Goal: Task Accomplishment & Management: Manage account settings

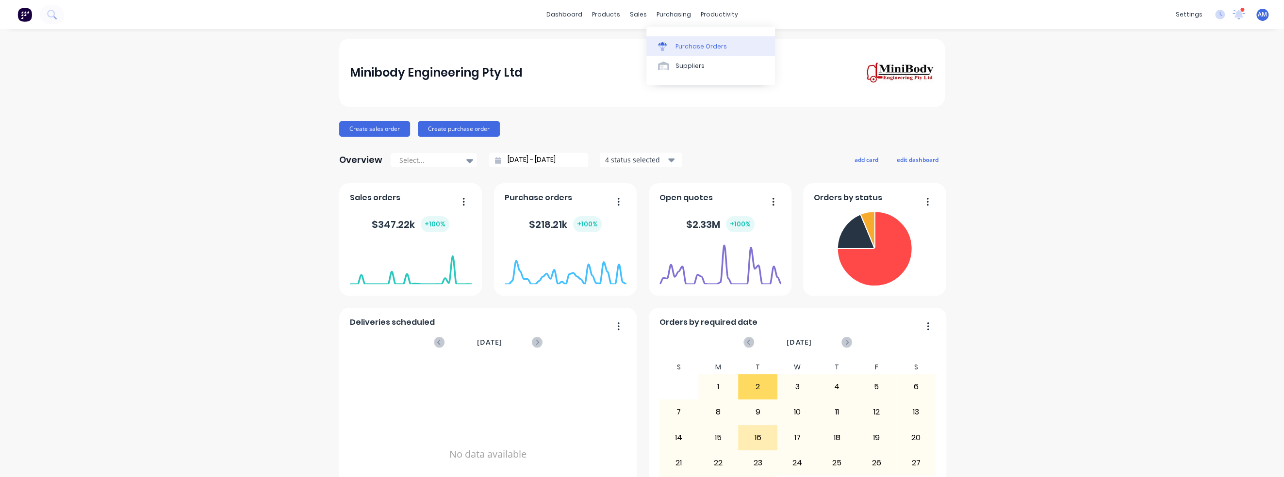
click at [684, 43] on div "Purchase Orders" at bounding box center [700, 46] width 51 height 9
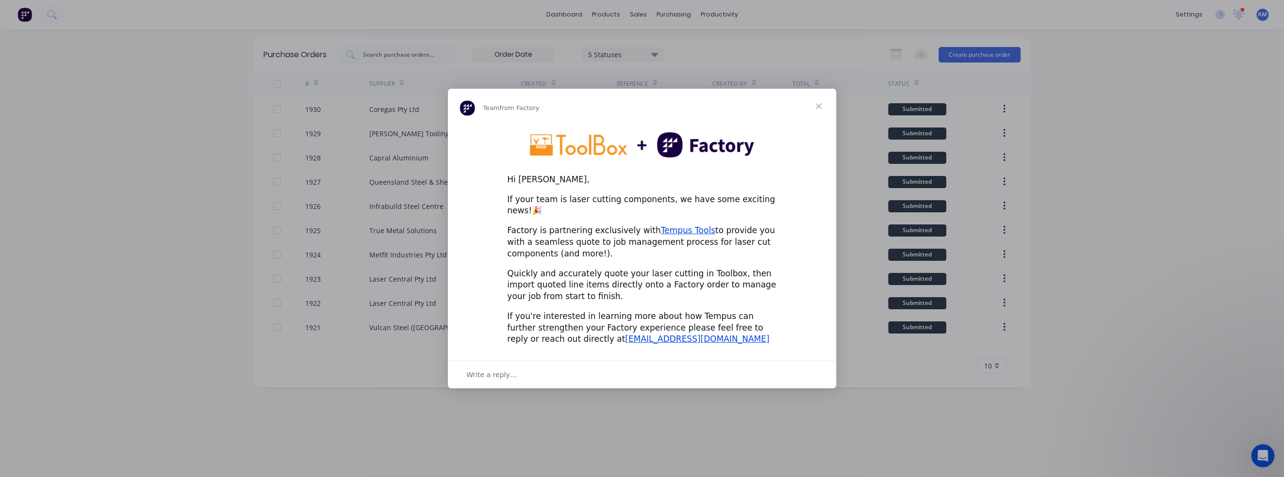
click at [818, 113] on span "Close" at bounding box center [818, 106] width 35 height 35
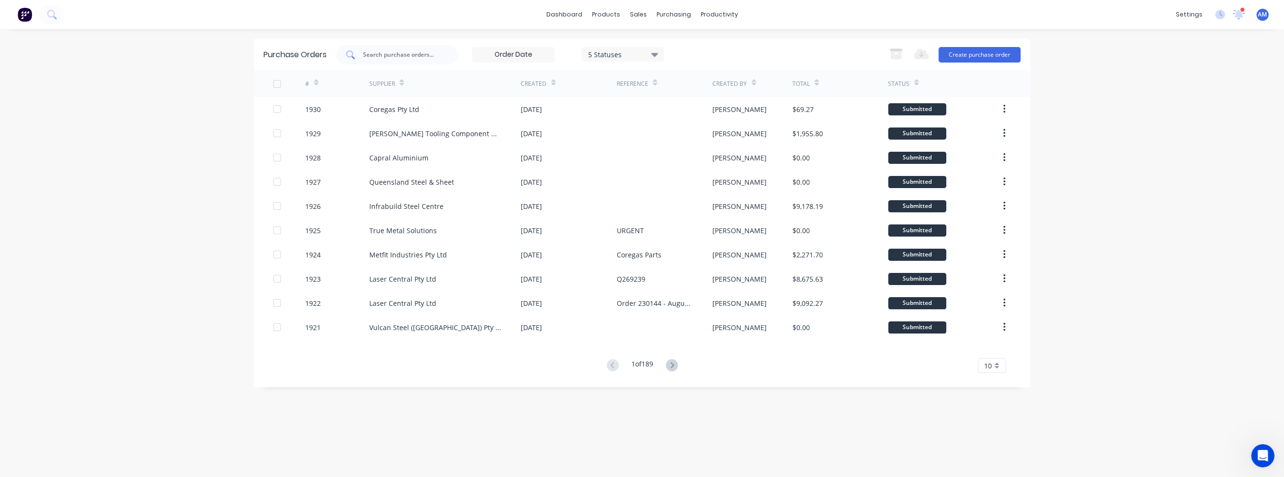
click at [391, 52] on input "text" at bounding box center [402, 55] width 81 height 10
click at [1004, 52] on button "Create purchase order" at bounding box center [979, 55] width 82 height 16
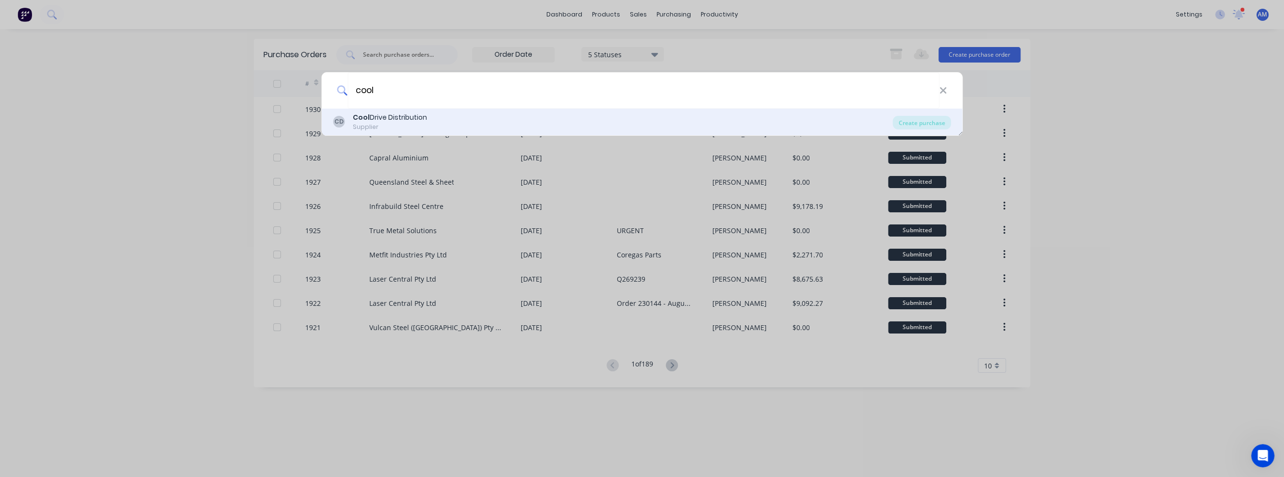
type input "cool"
click at [402, 130] on div "Supplier" at bounding box center [390, 127] width 74 height 9
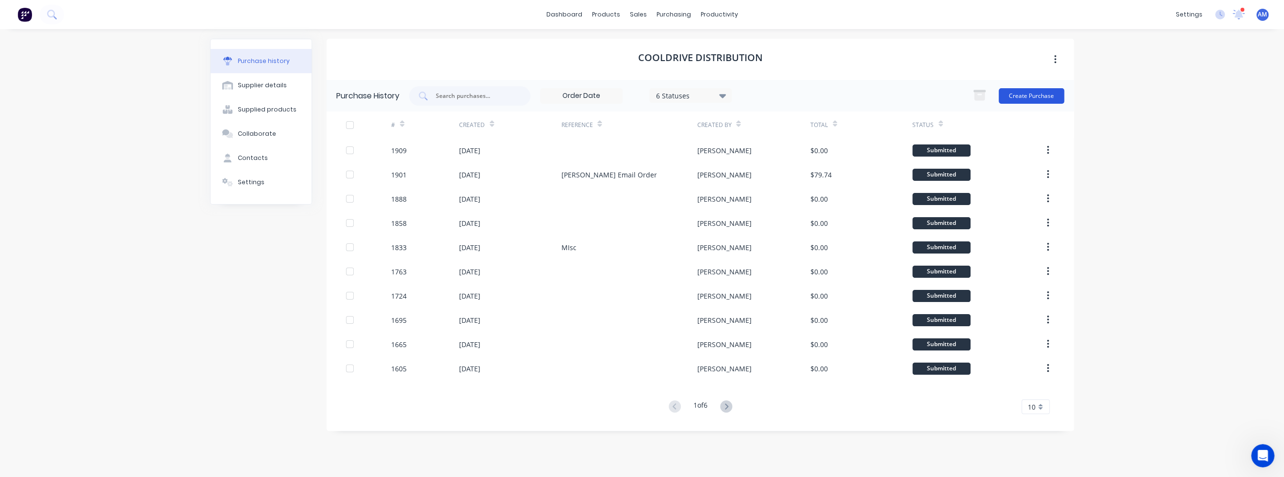
click at [1036, 98] on button "Create Purchase" at bounding box center [1030, 96] width 65 height 16
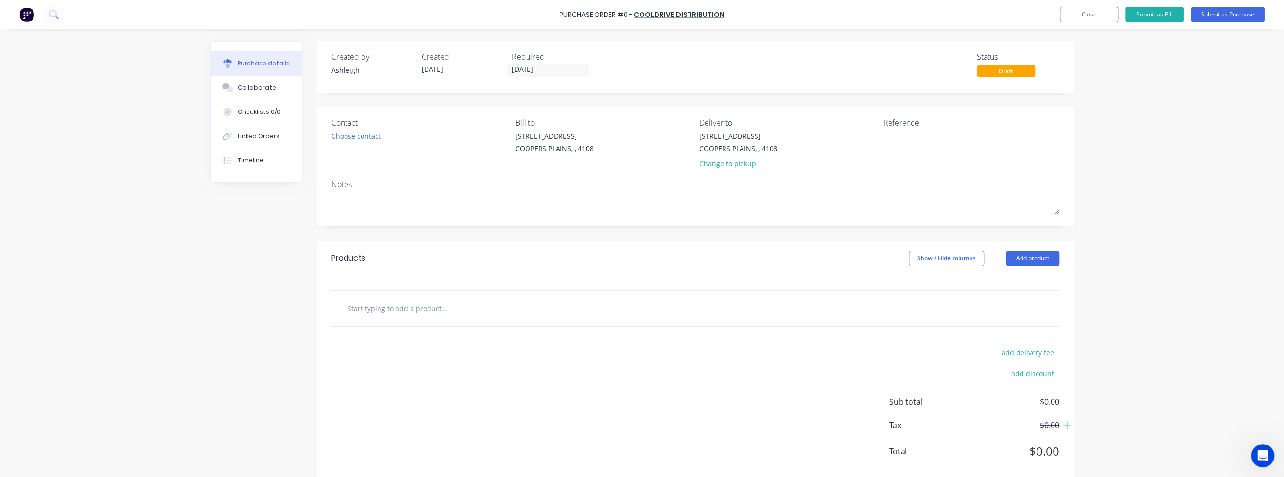
click at [394, 302] on input "text" at bounding box center [444, 308] width 194 height 19
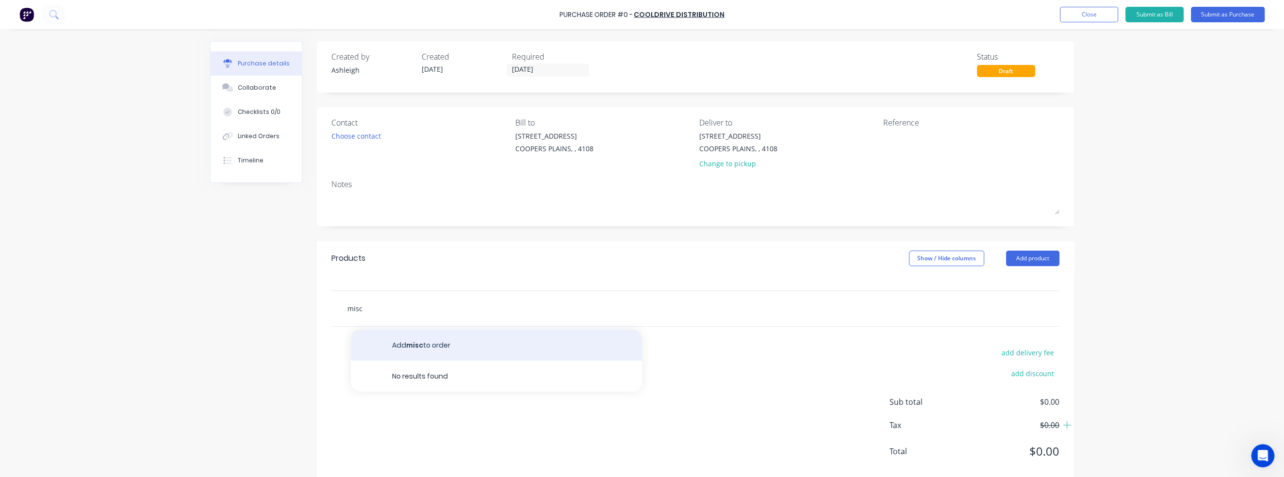
type input "misc"
click at [412, 353] on button "Add misc to order" at bounding box center [496, 345] width 291 height 31
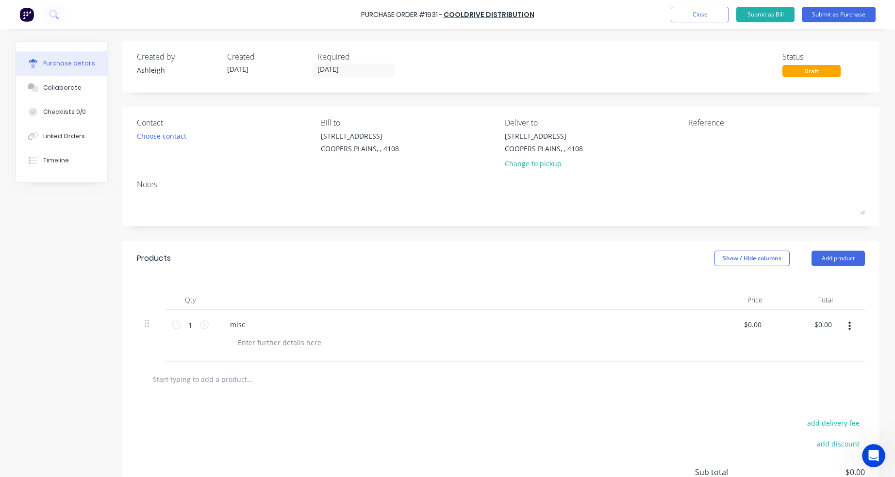
click at [314, 334] on div "misc" at bounding box center [456, 336] width 485 height 52
click at [835, 14] on button "Submit as Purchase" at bounding box center [838, 15] width 74 height 16
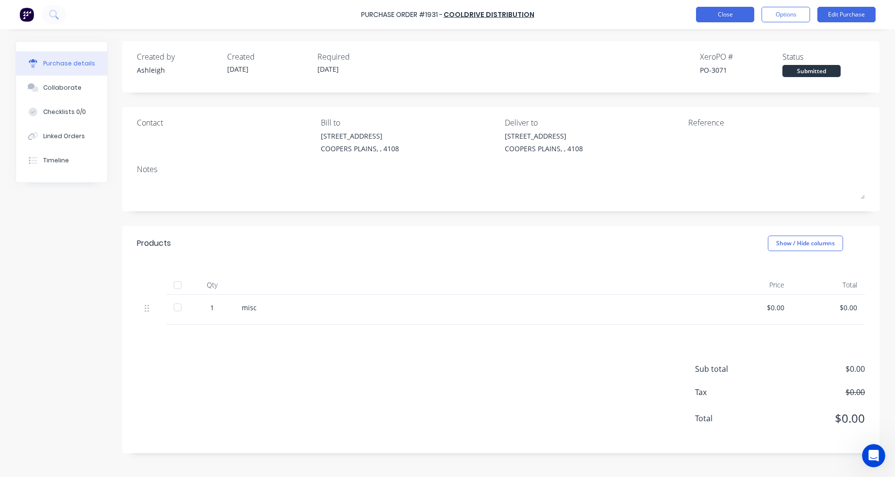
click at [710, 16] on button "Close" at bounding box center [725, 15] width 58 height 16
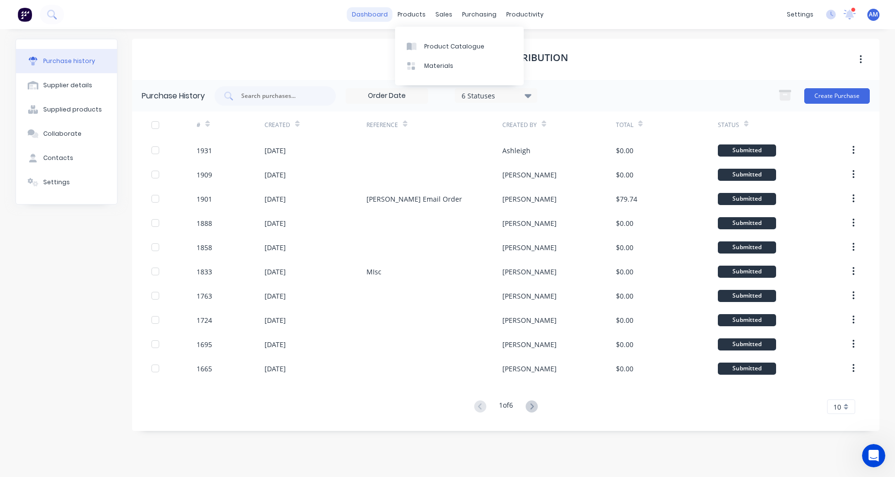
click at [387, 14] on link "dashboard" at bounding box center [370, 14] width 46 height 15
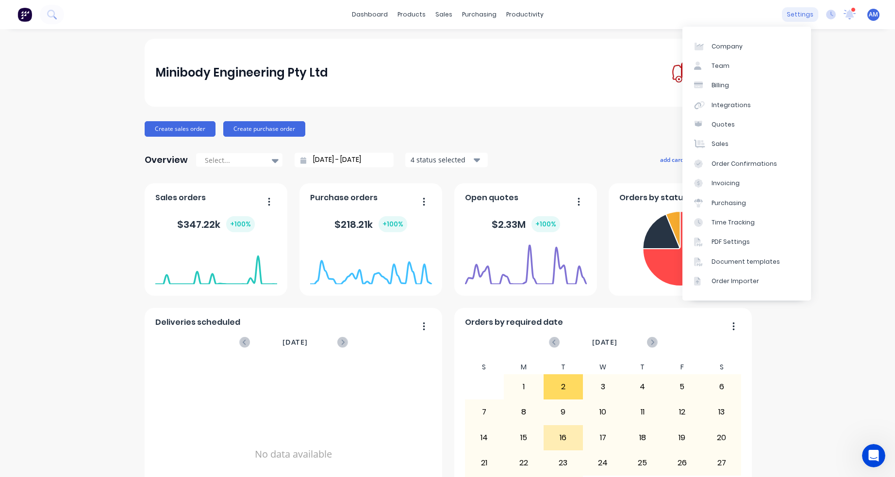
click at [797, 16] on div "settings" at bounding box center [800, 14] width 36 height 15
click at [719, 66] on div "Team" at bounding box center [720, 66] width 18 height 9
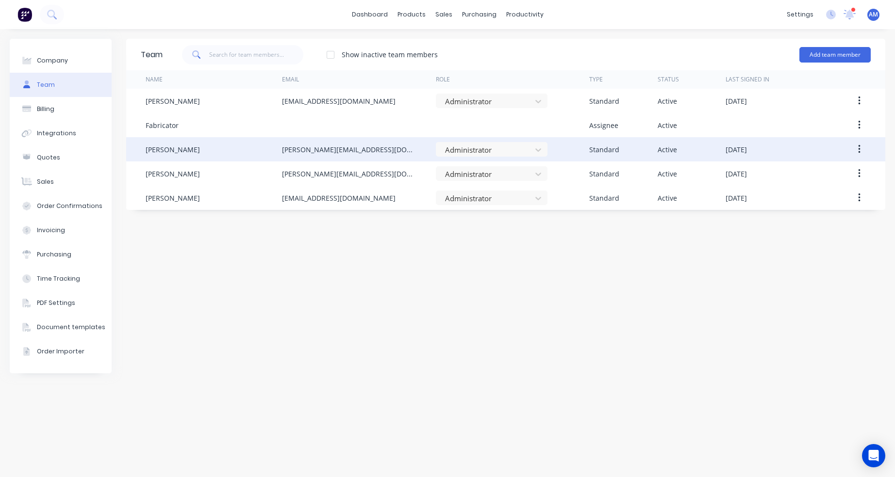
click at [860, 148] on icon "button" at bounding box center [859, 149] width 2 height 11
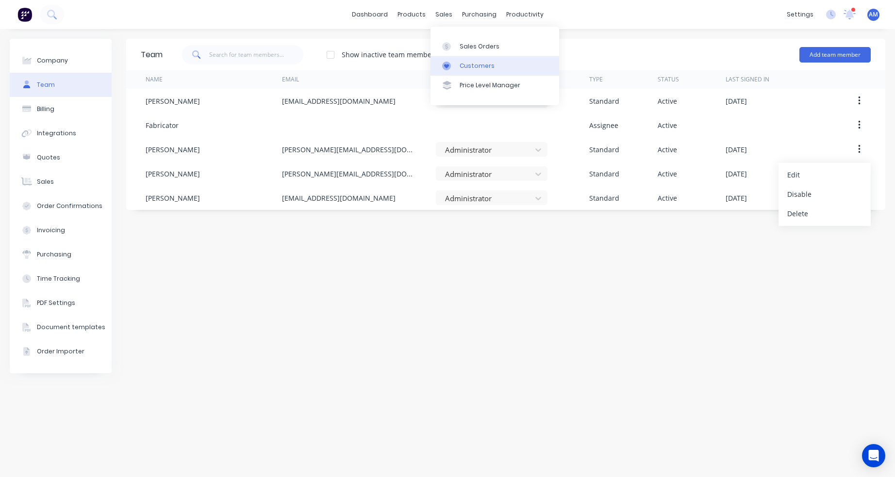
click at [456, 64] on link "Customers" at bounding box center [494, 65] width 129 height 19
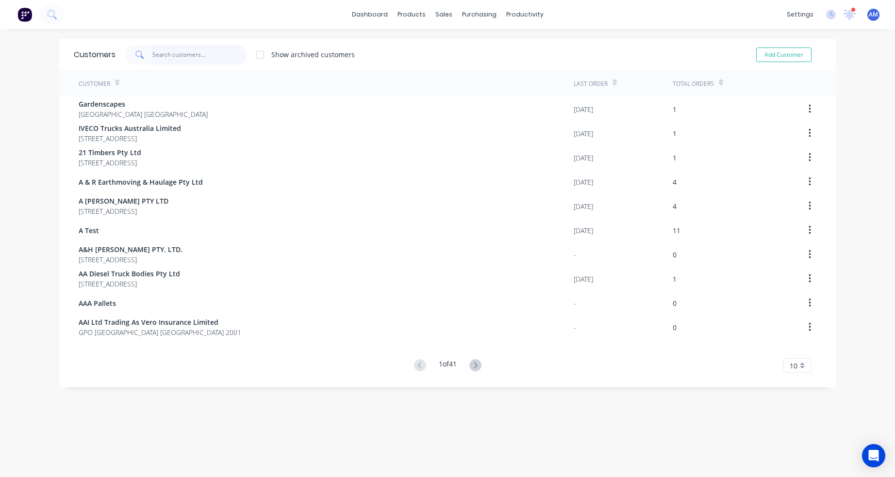
click at [164, 52] on input "text" at bounding box center [199, 54] width 95 height 19
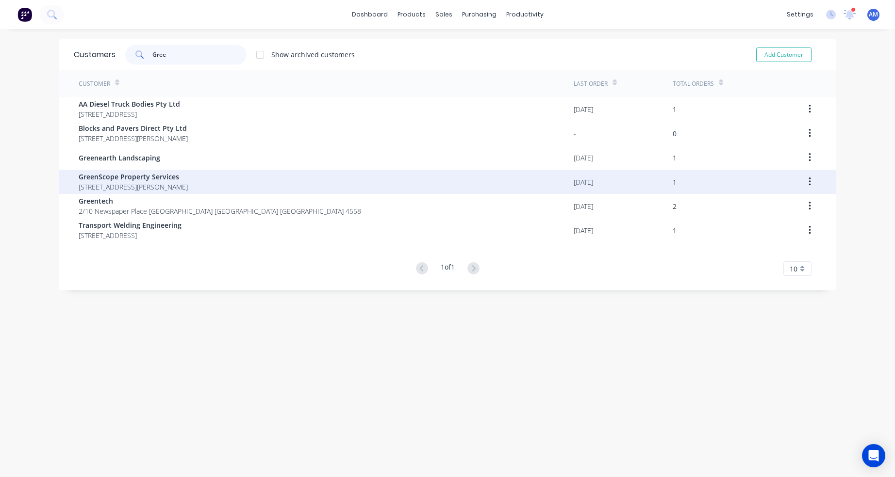
type input "Gree"
click at [157, 177] on span "GreenScope Property Services" at bounding box center [133, 177] width 109 height 10
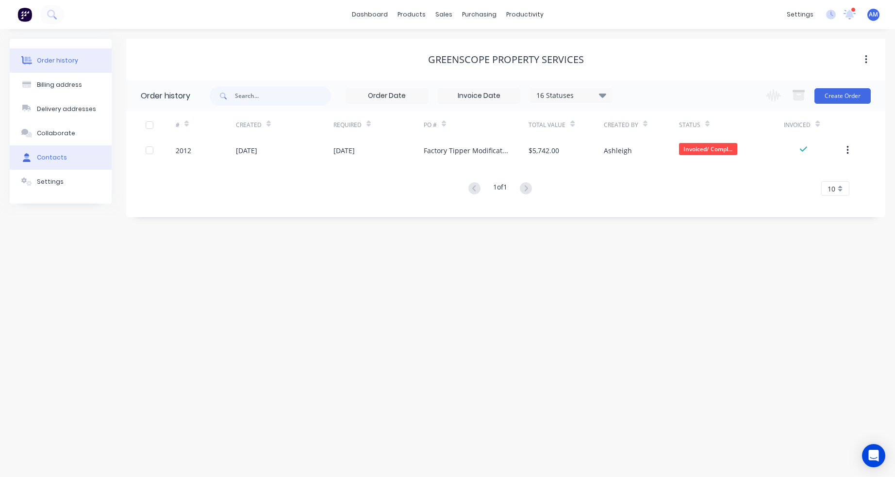
click at [46, 158] on div "Contacts" at bounding box center [52, 157] width 30 height 9
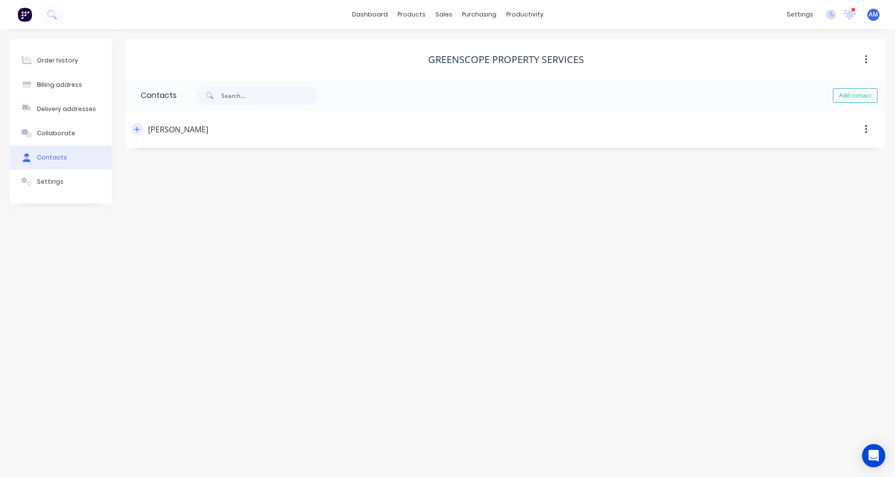
click at [138, 130] on icon "button" at bounding box center [137, 129] width 6 height 7
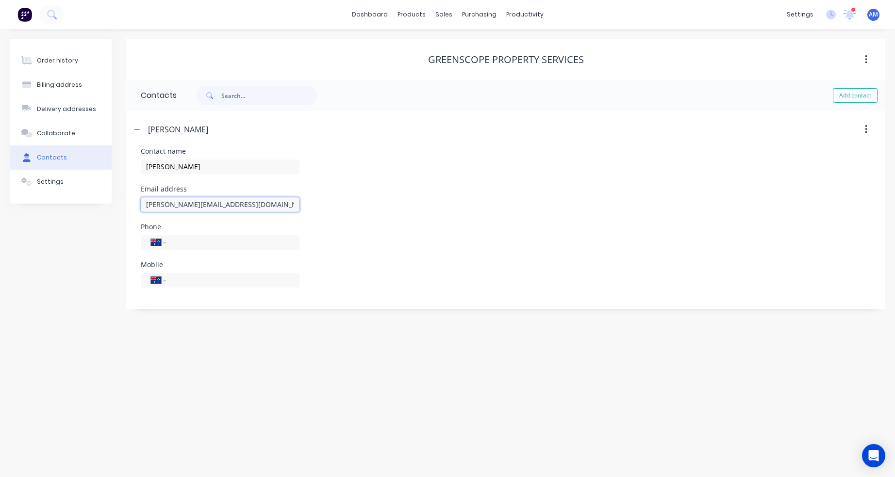
drag, startPoint x: 259, startPoint y: 205, endPoint x: 141, endPoint y: 205, distance: 117.4
click at [141, 205] on input "craig@greenscopeservices.com.au" at bounding box center [220, 204] width 159 height 15
click at [456, 40] on link "Sales Orders" at bounding box center [494, 45] width 129 height 19
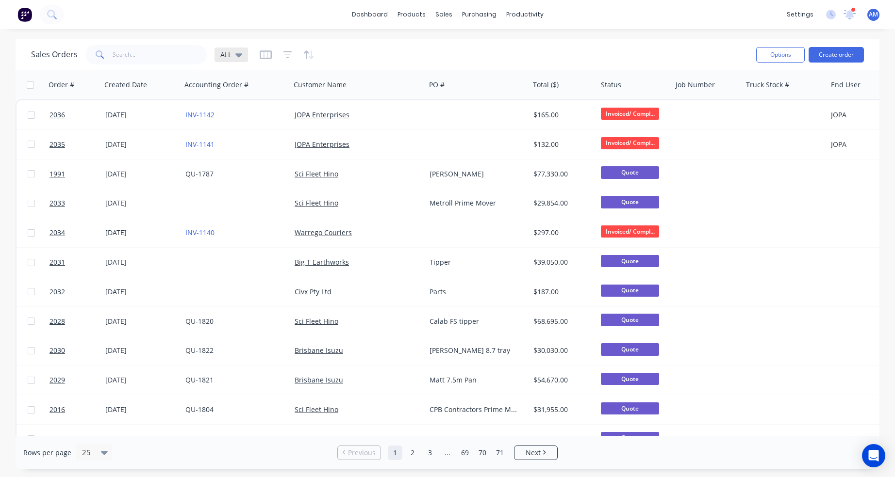
click at [238, 53] on icon at bounding box center [238, 54] width 7 height 11
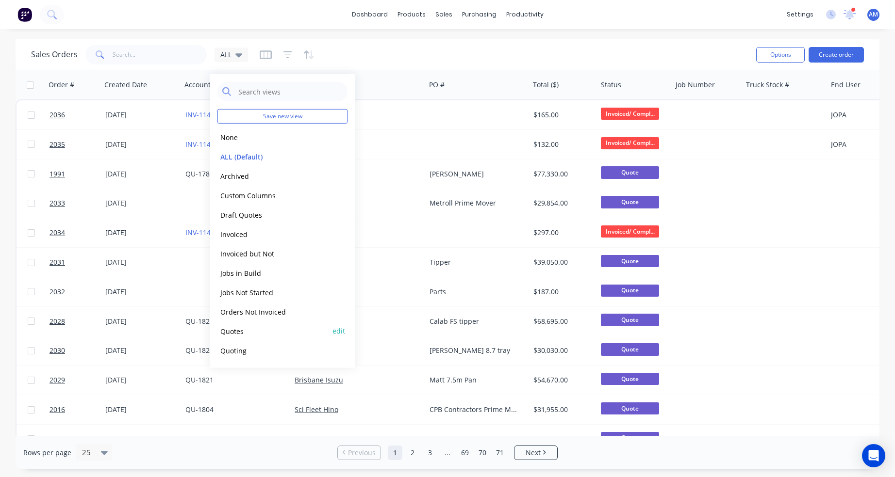
click at [239, 330] on button "Quotes" at bounding box center [272, 331] width 111 height 11
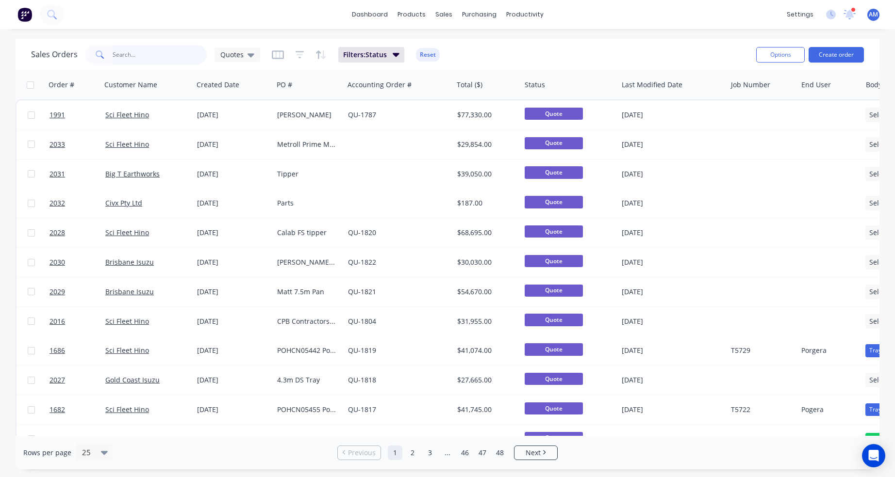
click at [125, 48] on input "text" at bounding box center [160, 54] width 95 height 19
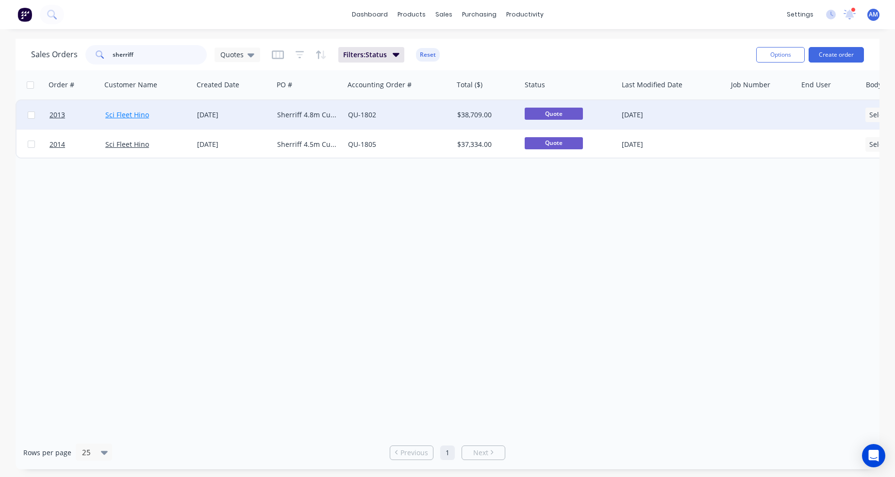
type input "sherriff"
click at [114, 113] on link "Sci Fleet Hino" at bounding box center [127, 114] width 44 height 9
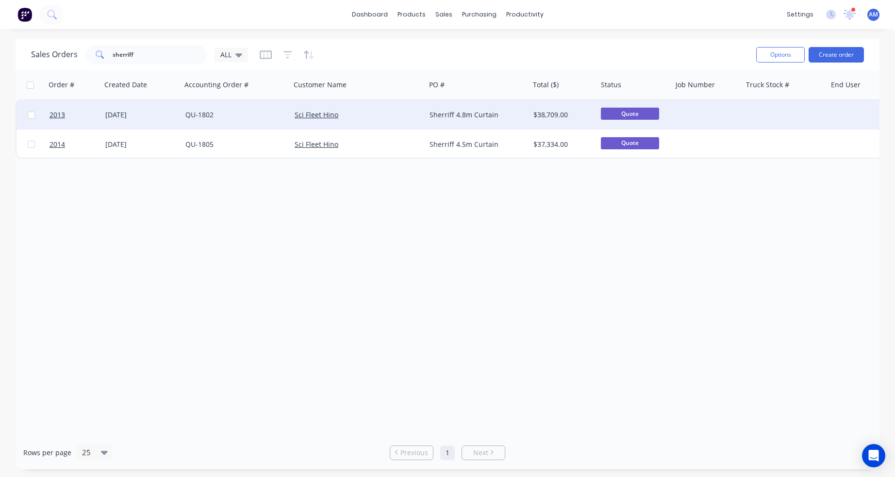
click at [138, 115] on div "[DATE]" at bounding box center [141, 115] width 72 height 10
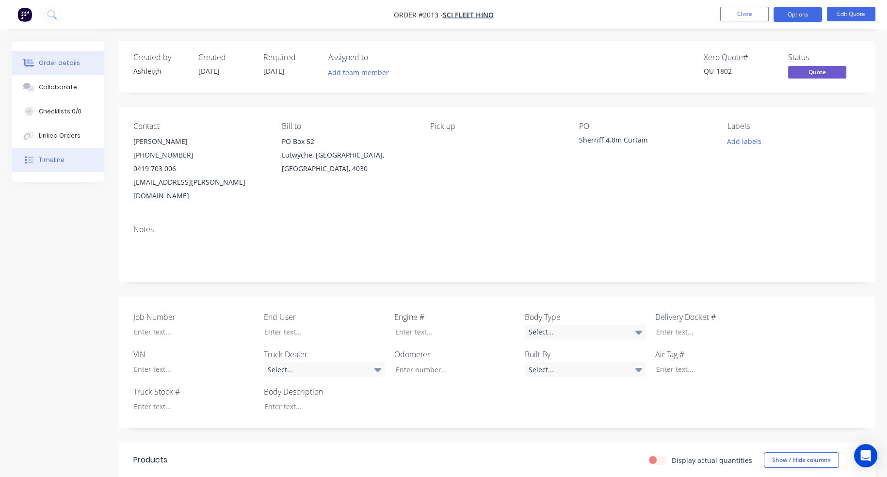
click at [62, 153] on button "Timeline" at bounding box center [58, 160] width 92 height 24
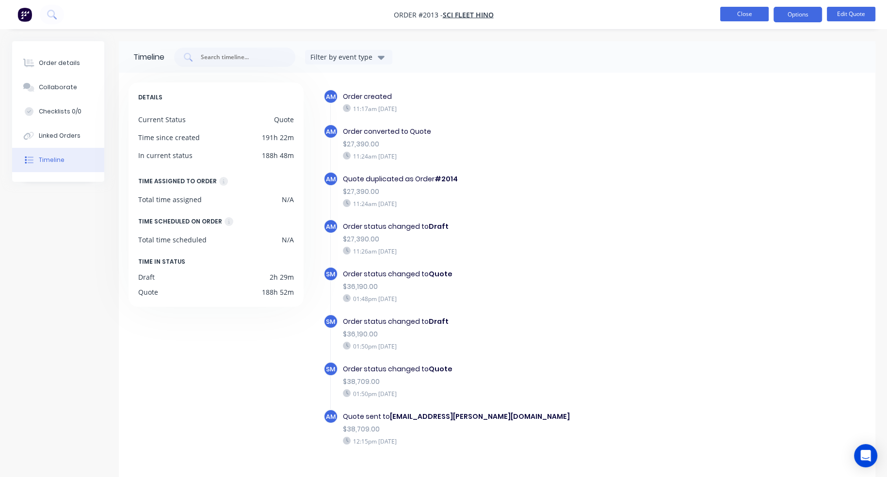
click at [735, 9] on button "Close" at bounding box center [744, 14] width 49 height 15
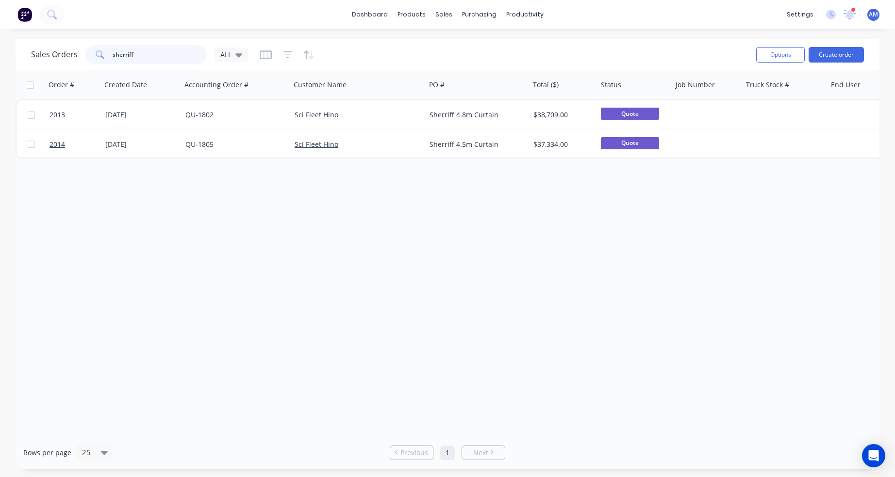
drag, startPoint x: 153, startPoint y: 57, endPoint x: 81, endPoint y: 64, distance: 72.6
click at [81, 64] on div "Sales Orders sherriff ALL" at bounding box center [139, 54] width 217 height 19
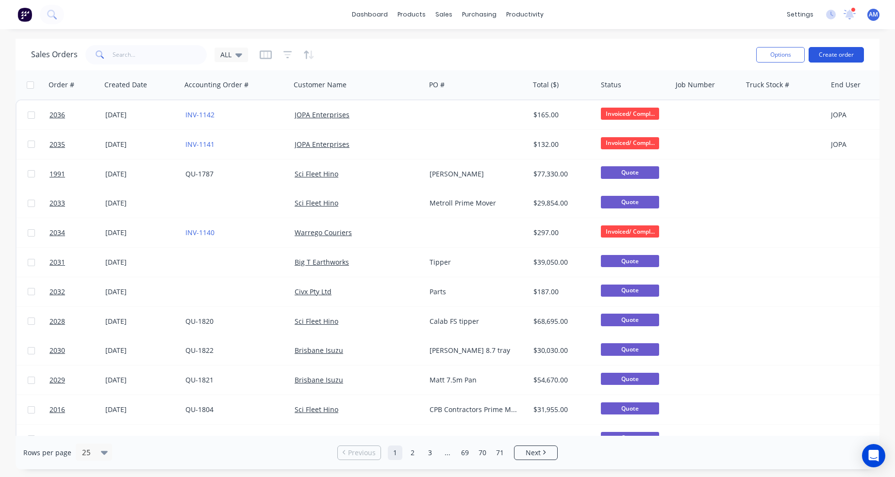
click at [842, 54] on button "Create order" at bounding box center [835, 55] width 55 height 16
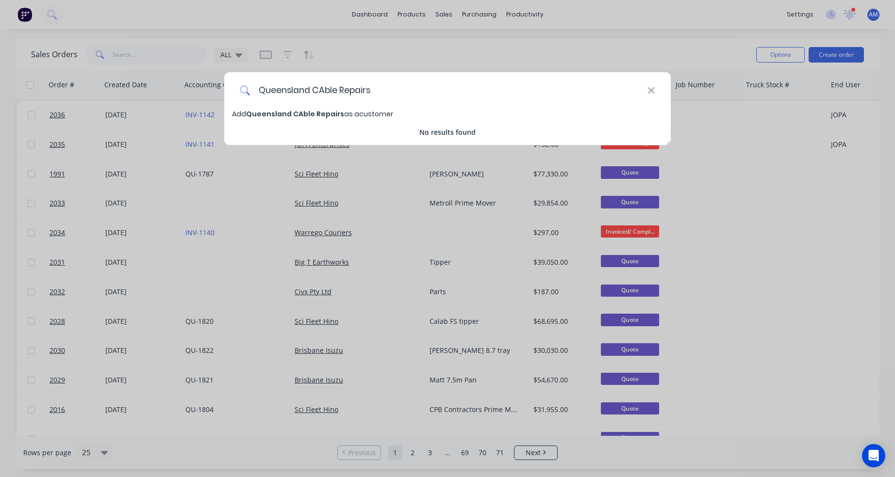
click at [325, 90] on input "Queensland CAble Repairs" at bounding box center [448, 90] width 397 height 36
type input "Queensland Cable Repairs"
click at [329, 113] on span "Queensland Cable Repairs" at bounding box center [295, 114] width 98 height 10
select select "AU"
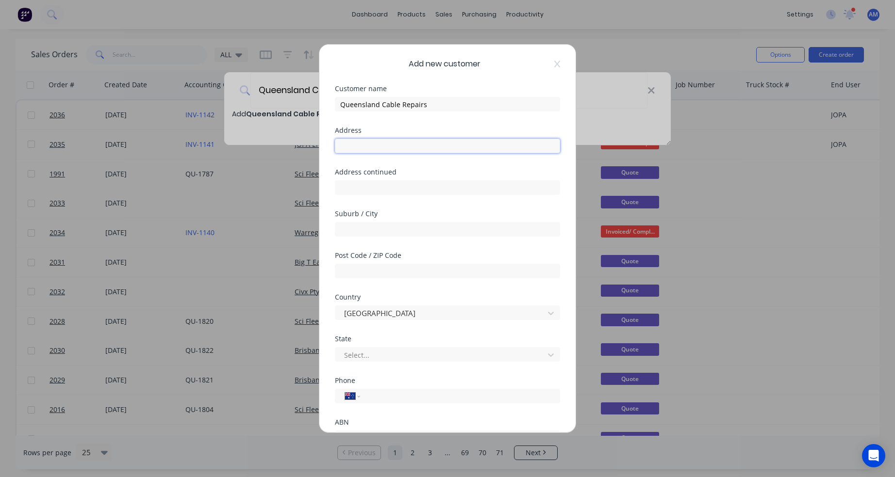
click at [371, 146] on input "text" at bounding box center [447, 146] width 225 height 15
type input "20 John Vella Drive"
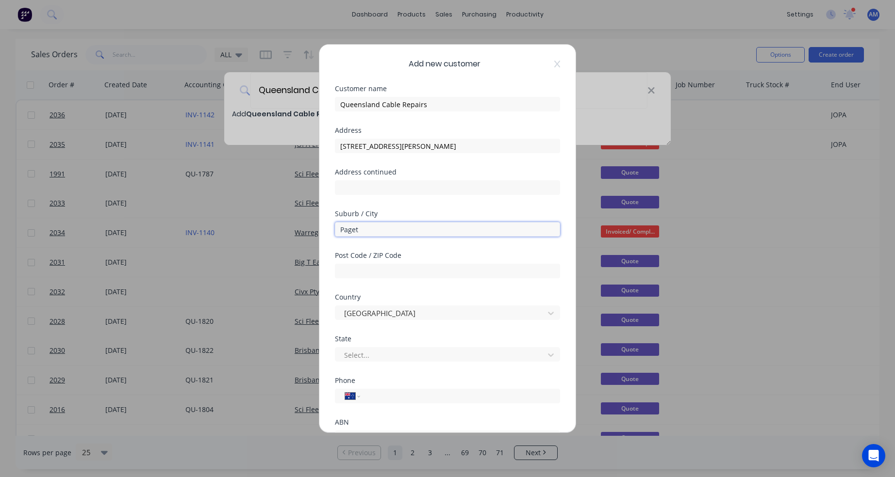
type input "Paget"
type input "4740"
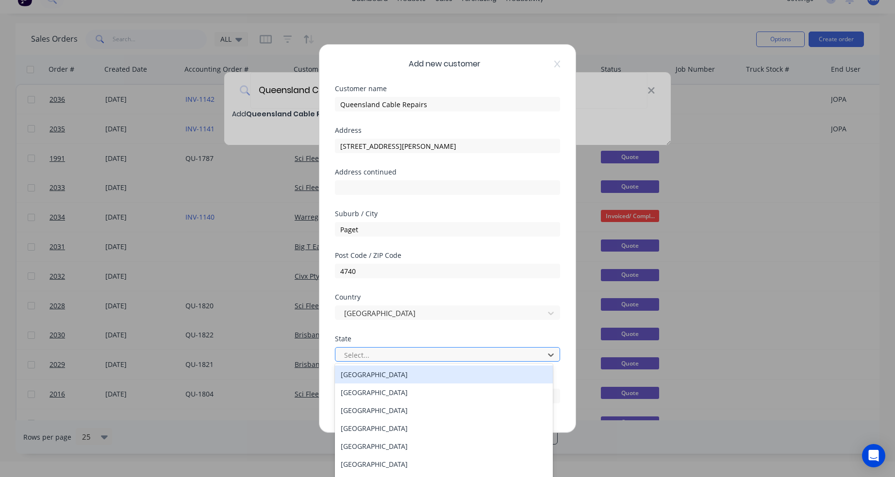
click at [401, 353] on div at bounding box center [441, 355] width 196 height 12
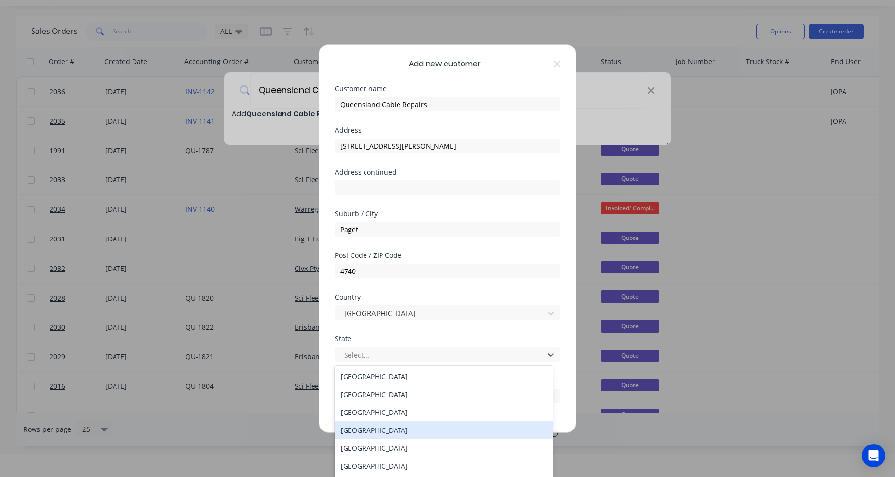
click at [394, 433] on div "Queensland" at bounding box center [444, 431] width 218 height 18
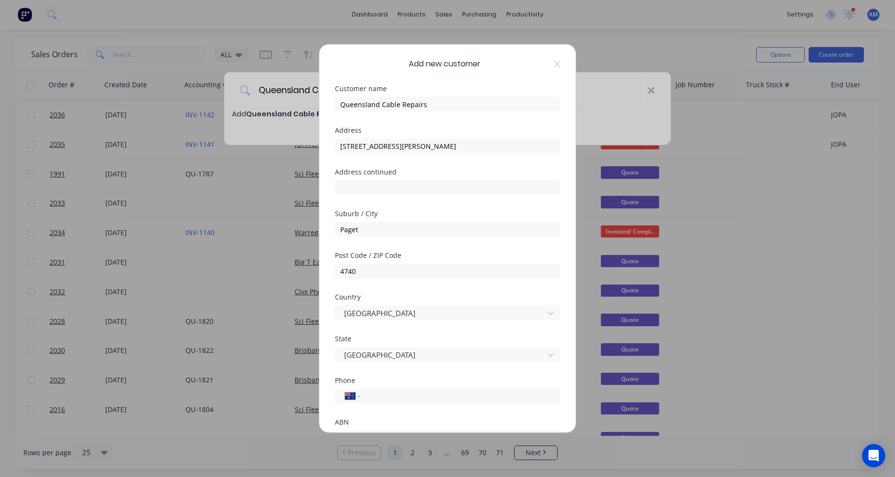
scroll to position [0, 0]
click at [390, 396] on input "tel" at bounding box center [458, 396] width 183 height 11
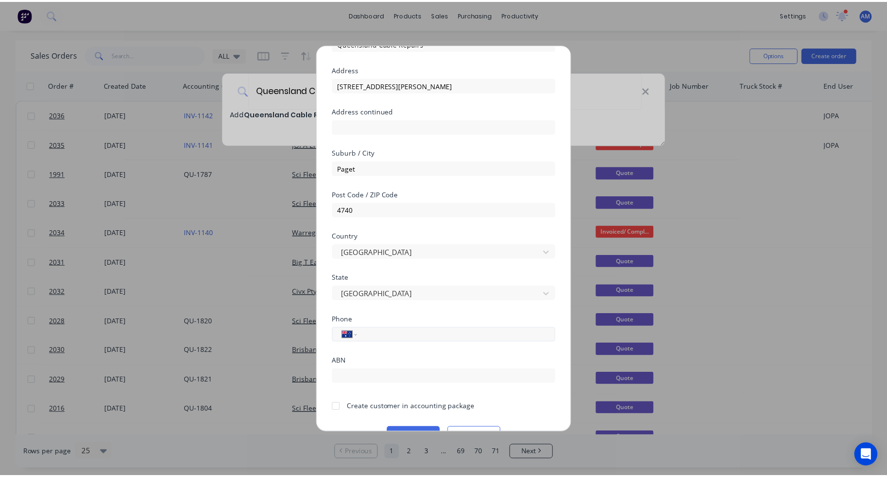
scroll to position [85, 0]
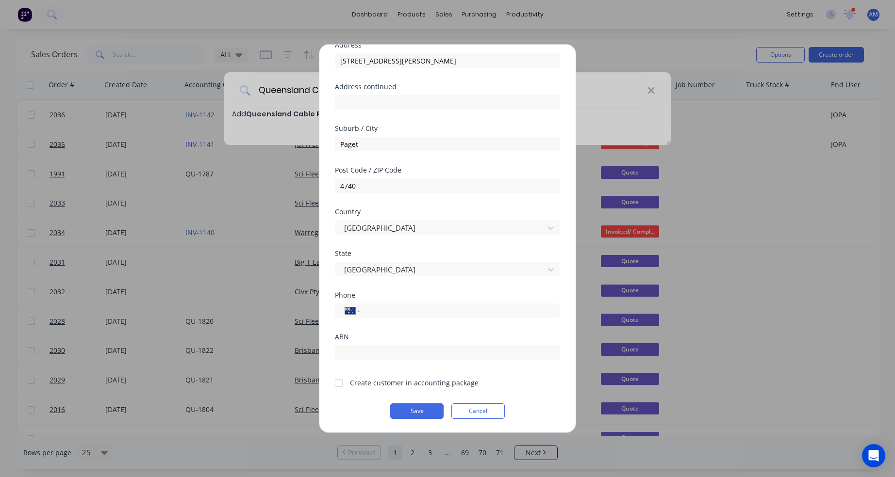
click at [338, 383] on div at bounding box center [338, 383] width 19 height 19
click at [375, 309] on input "tel" at bounding box center [458, 311] width 183 height 11
type input "(07) 4863 1531"
click at [420, 413] on button "Save" at bounding box center [416, 412] width 53 height 16
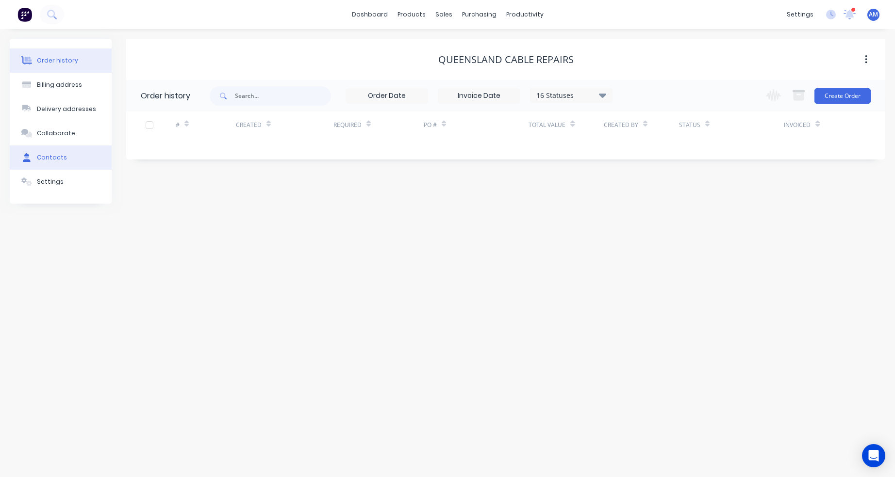
click at [46, 157] on div "Contacts" at bounding box center [52, 157] width 30 height 9
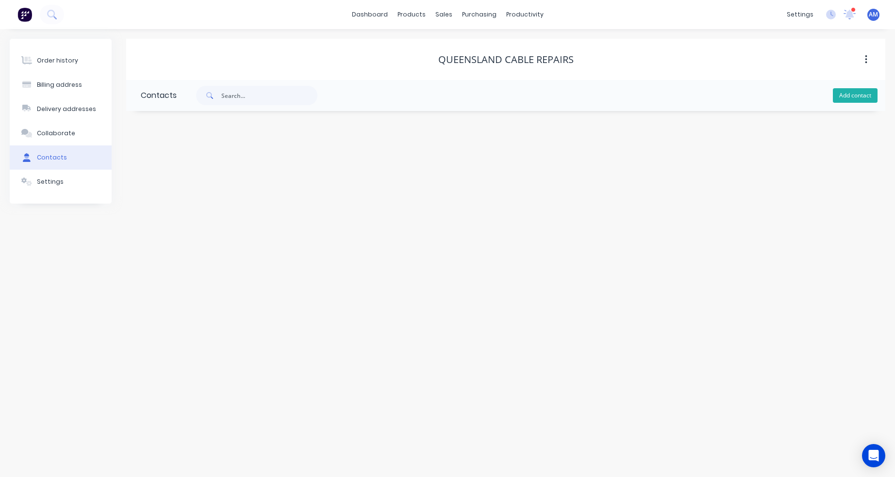
click at [854, 93] on button "Add contact" at bounding box center [854, 95] width 45 height 15
select select "AU"
click at [149, 164] on input "text" at bounding box center [220, 167] width 159 height 15
type input "Oliver Sabu"
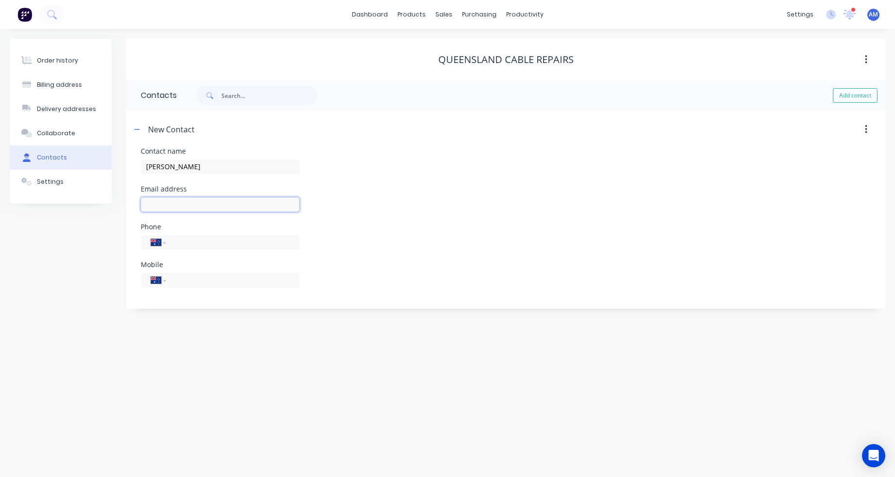
click at [153, 202] on input "text" at bounding box center [220, 204] width 159 height 15
select select "AU"
click at [153, 202] on input "text" at bounding box center [220, 204] width 159 height 15
type input "oliversabu@qldcr.com.au"
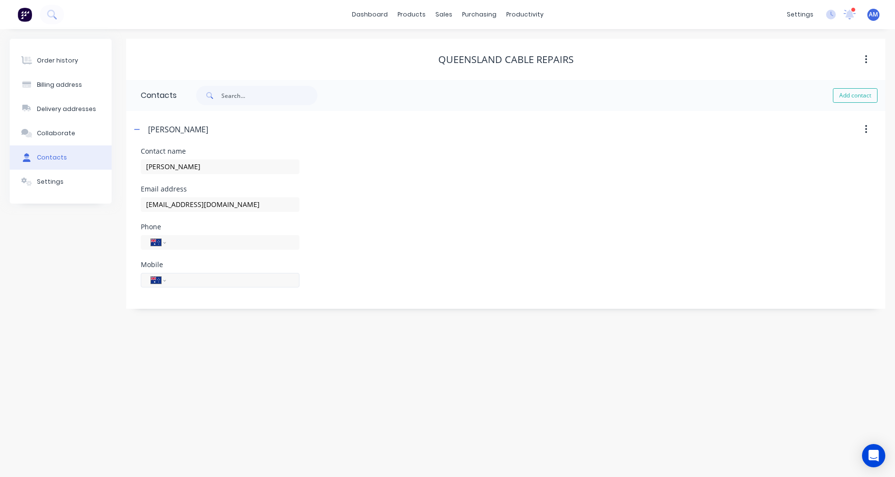
click at [184, 278] on input "tel" at bounding box center [231, 280] width 116 height 11
type input "0493 494 636"
click at [390, 242] on div "Phone International Afghanistan Åland Islands Albania Algeria American Samoa An…" at bounding box center [506, 243] width 730 height 38
click at [69, 64] on div "Order history" at bounding box center [57, 60] width 41 height 9
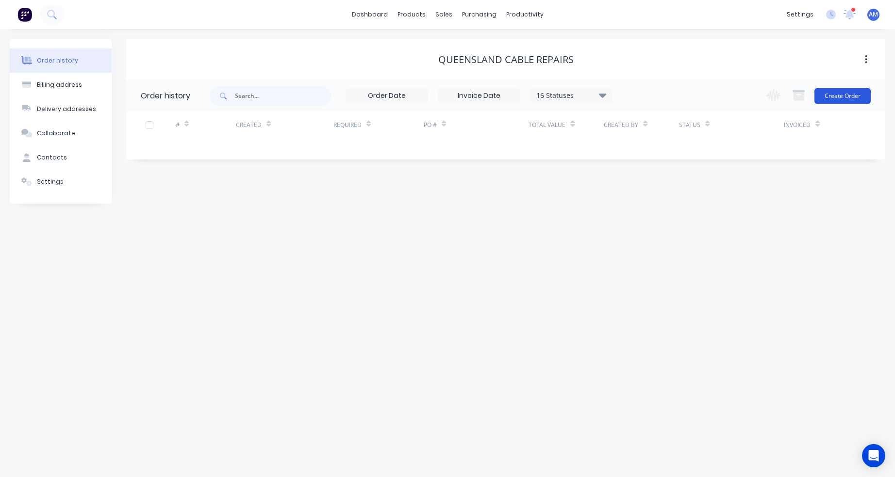
click at [835, 94] on button "Create Order" at bounding box center [842, 96] width 56 height 16
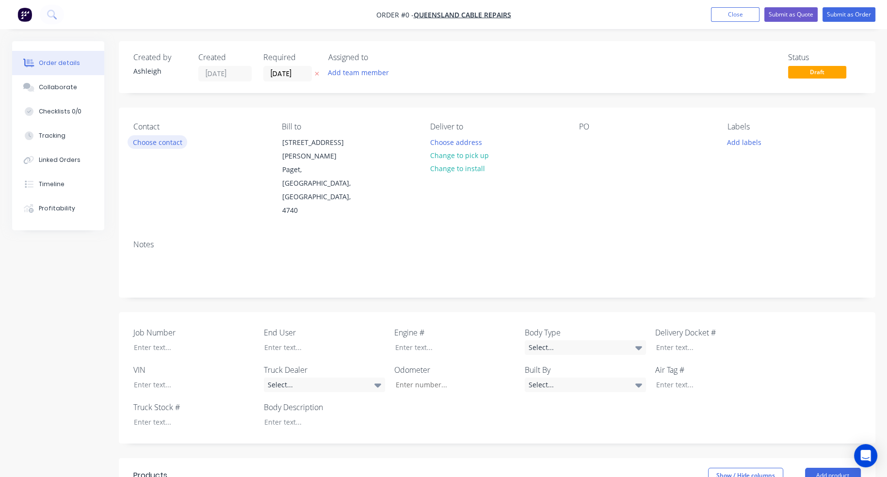
click at [138, 145] on button "Choose contact" at bounding box center [158, 141] width 60 height 13
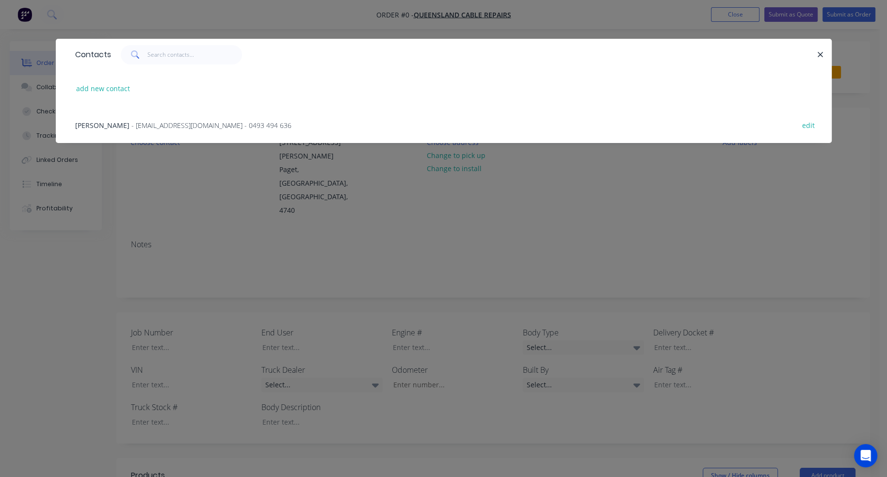
click at [131, 127] on span "- oliversabu@qldcr.com.au - 0493 494 636" at bounding box center [211, 125] width 160 height 9
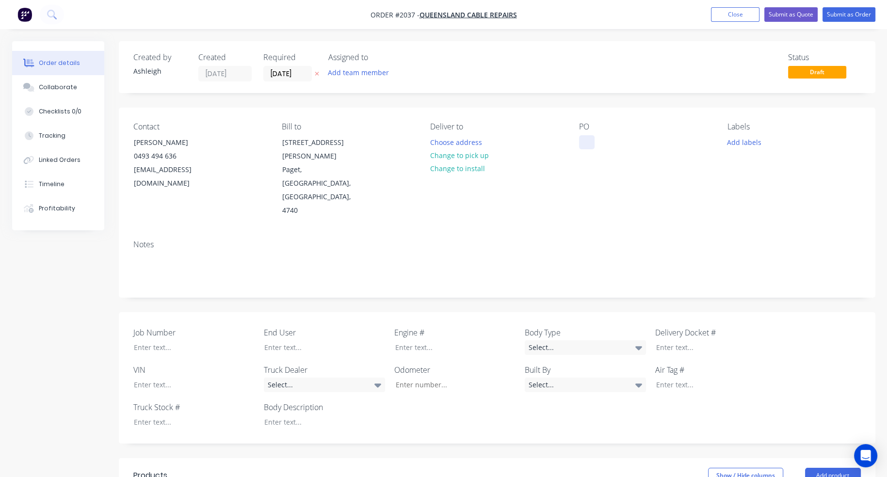
click at [585, 144] on div at bounding box center [587, 142] width 16 height 14
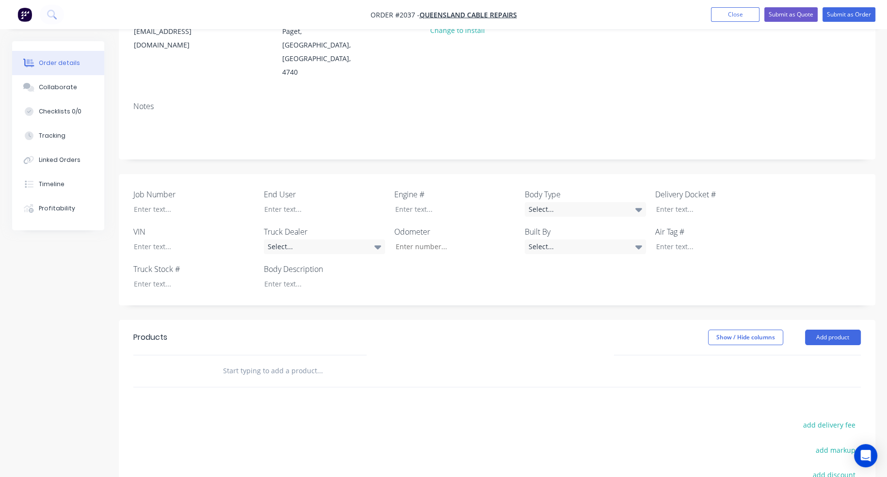
scroll to position [146, 0]
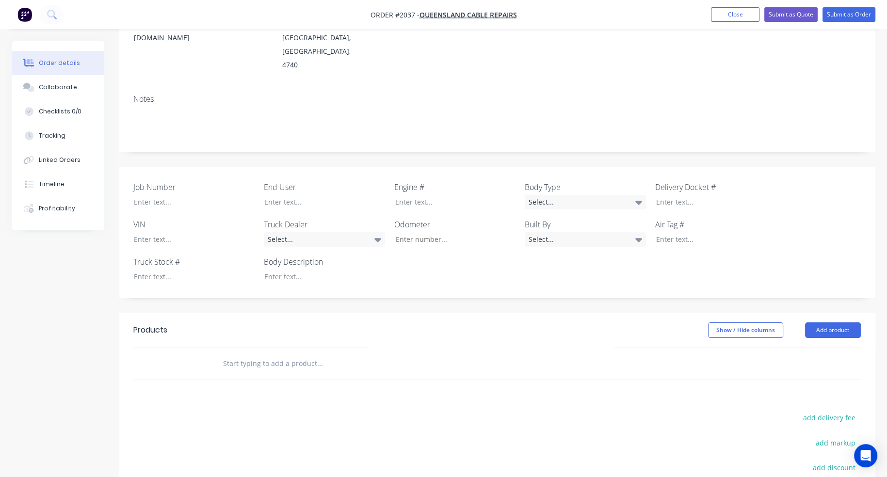
click at [283, 354] on input "text" at bounding box center [320, 363] width 194 height 19
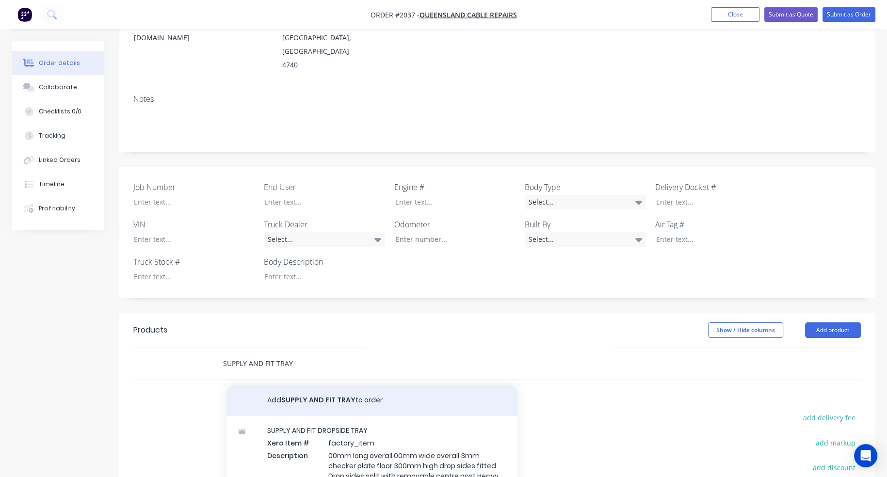
type input "SUPPLY AND FIT TRAY"
click at [297, 385] on button "Add SUPPLY AND FIT TRAY to order" at bounding box center [372, 400] width 291 height 31
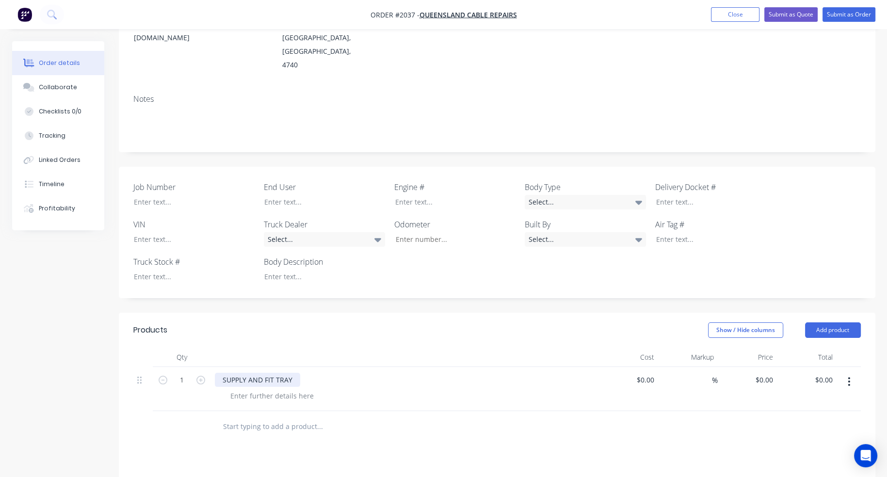
click at [296, 373] on div "SUPPLY AND FIT TRAY" at bounding box center [257, 380] width 85 height 14
drag, startPoint x: 296, startPoint y: 337, endPoint x: 212, endPoint y: 336, distance: 84.9
click at [212, 367] on div "SUPPLY AND FIT TRAY" at bounding box center [405, 389] width 388 height 44
drag, startPoint x: 278, startPoint y: 336, endPoint x: 201, endPoint y: 335, distance: 76.6
click at [201, 367] on div "1 sUPPLY AND FIT $0.00 $0.00 % $0.00 $0.00 $0.00 $0.00" at bounding box center [497, 389] width 728 height 44
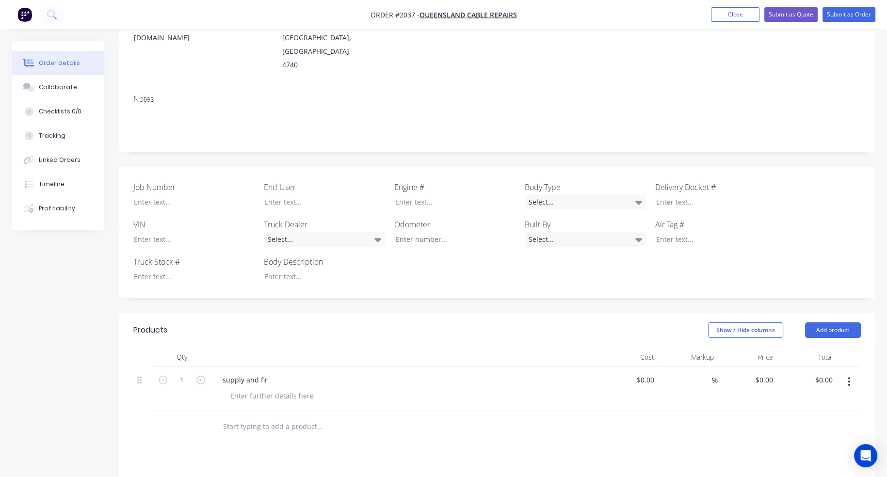
click at [254, 417] on input "text" at bounding box center [320, 426] width 194 height 19
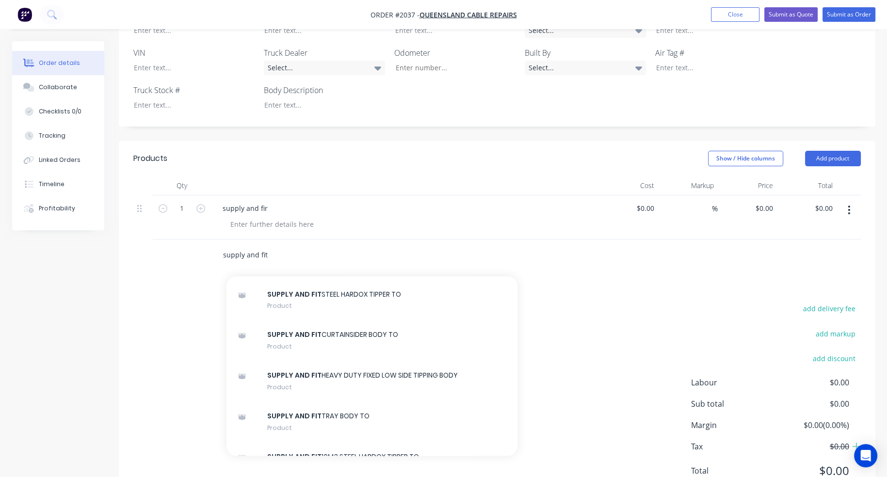
scroll to position [970, 0]
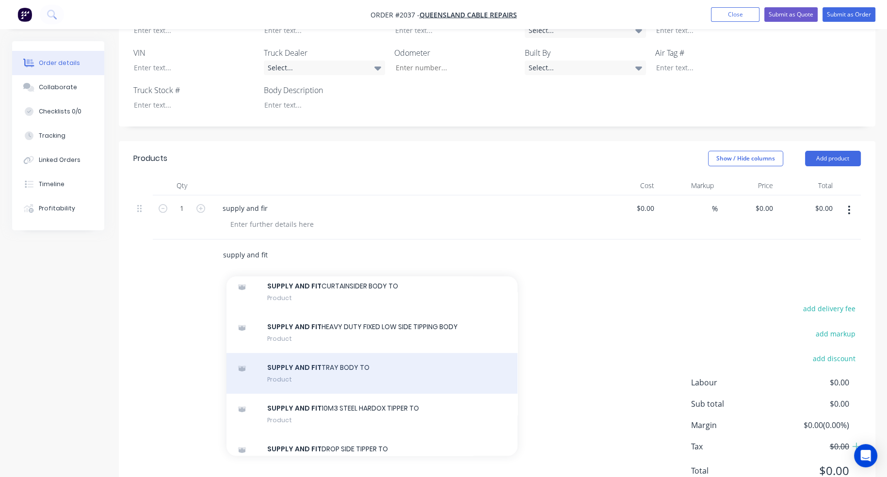
type input "supply and fit"
click at [361, 353] on div "SUPPLY AND FIT TRAY BODY TO Product" at bounding box center [372, 373] width 291 height 41
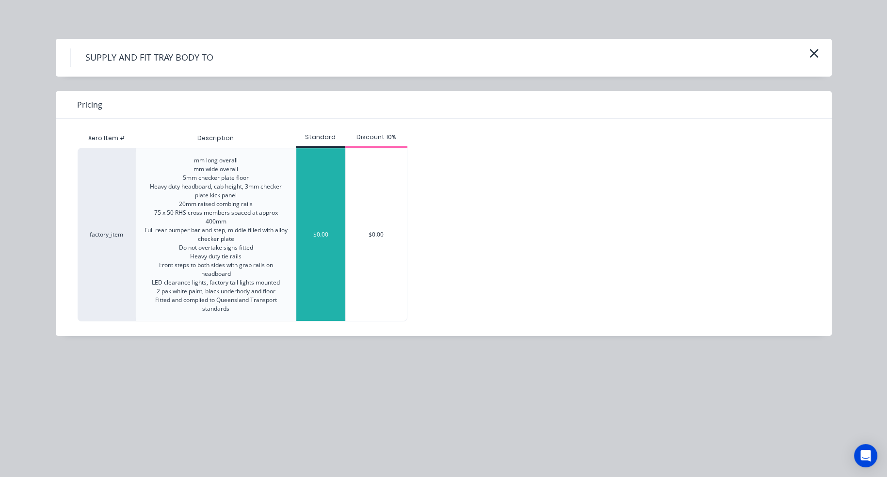
click at [331, 261] on div "$0.00" at bounding box center [320, 234] width 49 height 173
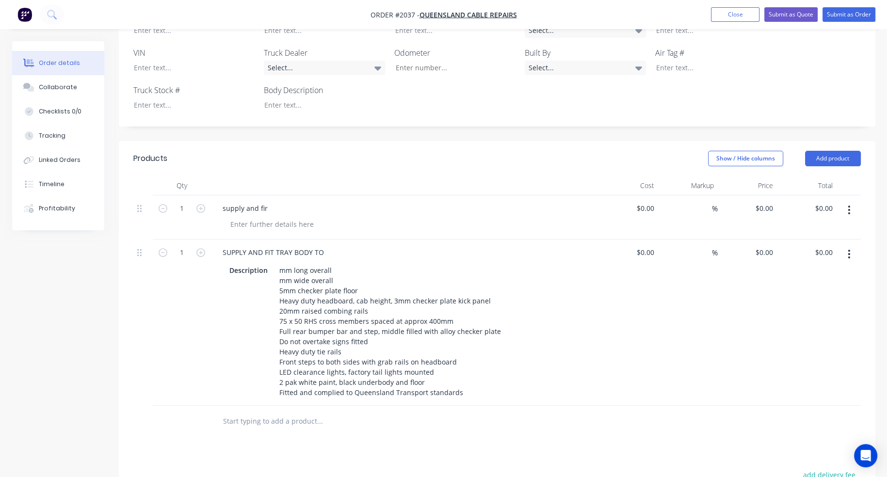
click at [850, 206] on icon "button" at bounding box center [849, 210] width 2 height 9
click at [837, 287] on div "Delete" at bounding box center [815, 294] width 75 height 14
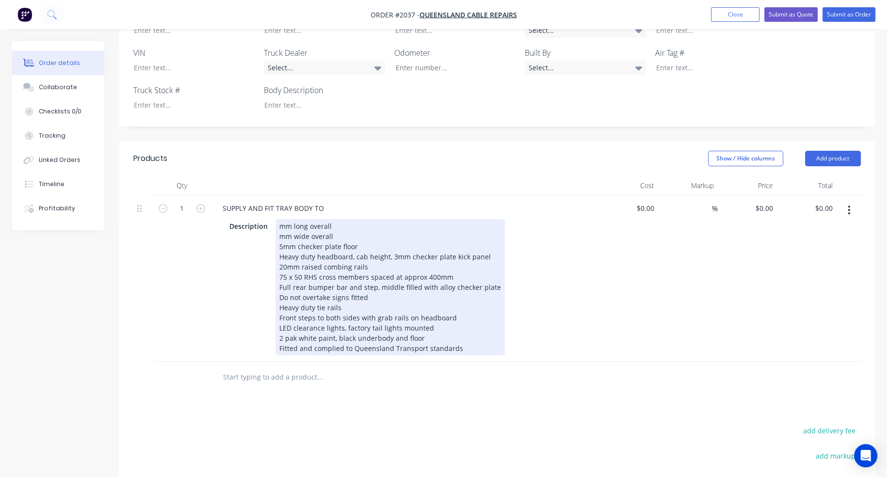
click at [280, 219] on div "mm long overall mm wide overall 5mm checker plate floor Heavy duty headboard, c…" at bounding box center [390, 287] width 229 height 136
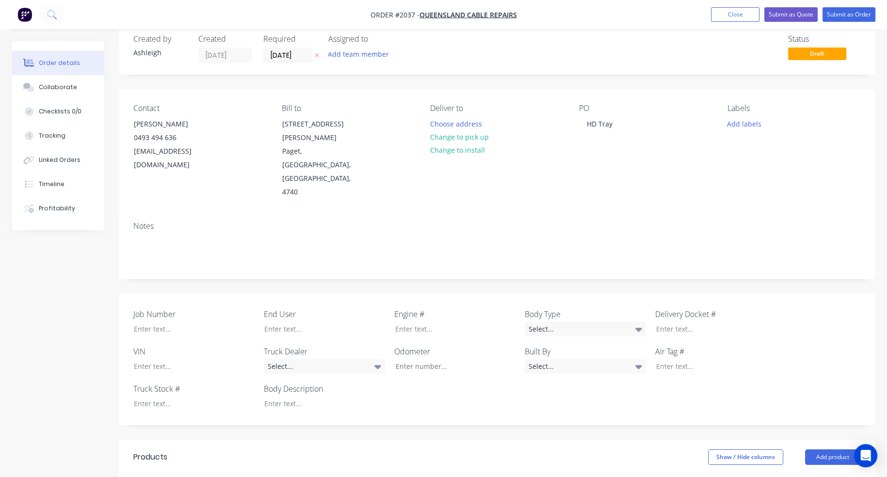
scroll to position [0, 0]
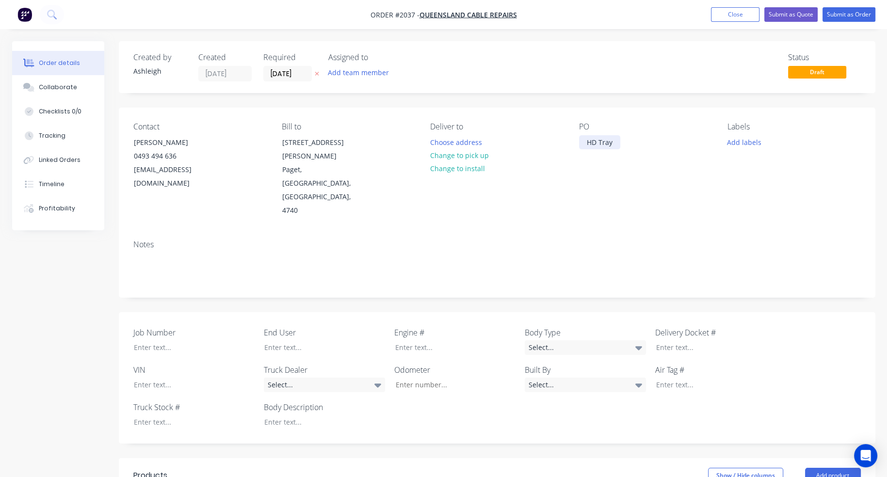
click at [616, 143] on div "HD Tray" at bounding box center [599, 142] width 41 height 14
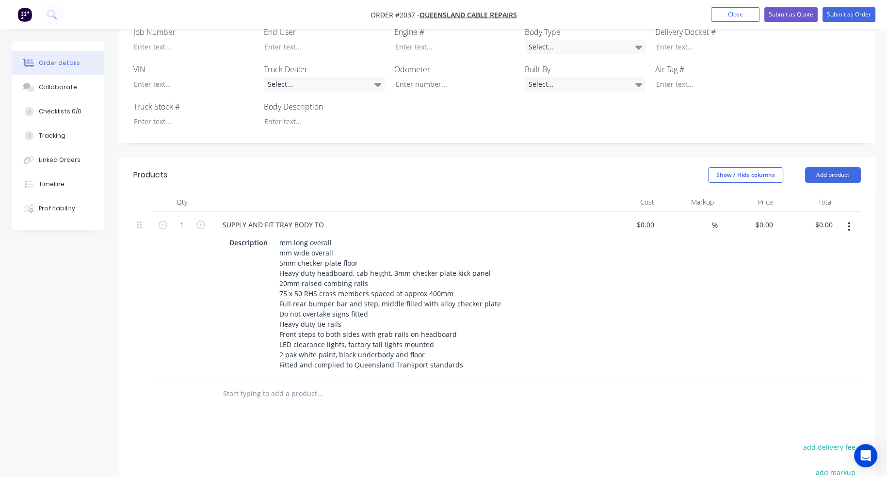
scroll to position [340, 0]
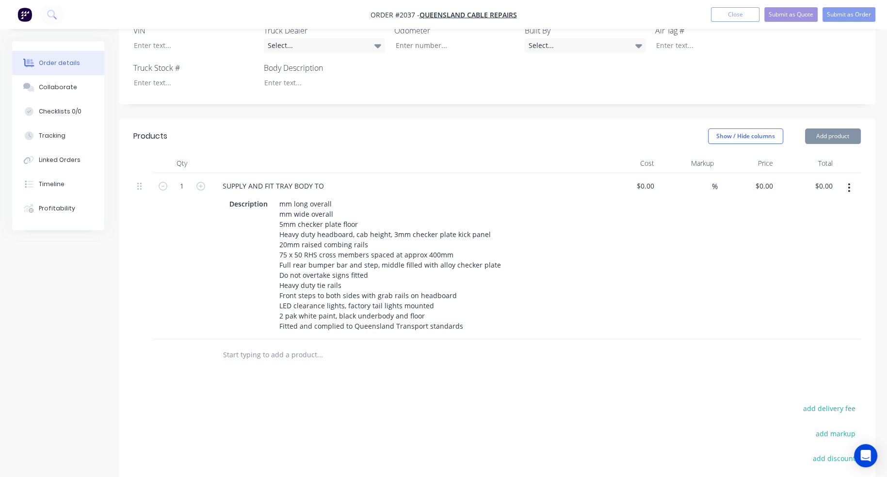
click at [279, 197] on div "mm long overall mm wide overall 5mm checker plate floor Heavy duty headboard, c…" at bounding box center [390, 265] width 229 height 136
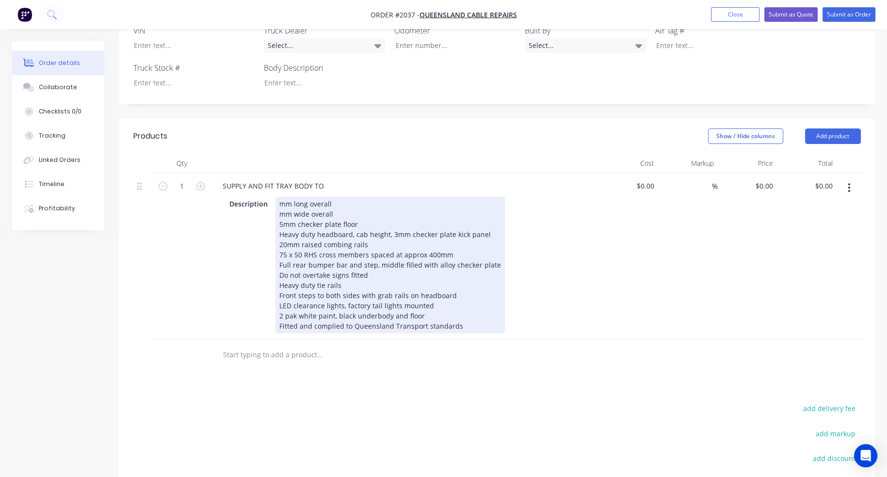
scroll to position [320, 0]
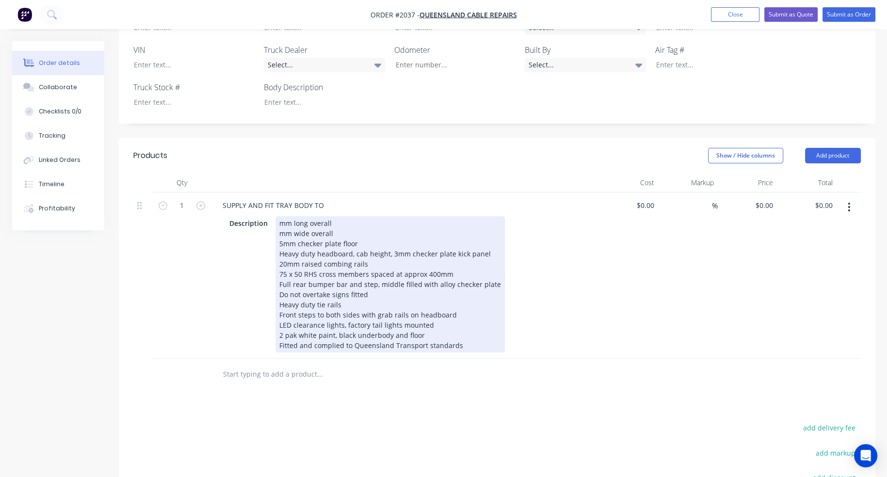
click at [279, 216] on div "mm long overall mm wide overall 5mm checker plate floor Heavy duty headboard, c…" at bounding box center [390, 284] width 229 height 136
click at [277, 216] on div "mm long overall 2500mm wide overall 5mm checker plate floor Heavy duty headboar…" at bounding box center [390, 284] width 229 height 136
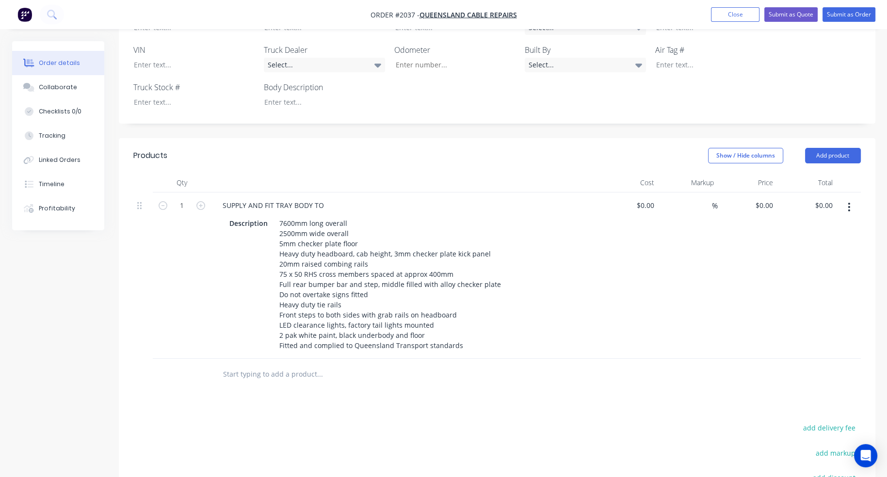
click at [237, 365] on input "text" at bounding box center [320, 374] width 194 height 19
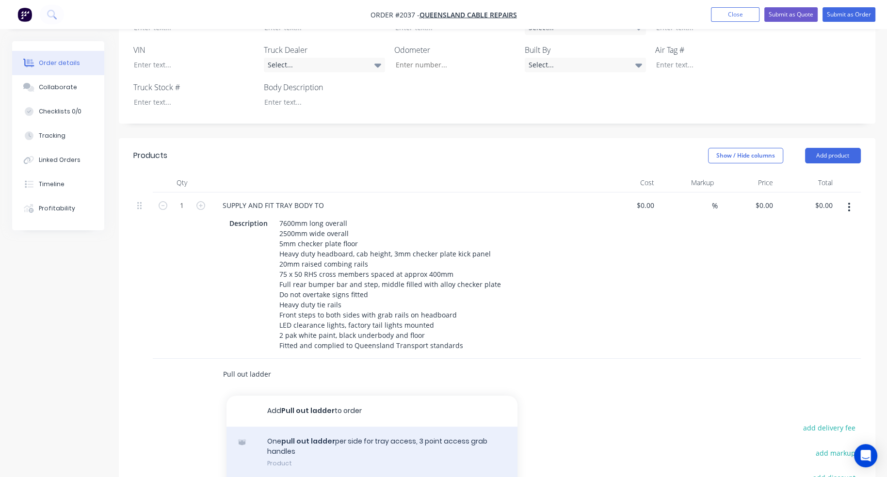
type input "Pull out ladder"
click at [323, 427] on div "One pull out ladder per side for tray access, 3 point access grab handles Produ…" at bounding box center [372, 452] width 291 height 51
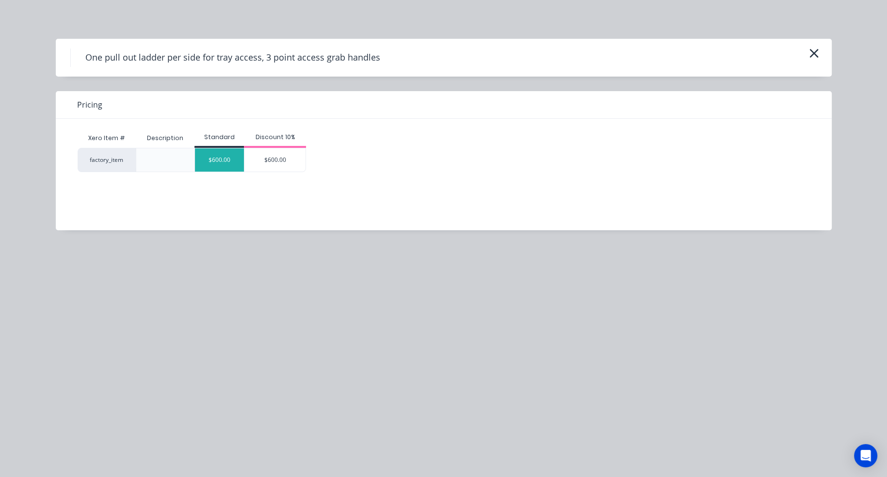
click at [222, 161] on div "$600.00" at bounding box center [219, 159] width 49 height 23
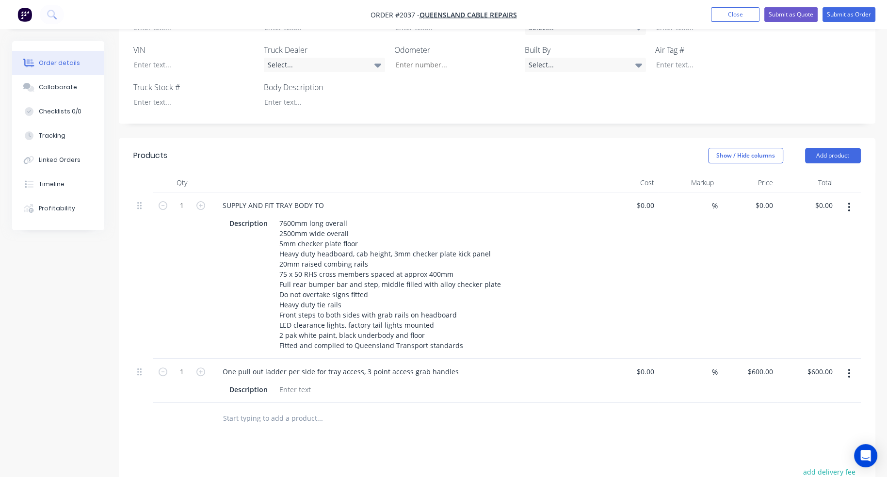
click at [242, 409] on input "text" at bounding box center [320, 418] width 194 height 19
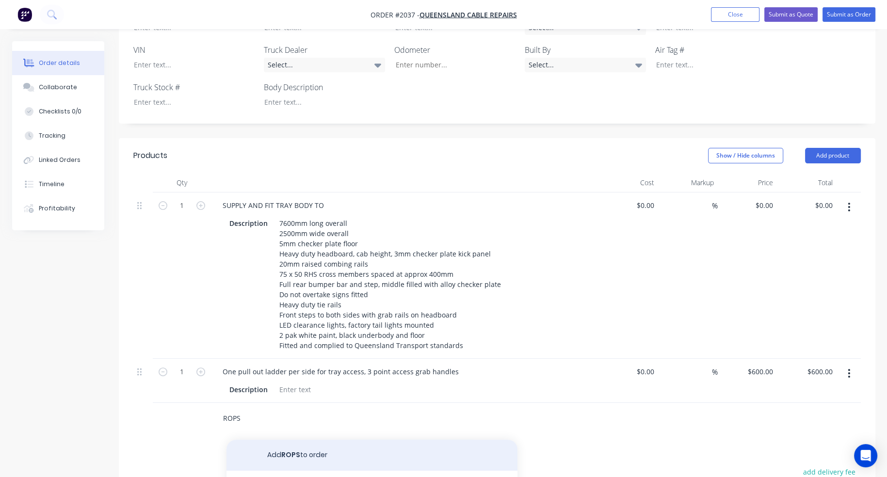
type input "ROPS"
click at [289, 440] on button "Add ROPS to order" at bounding box center [372, 455] width 291 height 31
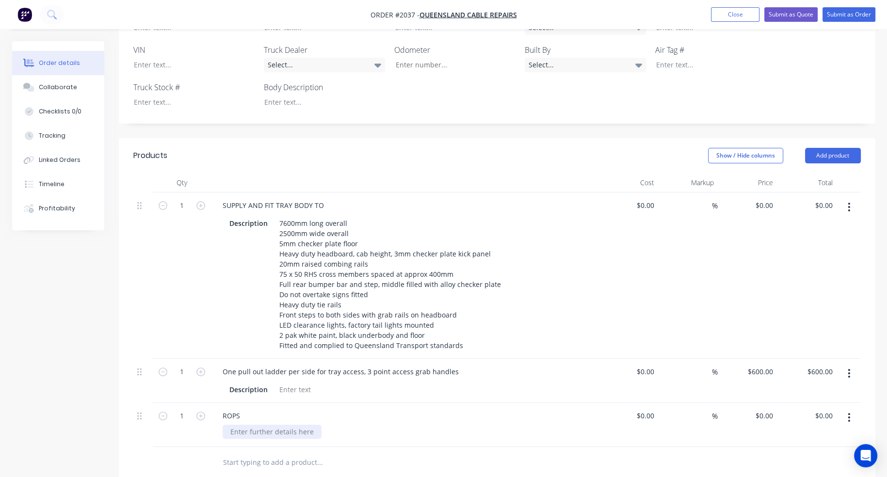
click at [249, 425] on div at bounding box center [272, 432] width 99 height 14
click at [239, 453] on input "text" at bounding box center [320, 462] width 194 height 19
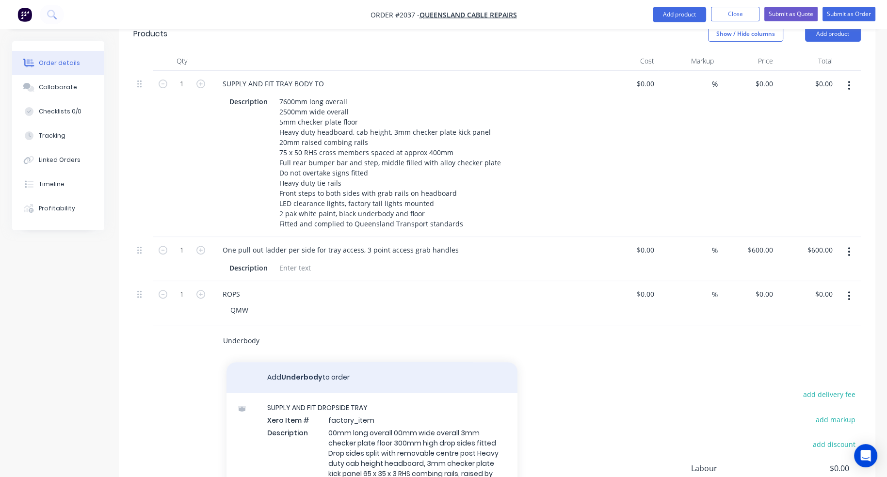
scroll to position [514, 0]
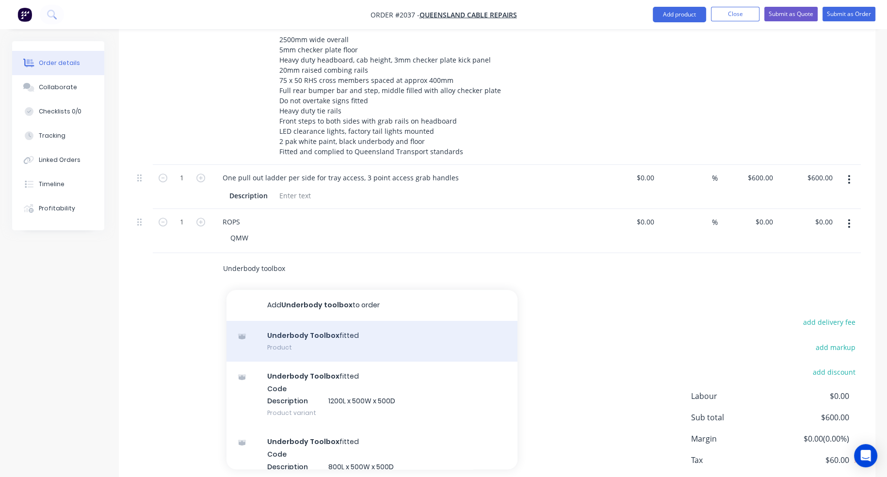
type input "Underbody toolbox"
click at [310, 321] on div "Underbody Toolbox fitted Product" at bounding box center [372, 341] width 291 height 41
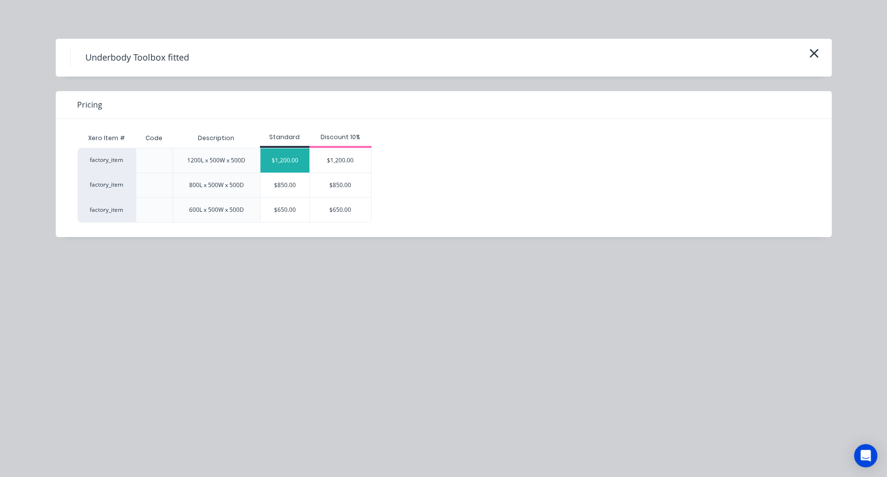
click at [277, 164] on div "$1,200.00" at bounding box center [285, 160] width 49 height 24
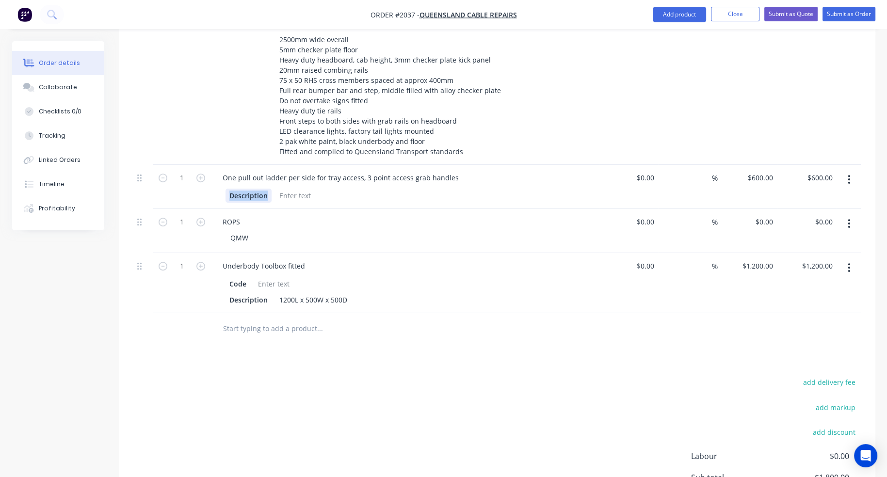
drag, startPoint x: 268, startPoint y: 157, endPoint x: 198, endPoint y: 157, distance: 69.4
click at [198, 165] on div "1 One pull out ladder per side for tray access, 3 point access grab handles Des…" at bounding box center [497, 187] width 728 height 44
drag, startPoint x: 244, startPoint y: 243, endPoint x: 213, endPoint y: 244, distance: 31.1
click at [213, 253] on div "Underbody Toolbox fitted Code Description 1200L x 500W x 500D" at bounding box center [405, 283] width 388 height 60
drag, startPoint x: 270, startPoint y: 259, endPoint x: 215, endPoint y: 259, distance: 54.3
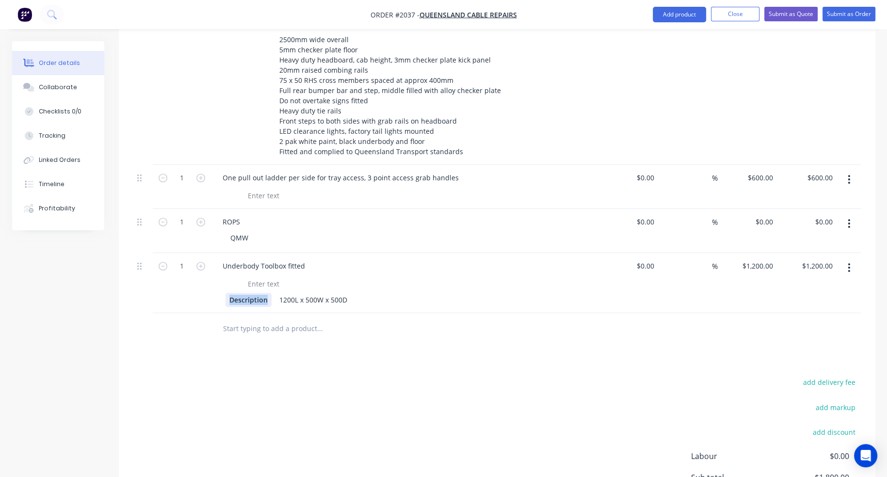
click at [215, 275] on div "Description 1200L x 500W x 500D" at bounding box center [405, 291] width 380 height 32
click at [293, 319] on input "text" at bounding box center [320, 328] width 194 height 19
type input "H"
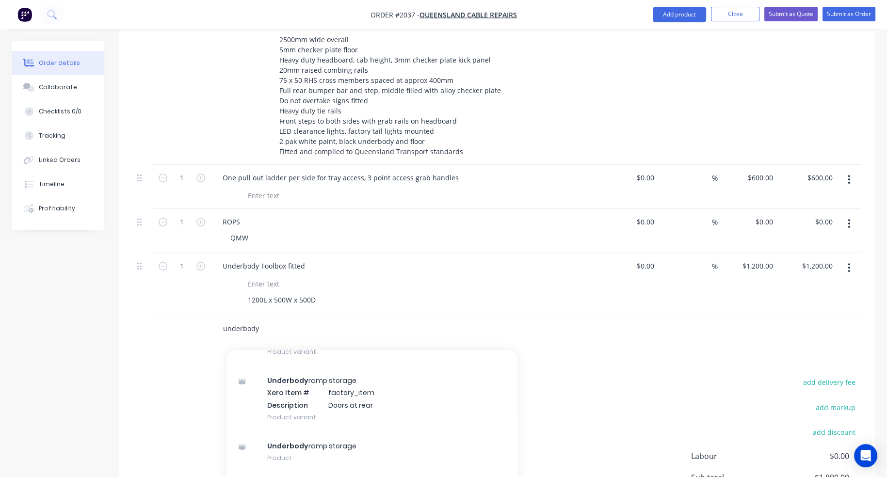
scroll to position [728, 0]
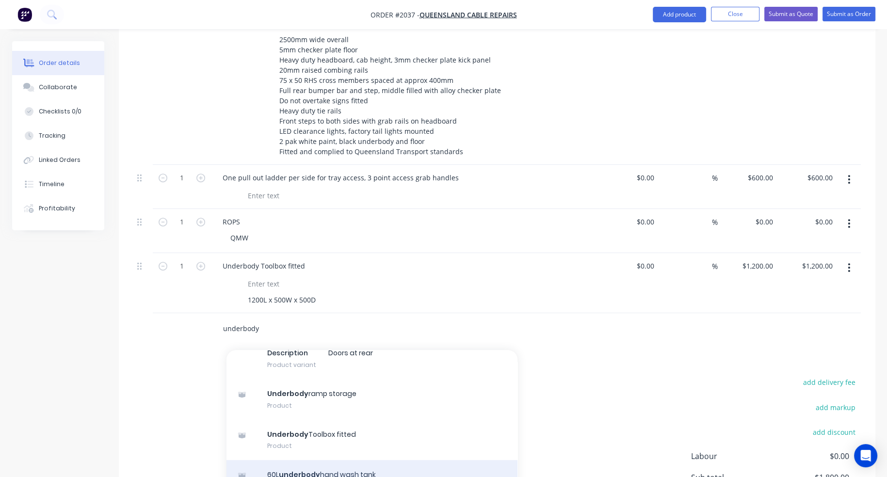
type input "underbody"
click at [340, 460] on div "60L underbody hand wash tank Product" at bounding box center [372, 480] width 291 height 41
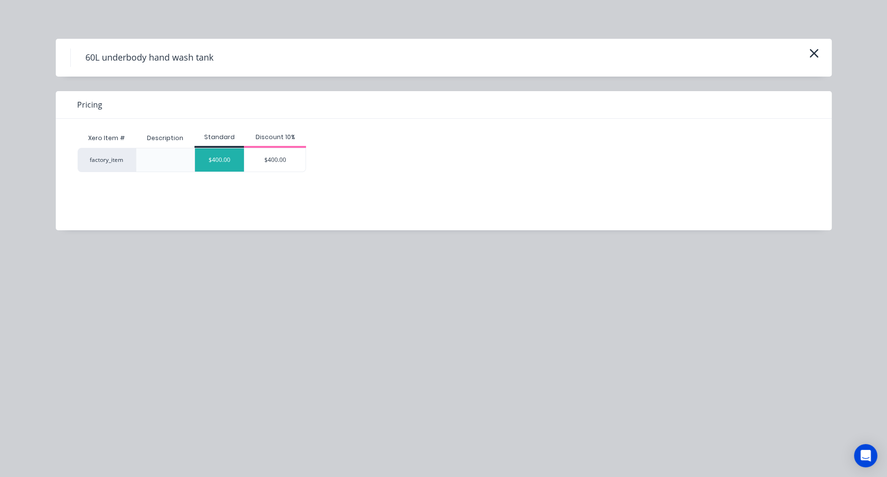
click at [233, 161] on div "$400.00" at bounding box center [219, 159] width 49 height 23
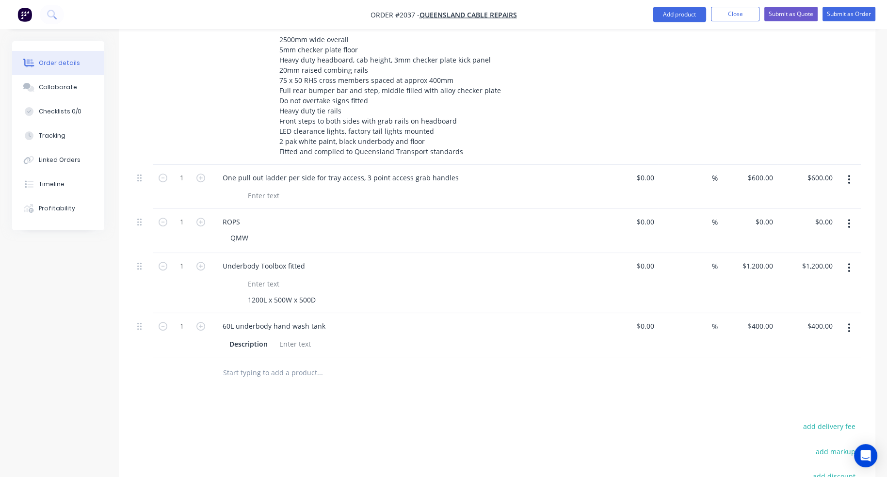
click at [276, 363] on input "text" at bounding box center [320, 372] width 194 height 19
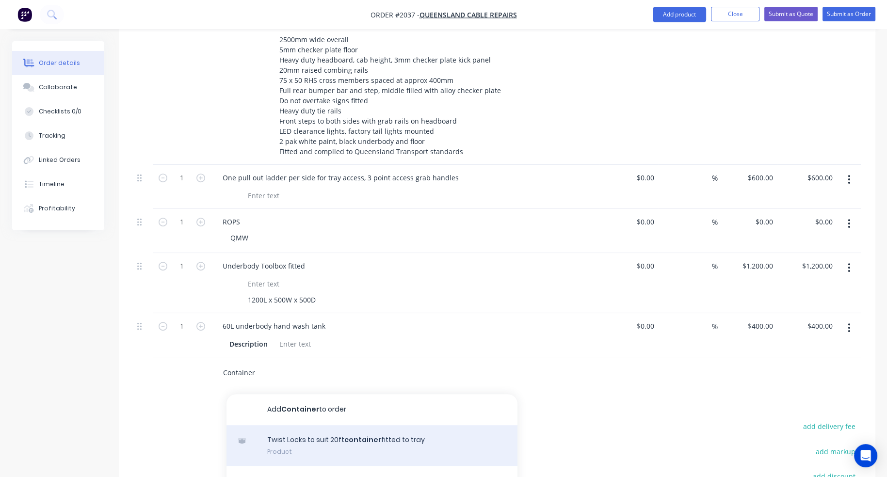
type input "Container"
click at [293, 425] on div "Twist Locks to suit 20ft container fitted to tray Product" at bounding box center [372, 445] width 291 height 41
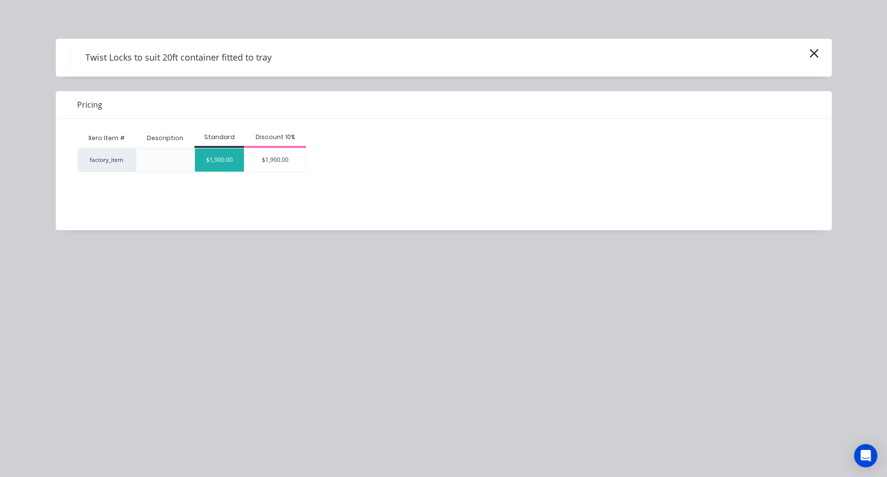
click at [232, 162] on div "$1,900.00" at bounding box center [219, 159] width 49 height 23
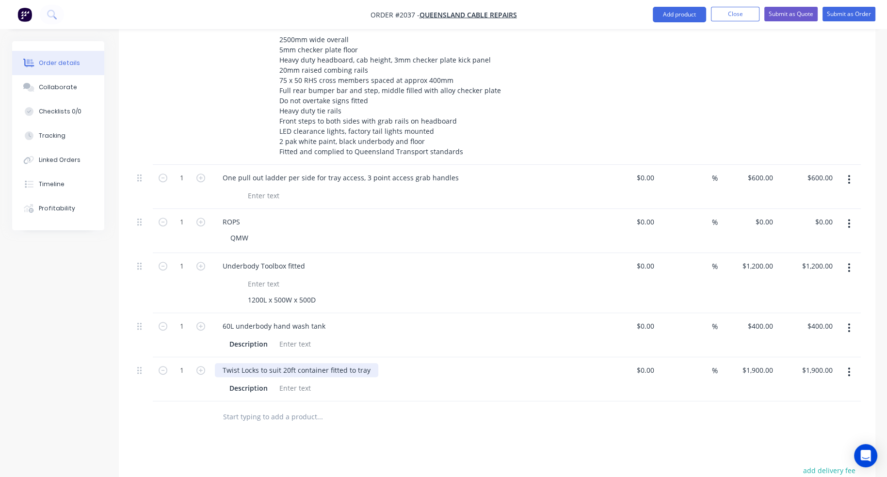
click at [282, 363] on div "Twist Locks to suit 20ft container fitted to tray" at bounding box center [296, 370] width 163 height 14
click at [747, 358] on div "1900 $1,900.00" at bounding box center [748, 380] width 60 height 44
type input "$2,850.00"
click at [260, 407] on input "text" at bounding box center [320, 416] width 194 height 19
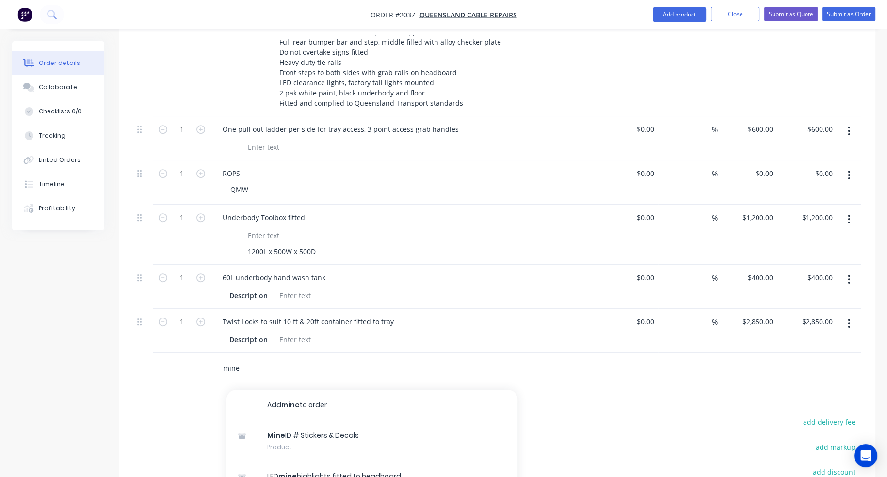
scroll to position [49, 0]
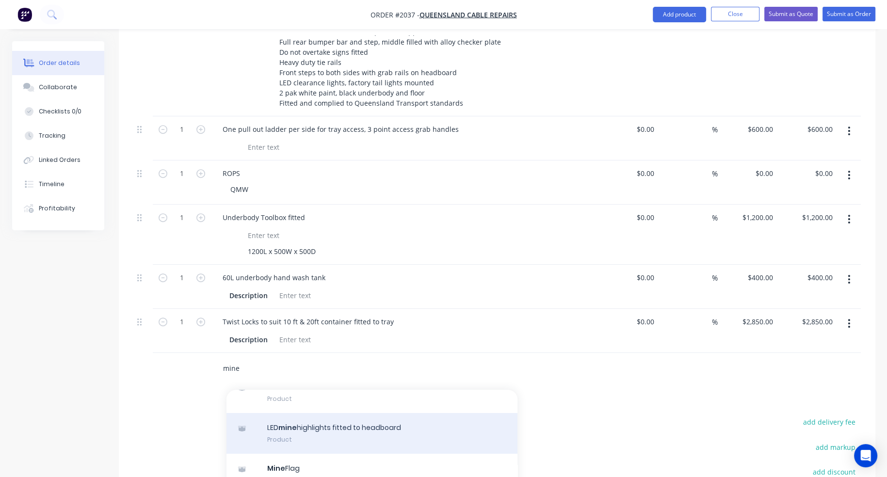
type input "mine"
click at [272, 413] on div "LED mine highlights fitted to headboard Product" at bounding box center [372, 433] width 291 height 41
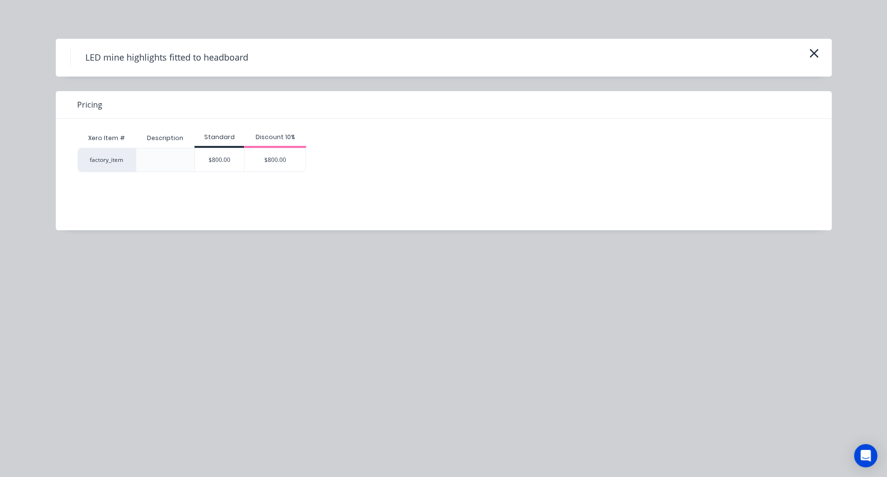
drag, startPoint x: 219, startPoint y: 153, endPoint x: 219, endPoint y: 158, distance: 5.4
click at [219, 153] on div "$800.00" at bounding box center [219, 159] width 49 height 23
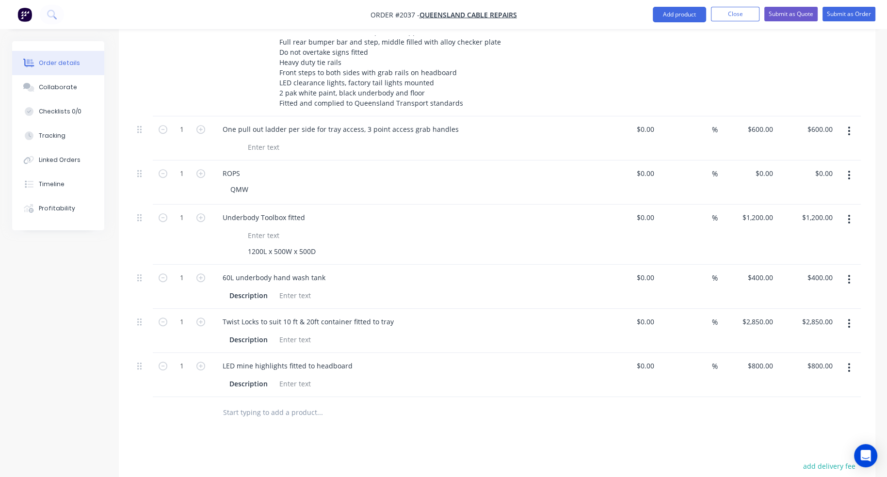
click at [238, 403] on input "text" at bounding box center [320, 412] width 194 height 19
type input "l"
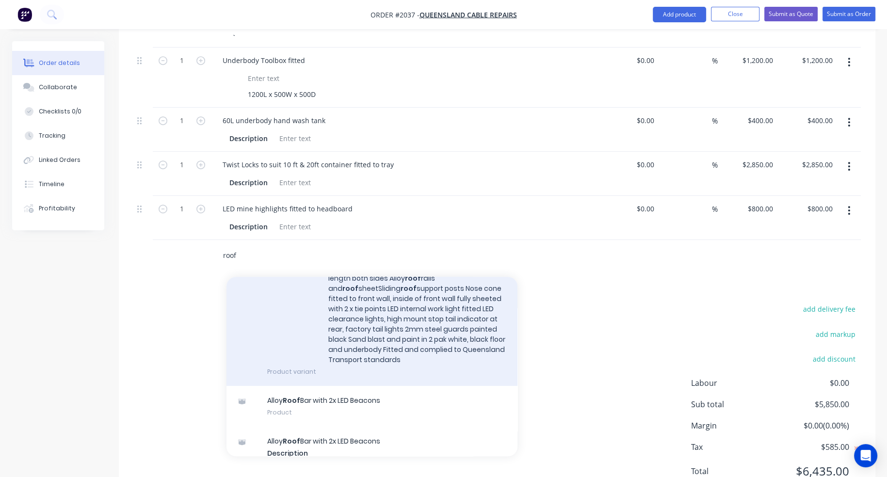
scroll to position [388, 0]
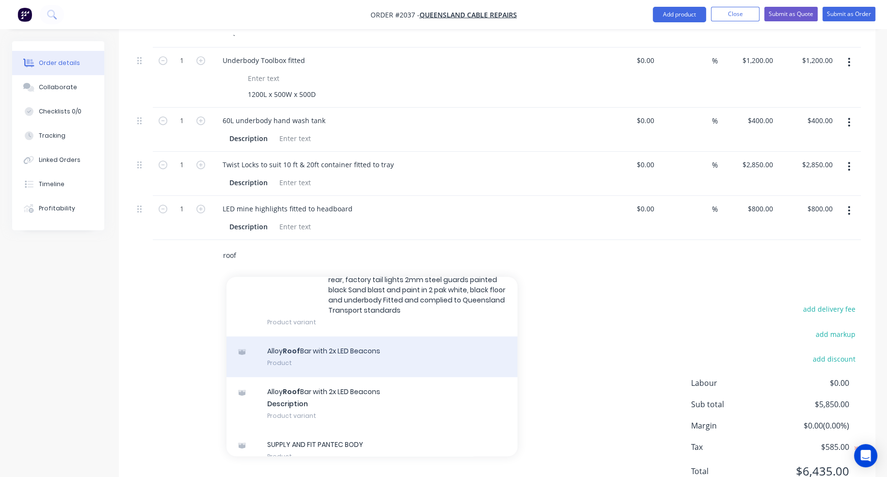
type input "roof"
click at [384, 337] on div "Alloy Roof Bar with 2x LED Beacons Product" at bounding box center [372, 357] width 291 height 41
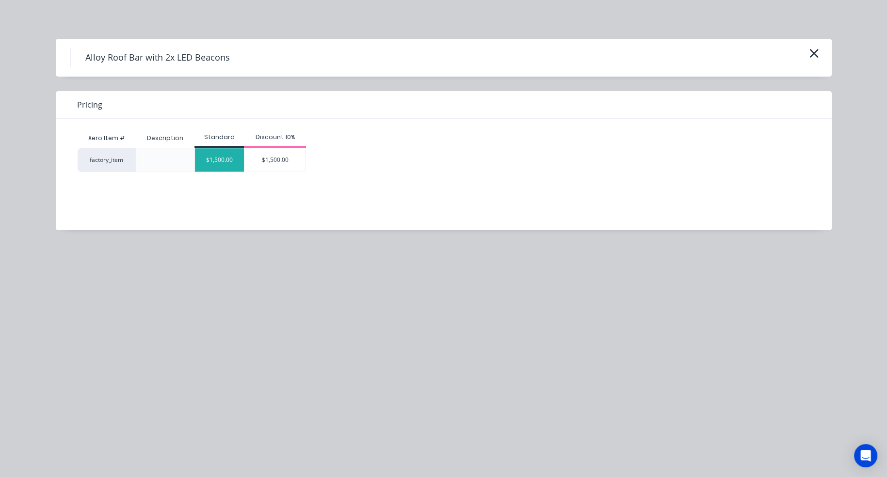
click at [229, 164] on div "$1,500.00" at bounding box center [219, 159] width 49 height 23
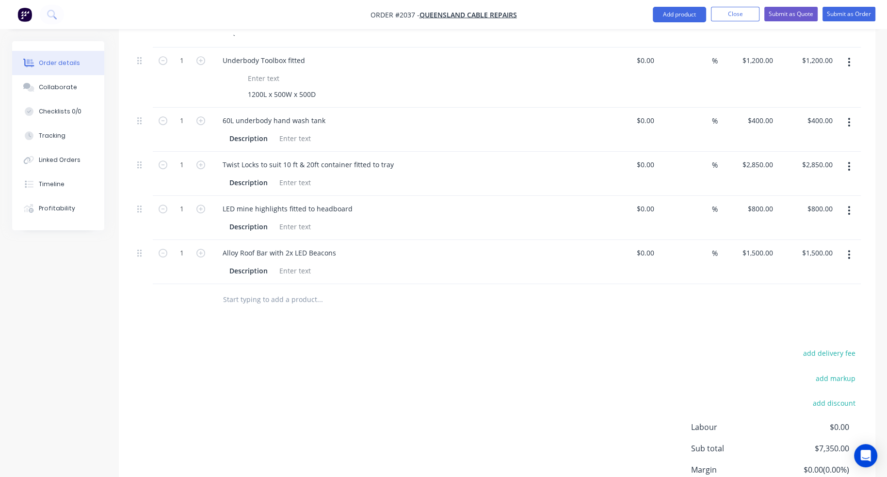
click at [237, 290] on input "text" at bounding box center [320, 299] width 194 height 19
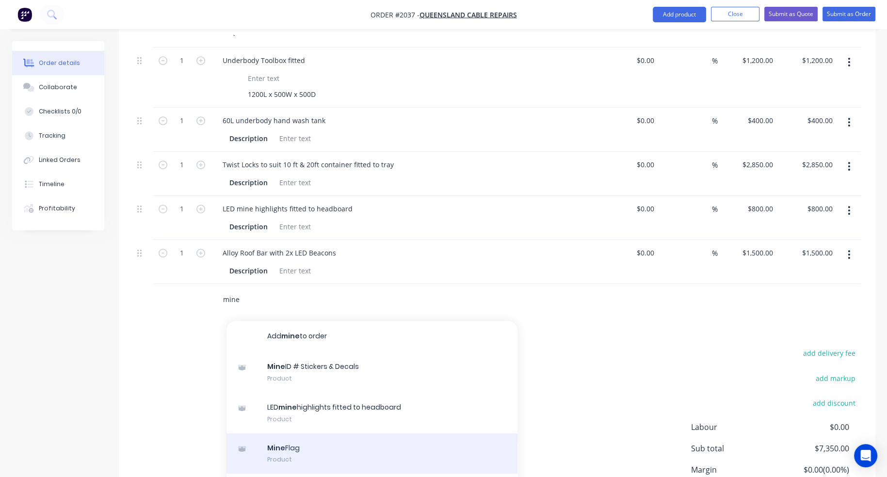
type input "mine"
click at [281, 434] on div "Mine Flag Product" at bounding box center [372, 454] width 291 height 41
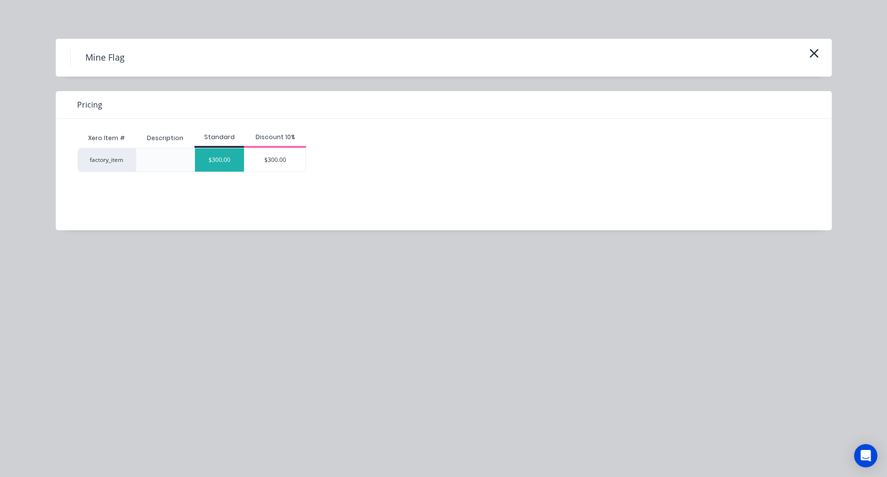
click at [217, 163] on div "$300.00" at bounding box center [219, 159] width 49 height 23
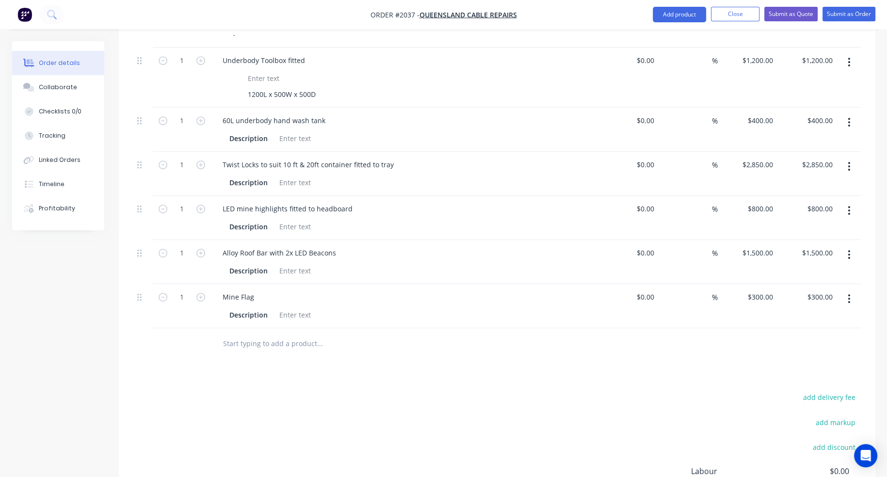
click at [227, 334] on input "text" at bounding box center [320, 343] width 194 height 19
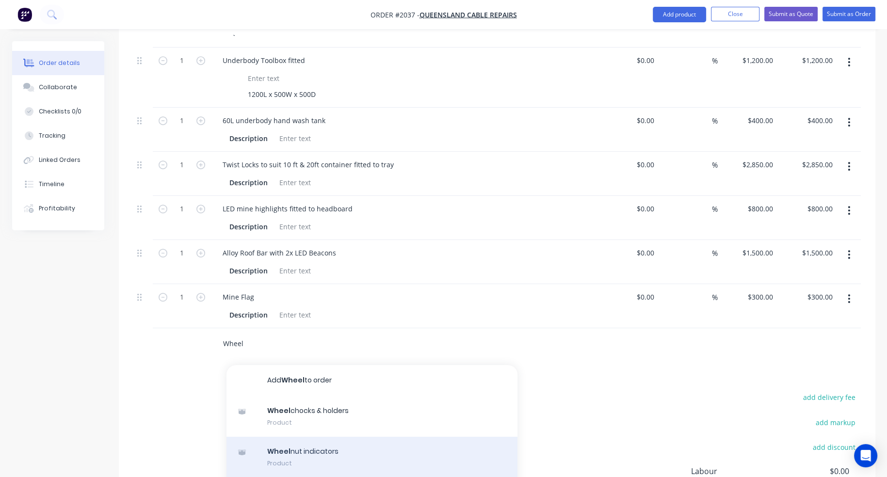
type input "Wheel"
click at [292, 437] on div "Wheel nut indicators Product" at bounding box center [372, 457] width 291 height 41
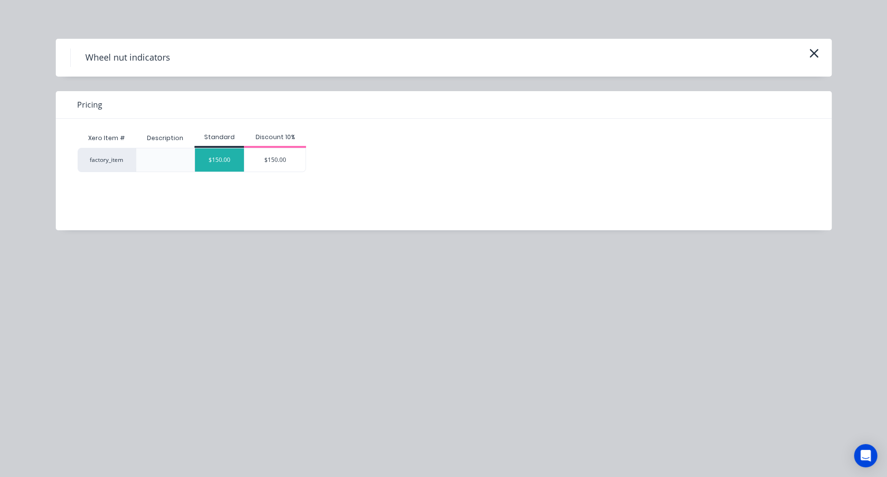
click at [231, 164] on div "$150.00" at bounding box center [219, 159] width 49 height 23
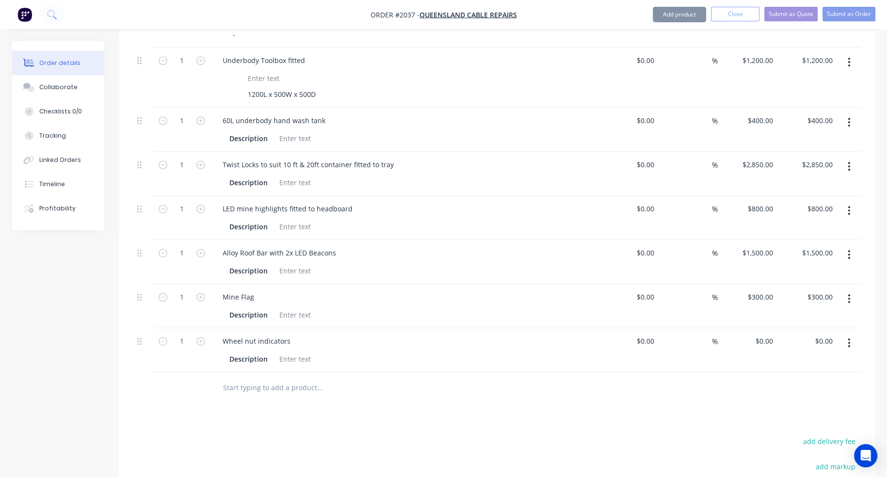
type input "$150.00"
click at [283, 378] on input "text" at bounding box center [320, 387] width 194 height 19
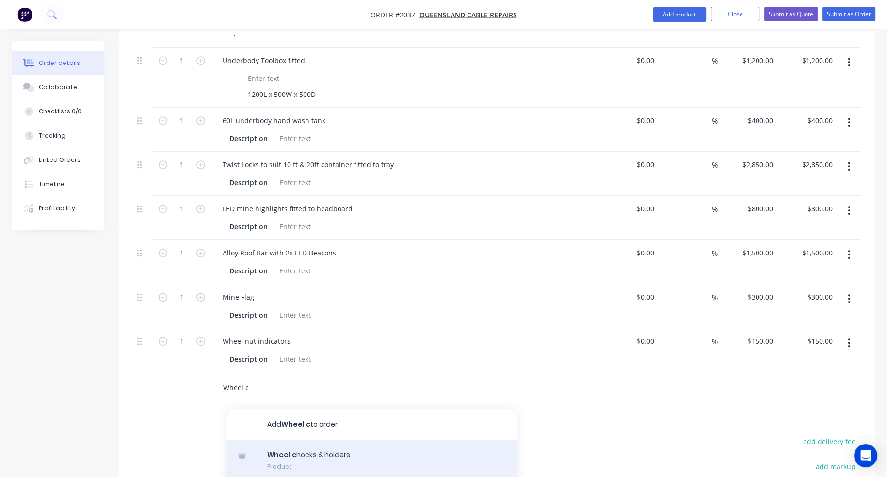
type input "Wheel c"
click at [295, 440] on div "Wheel c hocks & holders Product" at bounding box center [372, 460] width 291 height 41
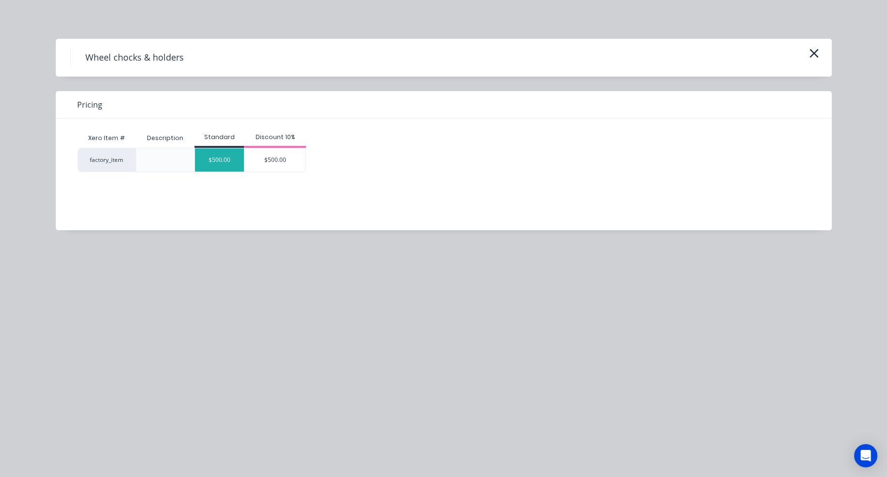
click at [231, 167] on div "$500.00" at bounding box center [219, 159] width 49 height 23
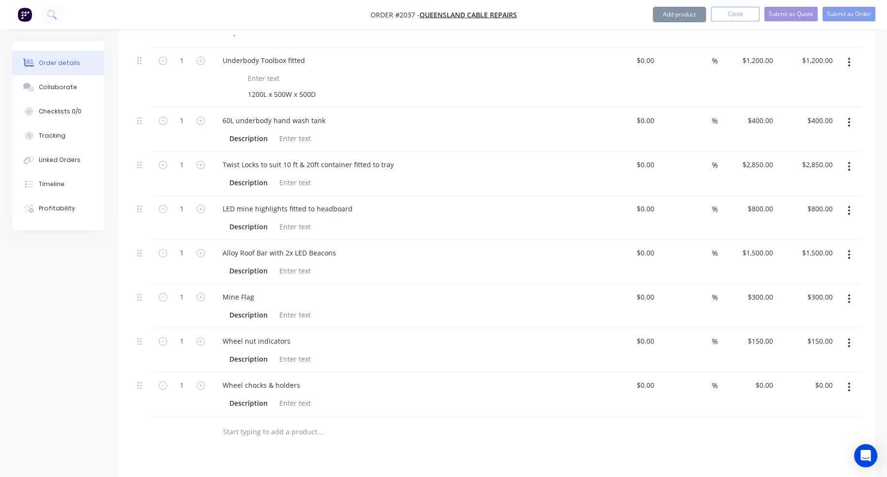
type input "$500.00"
click at [232, 423] on input "text" at bounding box center [320, 432] width 194 height 19
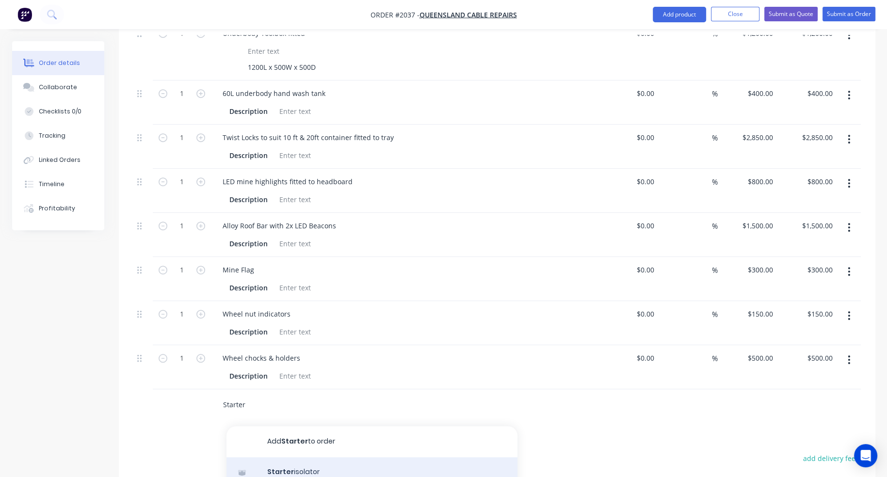
scroll to position [768, 0]
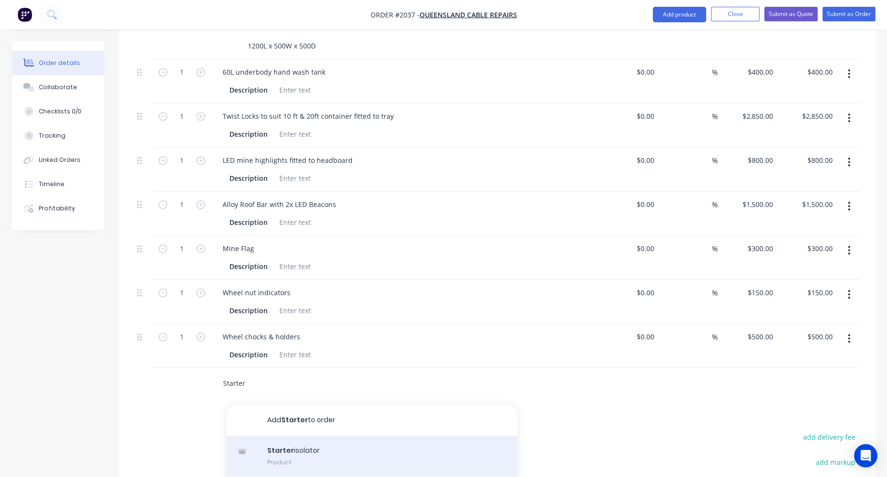
type input "Starter"
click at [280, 436] on div "Starter isolator Product" at bounding box center [372, 456] width 291 height 41
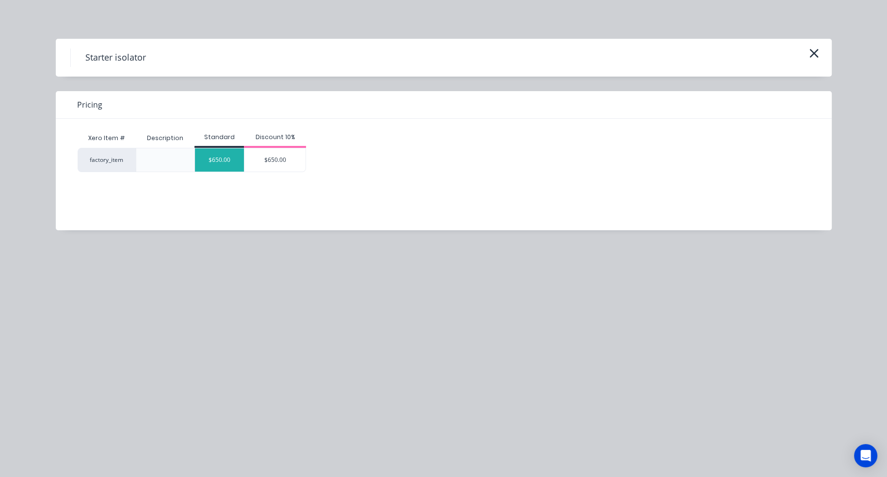
click at [217, 162] on div "$650.00" at bounding box center [219, 159] width 49 height 23
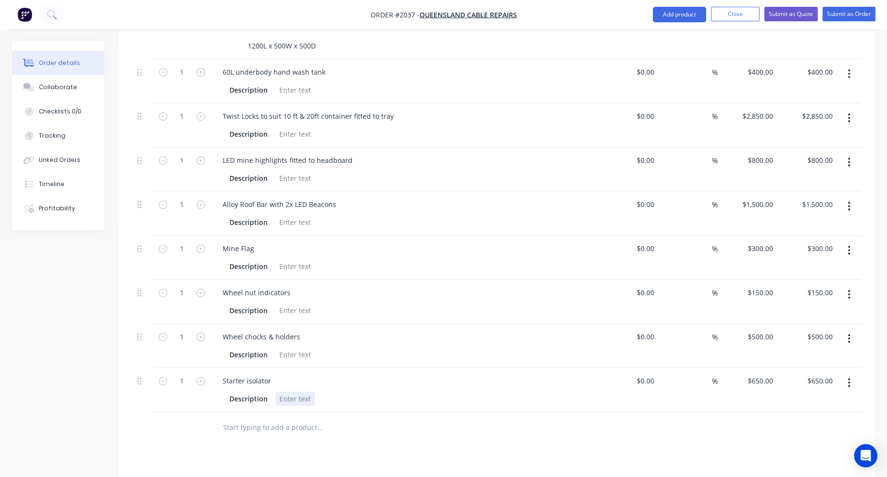
click at [283, 392] on div at bounding box center [295, 399] width 39 height 14
click at [267, 418] on input "text" at bounding box center [320, 427] width 194 height 19
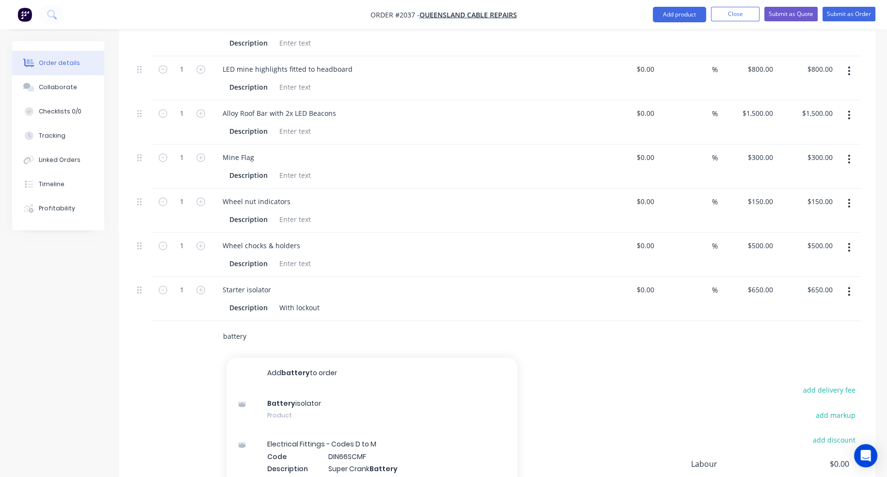
scroll to position [865, 0]
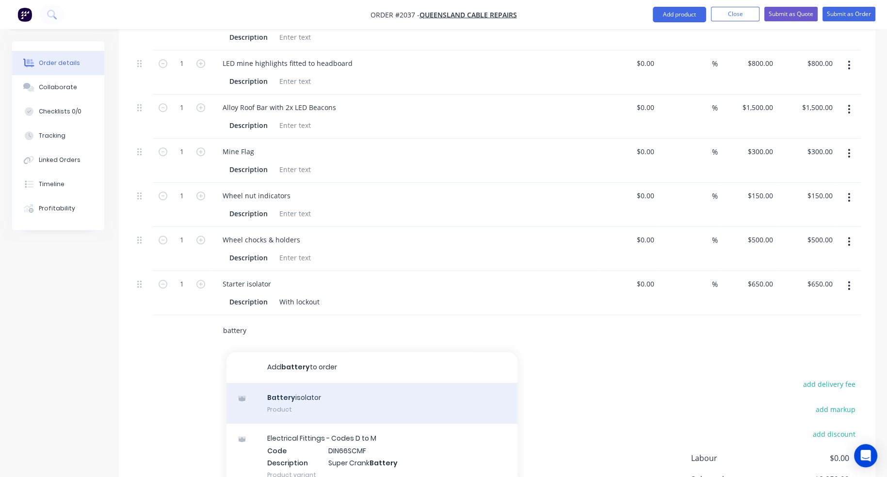
type input "battery"
click at [277, 383] on div "Battery isolator Product" at bounding box center [372, 403] width 291 height 41
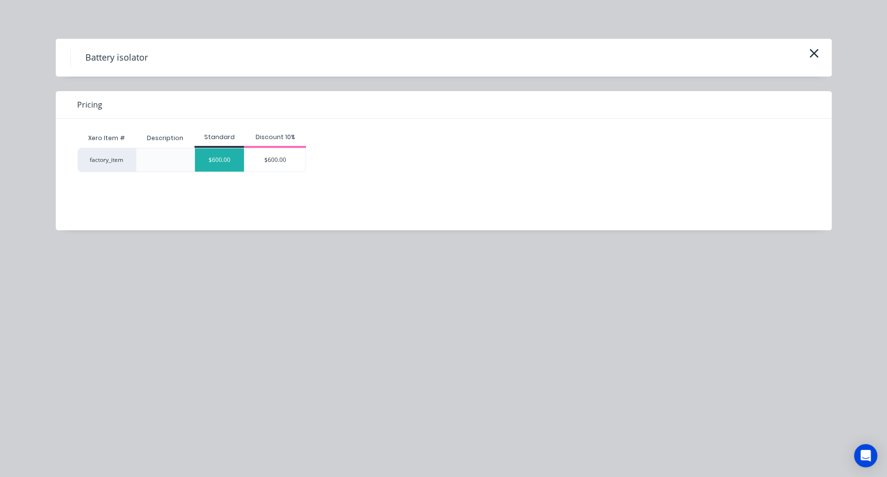
click at [217, 157] on div "$600.00" at bounding box center [219, 159] width 49 height 23
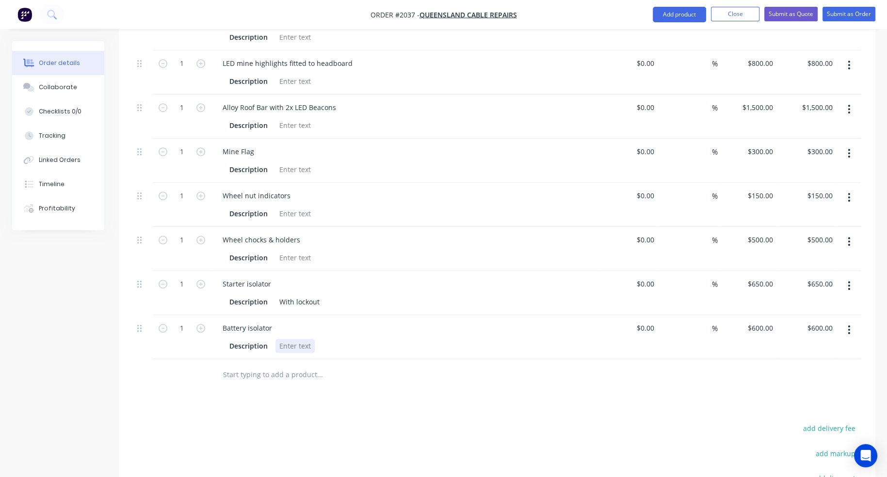
click at [291, 339] on div at bounding box center [295, 346] width 39 height 14
drag, startPoint x: 267, startPoint y: 260, endPoint x: 208, endPoint y: 259, distance: 58.7
click at [208, 271] on div "1 Starter isolator Description With lockout $0.00 $0.00 % $650.00 $650.00 $650.…" at bounding box center [497, 293] width 728 height 44
drag, startPoint x: 266, startPoint y: 303, endPoint x: 197, endPoint y: 303, distance: 68.9
click at [197, 315] on div "1 Battery isolator Description With lockout $0.00 $0.00 % $600.00 $600.00 $600.…" at bounding box center [497, 337] width 728 height 44
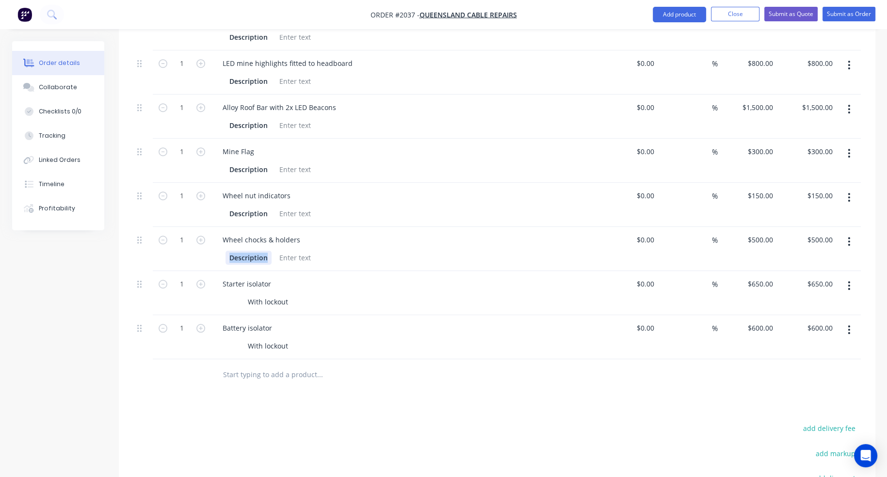
drag, startPoint x: 266, startPoint y: 214, endPoint x: 200, endPoint y: 211, distance: 66.5
click at [200, 227] on div "1 Wheel chocks & holders Description $0.00 $0.00 % $500.00 $500.00 $500.00 $500…" at bounding box center [497, 249] width 728 height 44
click at [270, 207] on div "Description" at bounding box center [403, 214] width 355 height 14
drag, startPoint x: 261, startPoint y: 173, endPoint x: 217, endPoint y: 173, distance: 44.1
click at [217, 205] on div "Description" at bounding box center [405, 213] width 380 height 16
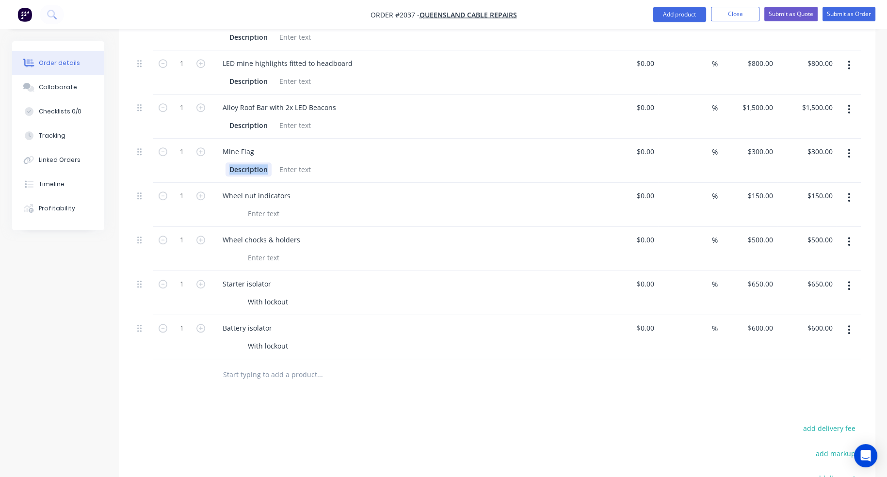
drag, startPoint x: 270, startPoint y: 128, endPoint x: 220, endPoint y: 130, distance: 49.6
click at [220, 161] on div "Description" at bounding box center [405, 169] width 380 height 16
drag, startPoint x: 268, startPoint y: 81, endPoint x: 212, endPoint y: 83, distance: 56.3
click at [212, 95] on div "Alloy Roof Bar with 2x LED Beacons Description" at bounding box center [405, 117] width 388 height 44
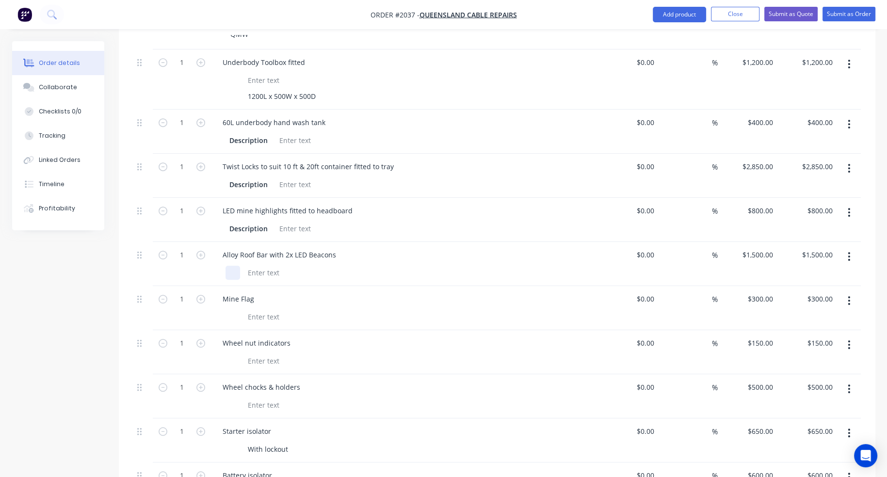
scroll to position [671, 0]
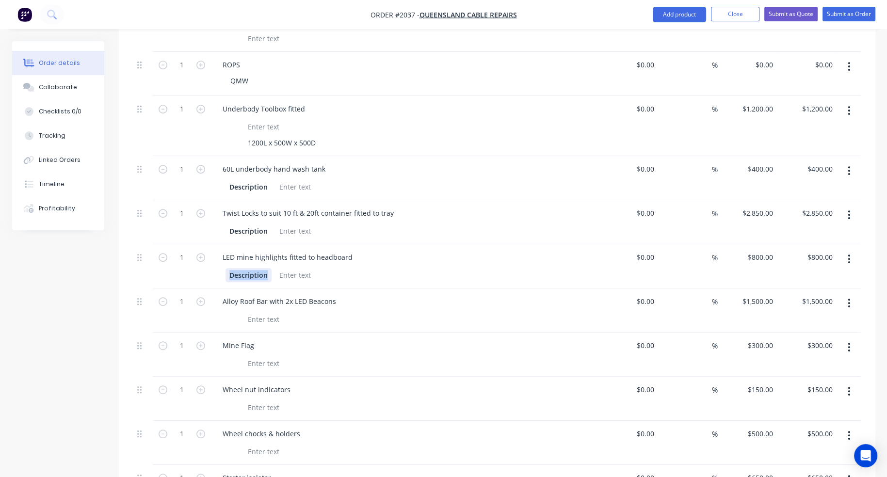
drag, startPoint x: 270, startPoint y: 231, endPoint x: 210, endPoint y: 232, distance: 59.7
click at [210, 244] on div "1 LED mine highlights fitted to headboard Description $0.00 $0.00 % $800.00 $80…" at bounding box center [497, 266] width 728 height 44
drag, startPoint x: 265, startPoint y: 189, endPoint x: 200, endPoint y: 189, distance: 65.0
click at [200, 200] on div "1 Twist Locks to suit 10 ft & 20ft container fitted to tray Description $0.00 $…" at bounding box center [497, 222] width 728 height 44
drag, startPoint x: 268, startPoint y: 148, endPoint x: 218, endPoint y: 147, distance: 49.5
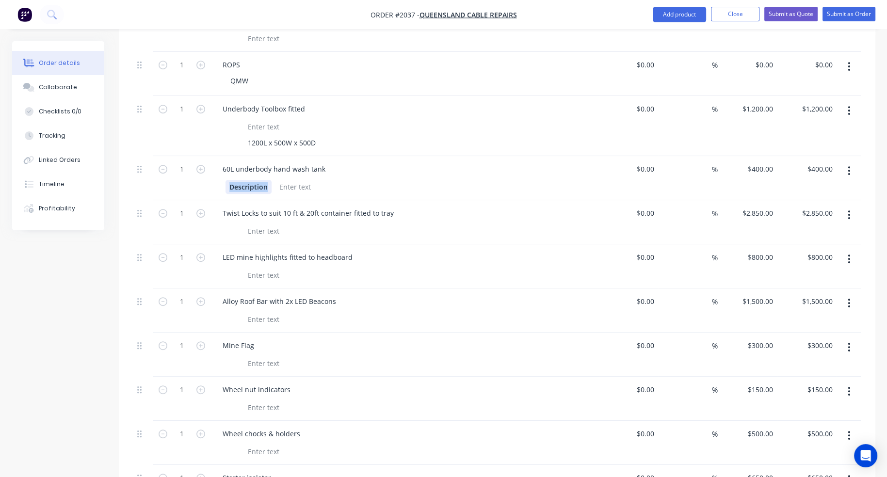
click at [218, 178] on div "Description" at bounding box center [405, 186] width 380 height 16
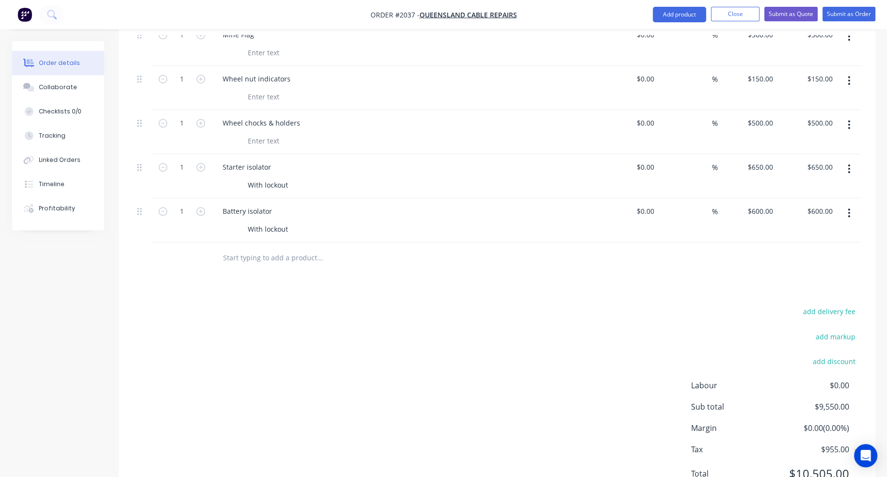
scroll to position [984, 0]
click at [261, 247] on input "text" at bounding box center [320, 256] width 194 height 19
type input "e"
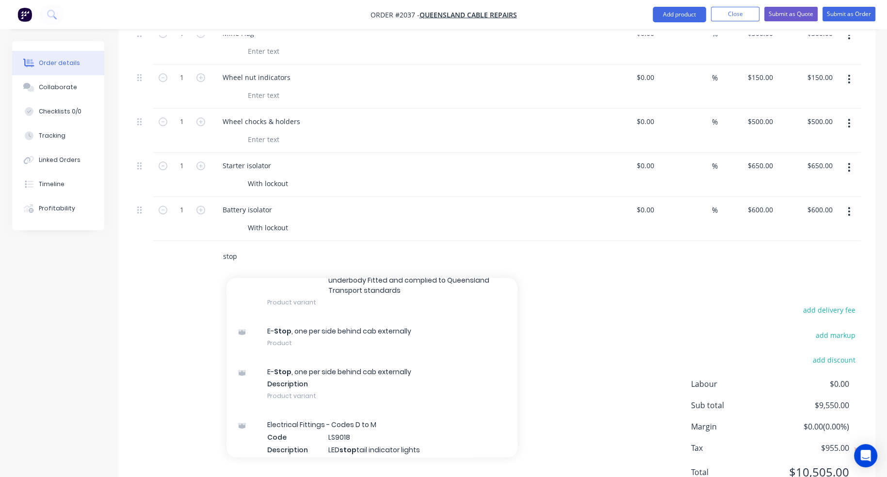
scroll to position [388, 0]
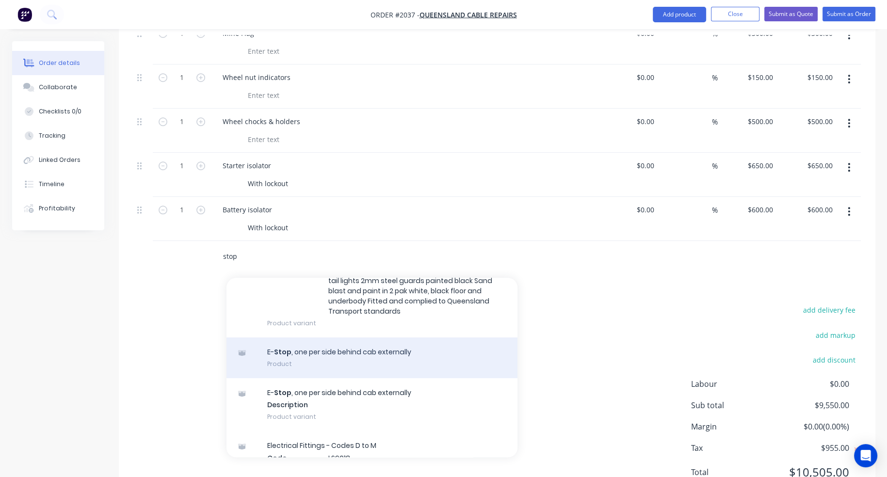
type input "stop"
click at [349, 338] on div "E- Stop , one per side behind cab externally Product" at bounding box center [372, 358] width 291 height 41
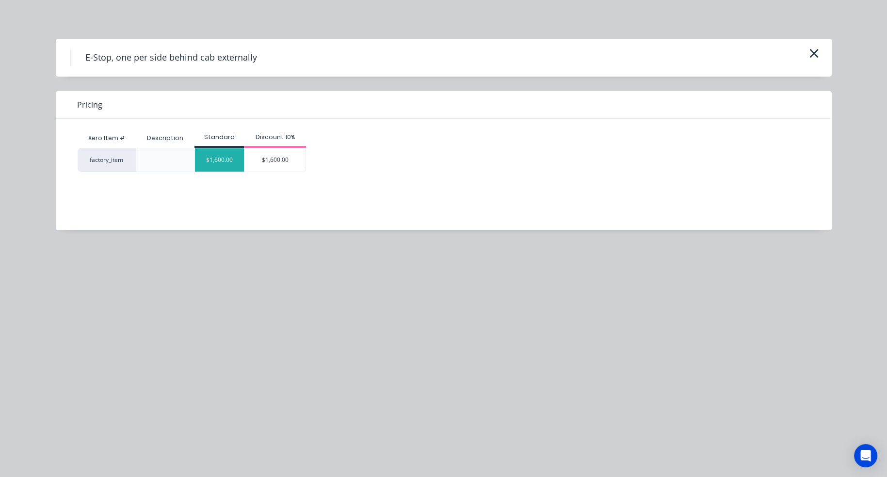
click at [227, 162] on div "$1,600.00" at bounding box center [219, 159] width 49 height 23
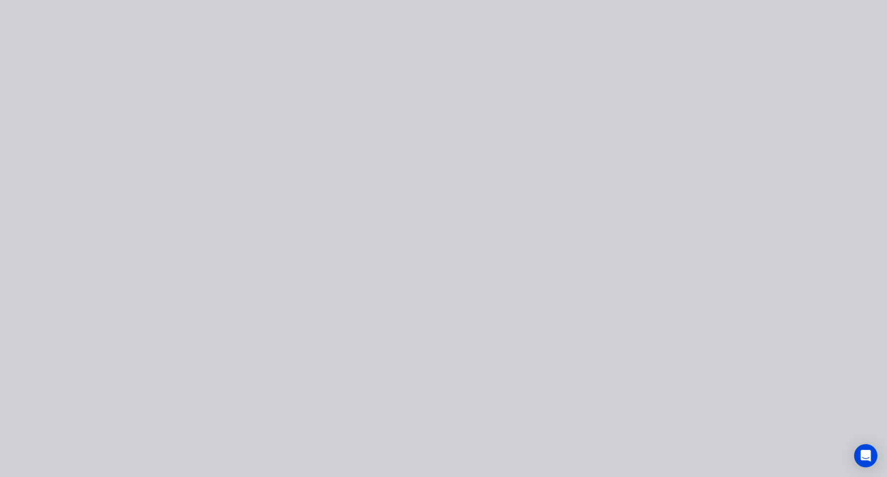
type input "$1,600.00"
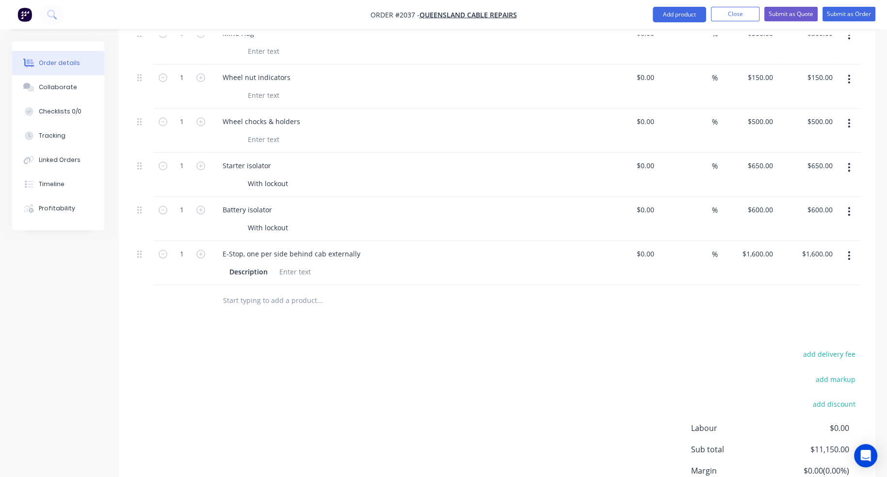
click at [267, 291] on input "text" at bounding box center [320, 300] width 194 height 19
type input "h"
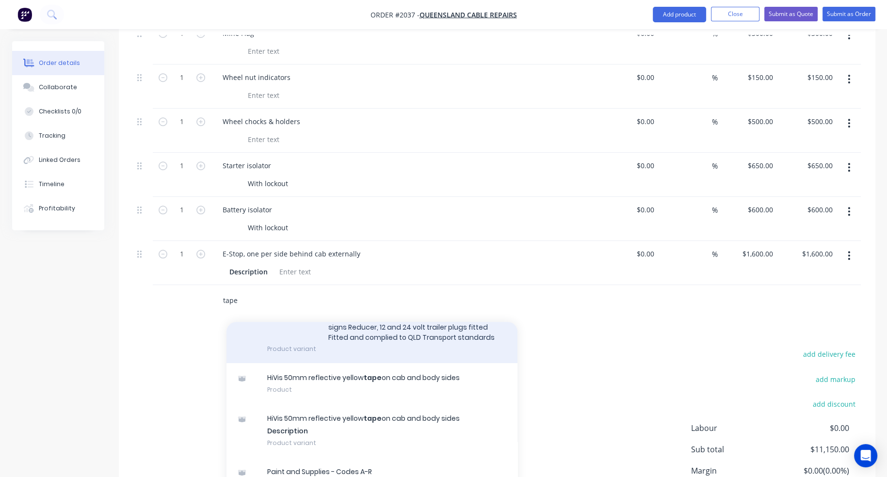
scroll to position [146, 0]
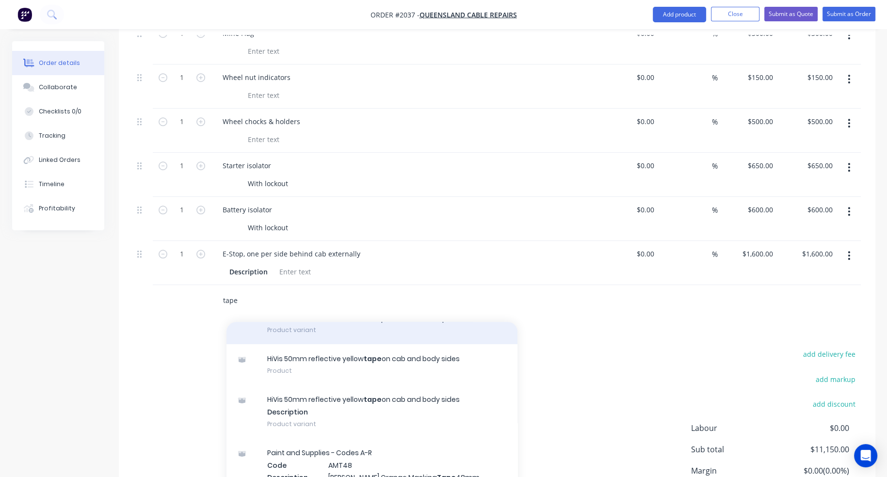
type input "tape"
click at [310, 344] on div "HiVis 50mm reflective yellow tape on cab and body sides Product" at bounding box center [372, 364] width 291 height 41
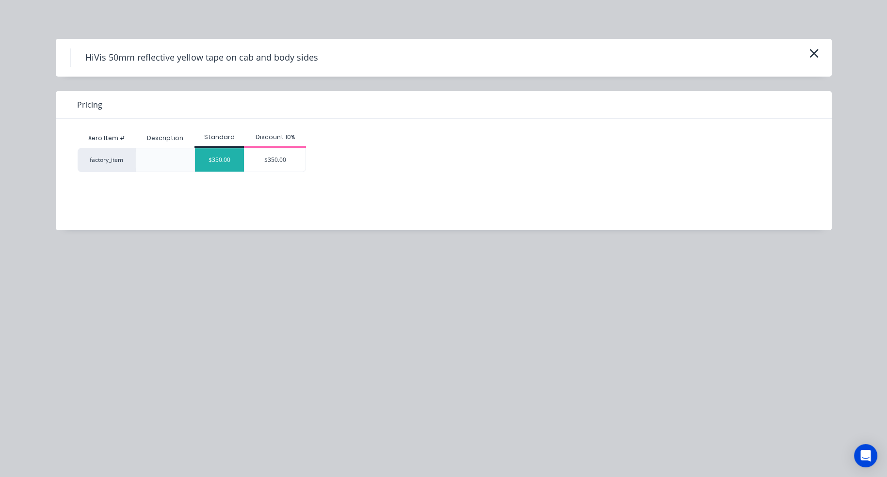
click at [228, 168] on div "$350.00" at bounding box center [219, 159] width 49 height 23
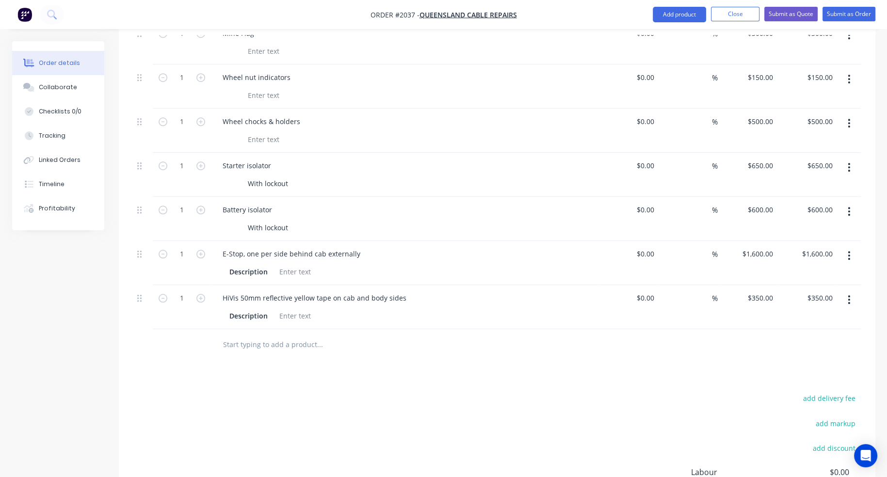
click at [252, 335] on input "text" at bounding box center [320, 344] width 194 height 19
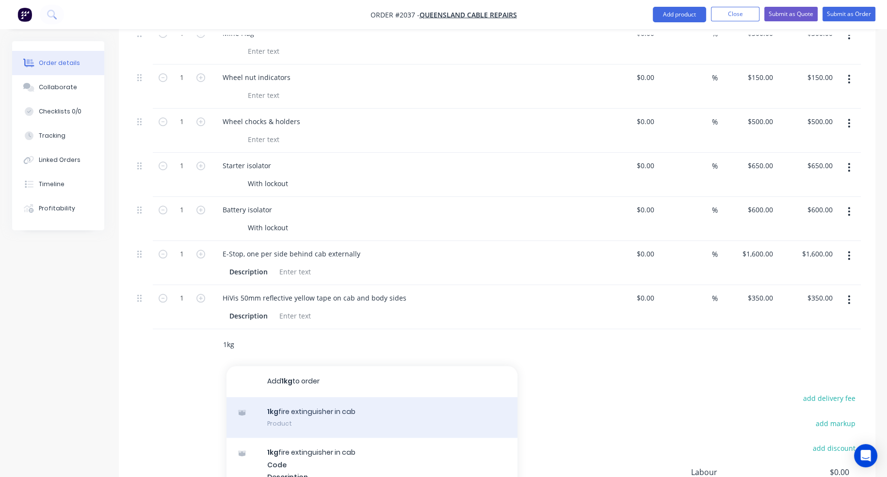
type input "1kg"
click at [285, 397] on div "1kg fire extinguisher in cab Product" at bounding box center [372, 417] width 291 height 41
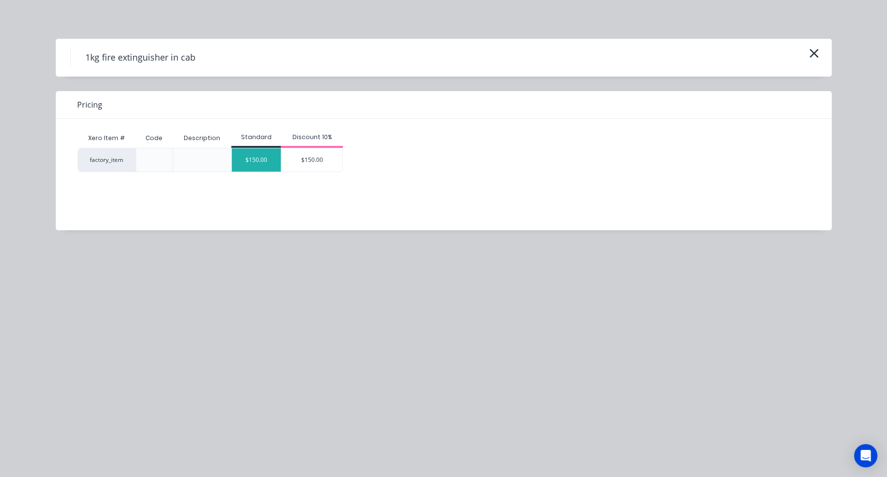
click at [254, 162] on div "$150.00" at bounding box center [256, 159] width 49 height 23
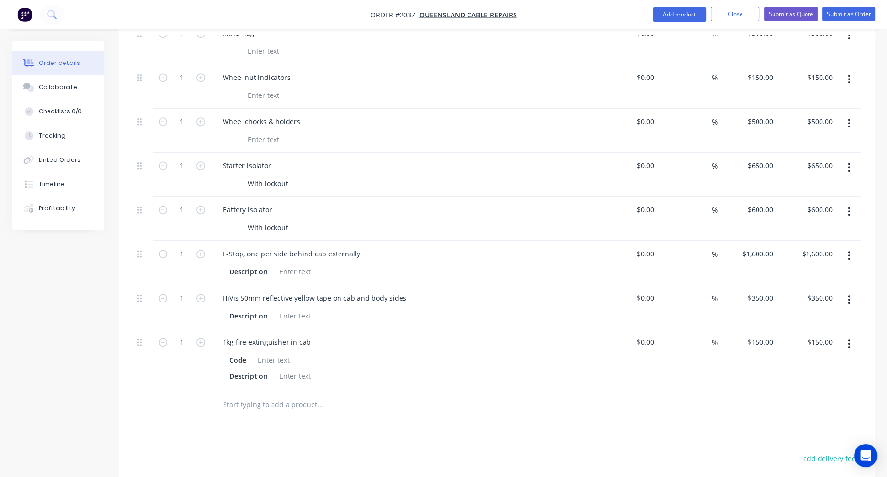
click at [234, 395] on input "text" at bounding box center [320, 404] width 194 height 19
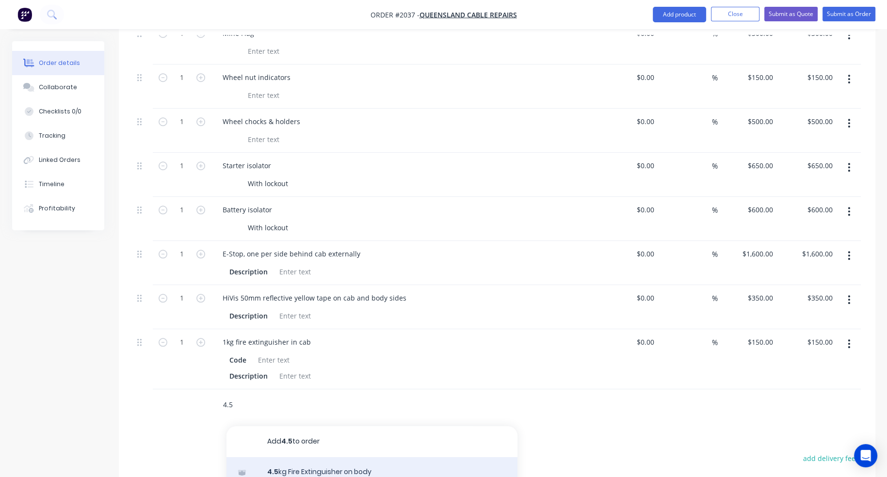
type input "4.5"
click at [279, 457] on div "4.5 kg Fire Extinguisher on body Product" at bounding box center [372, 477] width 291 height 41
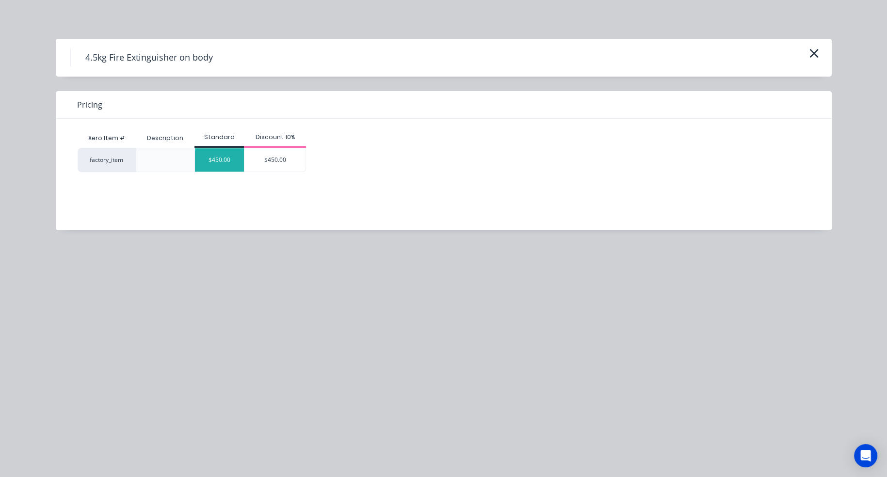
click at [213, 156] on div "$450.00" at bounding box center [219, 159] width 49 height 23
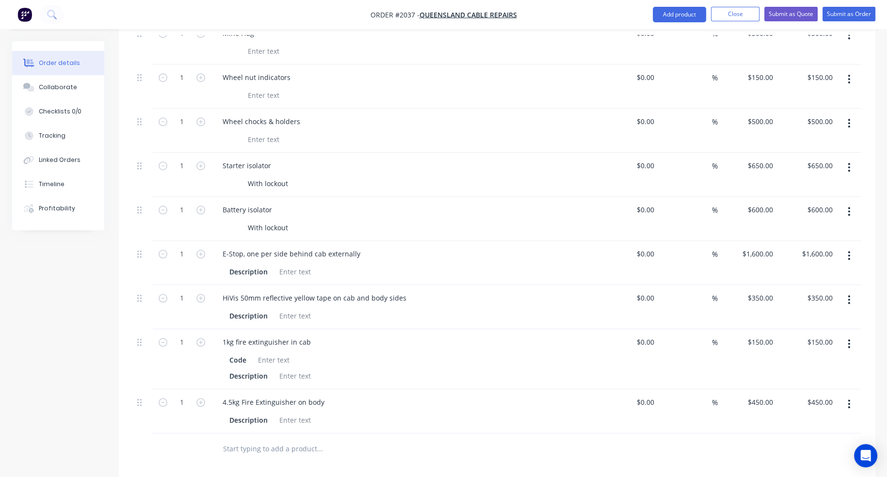
click at [232, 440] on input "text" at bounding box center [320, 449] width 194 height 19
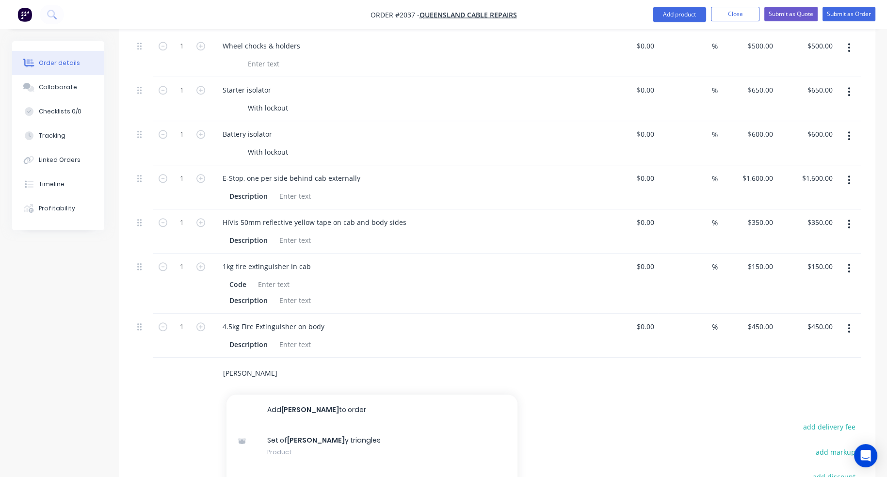
scroll to position [1081, 0]
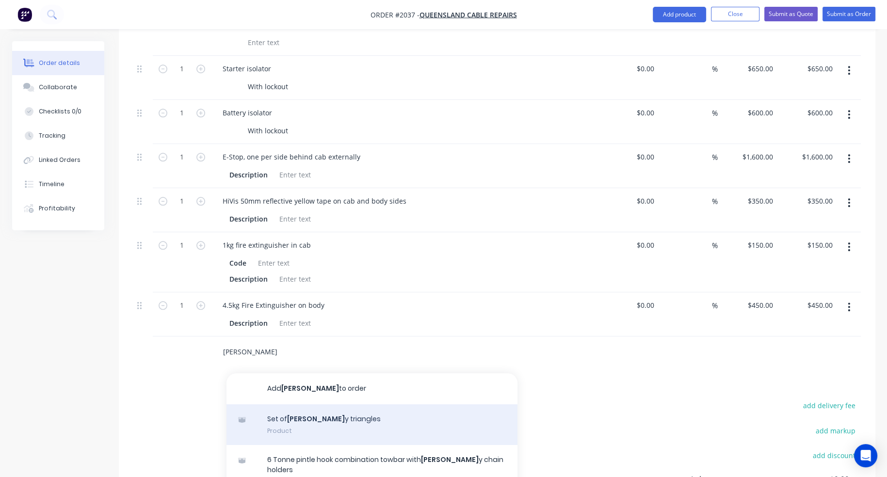
type input "Safet"
click at [283, 405] on div "Set of safet y triangles Product" at bounding box center [372, 425] width 291 height 41
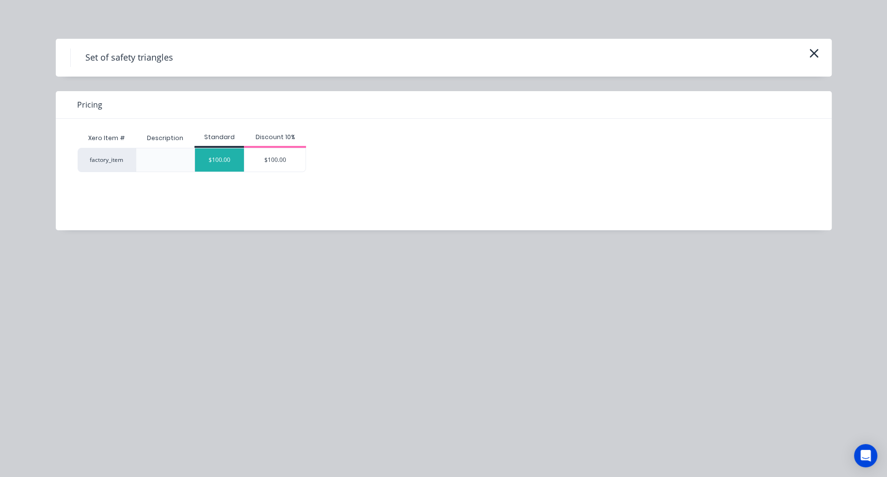
click at [225, 165] on div "$100.00" at bounding box center [219, 159] width 49 height 23
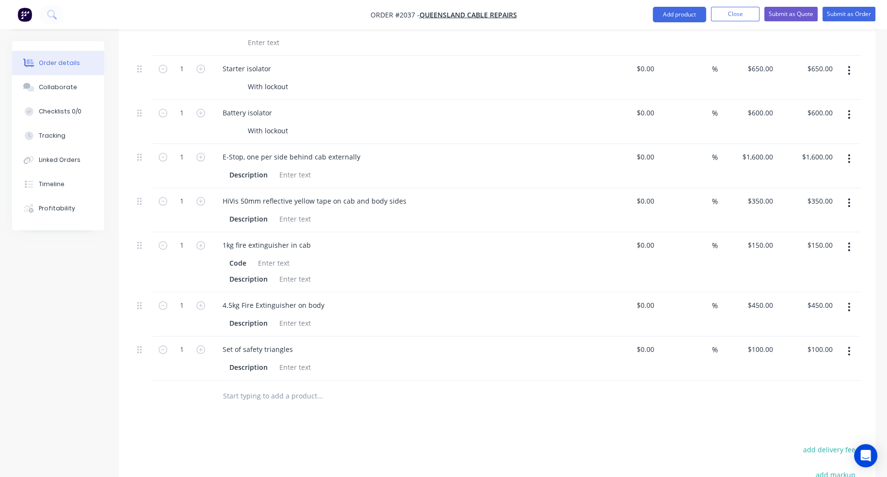
click at [264, 387] on input "text" at bounding box center [320, 396] width 194 height 19
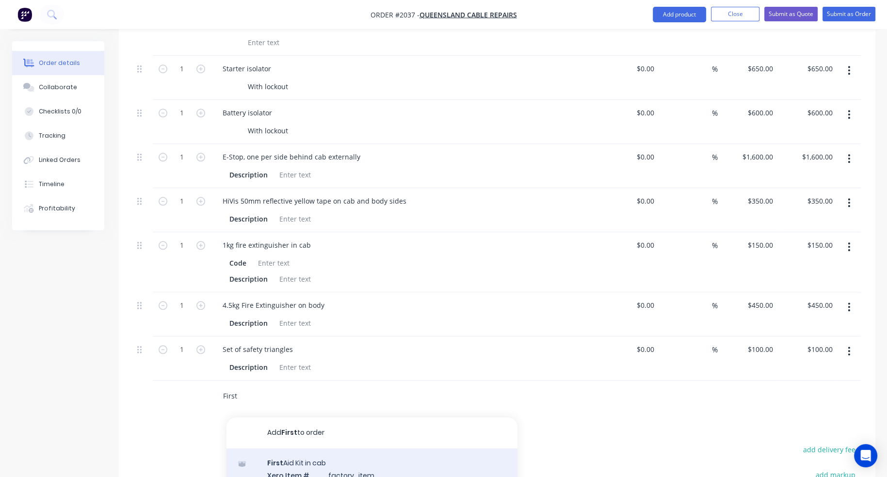
type input "First"
click at [299, 449] on div "First Aid Kit in cab Xero Item # factory_item Description Product variant" at bounding box center [372, 481] width 291 height 65
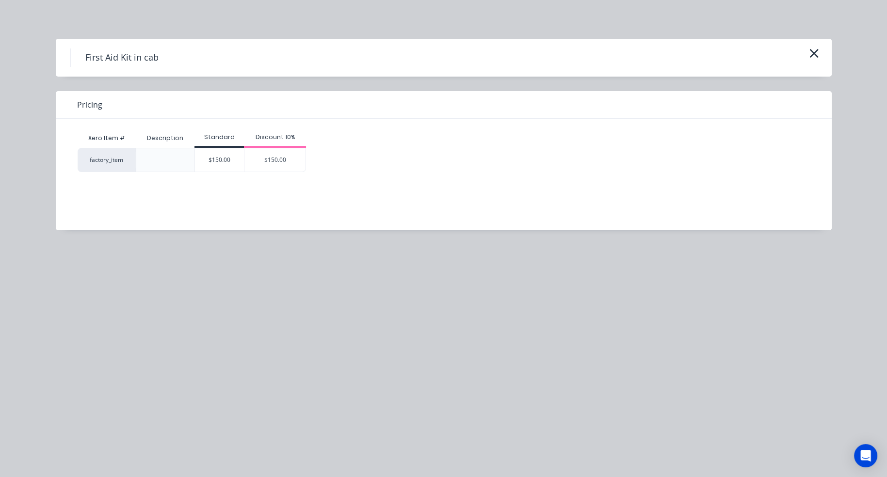
click at [217, 148] on div "$150.00" at bounding box center [219, 160] width 49 height 24
click at [221, 164] on div "$150.00" at bounding box center [219, 159] width 49 height 23
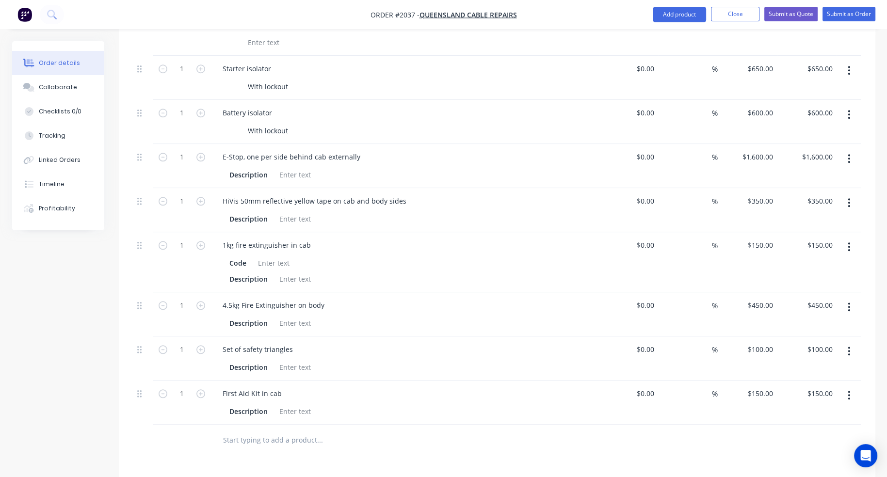
click at [259, 431] on input "text" at bounding box center [320, 440] width 194 height 19
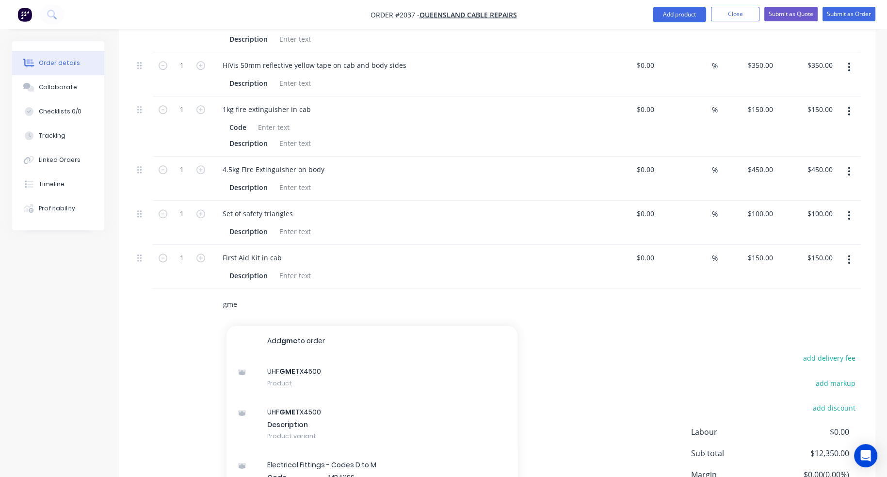
scroll to position [1226, 0]
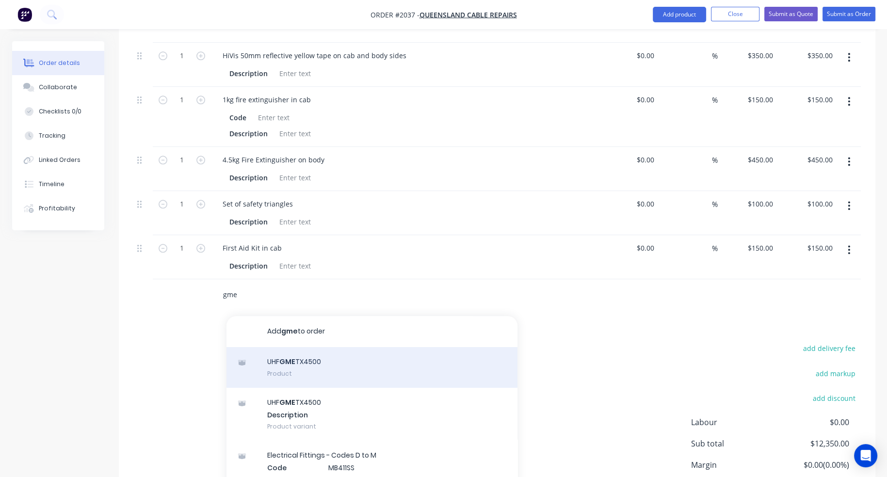
type input "gme"
click at [312, 347] on div "UHF GME TX4500 Product" at bounding box center [372, 367] width 291 height 41
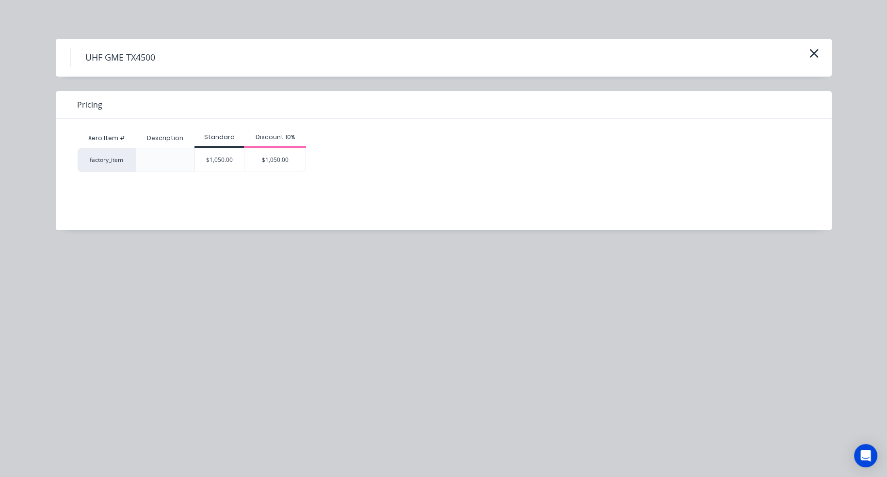
click at [223, 169] on div "$1,050.00" at bounding box center [219, 159] width 49 height 23
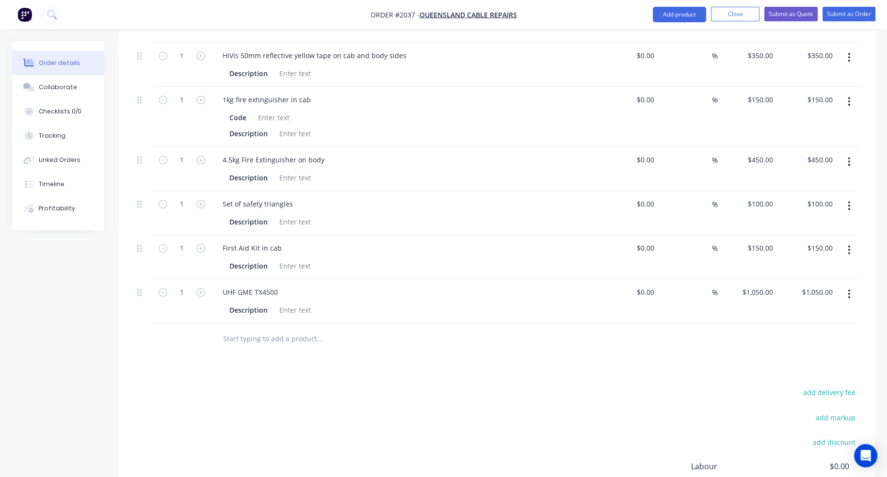
click at [249, 329] on input "text" at bounding box center [320, 338] width 194 height 19
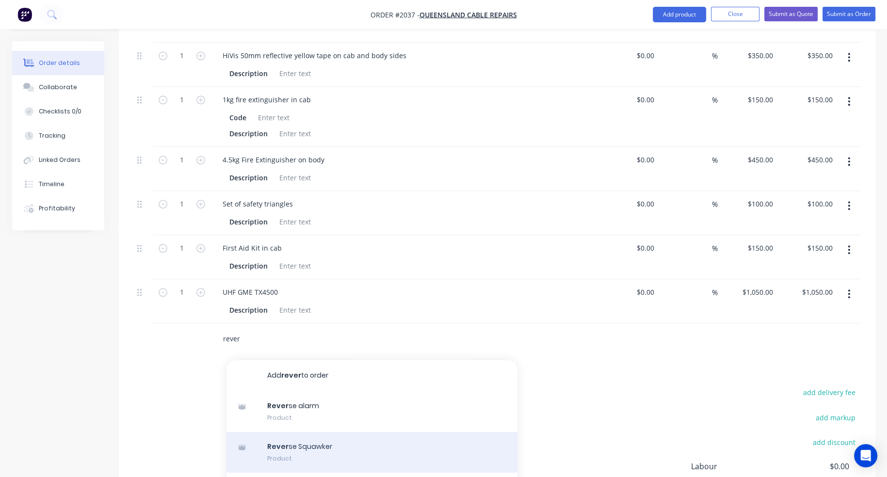
type input "rever"
click at [288, 432] on div "Rever se Squawker Product" at bounding box center [372, 452] width 291 height 41
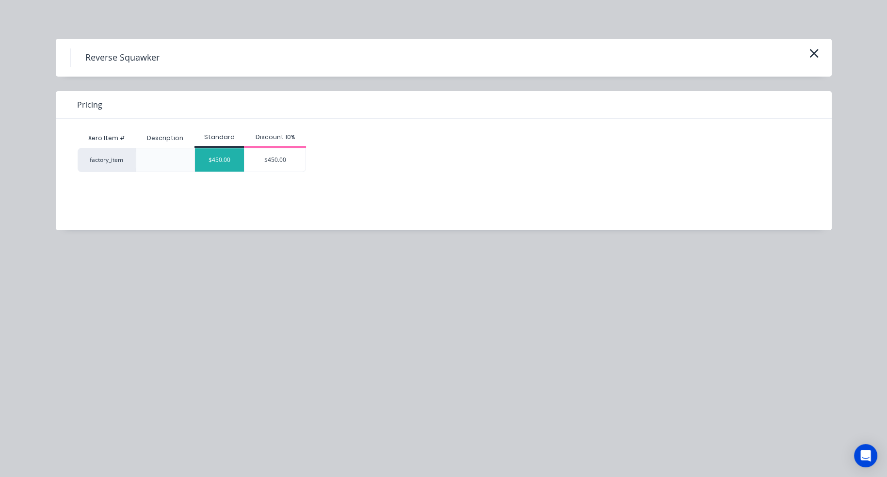
click at [219, 166] on div "$450.00" at bounding box center [219, 159] width 49 height 23
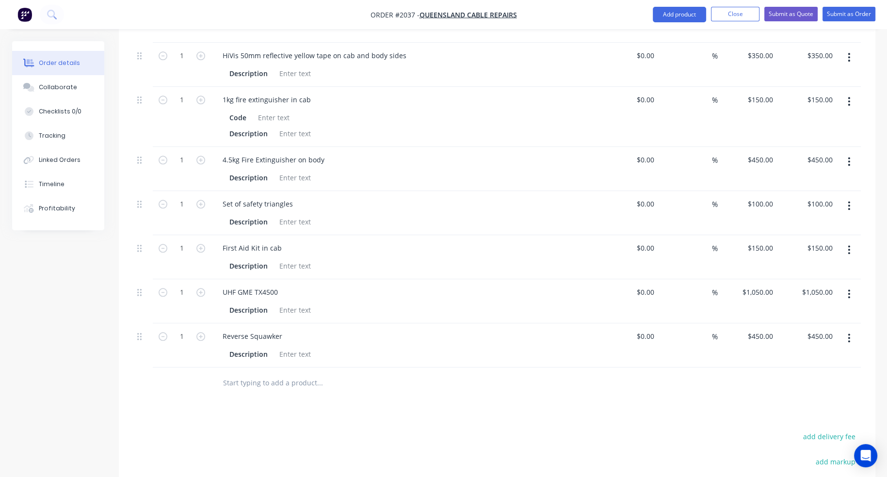
click at [227, 374] on input "text" at bounding box center [320, 383] width 194 height 19
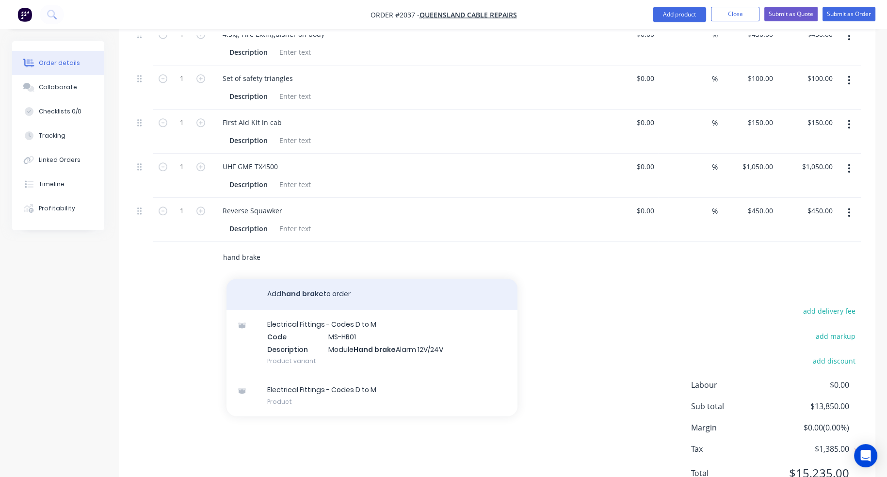
scroll to position [1353, 0]
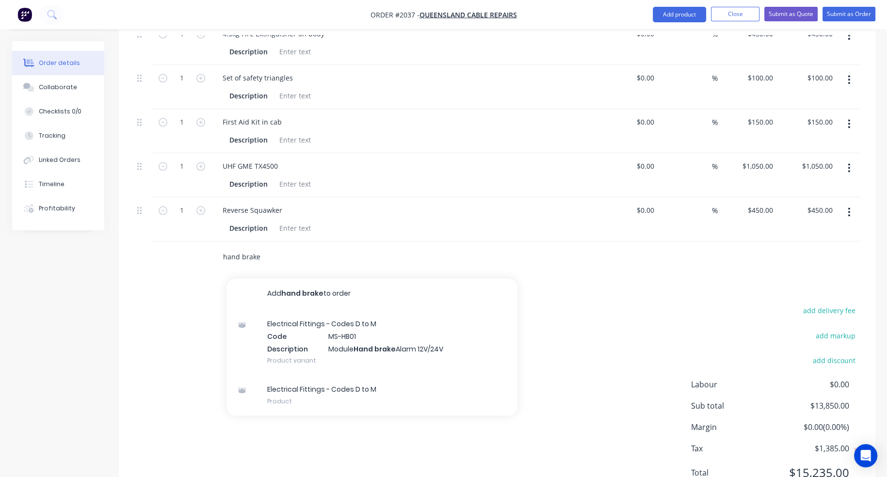
drag, startPoint x: 262, startPoint y: 213, endPoint x: 212, endPoint y: 212, distance: 50.5
click at [212, 242] on div "hand brake Add hand brake to order Electrical Fittings - Codes D to M Code MS-H…" at bounding box center [385, 258] width 349 height 32
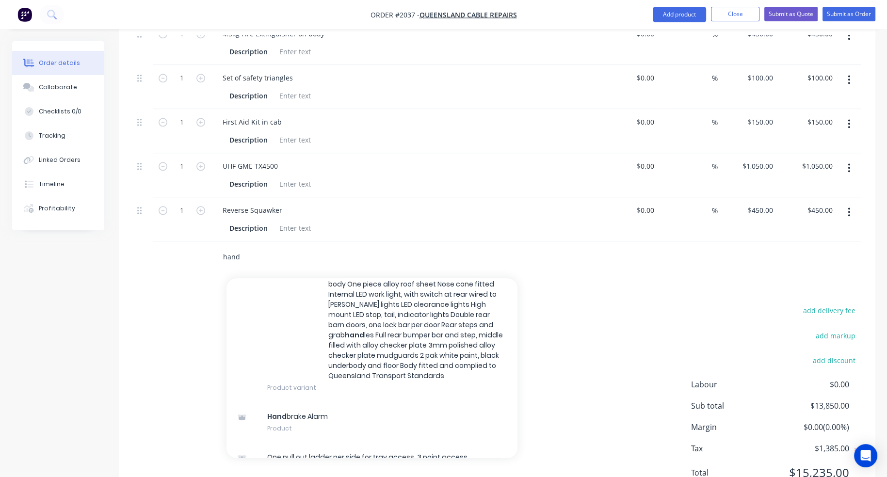
scroll to position [291, 0]
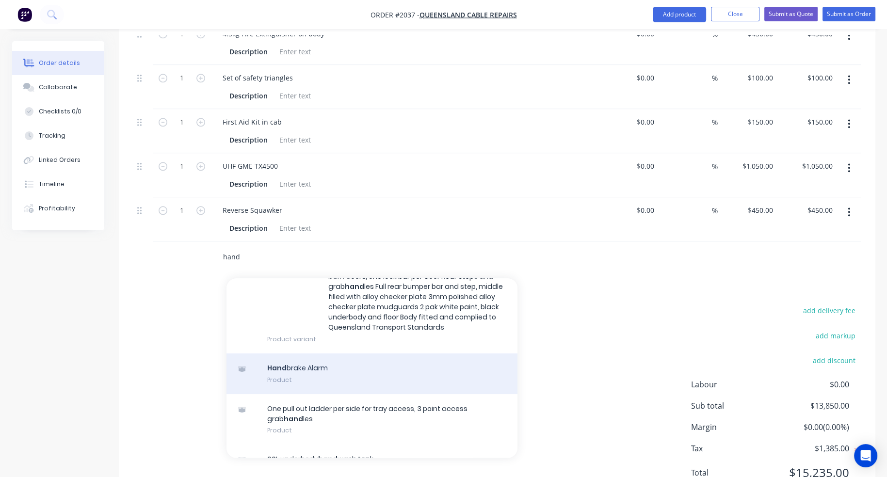
type input "hand"
click at [289, 354] on div "Hand brake Alarm Product" at bounding box center [372, 374] width 291 height 41
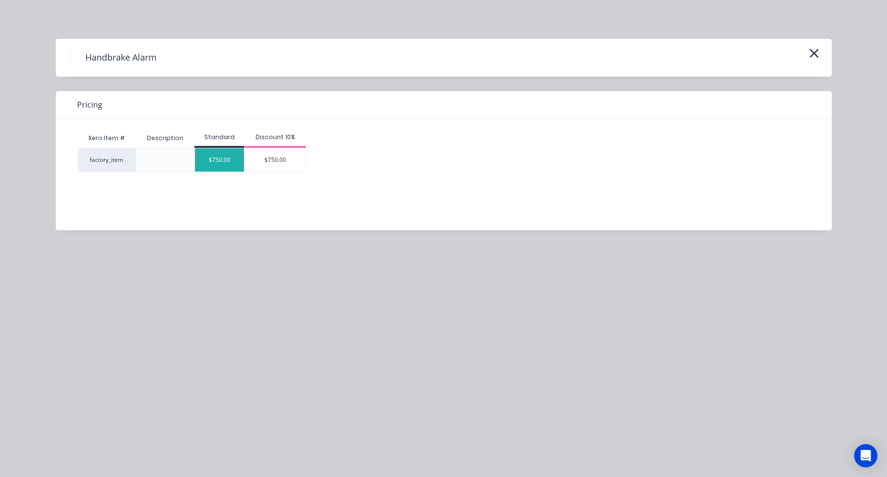
click at [223, 156] on div "$750.00" at bounding box center [219, 159] width 49 height 23
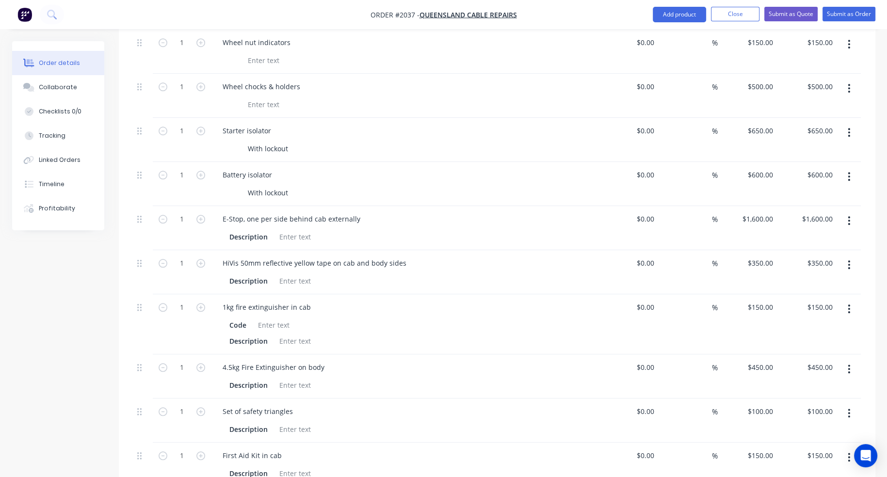
scroll to position [1061, 0]
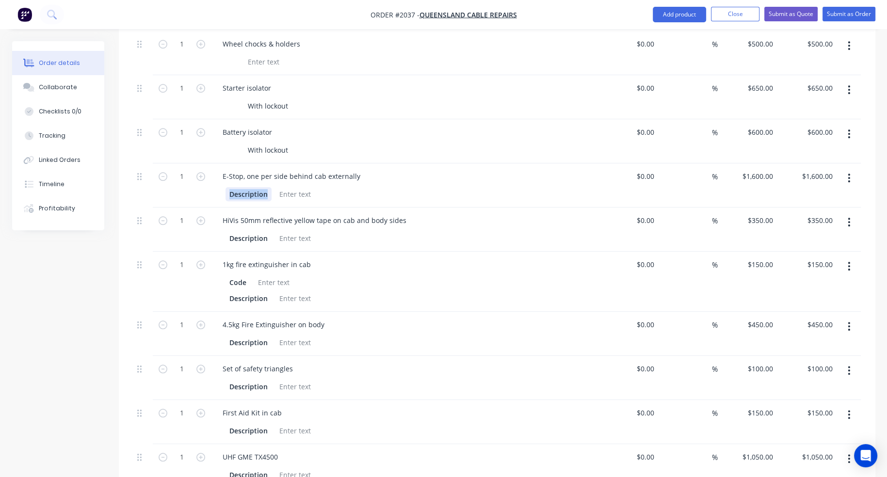
drag, startPoint x: 267, startPoint y: 153, endPoint x: 218, endPoint y: 151, distance: 49.0
click at [218, 185] on div "Description" at bounding box center [405, 193] width 380 height 16
drag, startPoint x: 268, startPoint y: 196, endPoint x: 226, endPoint y: 194, distance: 42.2
click at [226, 231] on div "Description" at bounding box center [249, 238] width 46 height 14
drag, startPoint x: 268, startPoint y: 258, endPoint x: 224, endPoint y: 254, distance: 44.3
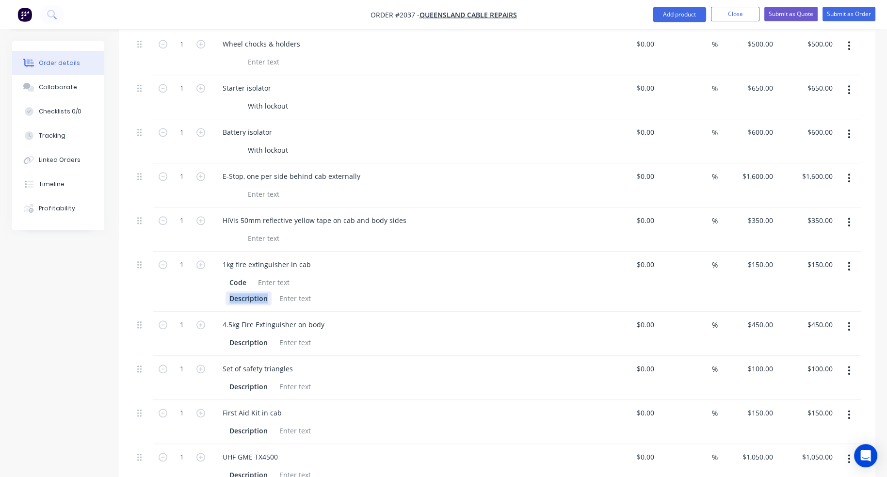
click at [224, 274] on div "Code Description" at bounding box center [405, 290] width 380 height 32
drag, startPoint x: 247, startPoint y: 239, endPoint x: 222, endPoint y: 239, distance: 24.7
click at [222, 274] on div "Code" at bounding box center [405, 290] width 380 height 32
drag, startPoint x: 268, startPoint y: 301, endPoint x: 214, endPoint y: 295, distance: 54.1
click at [215, 334] on div "Description" at bounding box center [405, 342] width 380 height 16
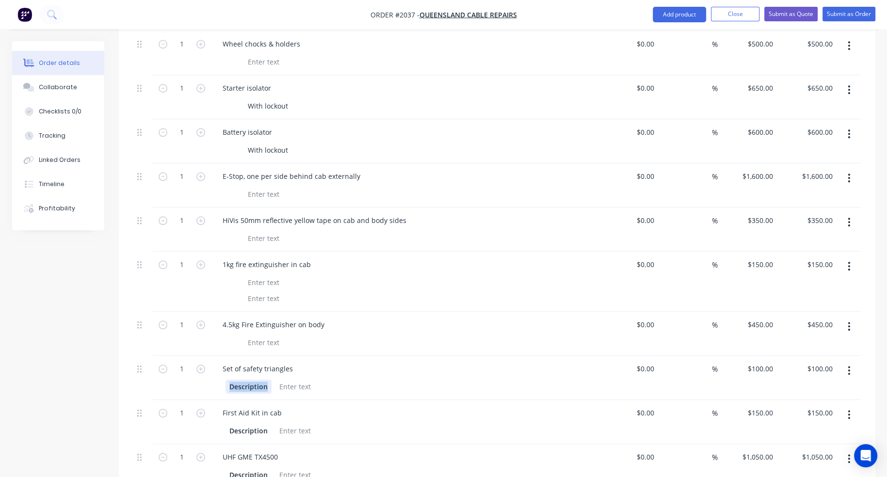
drag, startPoint x: 266, startPoint y: 343, endPoint x: 224, endPoint y: 339, distance: 41.9
click at [224, 378] on div "Description" at bounding box center [405, 386] width 380 height 16
drag, startPoint x: 268, startPoint y: 390, endPoint x: 200, endPoint y: 388, distance: 67.9
click at [200, 400] on div "1 First Aid Kit in cab Description $0.00 $0.00 % $150.00 $150.00 $150.00 $150.00" at bounding box center [497, 422] width 728 height 44
drag, startPoint x: 267, startPoint y: 434, endPoint x: 211, endPoint y: 428, distance: 56.1
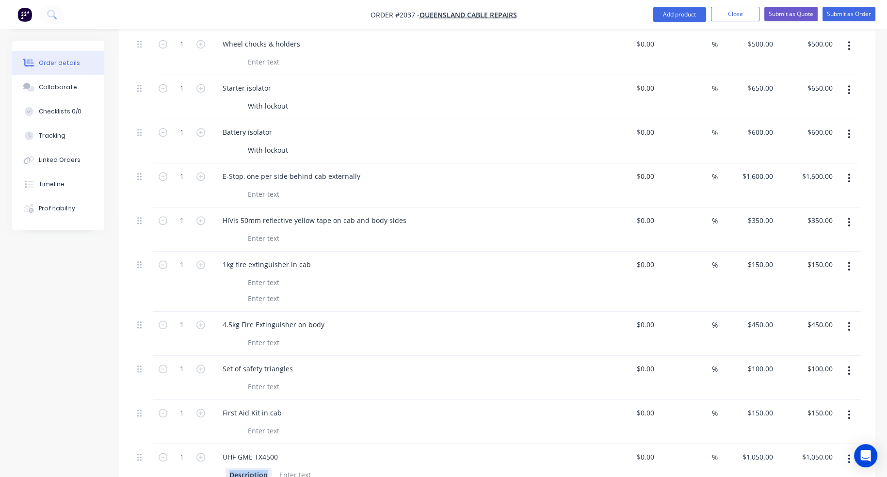
click at [211, 444] on div "UHF GME TX4500 Description" at bounding box center [405, 466] width 388 height 44
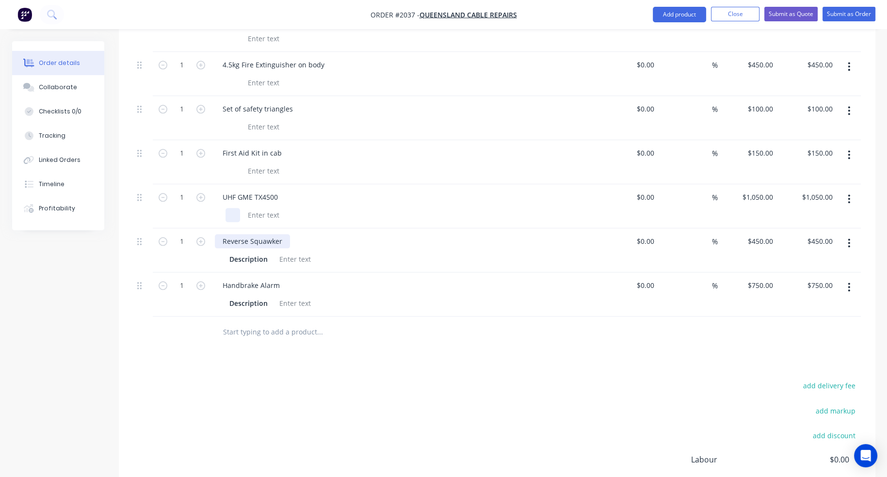
scroll to position [1353, 0]
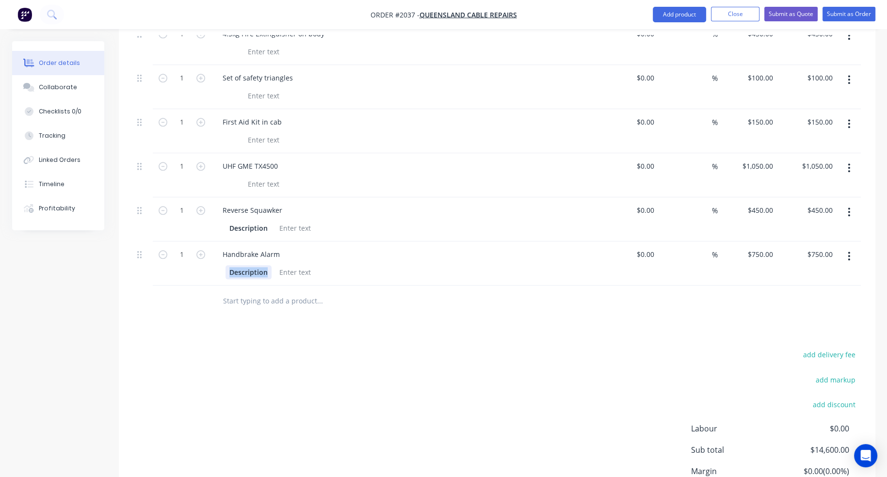
drag, startPoint x: 268, startPoint y: 230, endPoint x: 211, endPoint y: 232, distance: 57.3
click at [211, 242] on div "Handbrake Alarm Description" at bounding box center [405, 264] width 388 height 44
drag, startPoint x: 266, startPoint y: 185, endPoint x: 217, endPoint y: 186, distance: 48.5
click at [217, 219] on div "Description" at bounding box center [405, 227] width 380 height 16
click at [421, 286] on div at bounding box center [385, 302] width 349 height 32
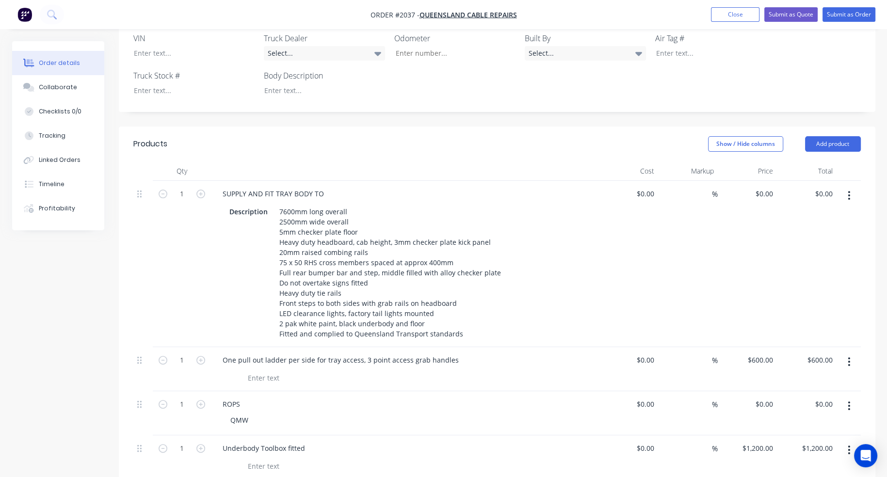
scroll to position [334, 0]
click at [759, 179] on div "0 $0.00" at bounding box center [748, 262] width 60 height 166
type input "$26,600.00"
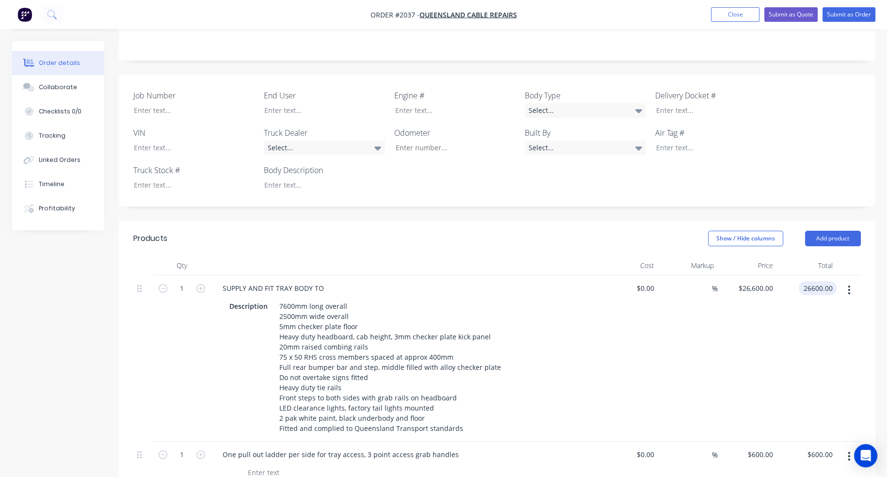
scroll to position [232, 0]
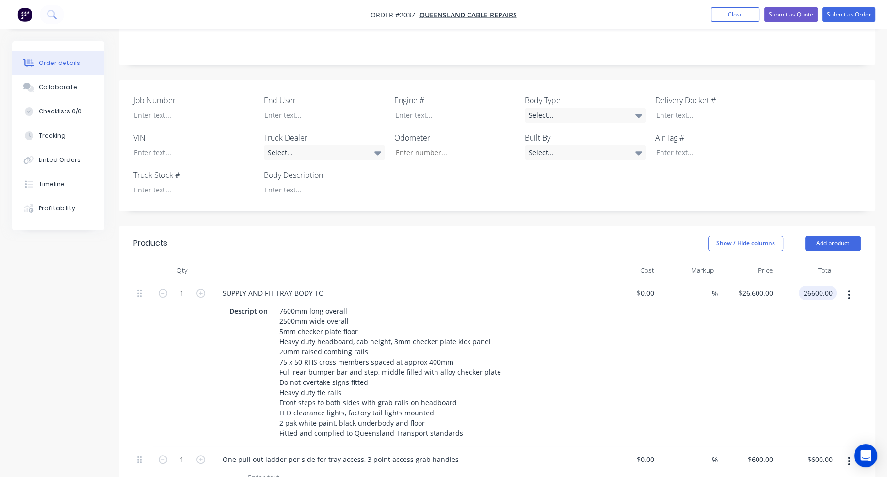
type input "$26,600.00"
click at [728, 280] on div "$26,600.00 $26,600.00" at bounding box center [748, 363] width 60 height 166
click at [747, 13] on button "Close" at bounding box center [735, 14] width 49 height 15
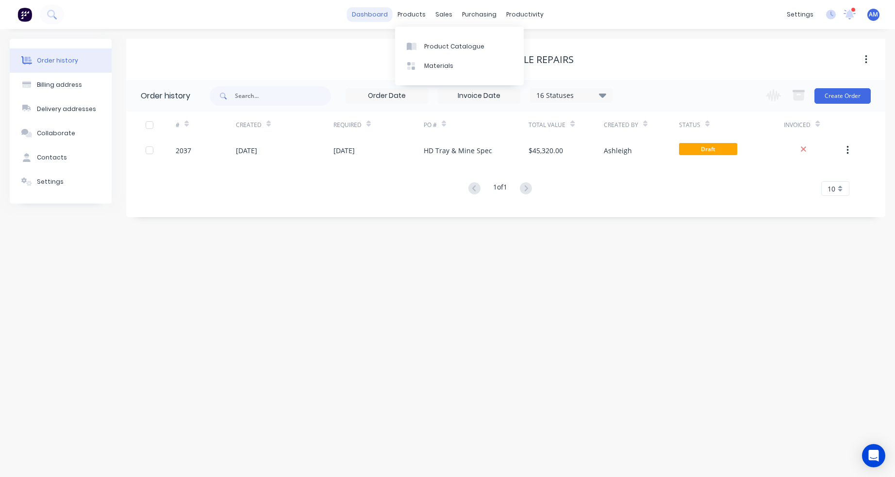
click at [378, 16] on link "dashboard" at bounding box center [370, 14] width 46 height 15
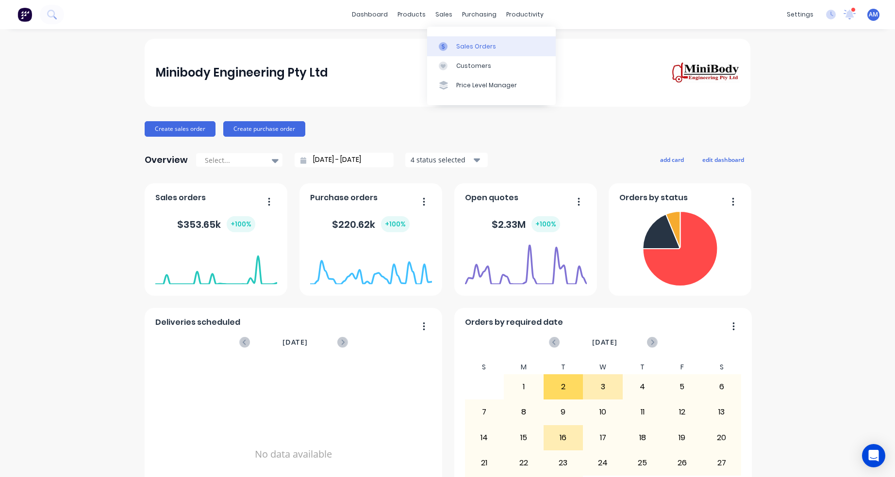
click at [456, 42] on div "Sales Orders" at bounding box center [476, 46] width 40 height 9
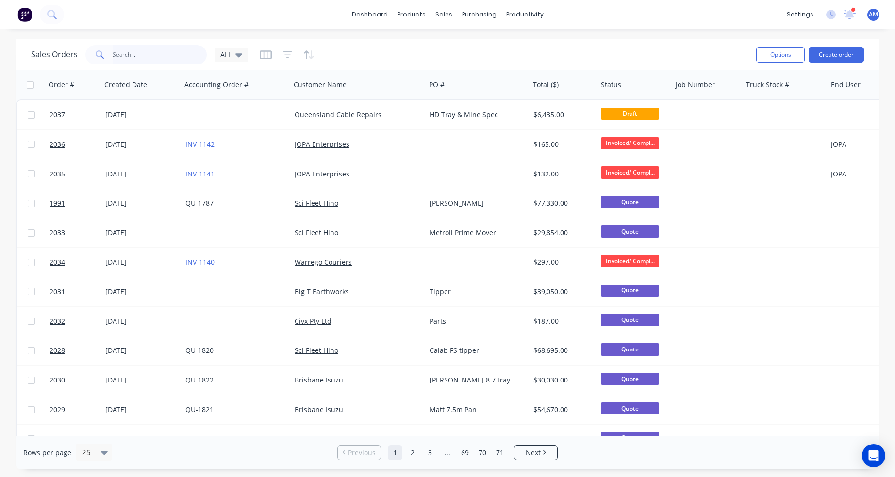
click at [147, 53] on input "text" at bounding box center [160, 54] width 95 height 19
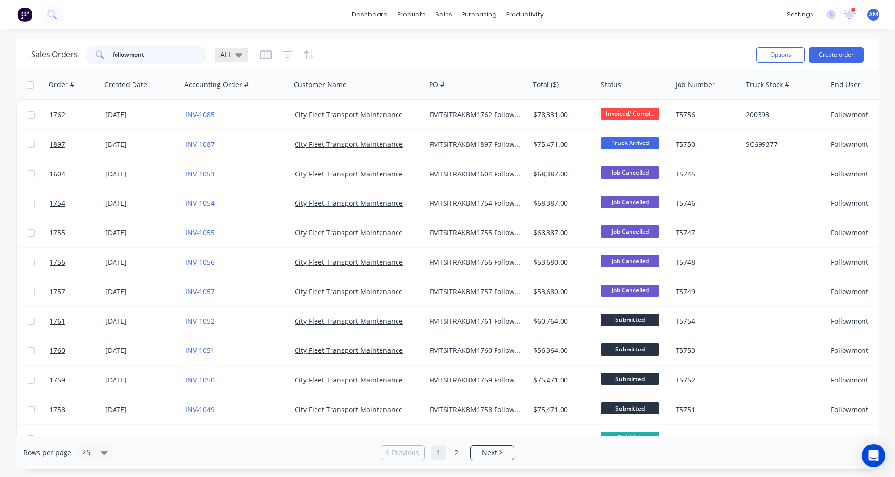
type input "followmont"
click at [238, 55] on icon at bounding box center [238, 55] width 7 height 4
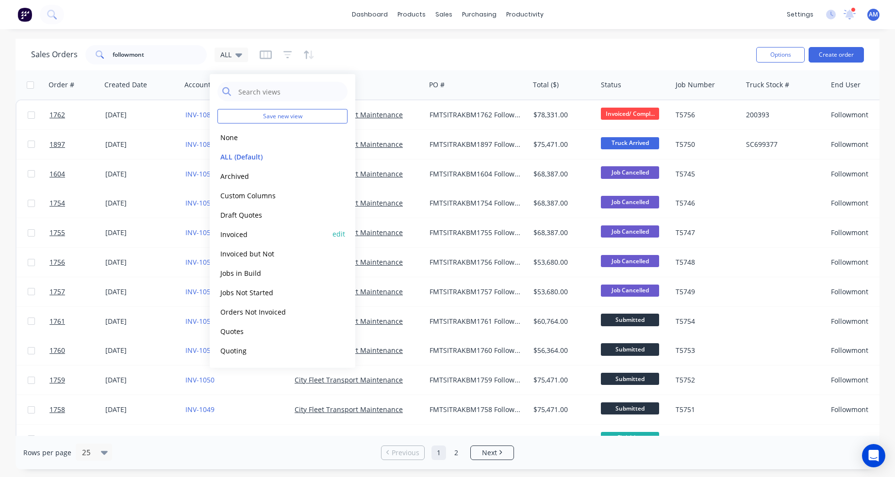
click at [240, 235] on button "Invoiced" at bounding box center [272, 233] width 111 height 11
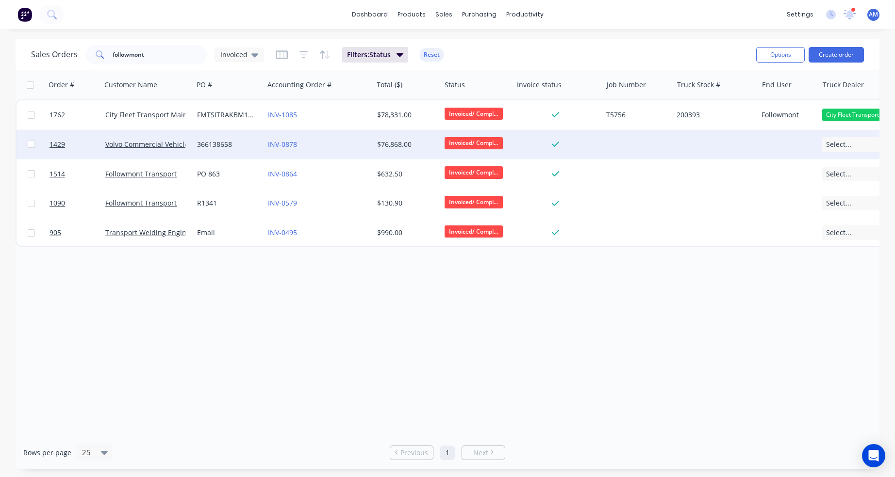
click at [222, 143] on div "366138658" at bounding box center [227, 145] width 60 height 10
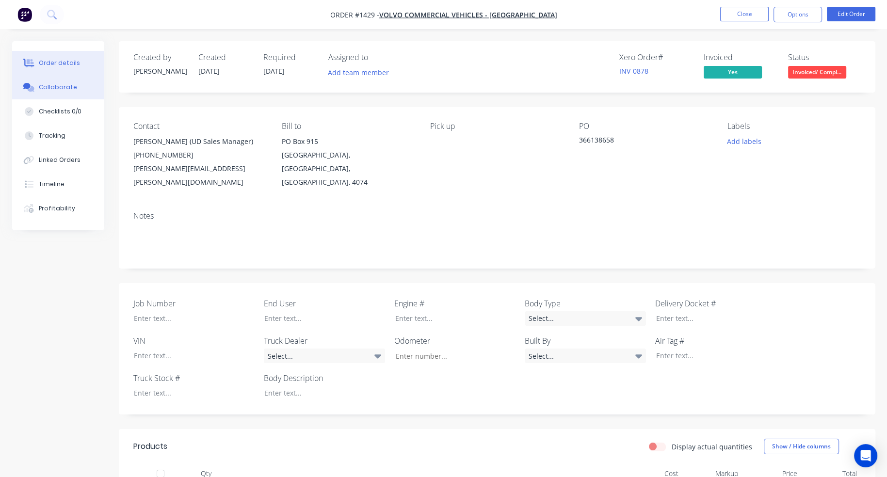
click at [55, 88] on div "Collaborate" at bounding box center [58, 87] width 38 height 9
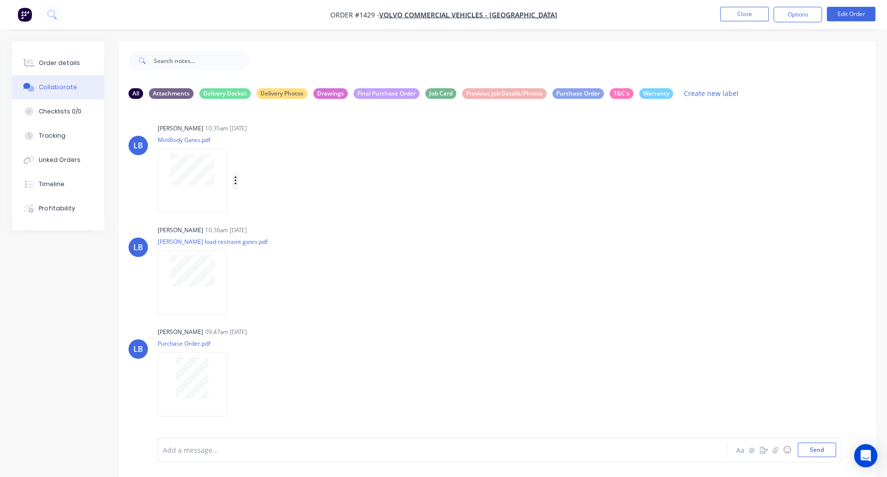
click at [234, 180] on icon "button" at bounding box center [235, 181] width 3 height 11
click at [275, 208] on button "Download" at bounding box center [298, 207] width 109 height 22
click at [236, 281] on icon "button" at bounding box center [235, 282] width 3 height 11
click at [273, 309] on button "Download" at bounding box center [298, 309] width 109 height 22
drag, startPoint x: 355, startPoint y: 158, endPoint x: 378, endPoint y: 140, distance: 30.1
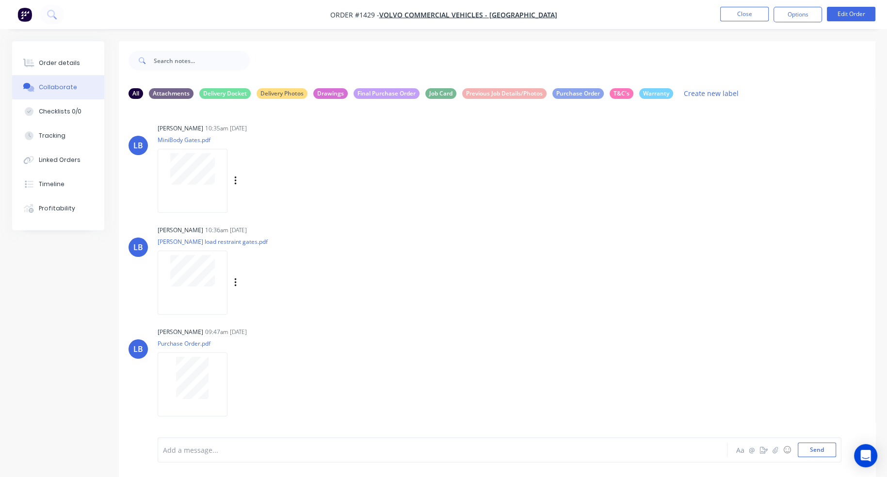
click at [355, 158] on div "Lizzie Buck 10:35am 28/01/25 MiniBody Gates.pdf Labels Download Delete" at bounding box center [309, 164] width 303 height 87
click at [656, 25] on nav "Order #1429 - Volvo Commercial Vehicles - Brisbane Close Options Edit Order" at bounding box center [443, 14] width 887 height 29
click at [753, 17] on button "Close" at bounding box center [744, 14] width 49 height 15
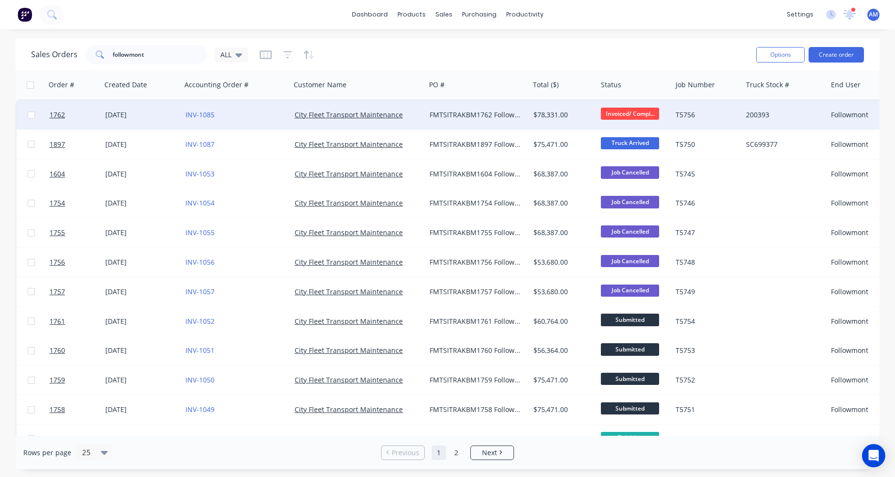
click at [122, 120] on div "[DATE]" at bounding box center [141, 114] width 80 height 29
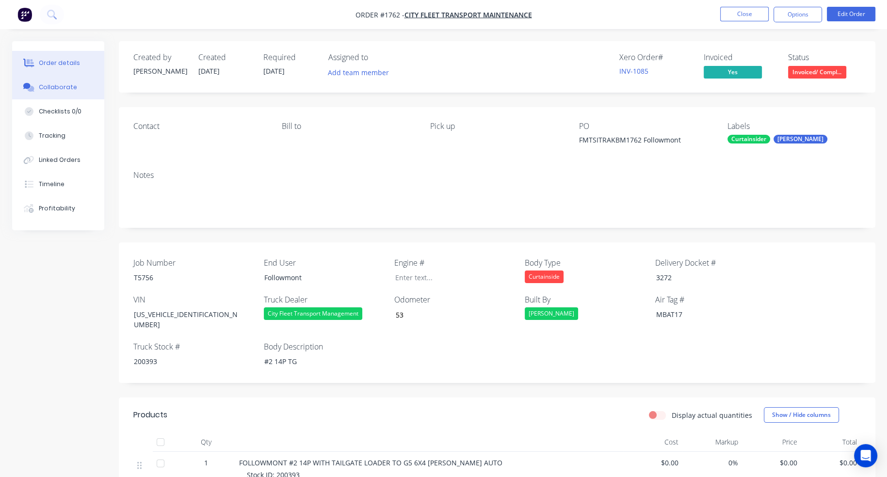
click at [71, 92] on button "Collaborate" at bounding box center [58, 87] width 92 height 24
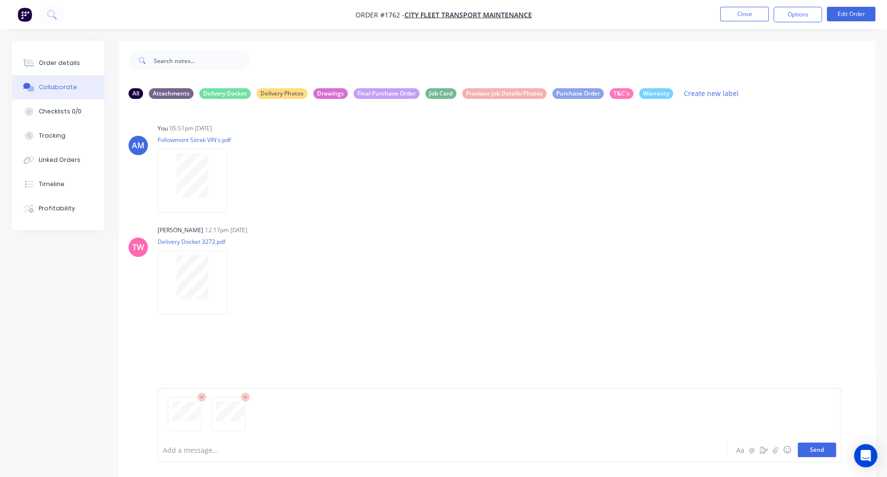
click at [815, 450] on button "Send" at bounding box center [817, 450] width 38 height 15
click at [735, 18] on button "Close" at bounding box center [744, 14] width 49 height 15
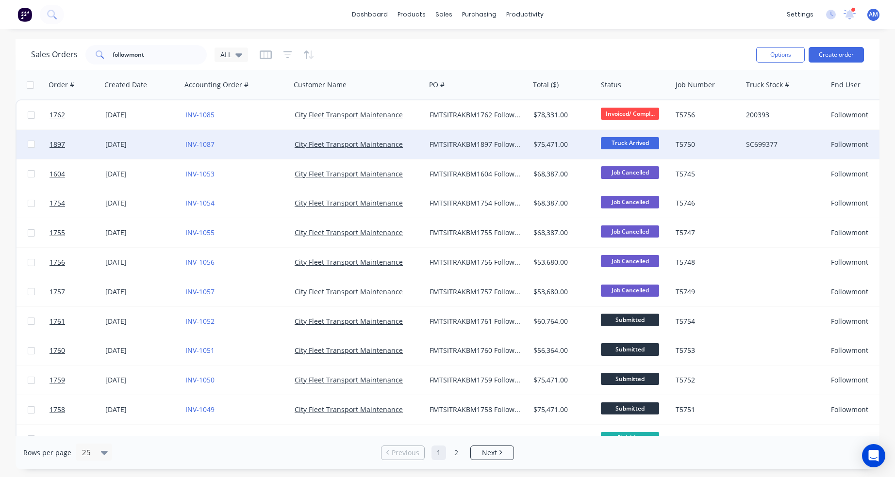
click at [126, 144] on div "[DATE]" at bounding box center [141, 145] width 72 height 10
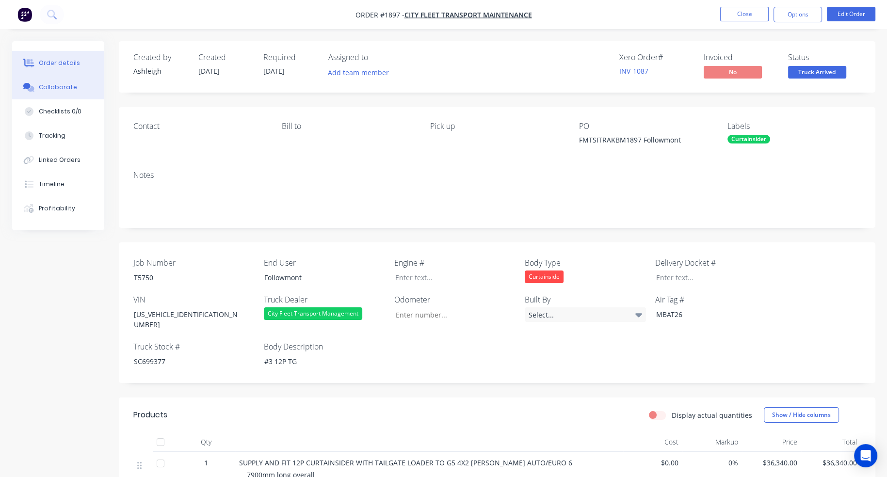
click at [57, 87] on div "Collaborate" at bounding box center [58, 87] width 38 height 9
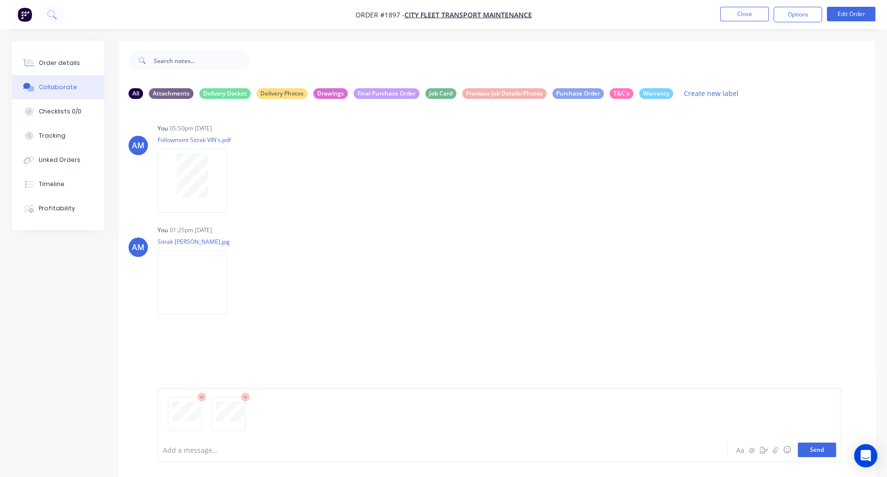
click at [817, 450] on button "Send" at bounding box center [817, 450] width 38 height 15
click at [751, 20] on button "Close" at bounding box center [744, 14] width 49 height 15
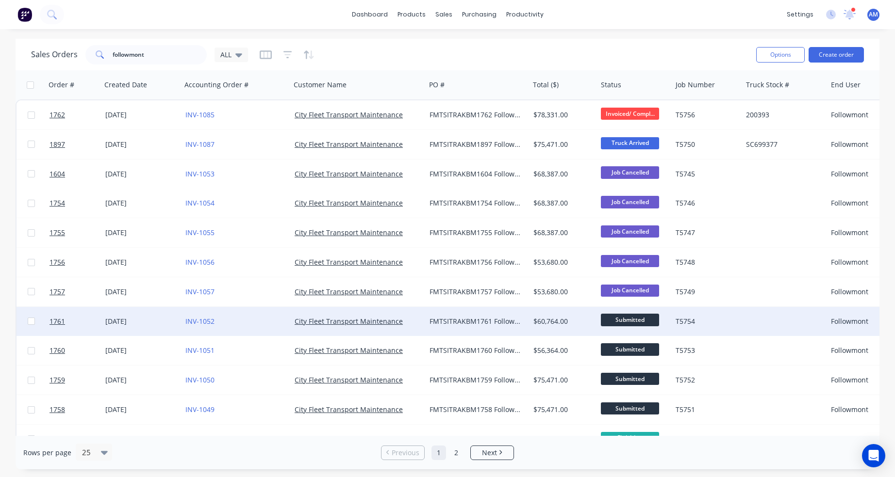
click at [128, 319] on div "[DATE]" at bounding box center [141, 322] width 72 height 10
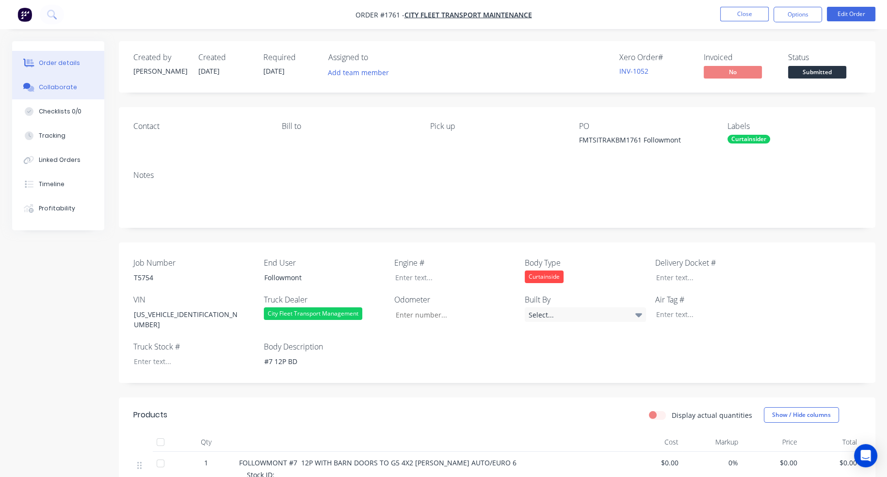
click at [68, 87] on div "Collaborate" at bounding box center [58, 87] width 38 height 9
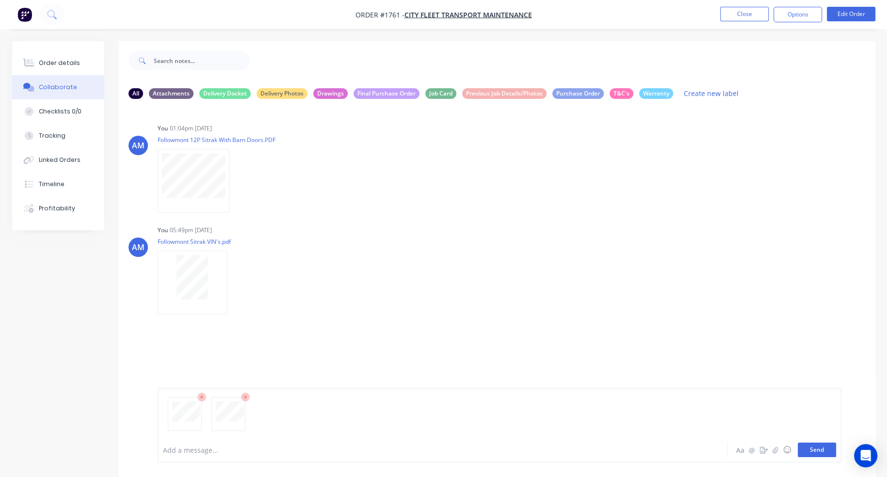
click at [815, 452] on button "Send" at bounding box center [817, 450] width 38 height 15
click at [735, 17] on button "Close" at bounding box center [744, 14] width 49 height 15
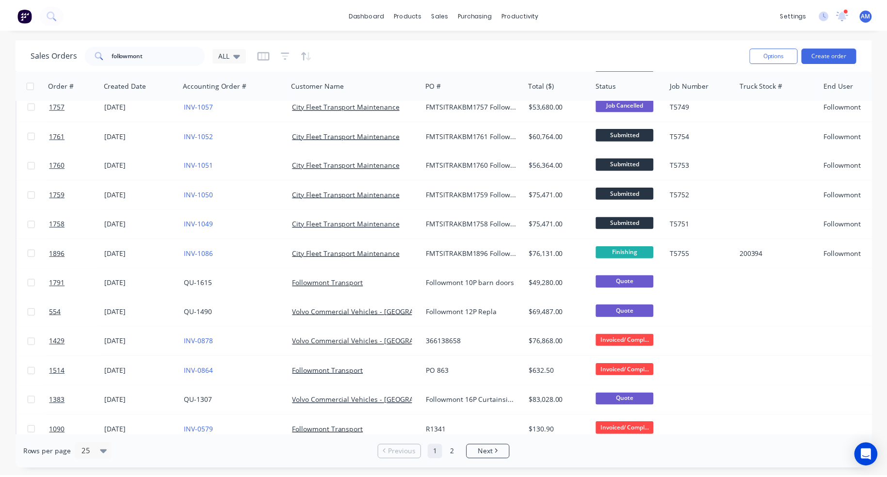
scroll to position [194, 0]
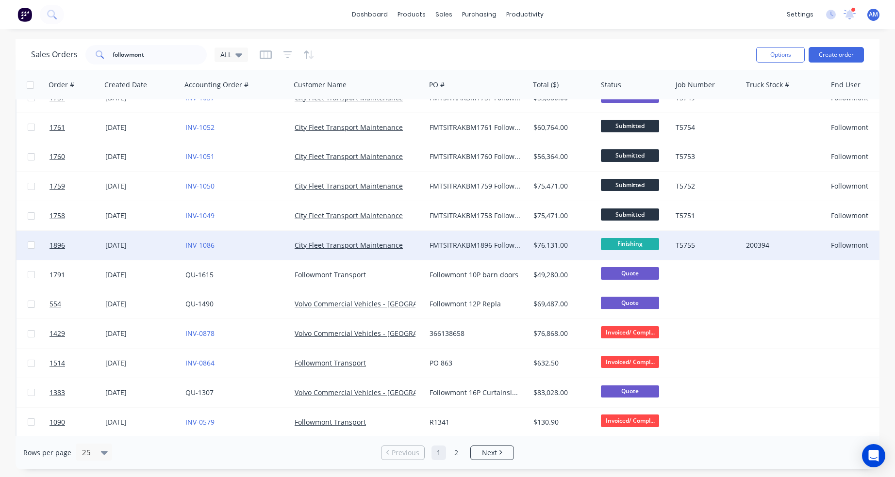
click at [107, 245] on div "[DATE]" at bounding box center [141, 246] width 72 height 10
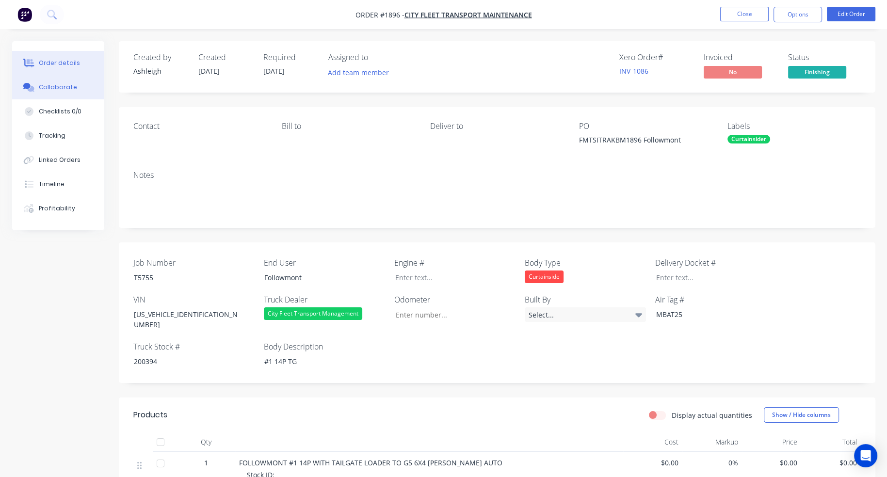
click at [65, 81] on button "Collaborate" at bounding box center [58, 87] width 92 height 24
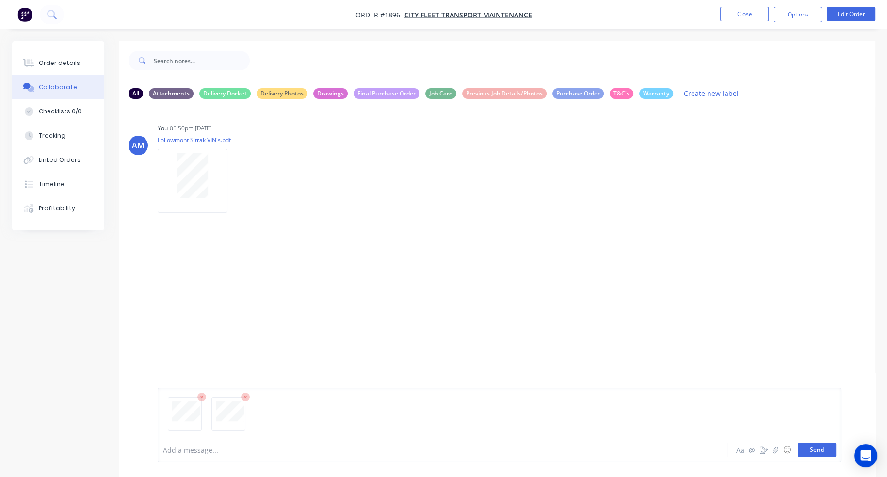
click at [823, 448] on button "Send" at bounding box center [817, 450] width 38 height 15
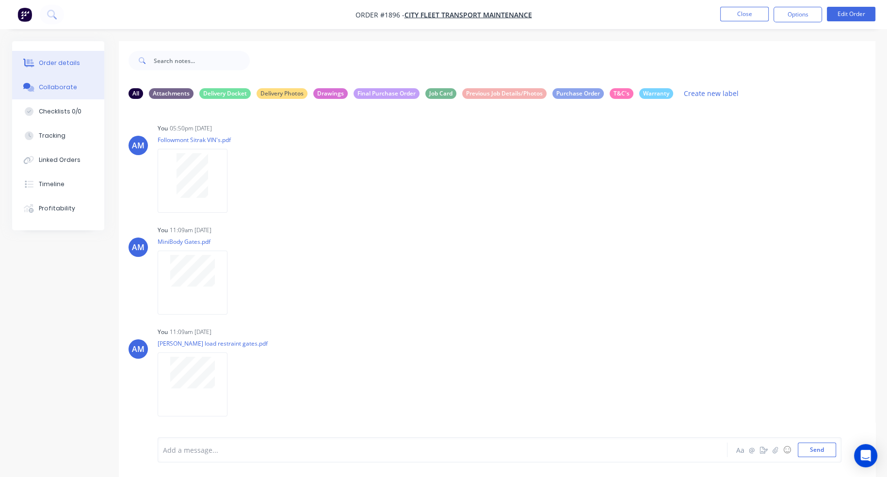
click at [63, 61] on div "Order details" at bounding box center [59, 63] width 41 height 9
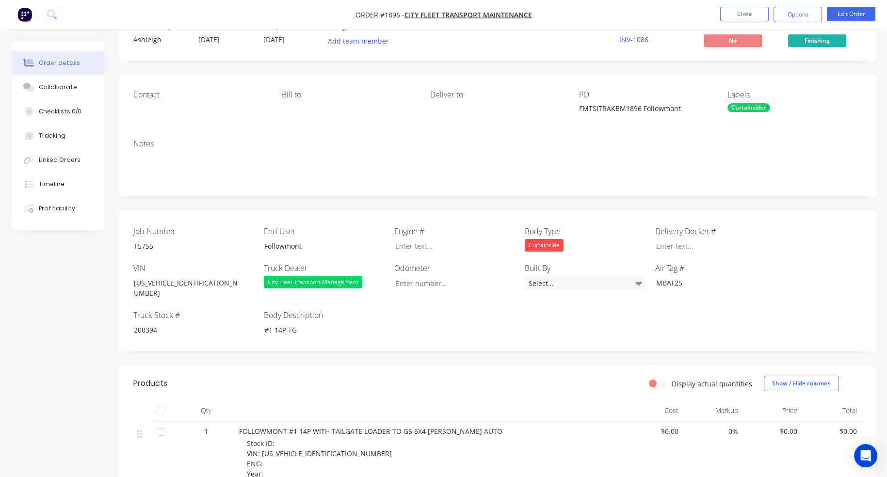
scroll to position [49, 0]
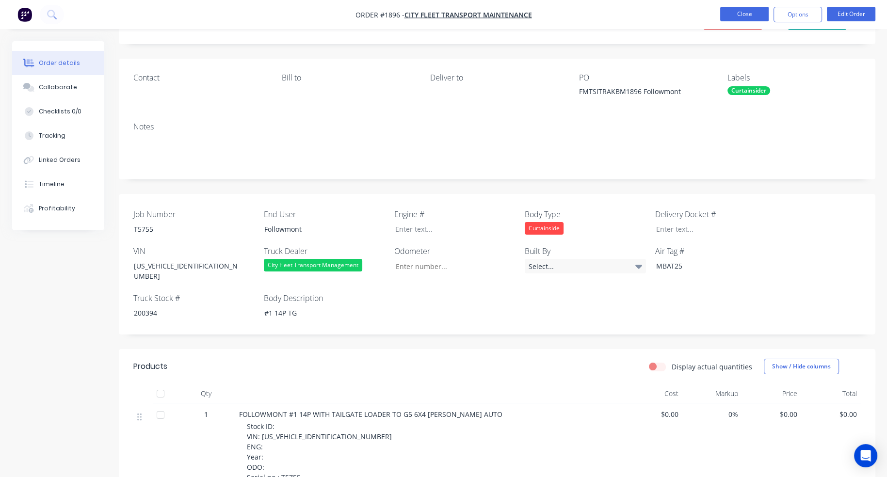
click at [754, 13] on button "Close" at bounding box center [744, 14] width 49 height 15
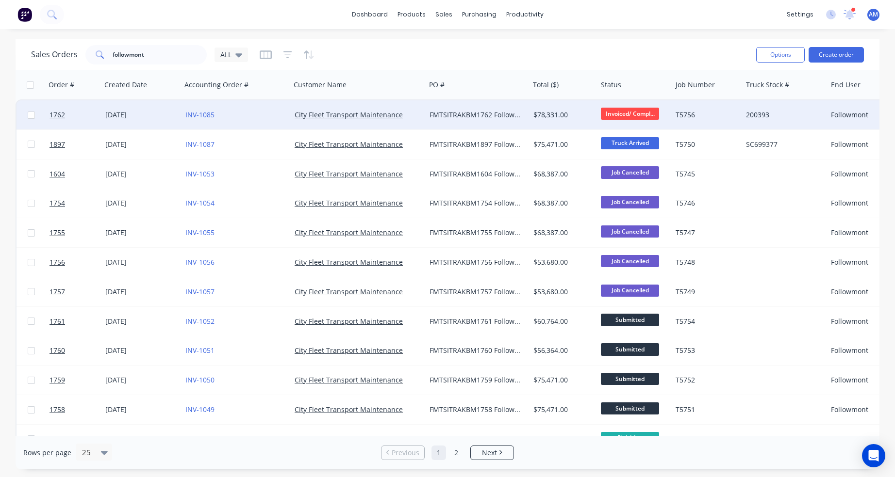
click at [136, 115] on div "[DATE]" at bounding box center [141, 115] width 72 height 10
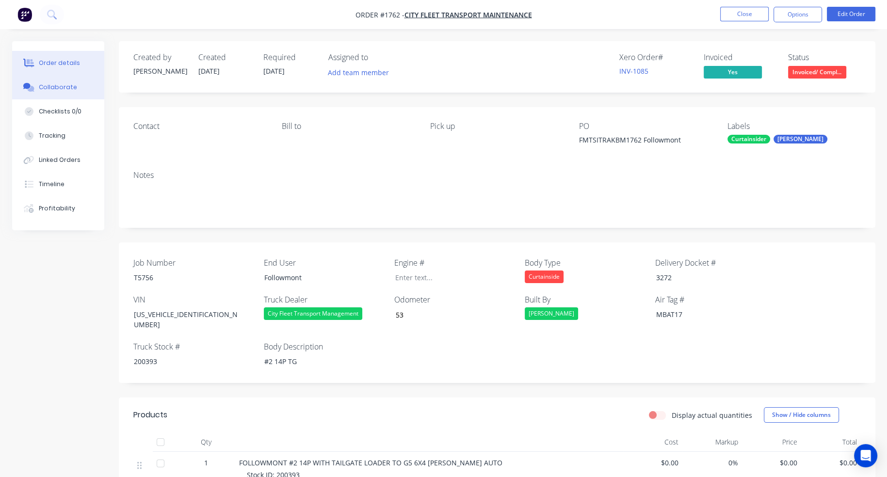
click at [62, 86] on div "Collaborate" at bounding box center [58, 87] width 38 height 9
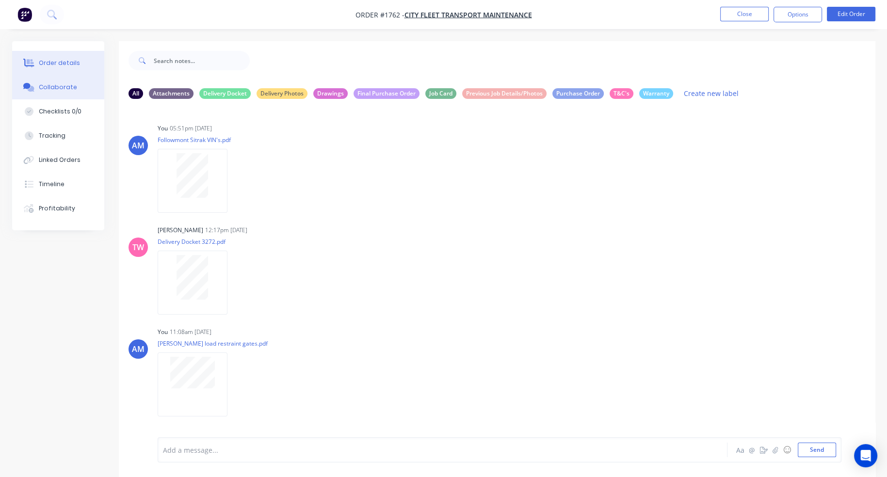
click at [64, 59] on div "Order details" at bounding box center [59, 63] width 41 height 9
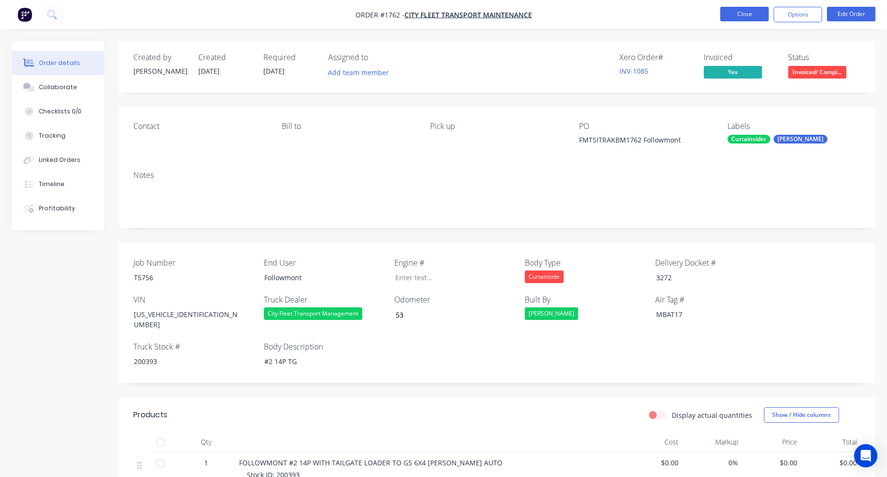
click at [758, 17] on button "Close" at bounding box center [744, 14] width 49 height 15
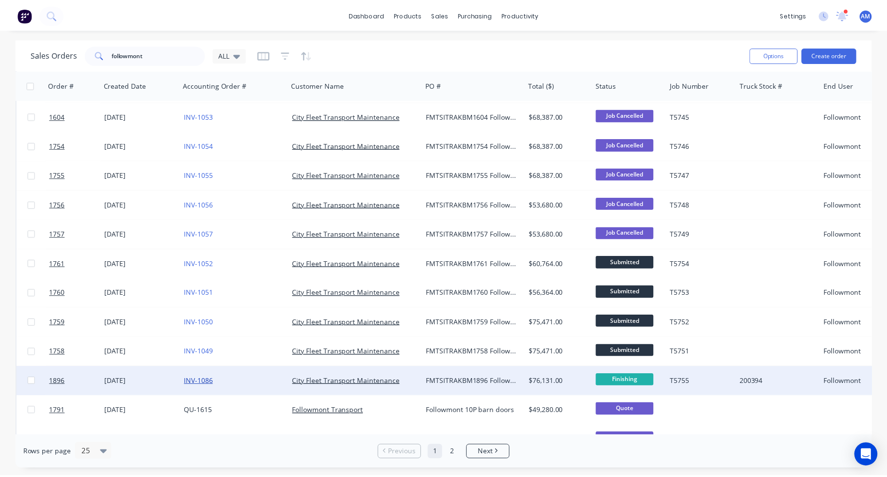
scroll to position [49, 0]
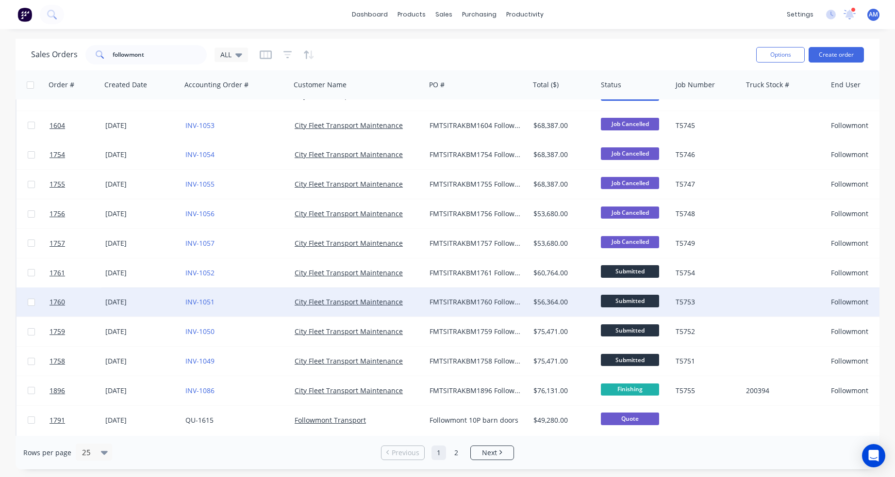
click at [122, 299] on div "[DATE]" at bounding box center [141, 302] width 72 height 10
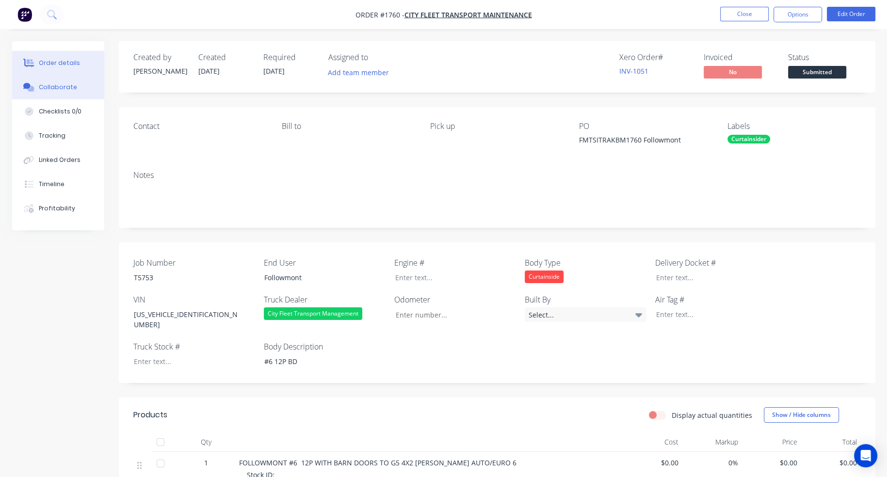
click at [61, 93] on button "Collaborate" at bounding box center [58, 87] width 92 height 24
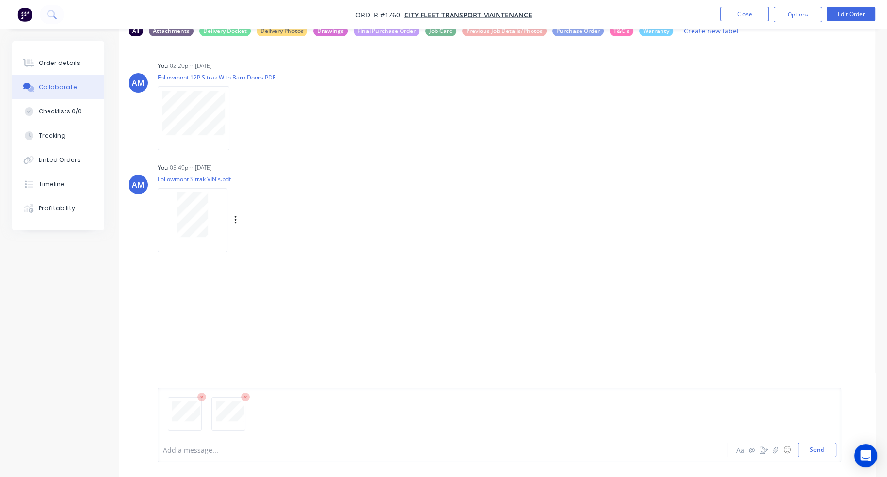
scroll to position [64, 0]
click at [819, 449] on button "Send" at bounding box center [817, 450] width 38 height 15
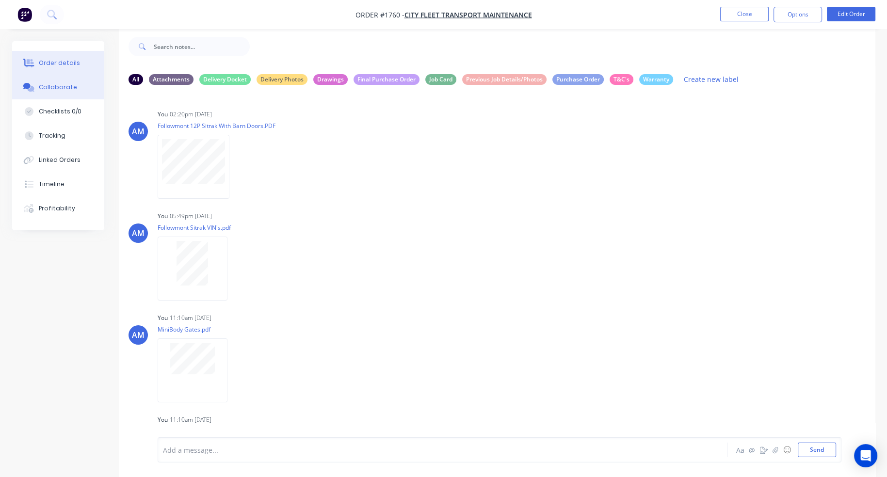
click at [54, 64] on div "Order details" at bounding box center [59, 63] width 41 height 9
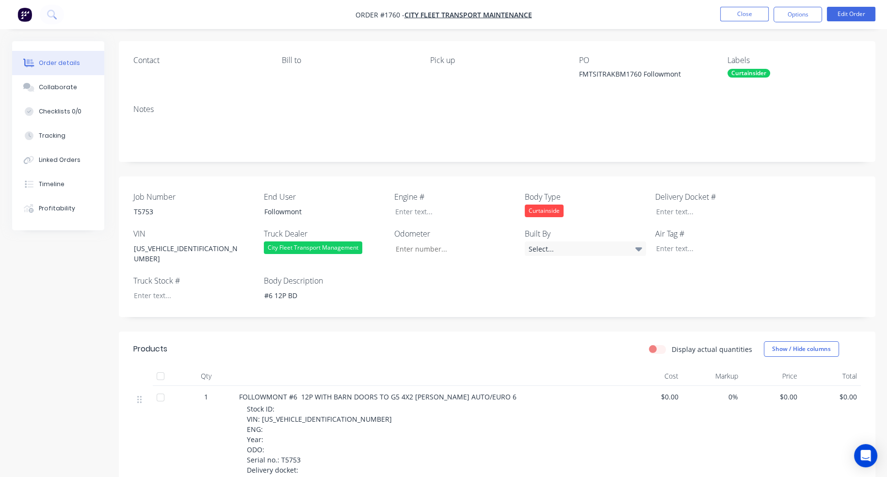
scroll to position [63, 0]
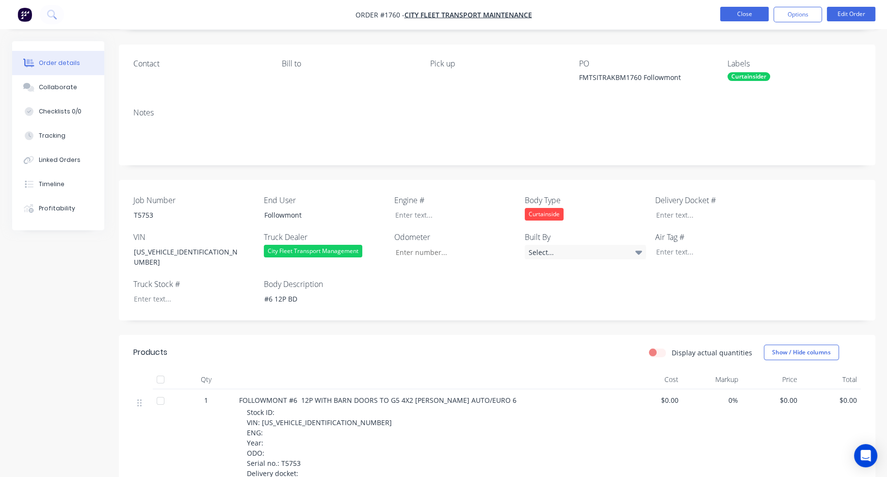
click at [749, 15] on button "Close" at bounding box center [744, 14] width 49 height 15
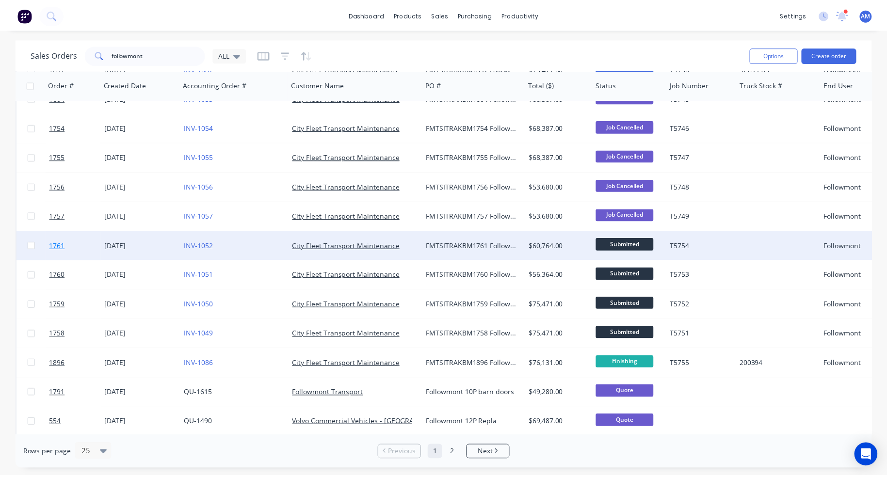
scroll to position [97, 0]
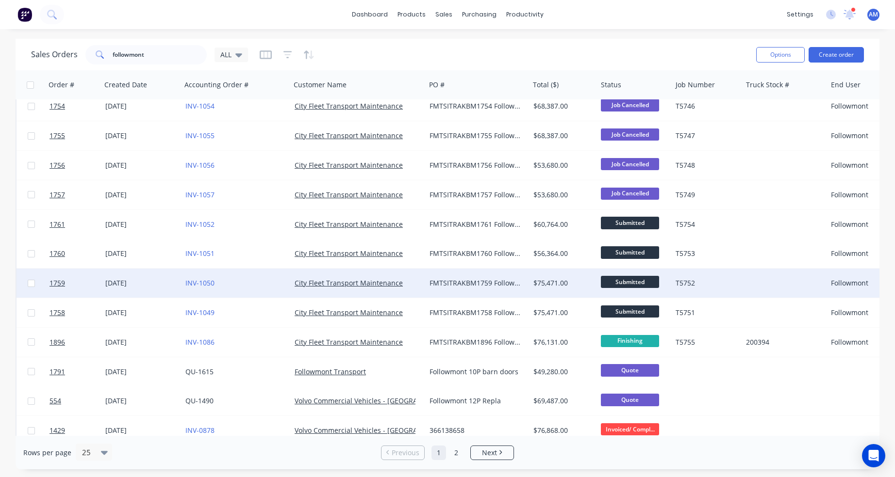
click at [120, 279] on div "[DATE]" at bounding box center [141, 283] width 72 height 10
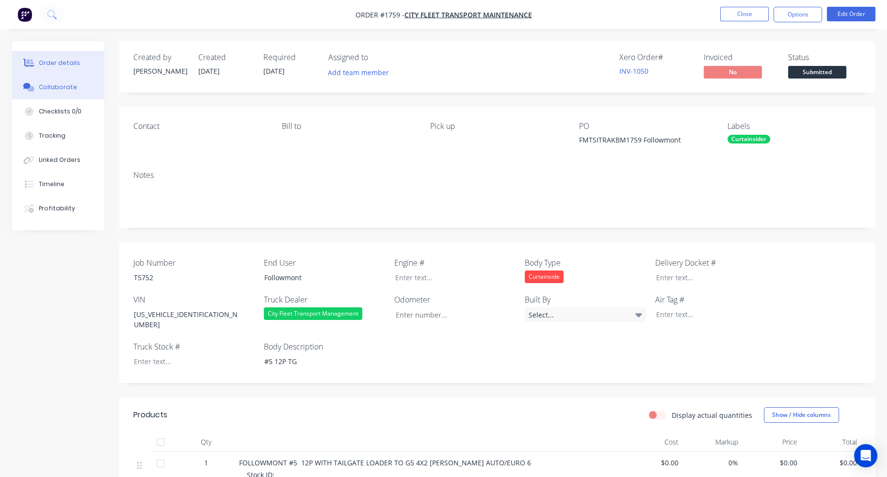
click at [68, 87] on div "Collaborate" at bounding box center [58, 87] width 38 height 9
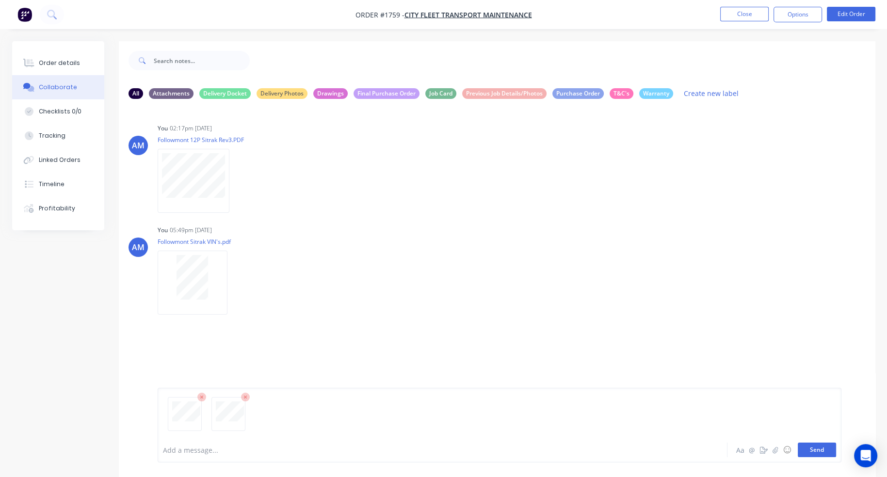
click at [817, 453] on button "Send" at bounding box center [817, 450] width 38 height 15
click at [742, 19] on button "Close" at bounding box center [744, 14] width 49 height 15
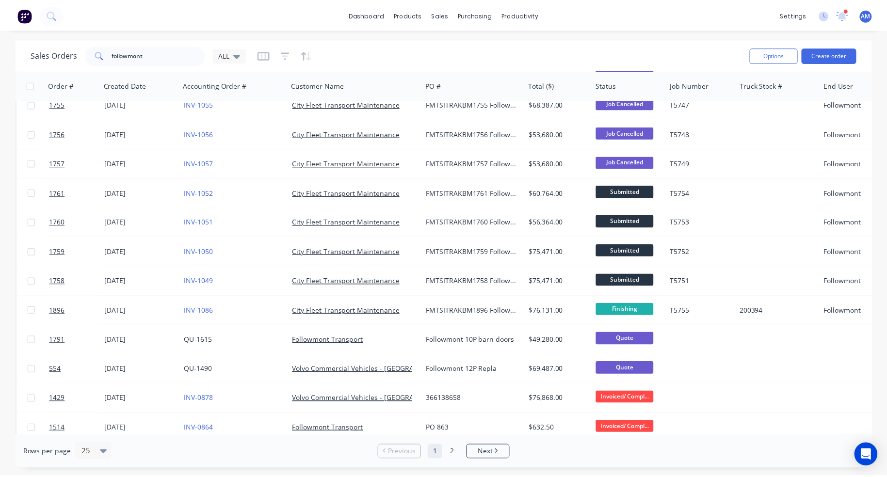
scroll to position [146, 0]
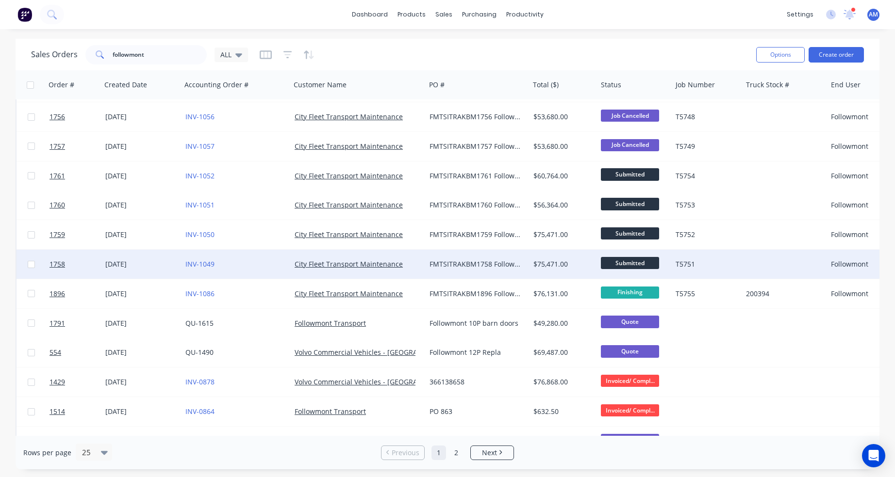
click at [122, 264] on div "[DATE]" at bounding box center [141, 265] width 72 height 10
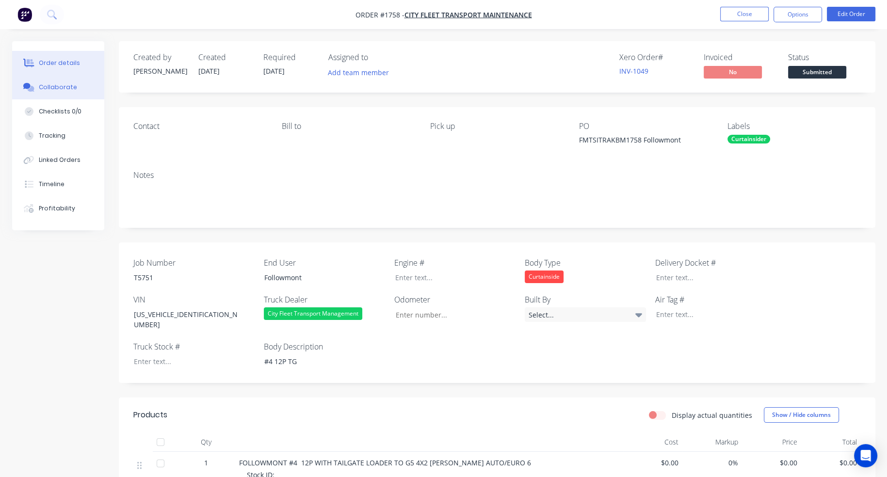
click at [57, 92] on button "Collaborate" at bounding box center [58, 87] width 92 height 24
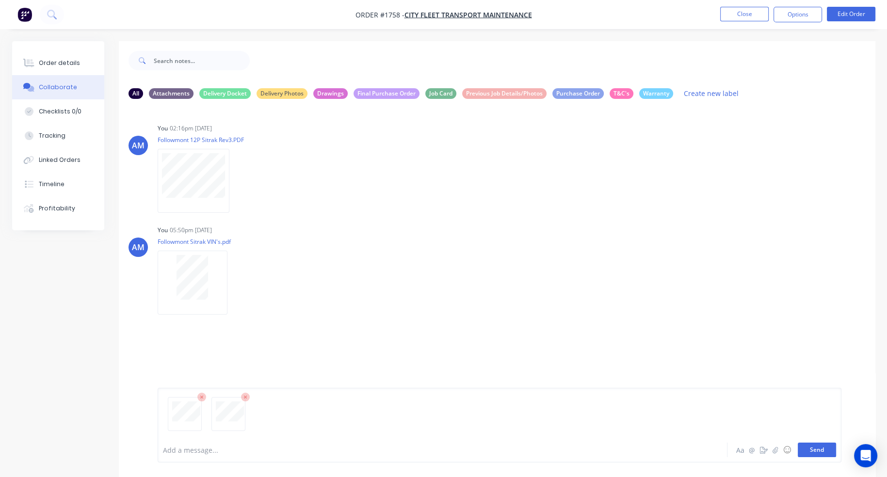
click at [822, 451] on button "Send" at bounding box center [817, 450] width 38 height 15
click at [739, 14] on button "Close" at bounding box center [744, 14] width 49 height 15
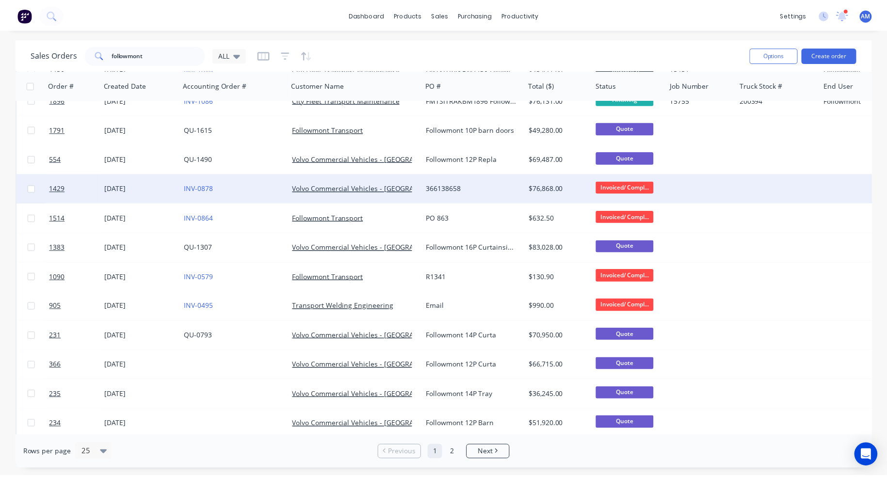
scroll to position [291, 0]
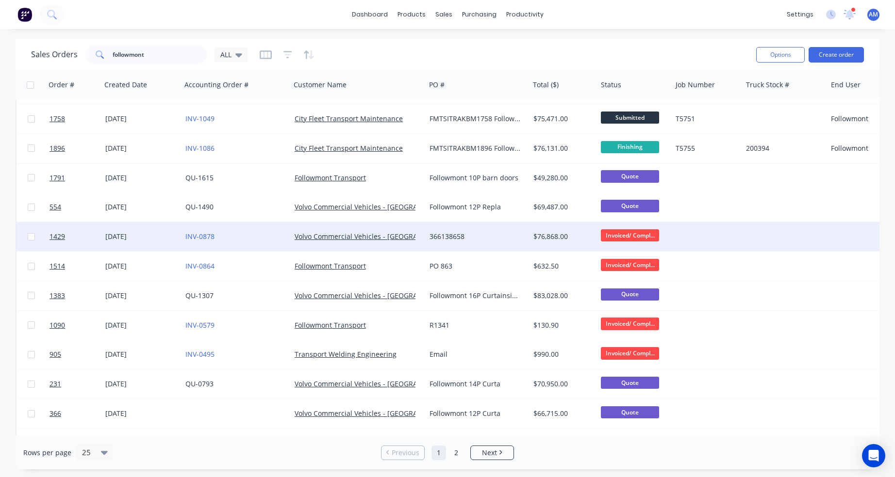
click at [123, 229] on div "28 Jan 2025" at bounding box center [141, 236] width 80 height 29
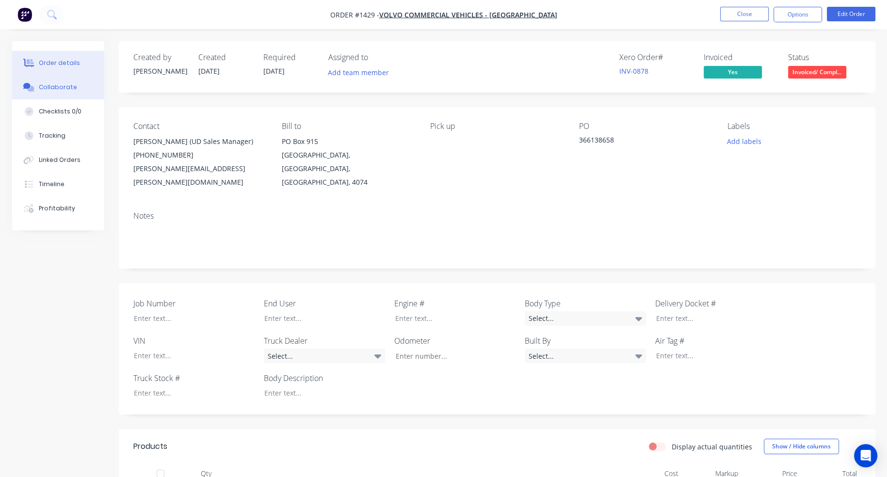
click at [70, 86] on div "Collaborate" at bounding box center [58, 87] width 38 height 9
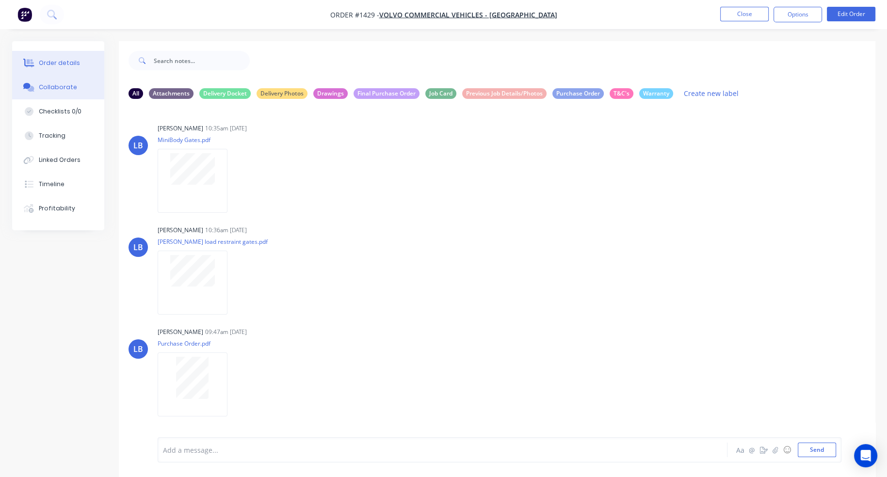
click at [38, 57] on button "Order details" at bounding box center [58, 63] width 92 height 24
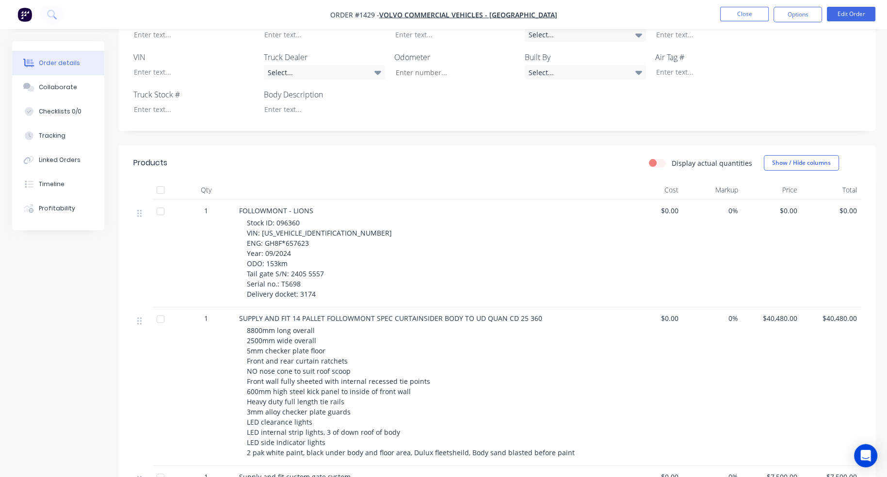
scroll to position [340, 0]
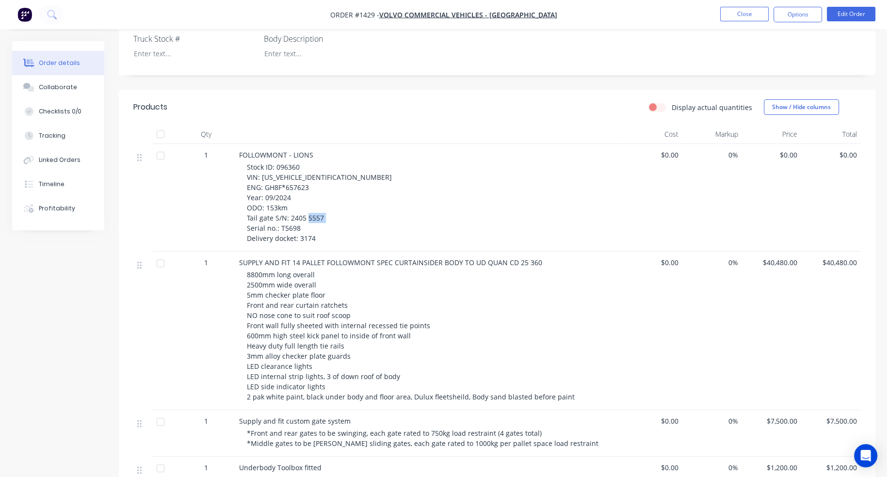
drag, startPoint x: 280, startPoint y: 213, endPoint x: 298, endPoint y: 213, distance: 18.4
click at [298, 213] on span "Stock ID: 096360 VIN: JNCMBM0C6RU096360 ENG: GH8F*657623 Year: 09/2024 ODO: 153…" at bounding box center [319, 203] width 145 height 81
copy span "T5698"
click at [60, 90] on div "Collaborate" at bounding box center [58, 87] width 38 height 9
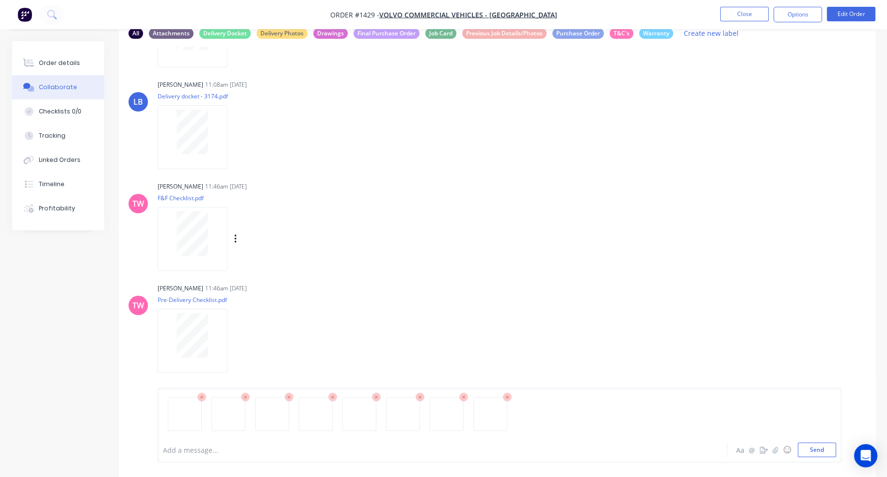
scroll to position [64, 0]
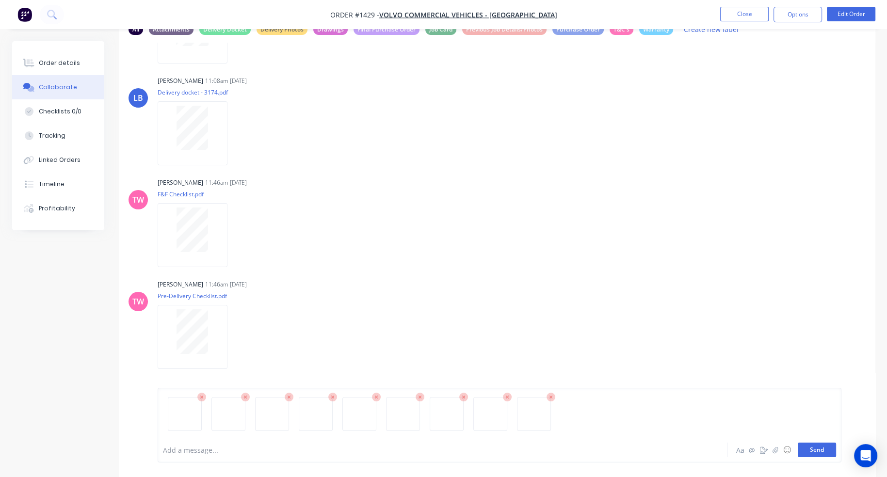
click at [825, 449] on button "Send" at bounding box center [817, 450] width 38 height 15
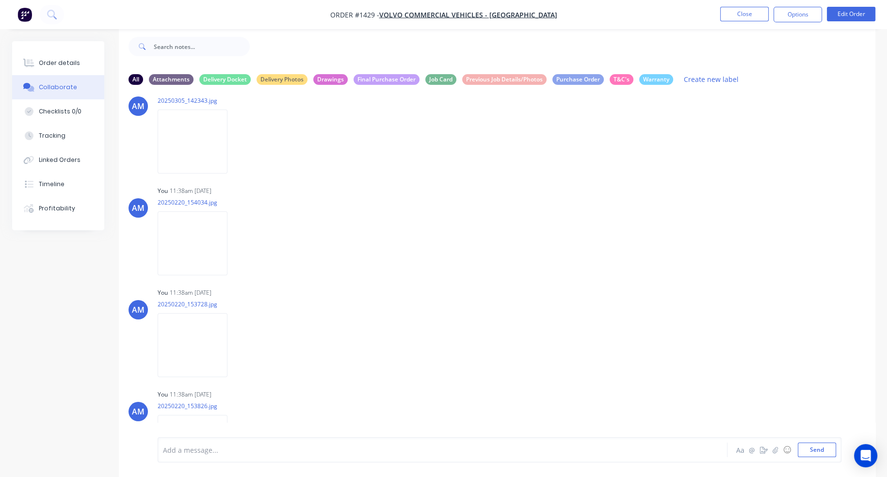
scroll to position [963, 0]
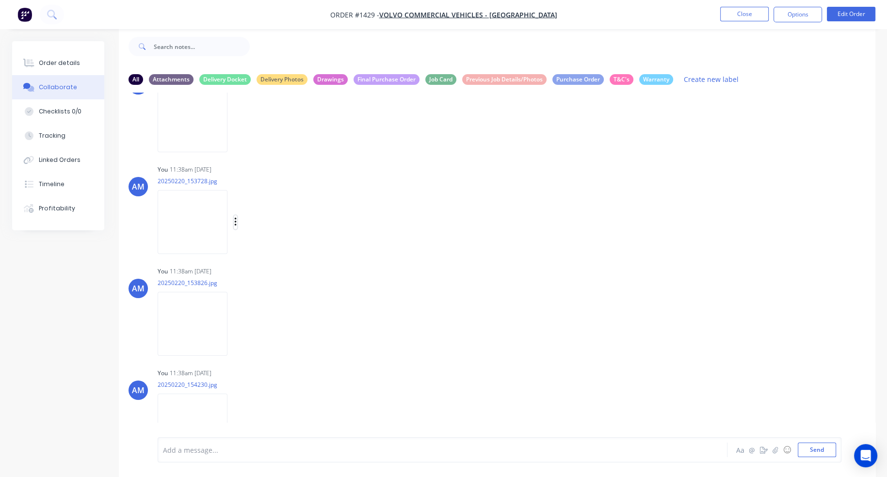
click at [236, 224] on icon "button" at bounding box center [235, 222] width 3 height 11
click at [264, 263] on button "Delete" at bounding box center [298, 270] width 109 height 22
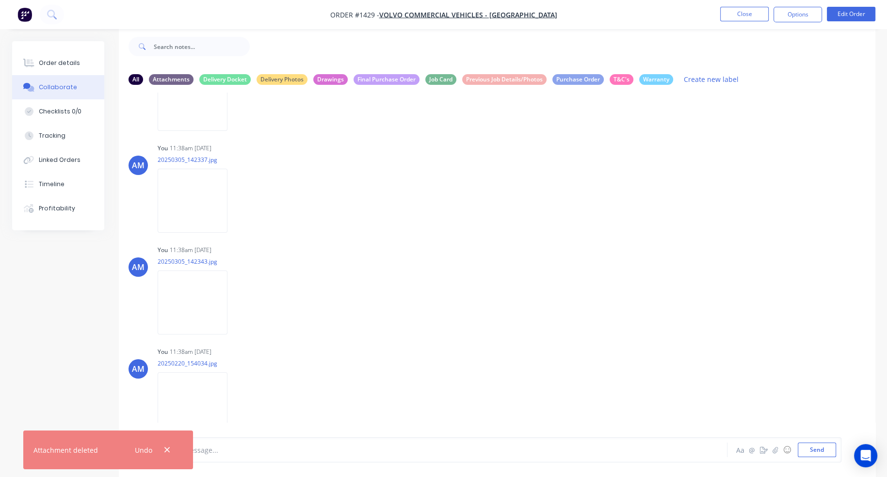
scroll to position [624, 0]
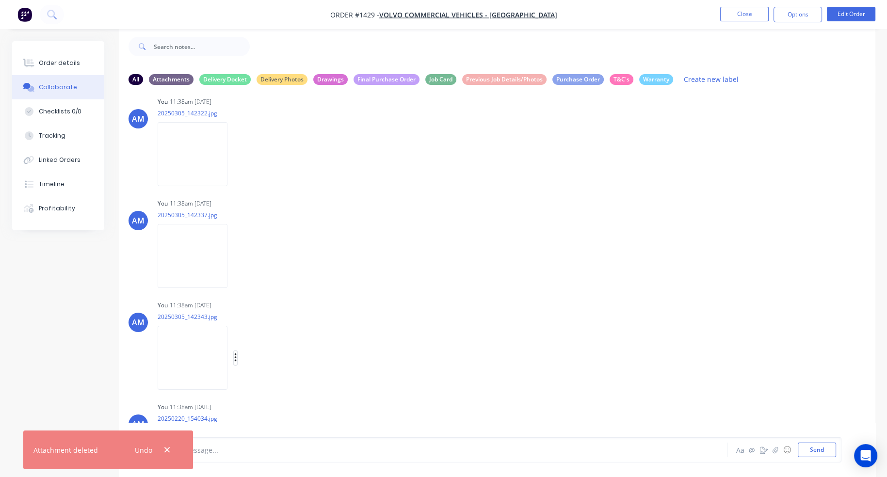
click at [235, 359] on icon "button" at bounding box center [235, 358] width 3 height 11
click at [270, 399] on button "Delete" at bounding box center [298, 406] width 109 height 22
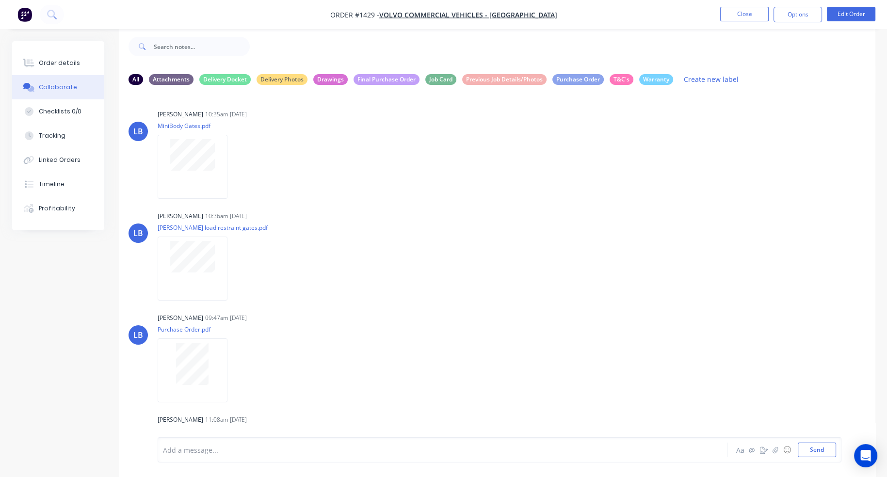
scroll to position [0, 0]
click at [757, 14] on button "Close" at bounding box center [744, 14] width 49 height 15
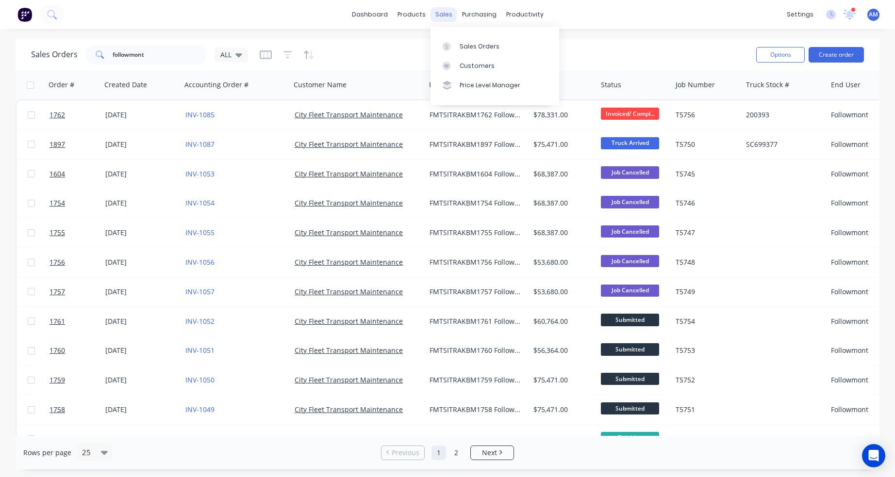
click at [441, 16] on div "sales" at bounding box center [443, 14] width 27 height 15
drag, startPoint x: 167, startPoint y: 52, endPoint x: 61, endPoint y: 53, distance: 106.2
click at [61, 53] on div "Sales Orders followmont ALL" at bounding box center [139, 54] width 217 height 19
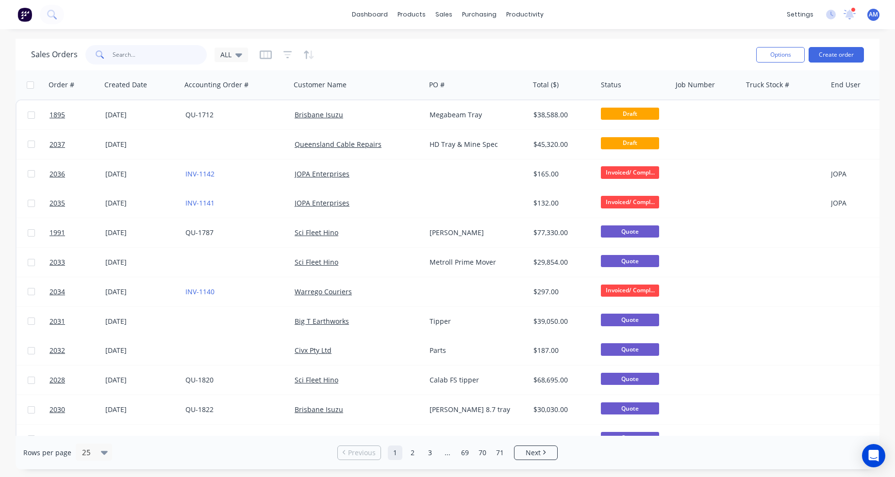
click at [129, 54] on input "text" at bounding box center [160, 54] width 95 height 19
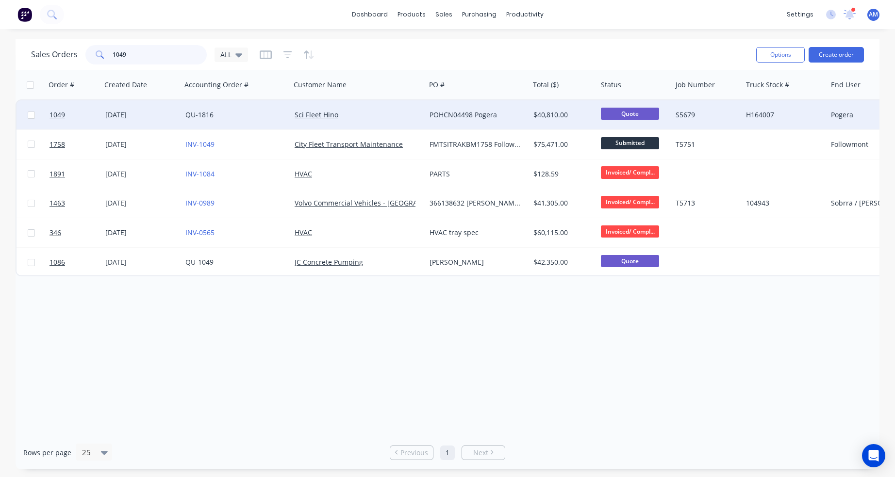
type input "1049"
click at [136, 113] on div "[DATE]" at bounding box center [141, 115] width 72 height 10
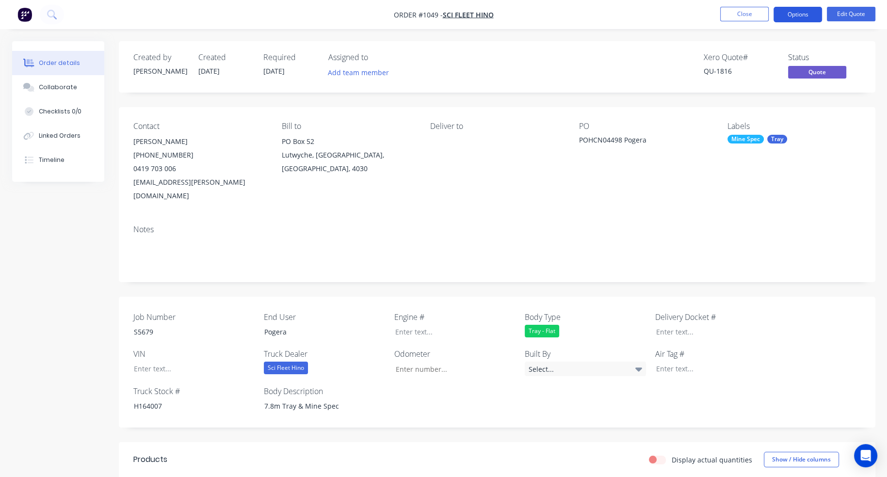
click at [801, 15] on button "Options" at bounding box center [798, 15] width 49 height 16
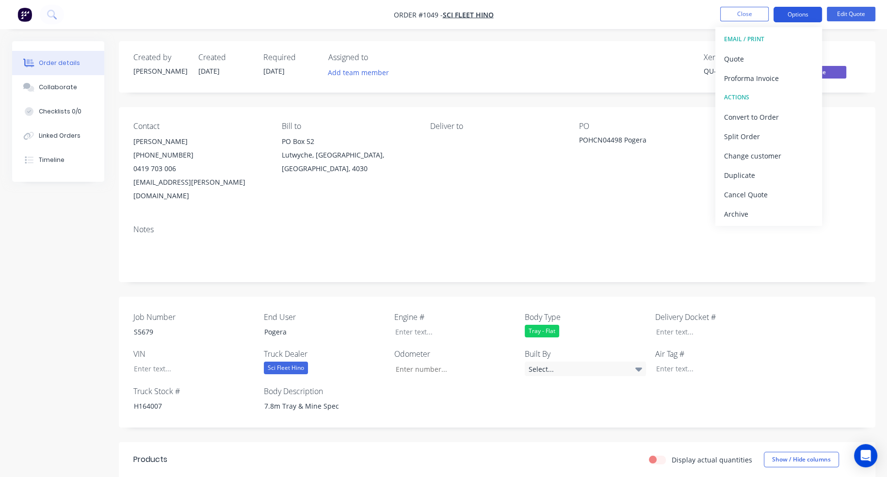
click at [801, 15] on button "Options" at bounding box center [798, 15] width 49 height 16
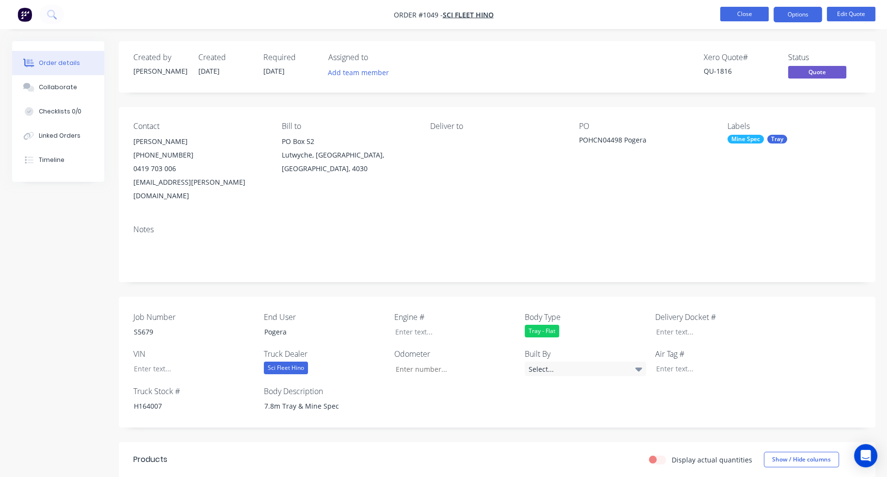
click at [748, 14] on button "Close" at bounding box center [744, 14] width 49 height 15
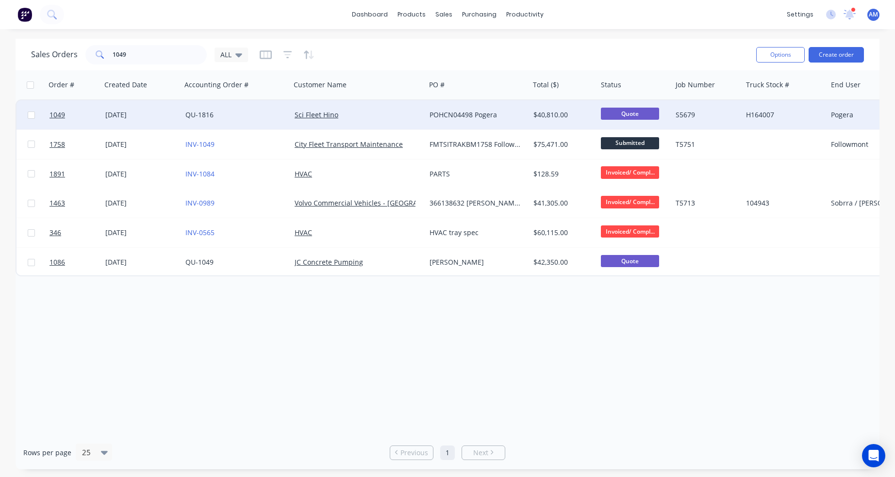
click at [119, 113] on div "[DATE]" at bounding box center [141, 115] width 72 height 10
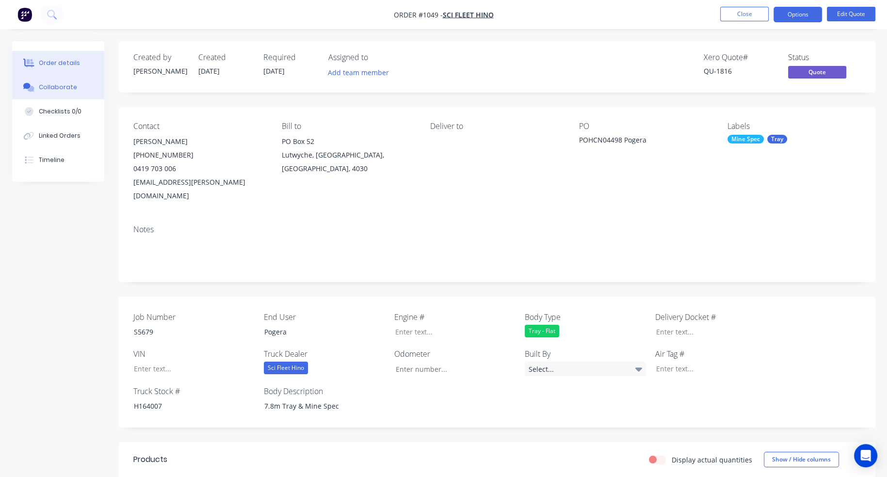
click at [64, 93] on button "Collaborate" at bounding box center [58, 87] width 92 height 24
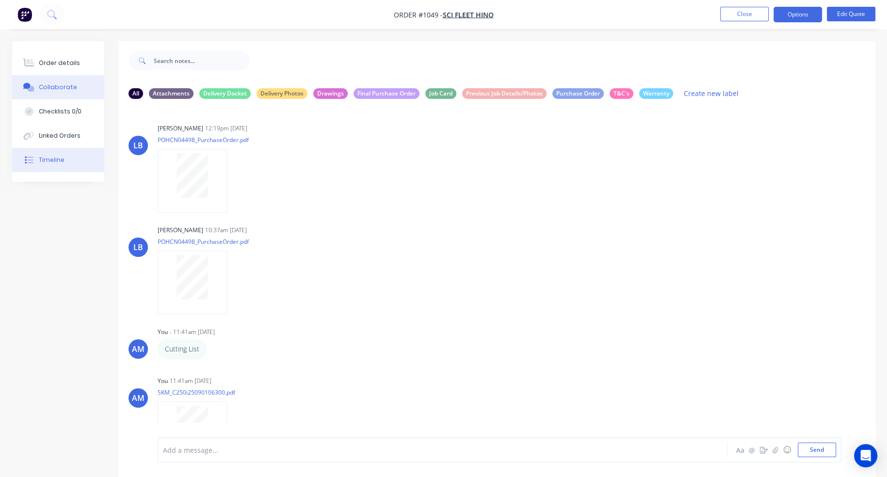
click at [59, 158] on div "Timeline" at bounding box center [52, 160] width 26 height 9
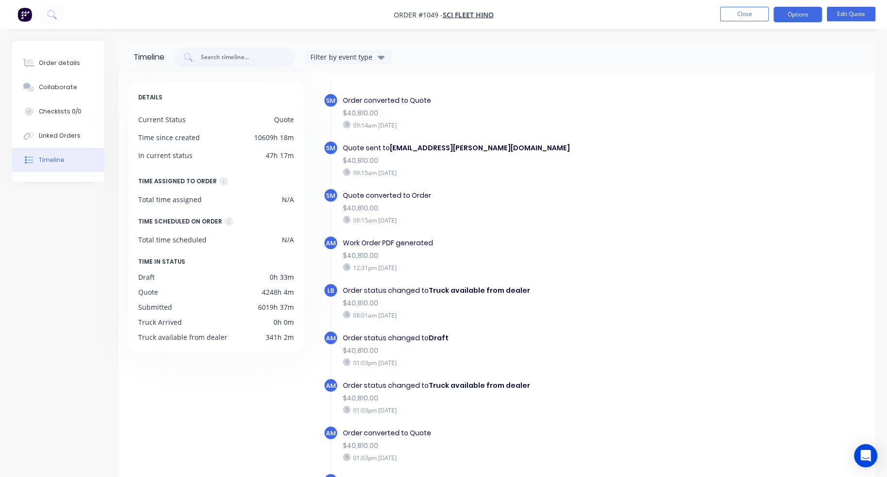
scroll to position [73, 0]
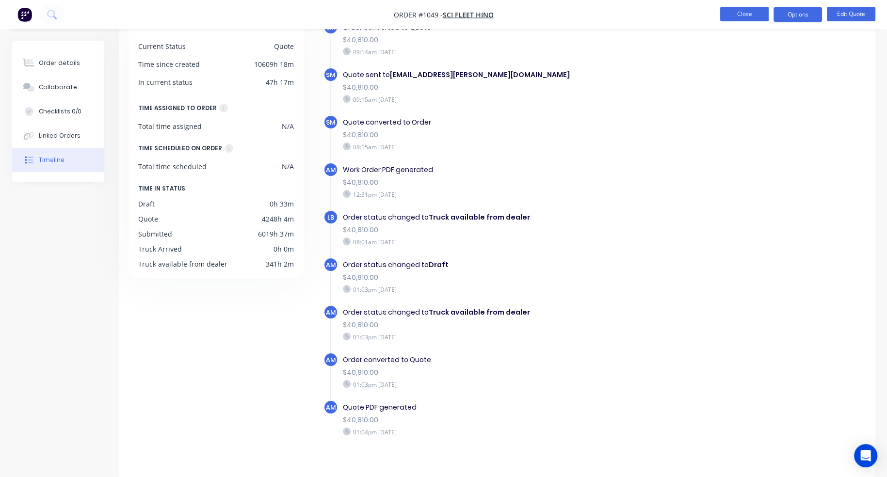
click at [736, 18] on button "Close" at bounding box center [744, 14] width 49 height 15
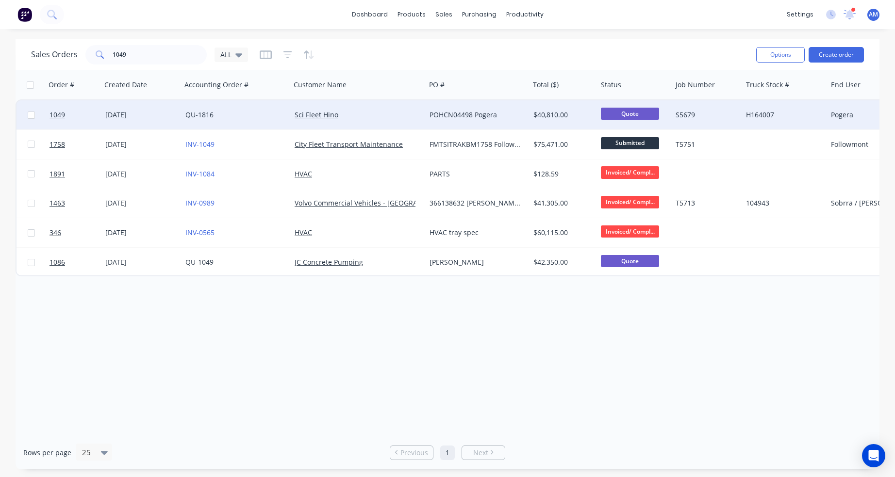
click at [139, 113] on div "[DATE]" at bounding box center [141, 115] width 72 height 10
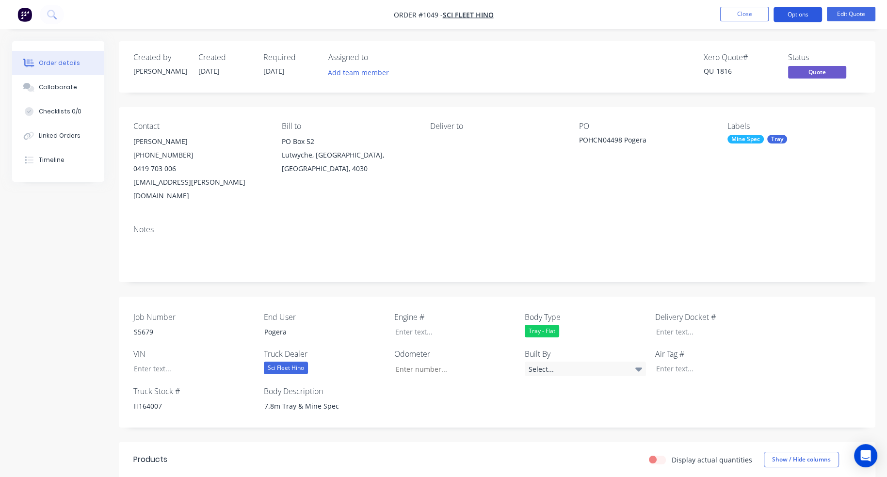
click at [802, 15] on button "Options" at bounding box center [798, 15] width 49 height 16
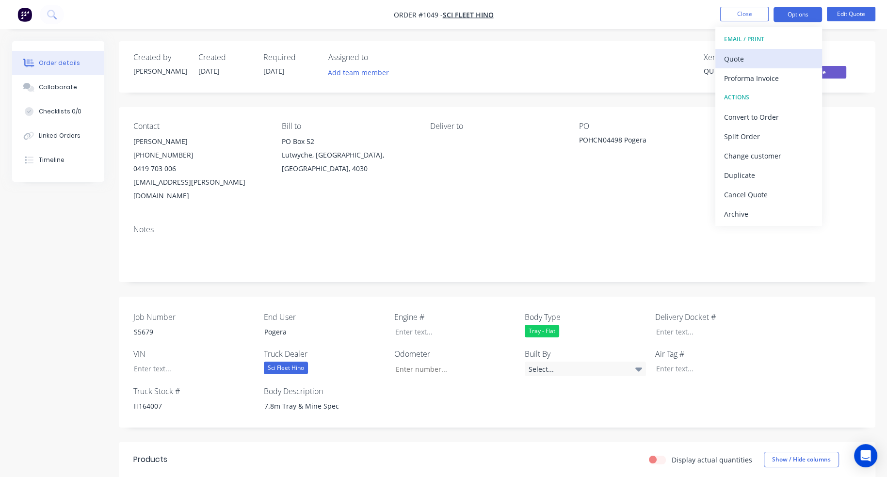
click at [746, 54] on div "Quote" at bounding box center [768, 59] width 89 height 14
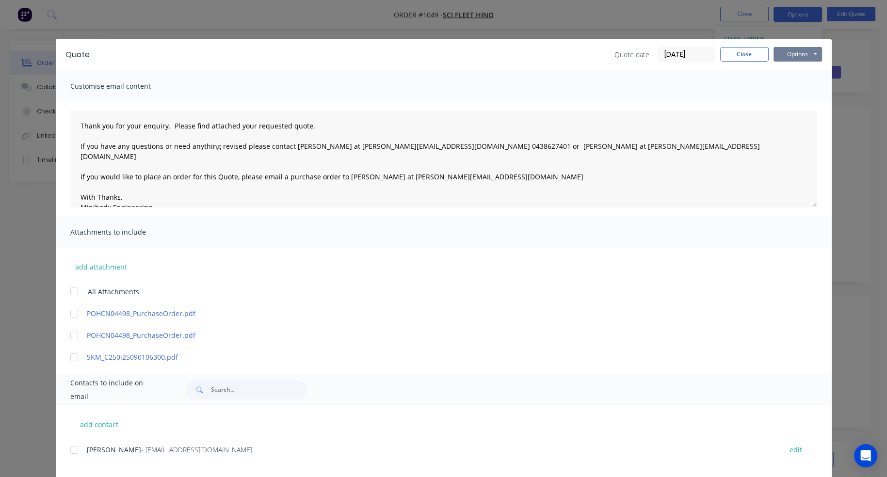
click at [790, 52] on button "Options" at bounding box center [798, 54] width 49 height 15
click at [790, 68] on button "Preview" at bounding box center [805, 72] width 62 height 16
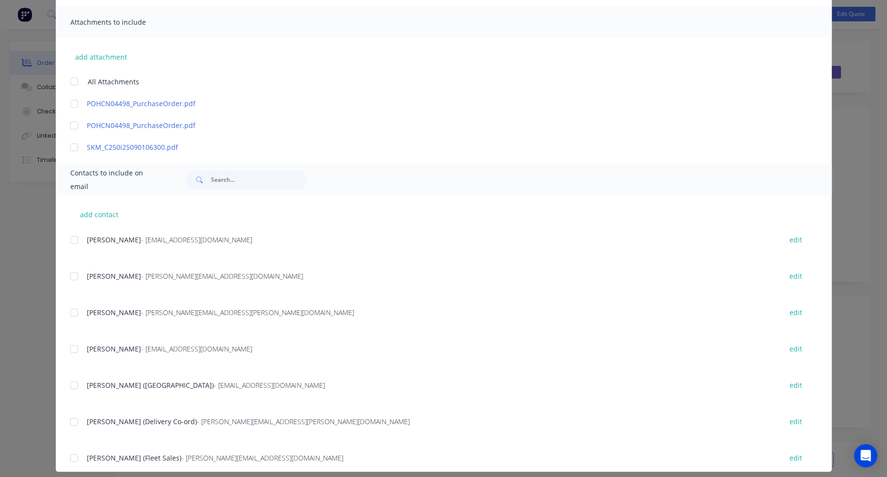
scroll to position [218, 0]
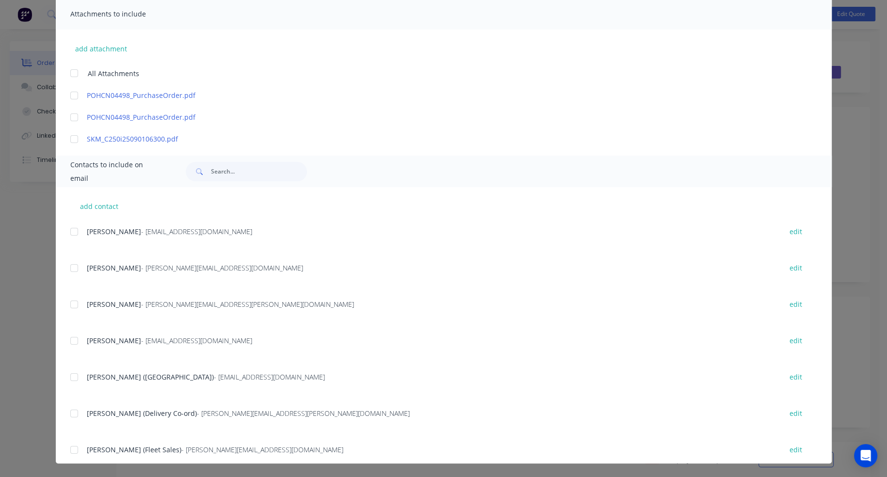
click at [72, 304] on div at bounding box center [74, 304] width 19 height 19
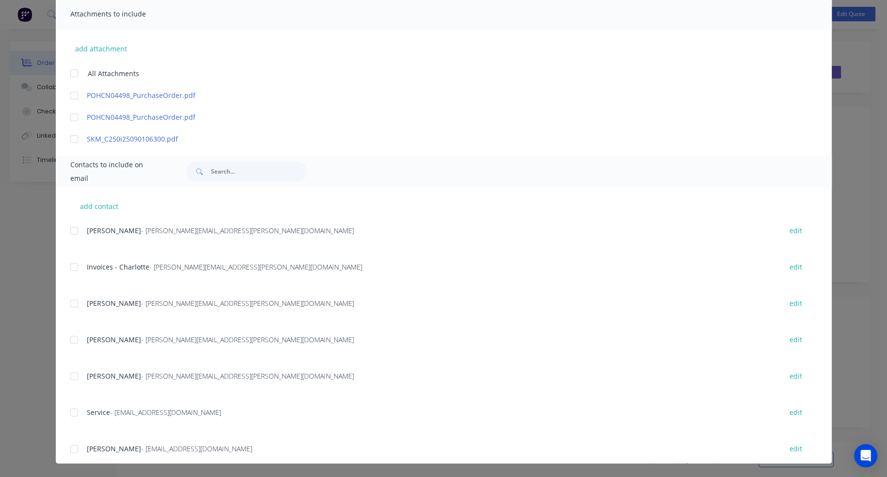
scroll to position [379, 0]
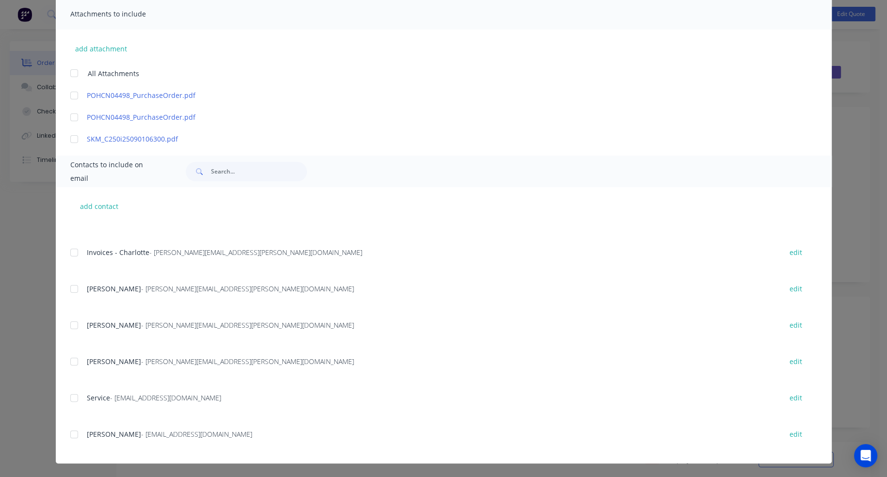
click at [71, 253] on div at bounding box center [74, 252] width 19 height 19
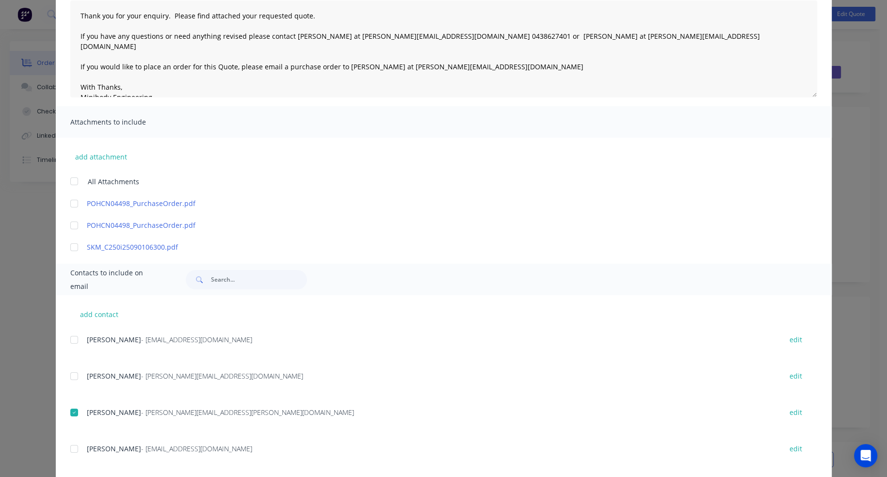
scroll to position [24, 0]
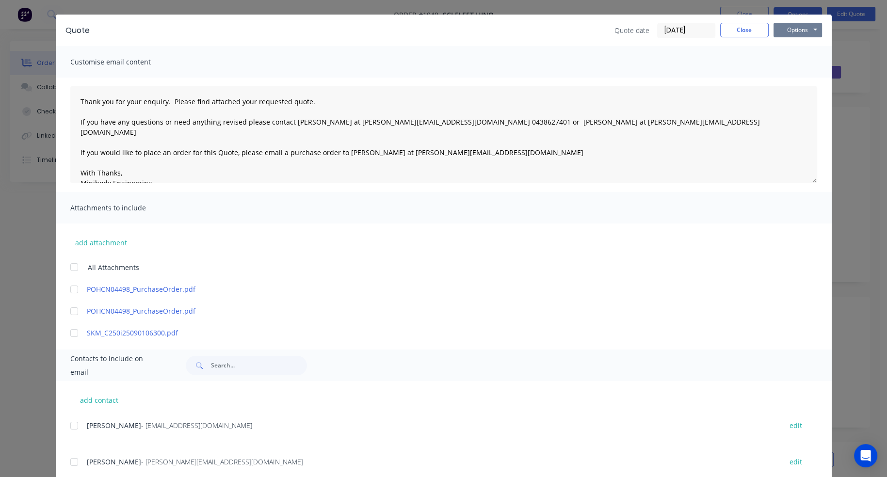
click at [799, 31] on button "Options" at bounding box center [798, 30] width 49 height 15
click at [799, 80] on button "Email" at bounding box center [805, 79] width 62 height 16
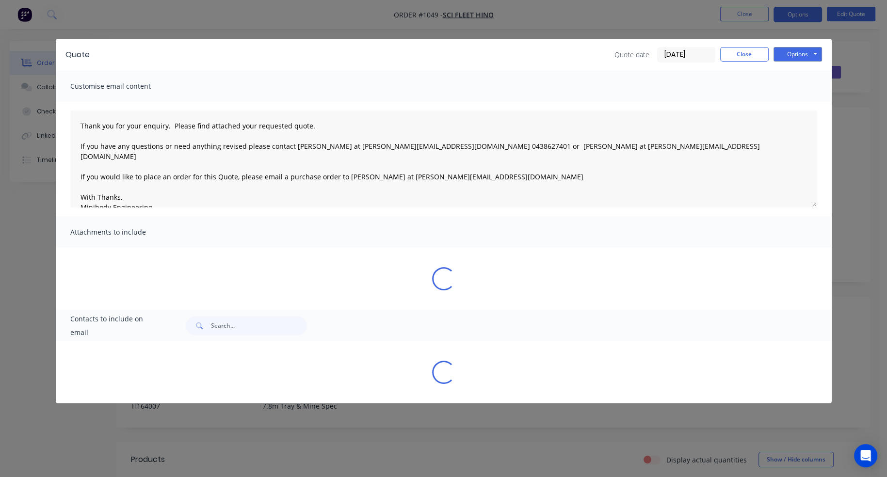
scroll to position [0, 0]
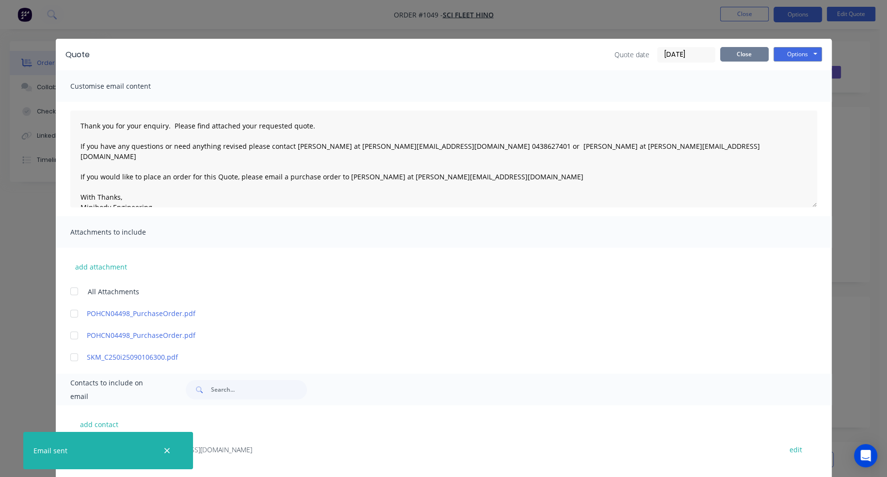
click at [745, 55] on button "Close" at bounding box center [744, 54] width 49 height 15
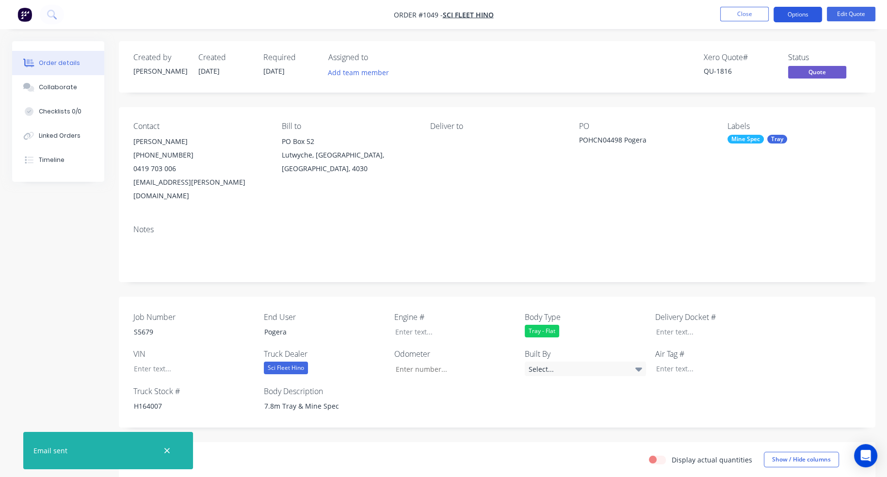
click at [801, 11] on button "Options" at bounding box center [798, 15] width 49 height 16
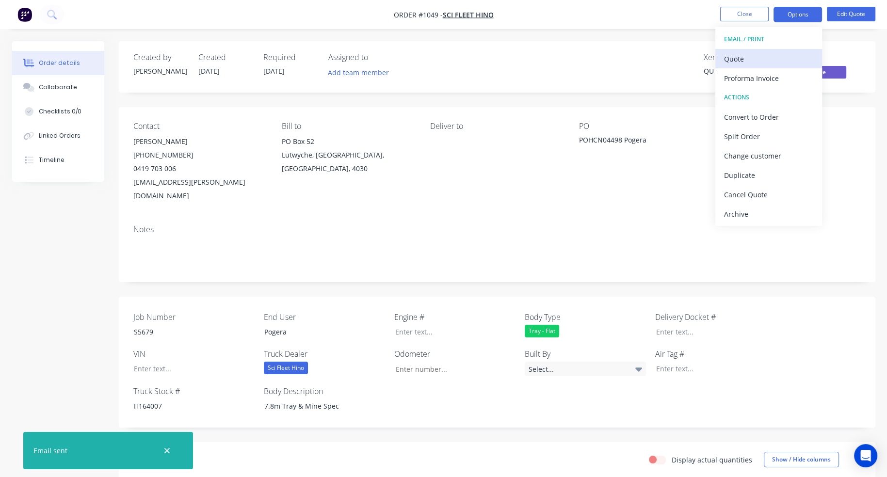
click at [755, 55] on div "Quote" at bounding box center [768, 59] width 89 height 14
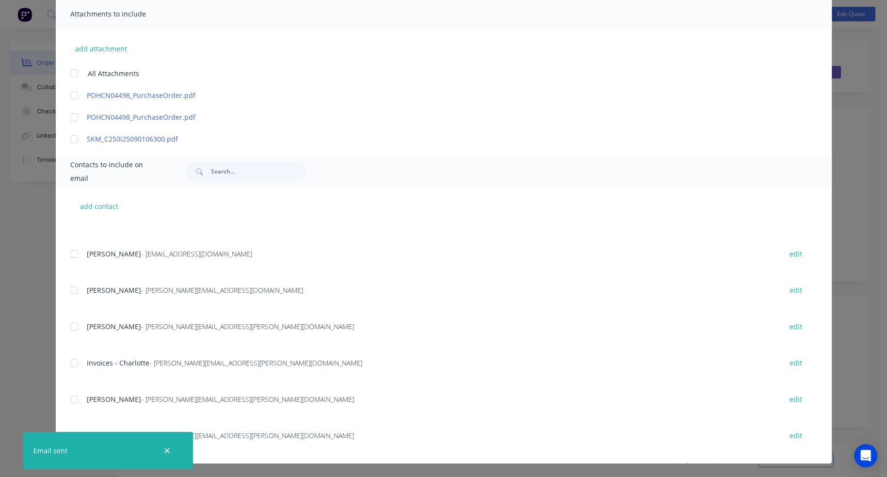
scroll to position [291, 0]
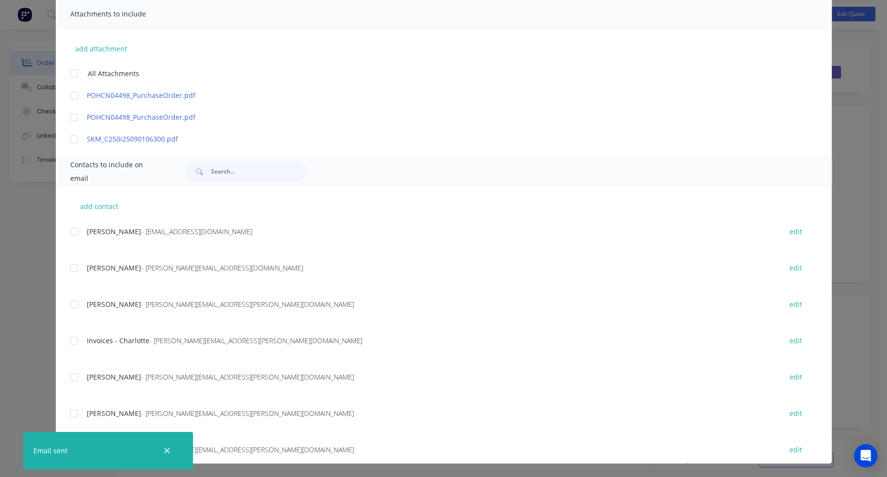
click at [409, 175] on div at bounding box center [496, 171] width 641 height 19
click at [473, 19] on div "Attachments to include" at bounding box center [444, 14] width 776 height 32
click at [429, 171] on div at bounding box center [496, 171] width 641 height 19
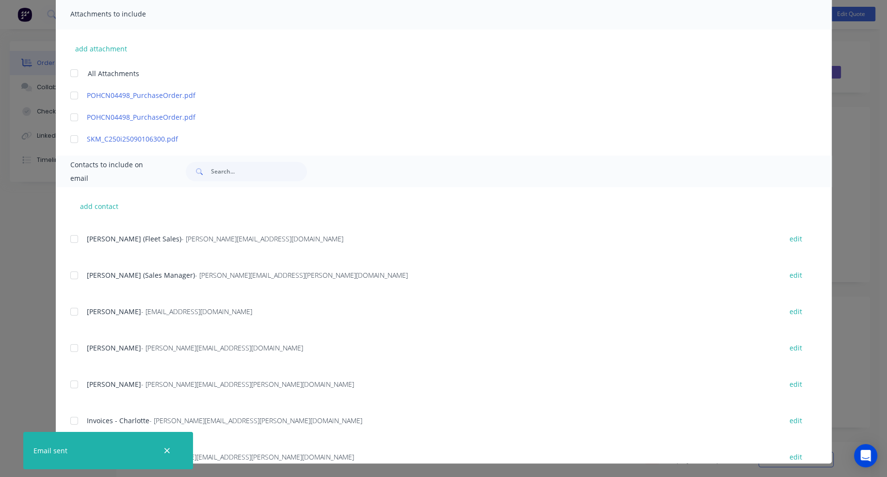
scroll to position [194, 0]
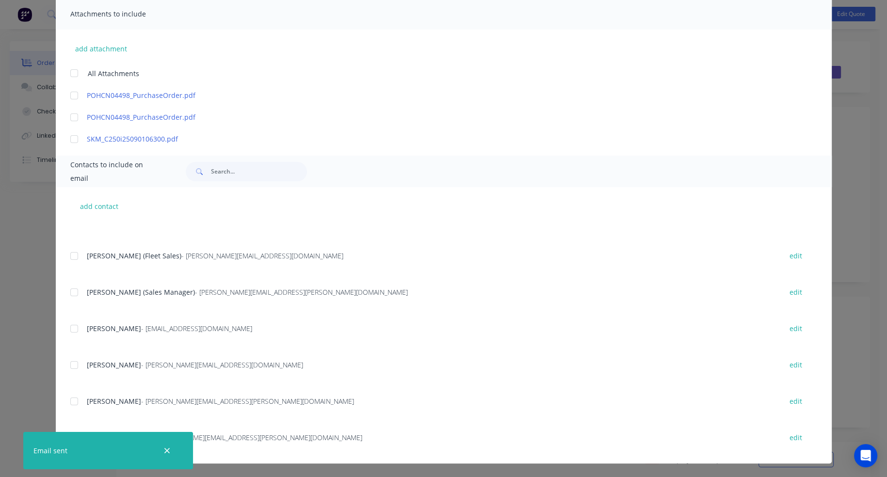
click at [410, 245] on div "Laura Heness (AR) - accounts.receivable@scifleet.com.au edit Adam Pollard (Deli…" at bounding box center [451, 340] width 762 height 619
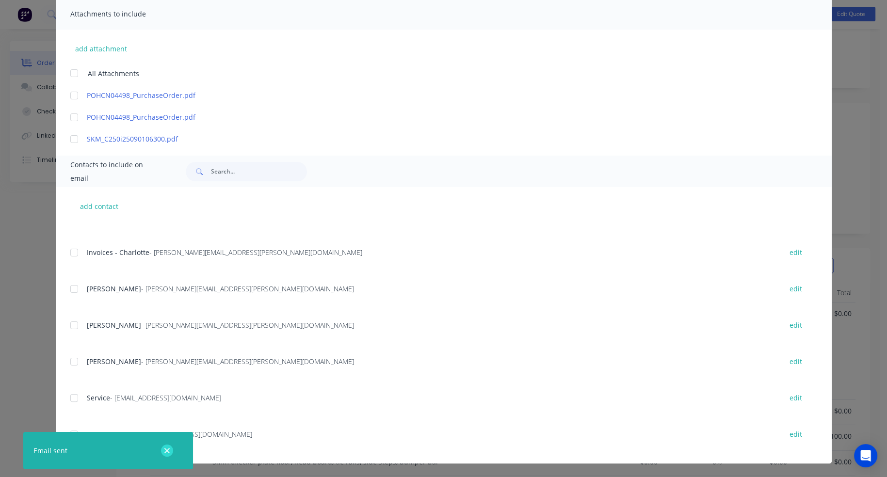
click at [168, 452] on icon "button" at bounding box center [166, 450] width 5 height 5
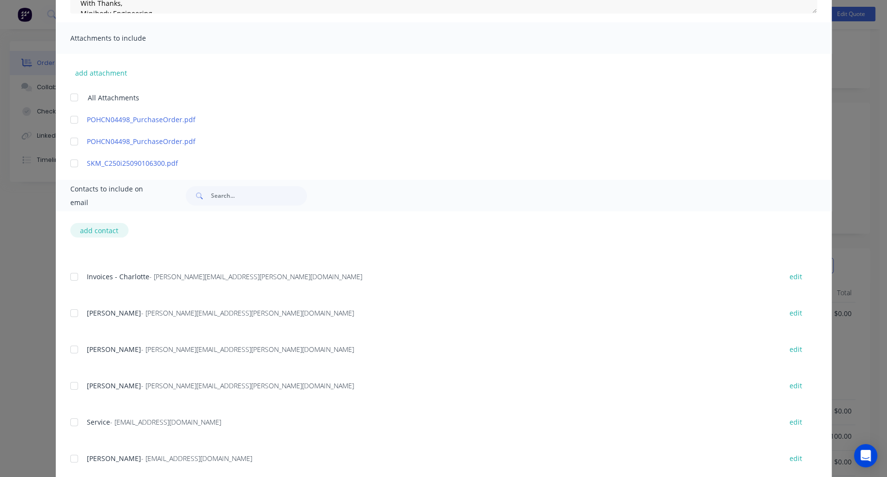
click at [95, 225] on button "add contact" at bounding box center [99, 230] width 58 height 15
select select "AU"
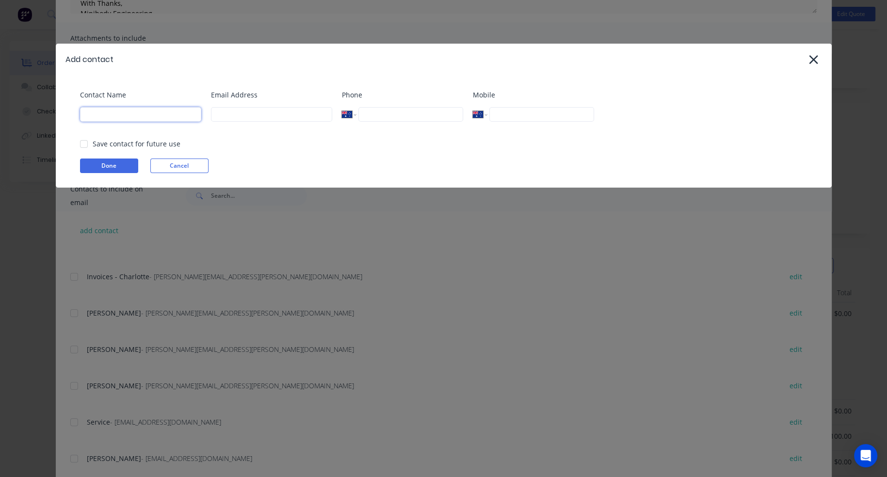
click at [127, 116] on input at bounding box center [140, 114] width 121 height 15
type input "Charlotte Cowley"
click at [237, 114] on input at bounding box center [271, 114] width 121 height 15
paste input "charlotte.cowley@scifleethino.com.au"
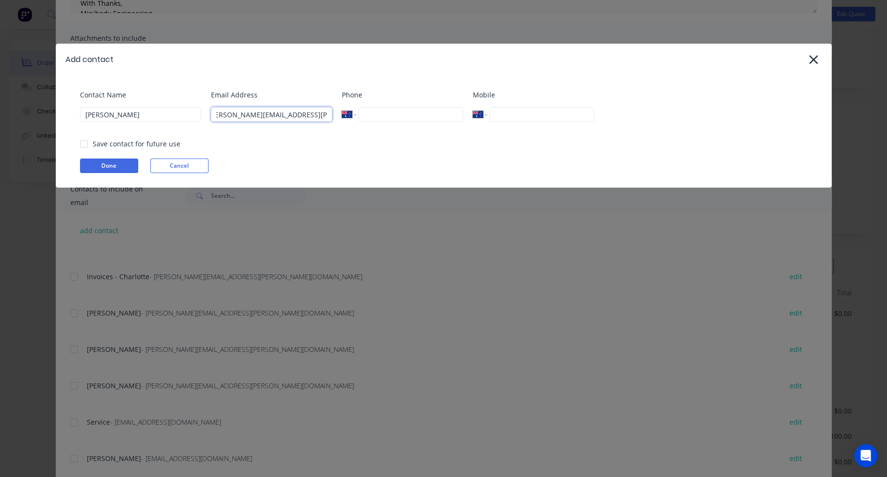
click at [82, 142] on div at bounding box center [83, 143] width 19 height 19
type input "charlotte.cowley@scifleethino.com.au"
click at [96, 165] on button "Done" at bounding box center [109, 166] width 58 height 15
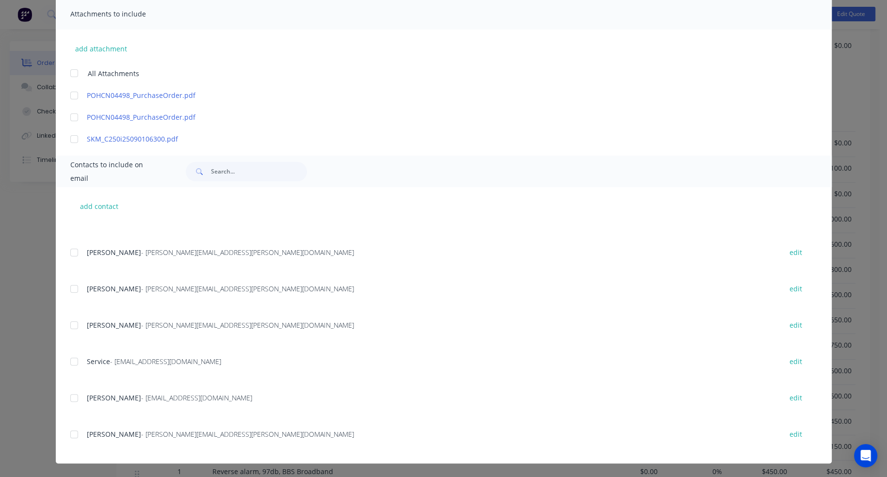
scroll to position [485, 0]
click at [72, 434] on div at bounding box center [74, 434] width 19 height 19
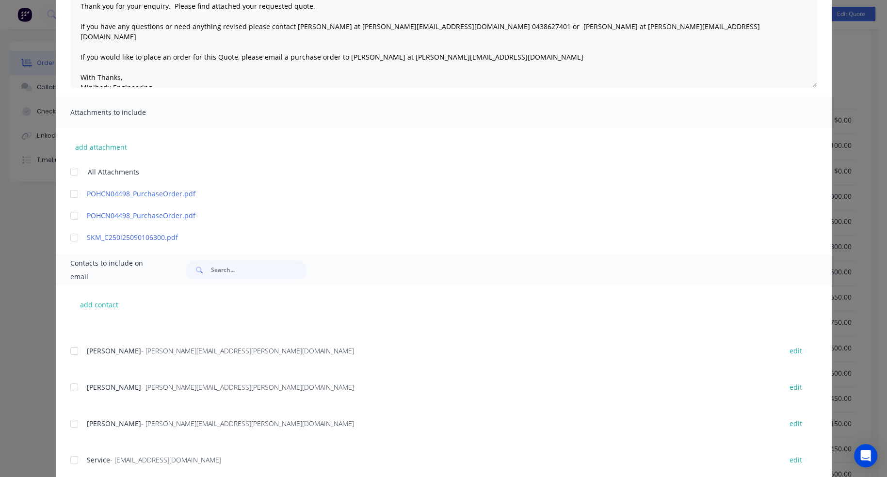
scroll to position [0, 0]
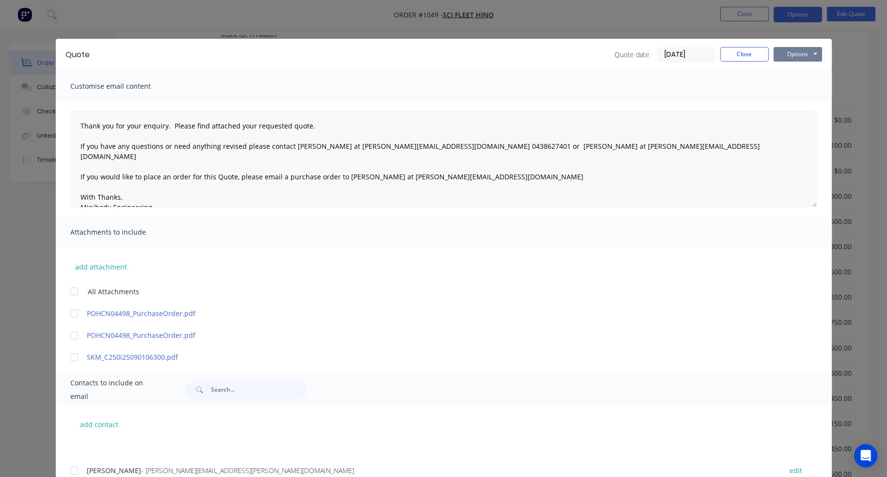
click at [792, 53] on button "Options" at bounding box center [798, 54] width 49 height 15
click at [555, 59] on div "Quote date 03/09/25 Close Options Preview Print Email" at bounding box center [460, 55] width 723 height 16
click at [799, 53] on button "Options" at bounding box center [798, 54] width 49 height 15
click at [803, 107] on button "Email" at bounding box center [805, 104] width 62 height 16
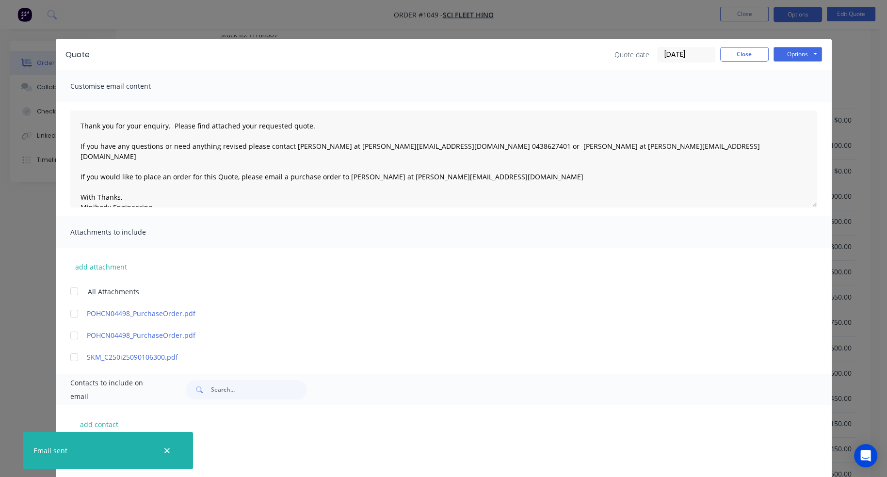
scroll to position [416, 0]
click at [748, 57] on button "Close" at bounding box center [744, 54] width 49 height 15
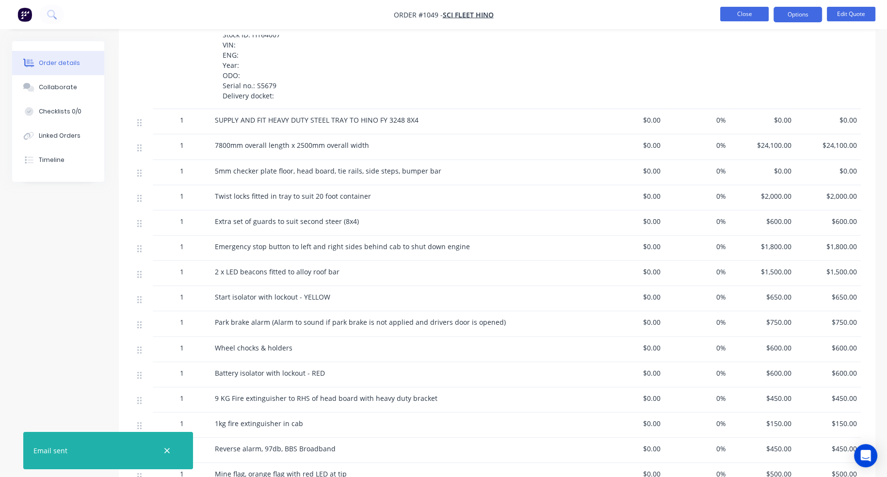
click at [759, 18] on button "Close" at bounding box center [744, 14] width 49 height 15
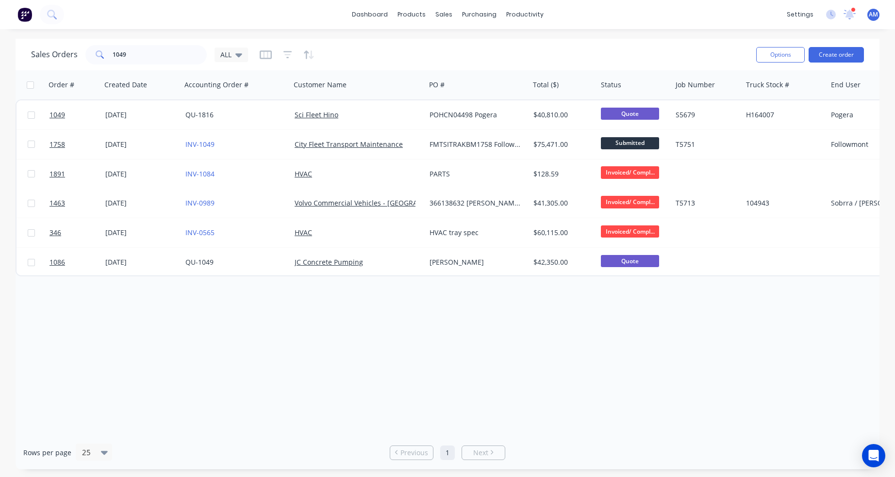
click at [407, 299] on div "Order # Created Date Accounting Order # Customer Name PO # Total ($) Status Job…" at bounding box center [448, 253] width 864 height 366
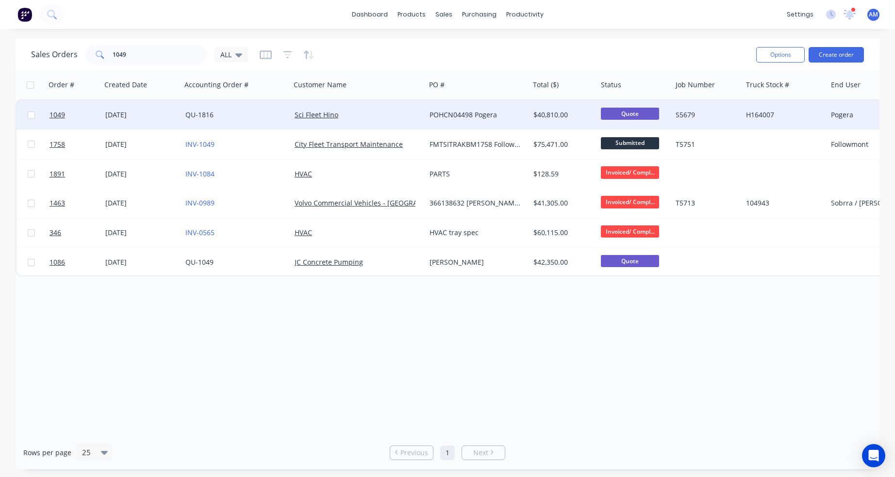
click at [181, 109] on div "QU-1816" at bounding box center [235, 114] width 109 height 29
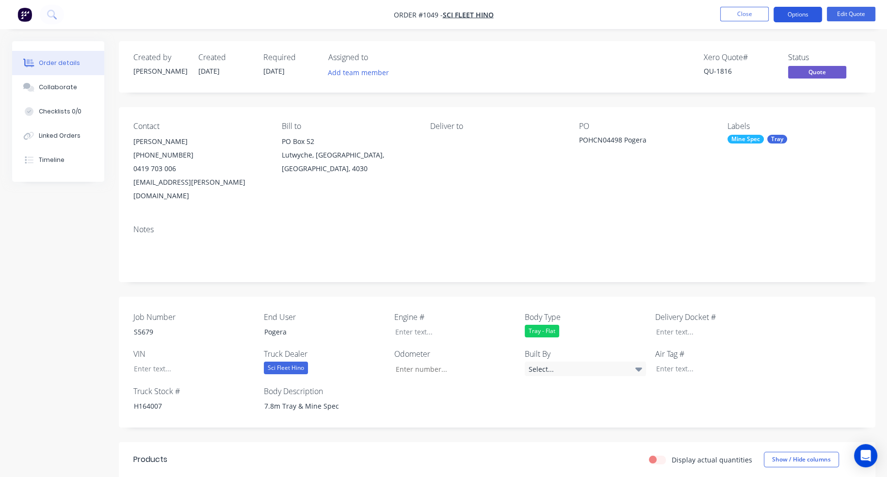
click at [806, 13] on button "Options" at bounding box center [798, 15] width 49 height 16
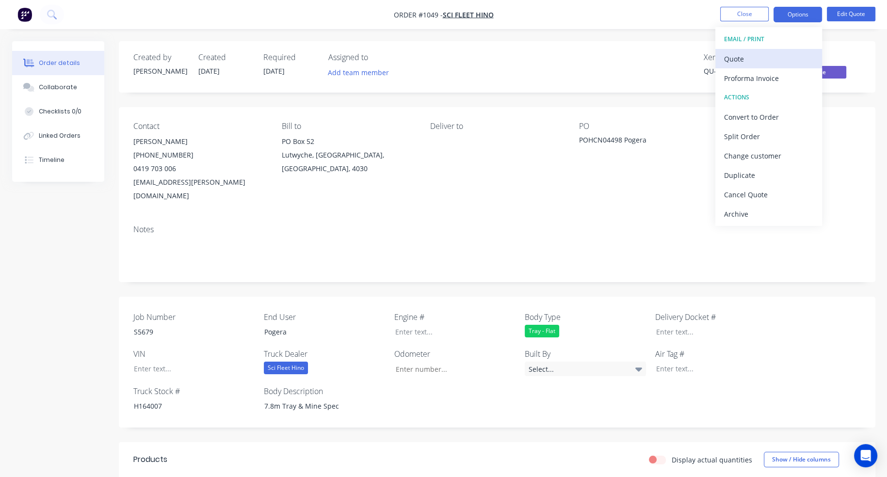
click at [747, 57] on div "Quote" at bounding box center [768, 59] width 89 height 14
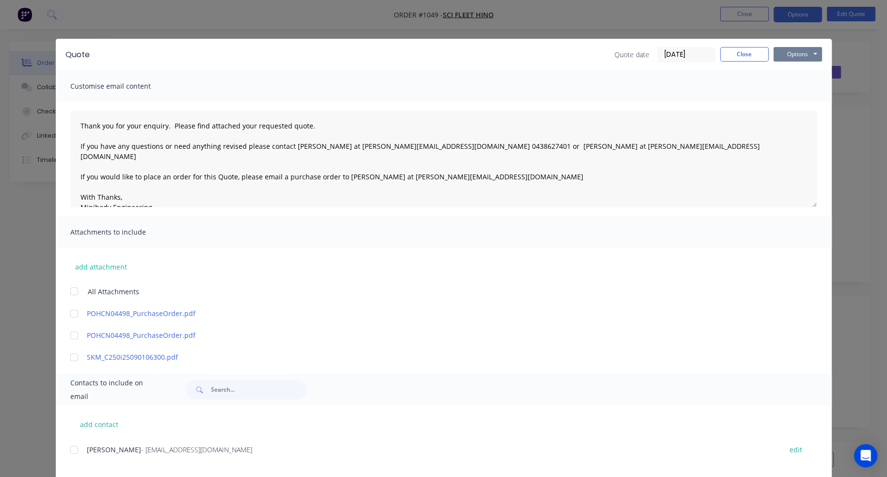
click at [811, 56] on button "Options" at bounding box center [798, 54] width 49 height 15
click at [805, 70] on button "Preview" at bounding box center [805, 72] width 62 height 16
click at [752, 56] on button "Close" at bounding box center [744, 54] width 49 height 15
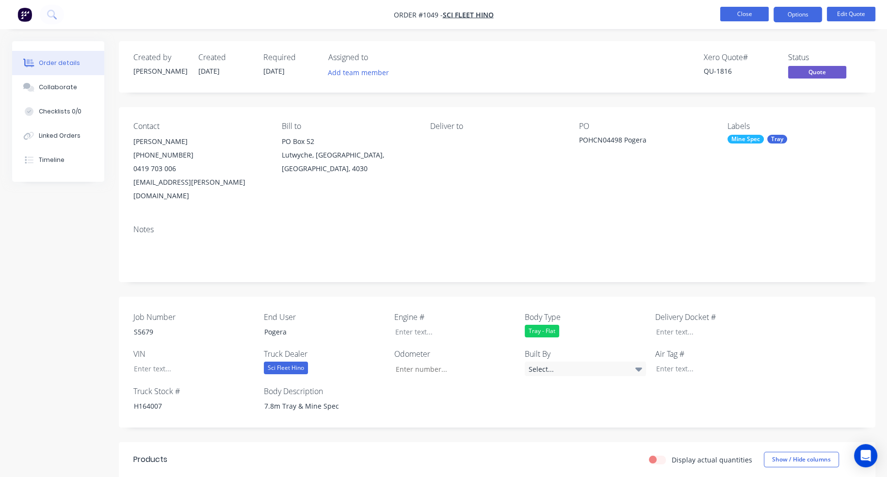
click at [745, 7] on button "Close" at bounding box center [744, 14] width 49 height 15
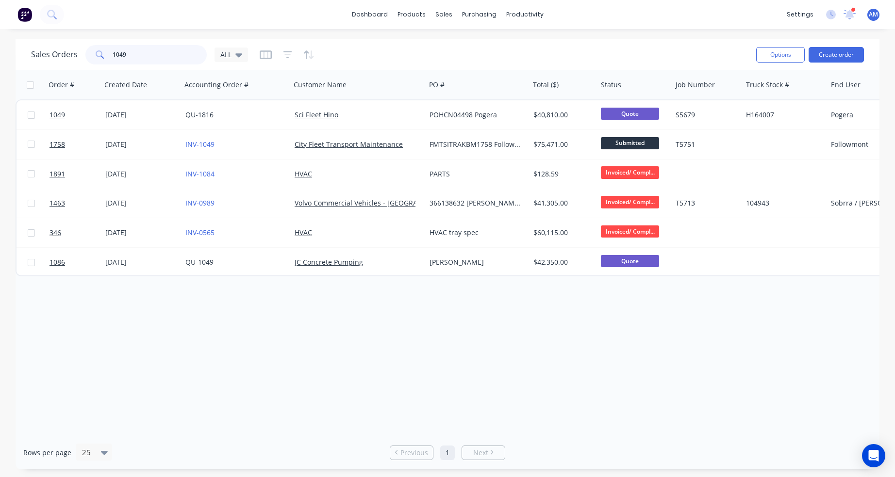
drag, startPoint x: 146, startPoint y: 60, endPoint x: 69, endPoint y: 59, distance: 76.6
click at [69, 59] on div "Sales Orders 1049 ALL" at bounding box center [139, 54] width 217 height 19
type input "p"
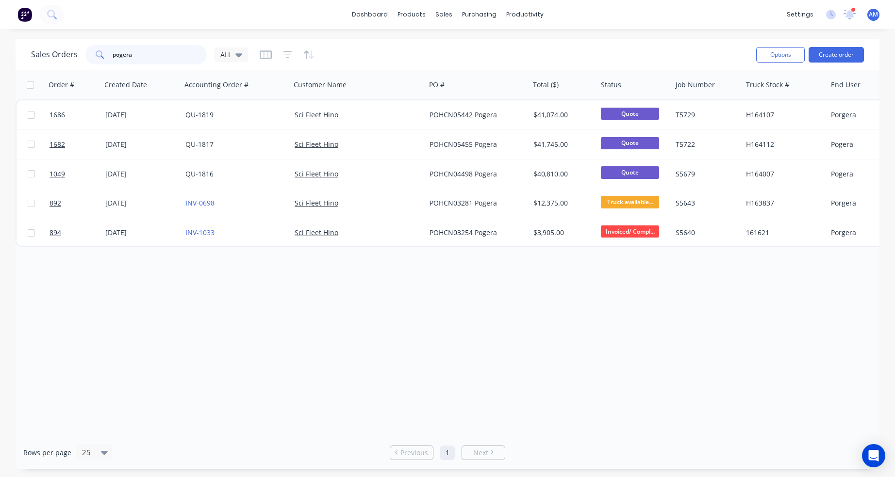
type input "pogera"
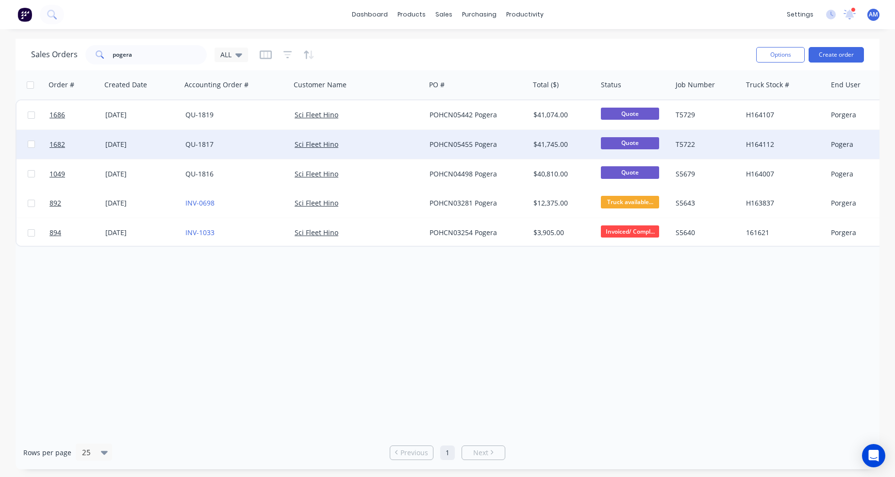
click at [126, 145] on div "[DATE]" at bounding box center [141, 145] width 72 height 10
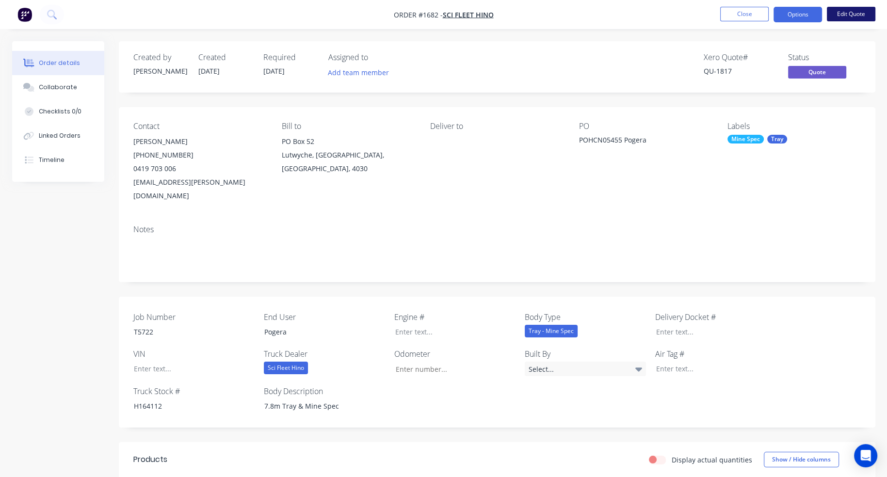
click at [852, 12] on button "Edit Quote" at bounding box center [851, 14] width 49 height 15
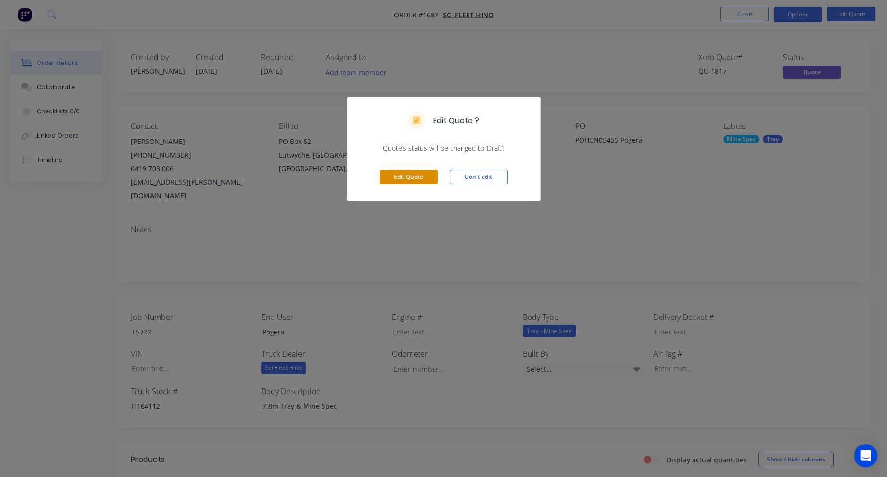
click at [417, 174] on button "Edit Quote" at bounding box center [409, 177] width 58 height 15
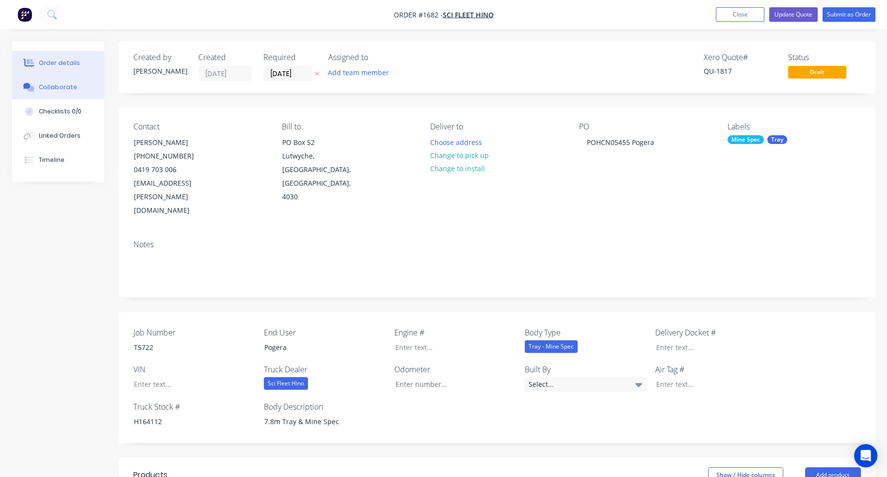
click at [60, 86] on div "Collaborate" at bounding box center [58, 87] width 38 height 9
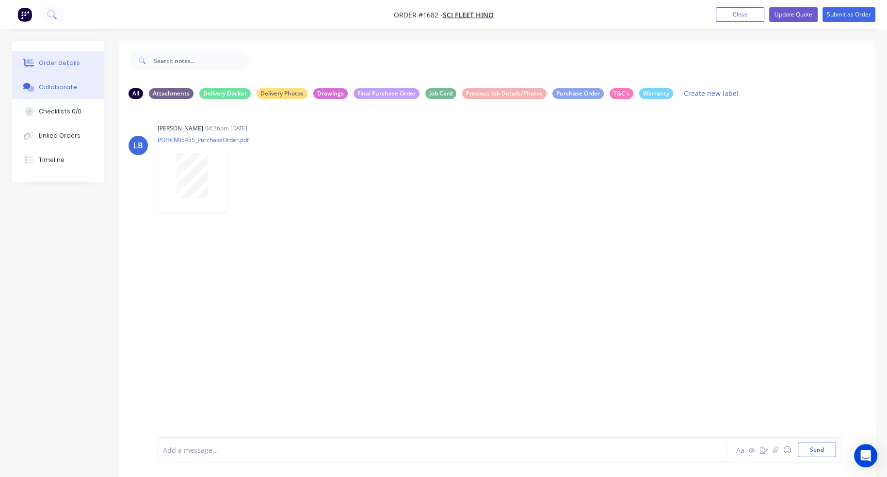
click at [63, 61] on div "Order details" at bounding box center [59, 63] width 41 height 9
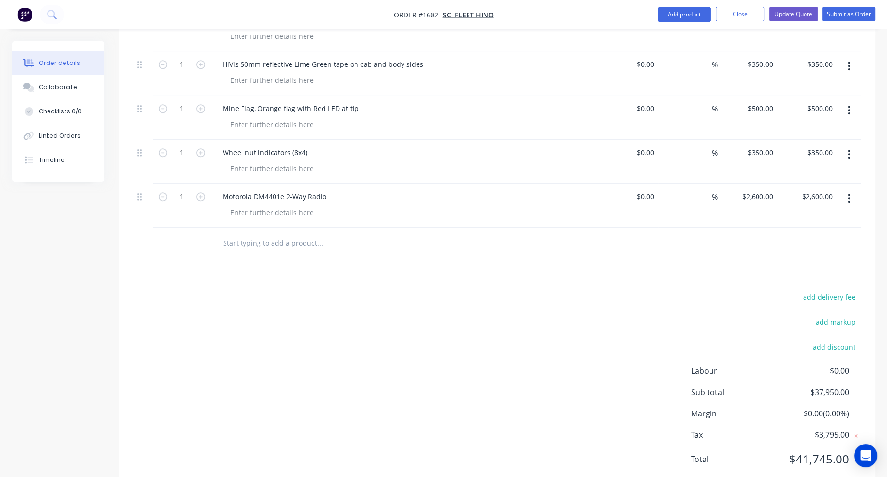
scroll to position [1083, 0]
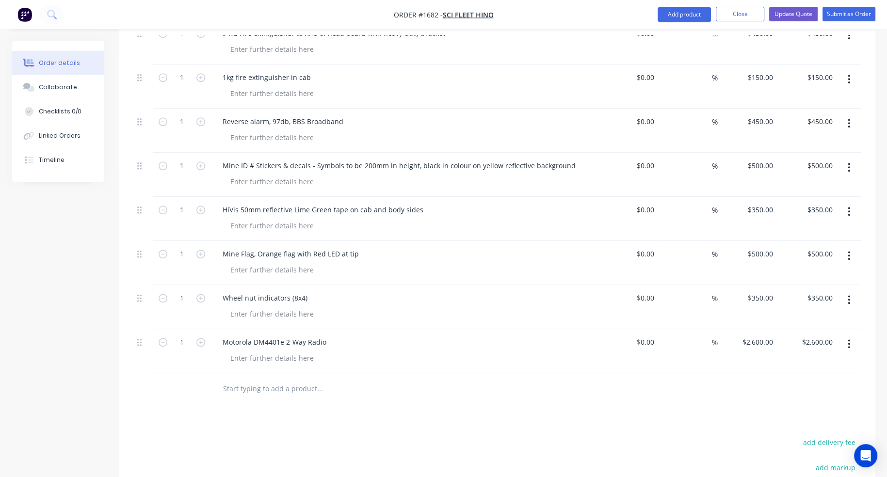
click at [851, 203] on button "button" at bounding box center [849, 211] width 23 height 17
click at [813, 288] on div "Delete" at bounding box center [815, 295] width 75 height 14
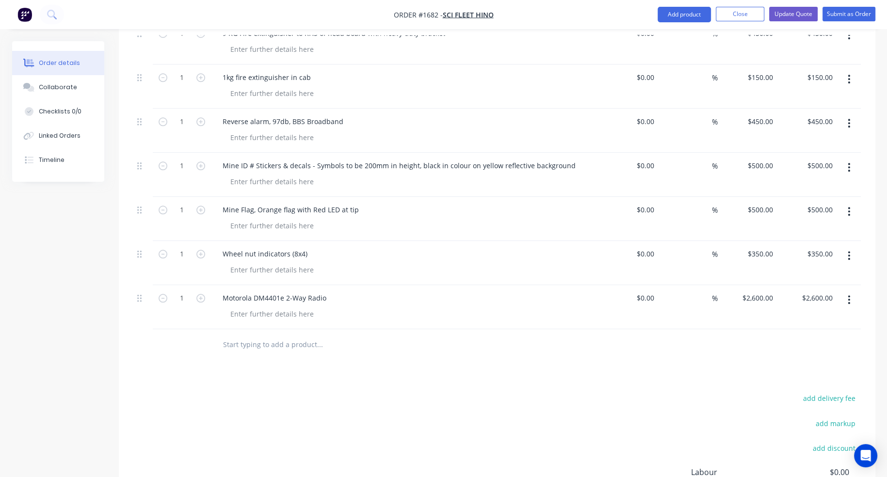
click at [847, 159] on button "button" at bounding box center [849, 167] width 23 height 17
click at [819, 244] on div "Delete" at bounding box center [815, 251] width 75 height 14
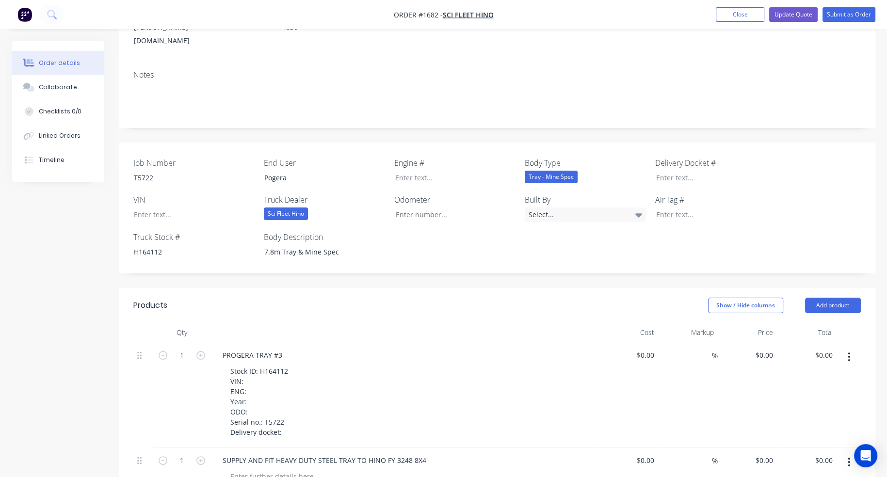
scroll to position [0, 0]
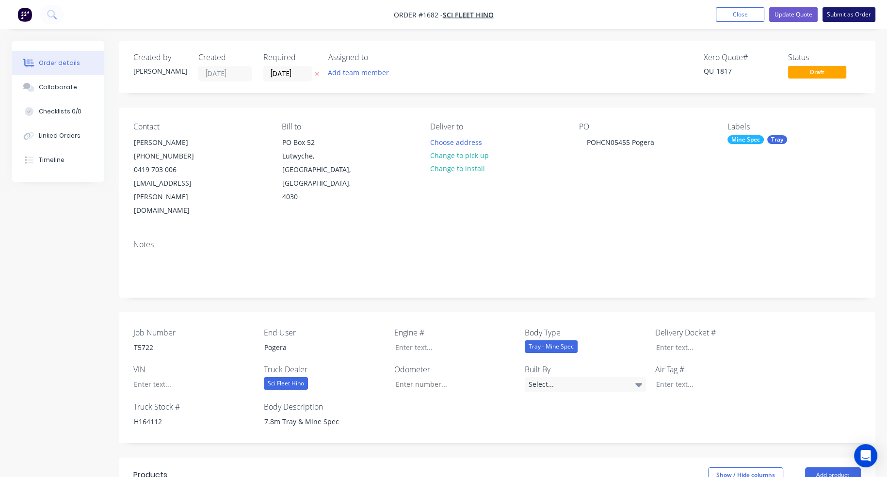
click at [845, 15] on button "Submit as Order" at bounding box center [849, 14] width 53 height 15
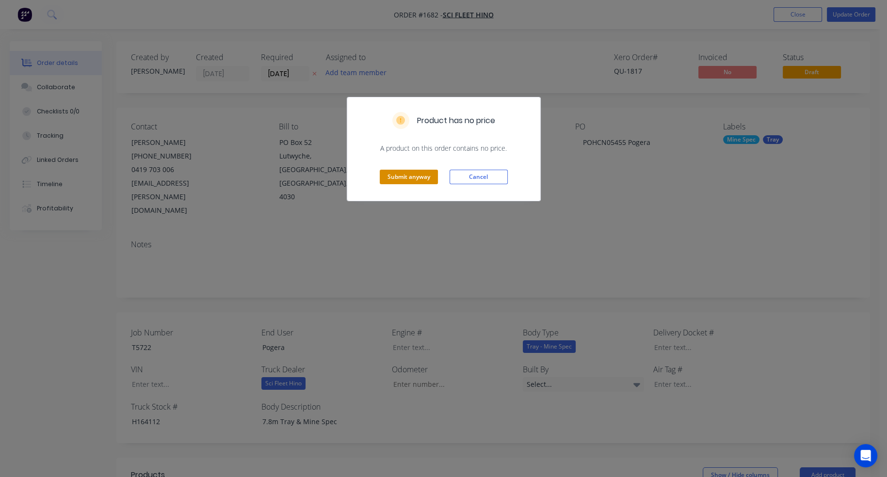
click at [390, 175] on button "Submit anyway" at bounding box center [409, 177] width 58 height 15
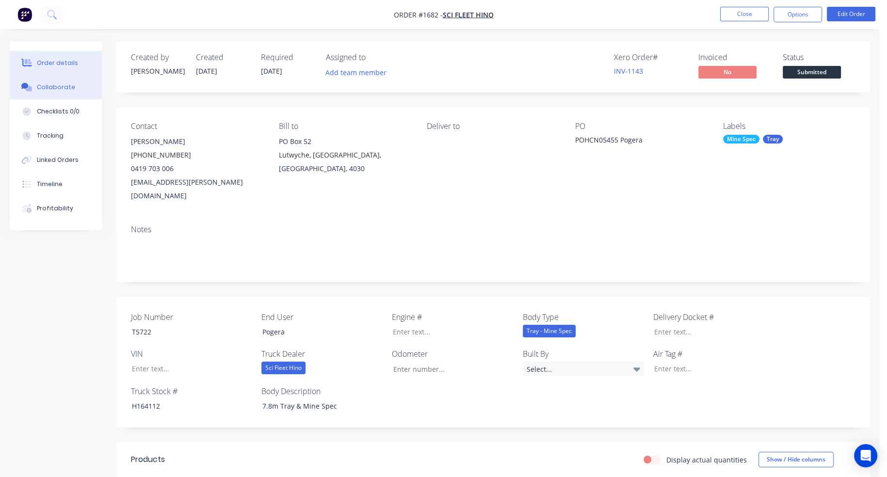
click at [51, 86] on div "Collaborate" at bounding box center [56, 87] width 38 height 9
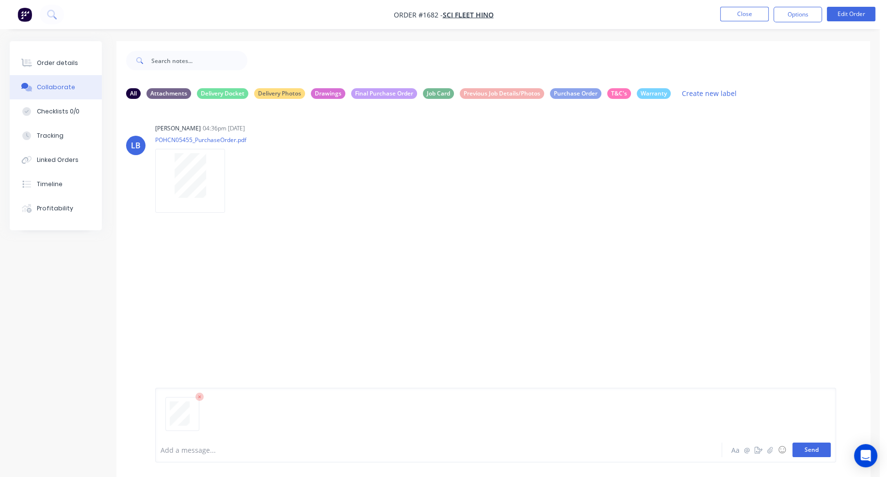
click at [819, 452] on button "Send" at bounding box center [812, 450] width 38 height 15
click at [232, 285] on icon "button" at bounding box center [233, 282] width 3 height 11
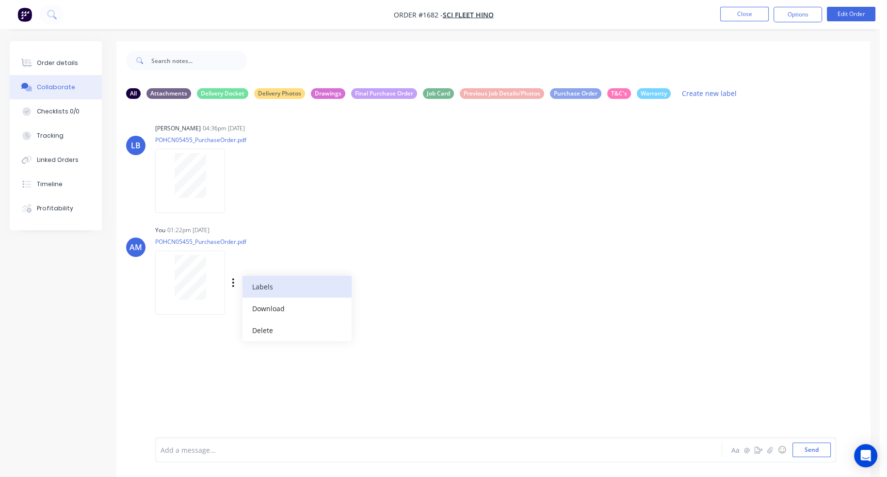
click at [258, 287] on button "Labels" at bounding box center [297, 287] width 109 height 22
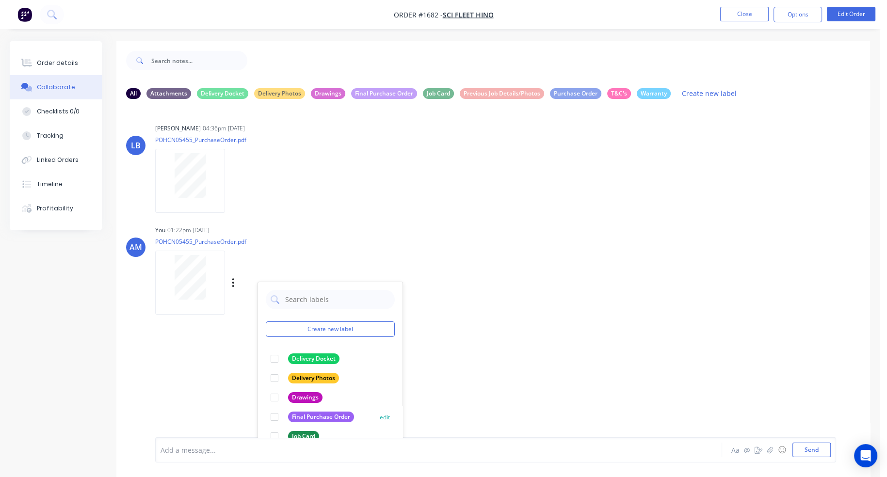
click at [275, 417] on div at bounding box center [274, 416] width 19 height 19
click at [232, 179] on icon "button" at bounding box center [233, 181] width 3 height 11
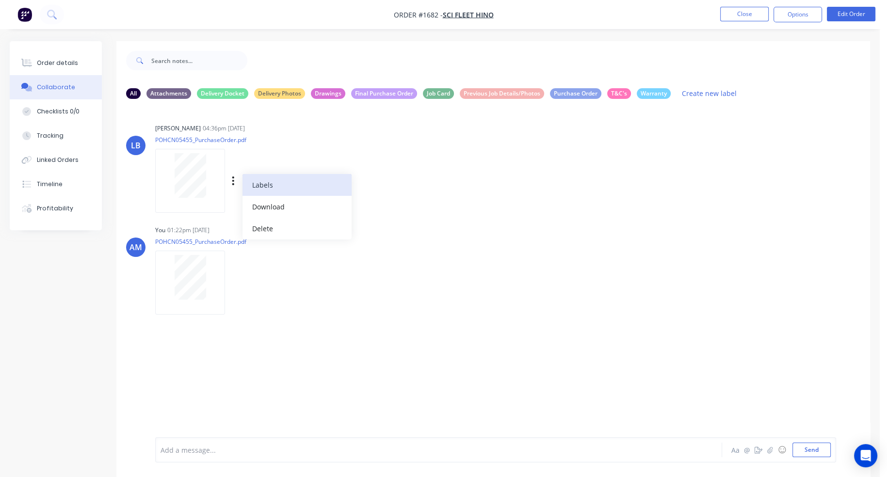
click at [256, 181] on button "Labels" at bounding box center [297, 185] width 109 height 22
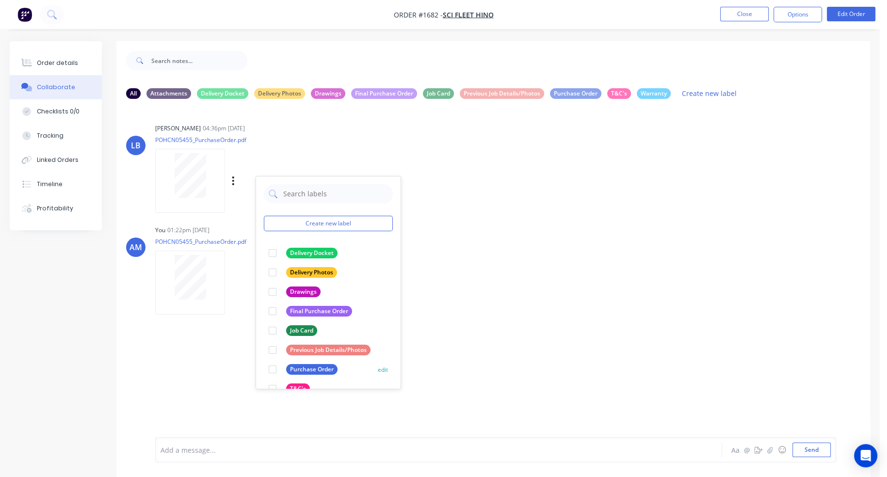
click at [274, 370] on div at bounding box center [272, 369] width 19 height 19
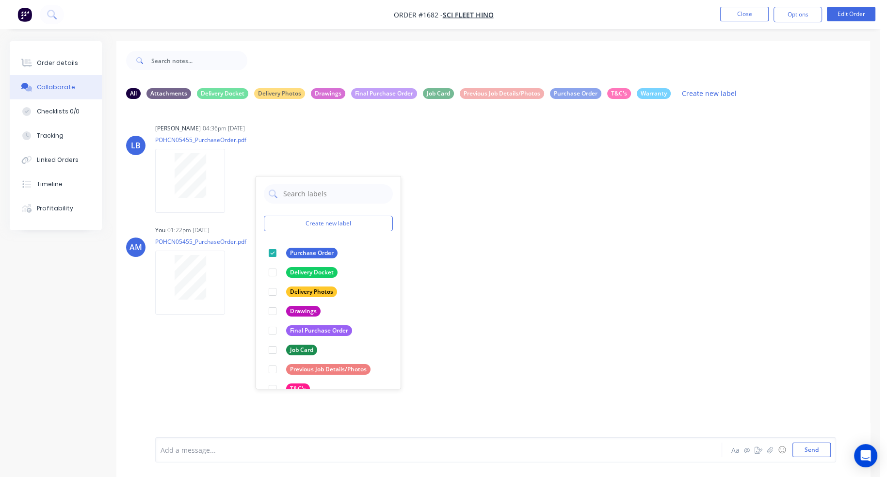
click at [477, 212] on div "LB Lizzie Buck 04:36pm 24/03/25 POHCN05455_PurchaseOrder.pdf Labels Download De…" at bounding box center [493, 272] width 754 height 331
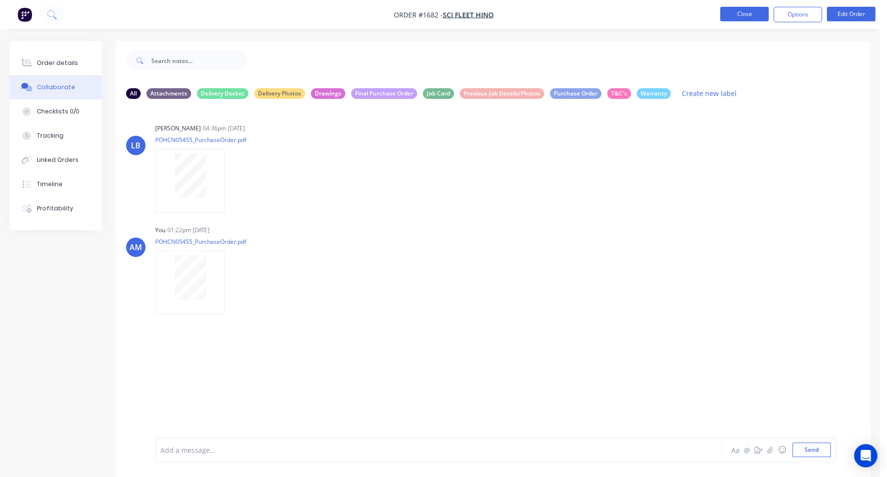
click at [745, 18] on button "Close" at bounding box center [744, 14] width 49 height 15
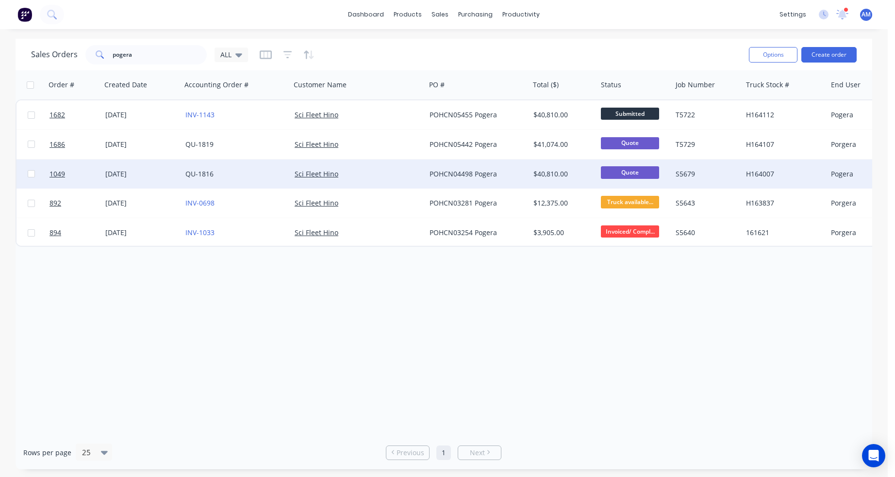
click at [165, 174] on div "[DATE]" at bounding box center [141, 174] width 72 height 10
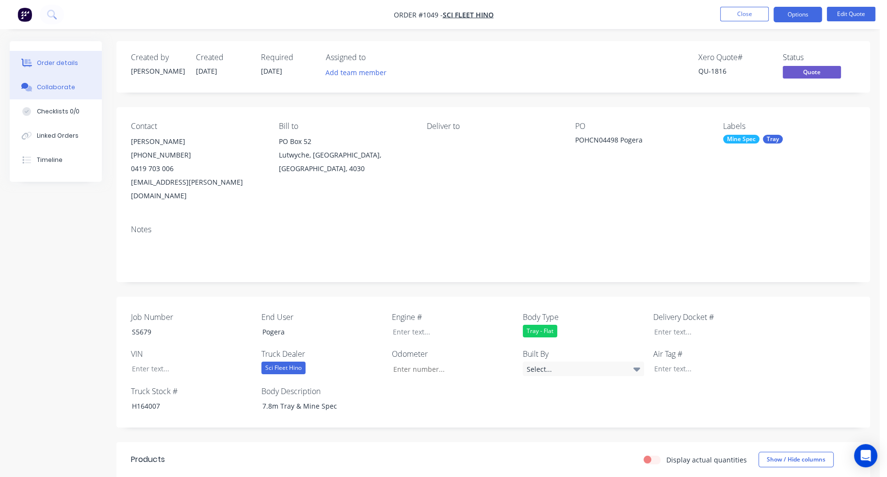
click at [68, 88] on div "Collaborate" at bounding box center [56, 87] width 38 height 9
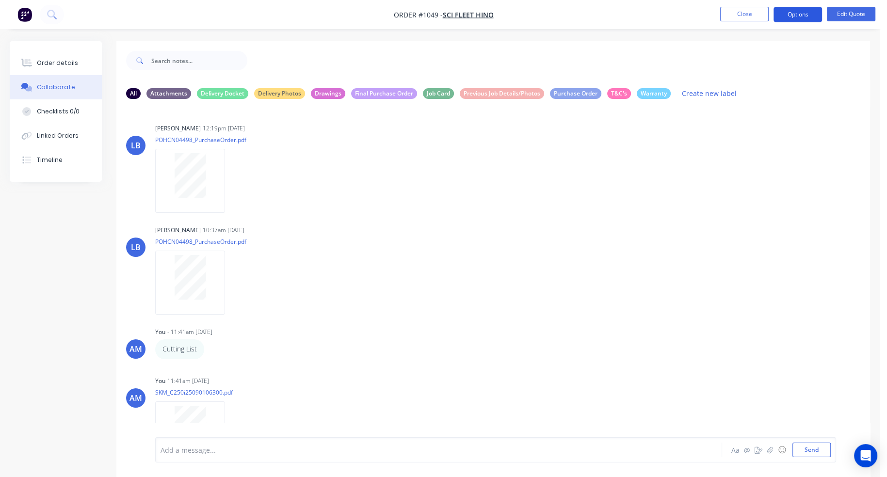
click at [795, 13] on button "Options" at bounding box center [798, 15] width 49 height 16
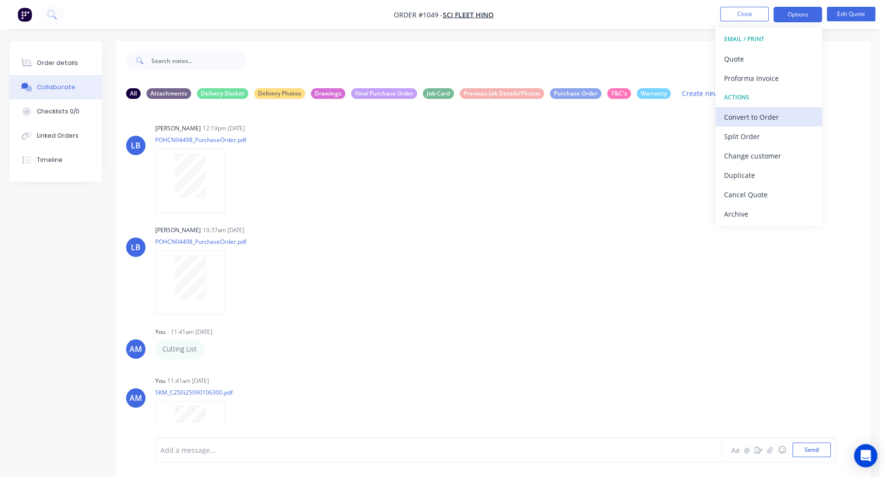
click at [780, 114] on div "Convert to Order" at bounding box center [768, 117] width 89 height 14
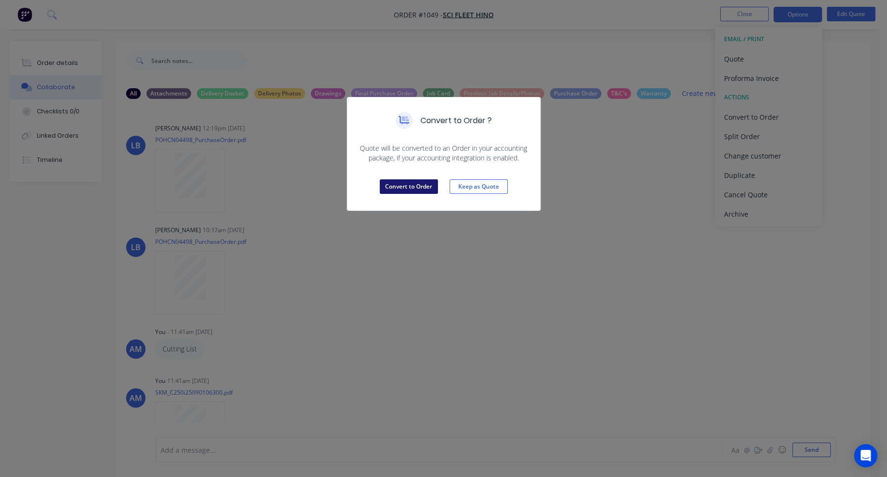
click at [402, 188] on button "Convert to Order" at bounding box center [409, 186] width 58 height 15
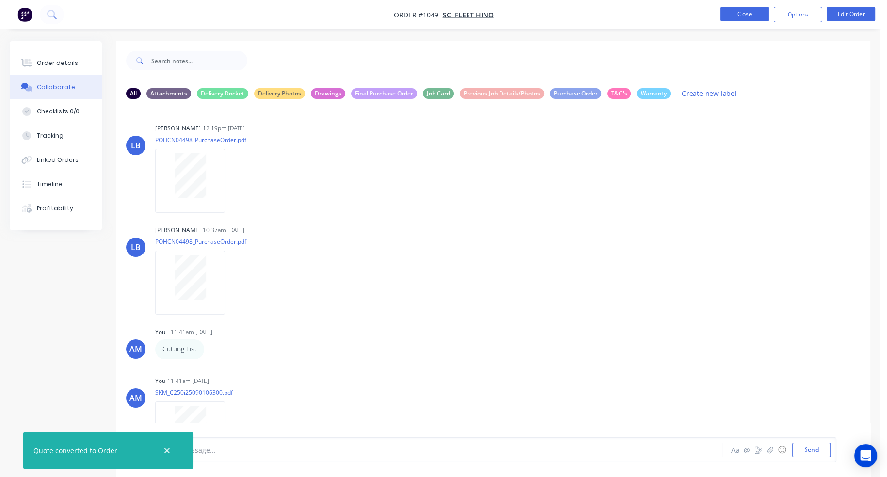
click at [749, 14] on button "Close" at bounding box center [744, 14] width 49 height 15
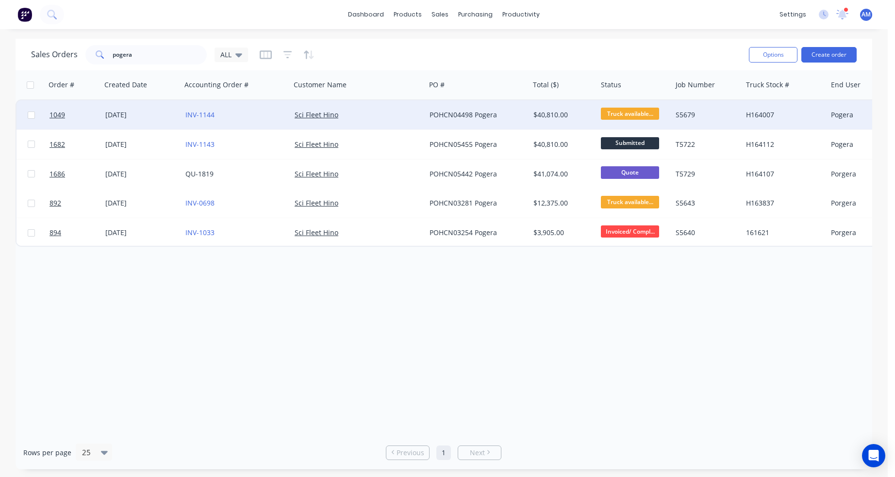
click at [136, 113] on div "[DATE]" at bounding box center [141, 115] width 72 height 10
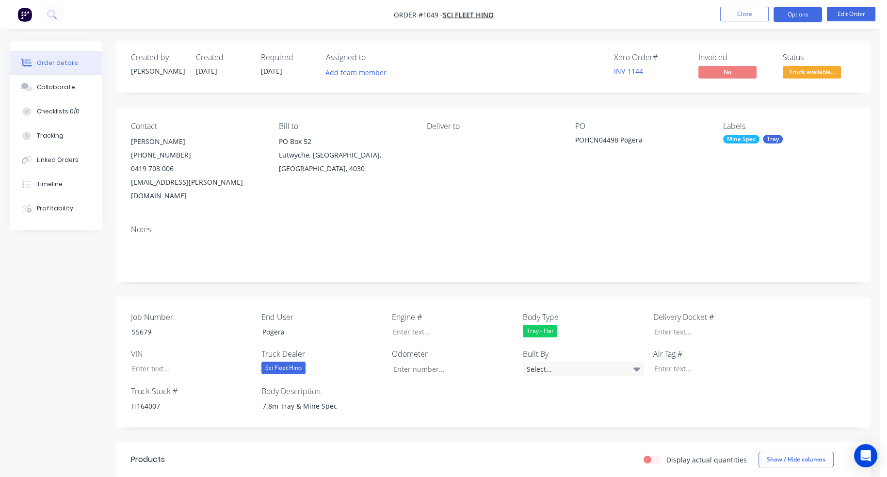
click at [805, 16] on button "Options" at bounding box center [798, 15] width 49 height 16
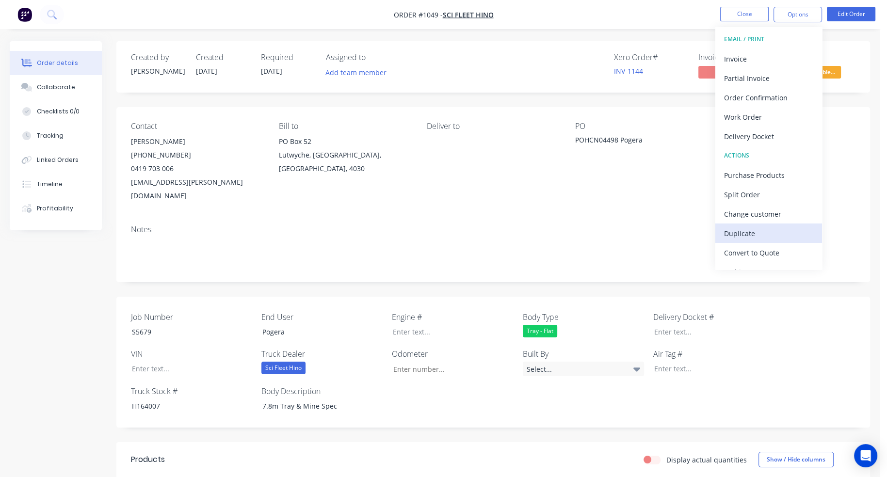
click at [750, 234] on div "Duplicate" at bounding box center [768, 234] width 89 height 14
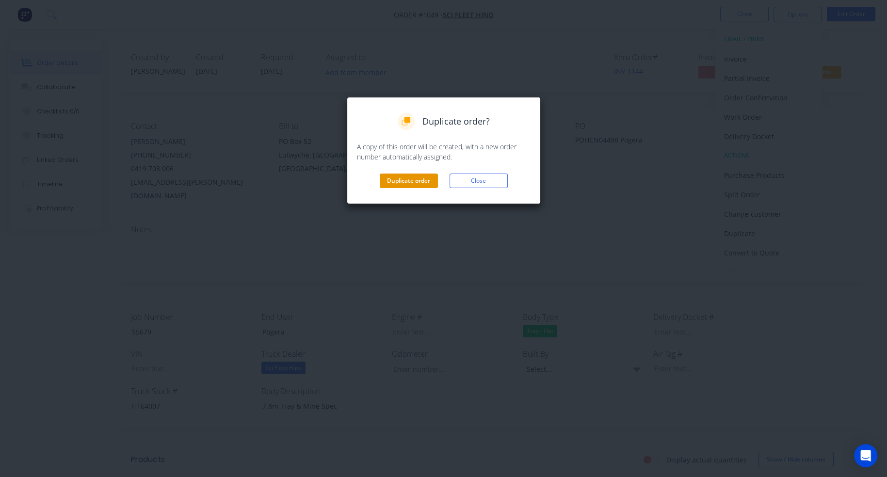
click at [411, 174] on button "Duplicate order" at bounding box center [409, 181] width 58 height 15
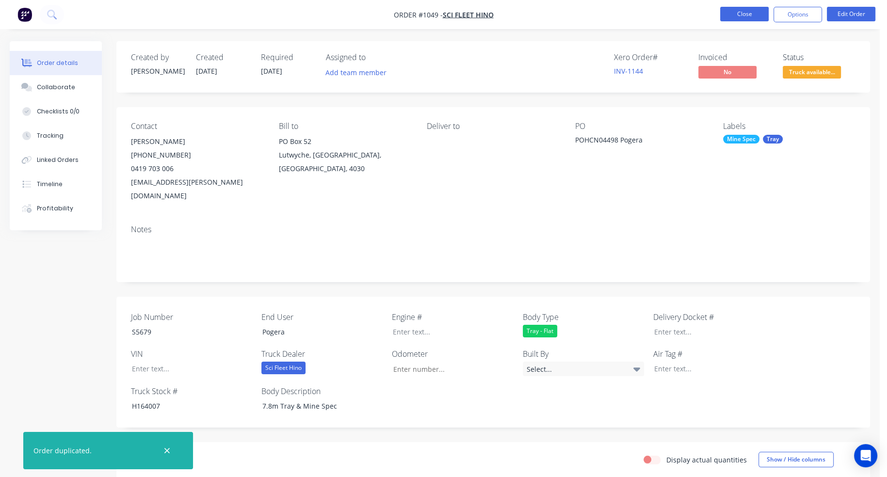
click at [748, 18] on button "Close" at bounding box center [744, 14] width 49 height 15
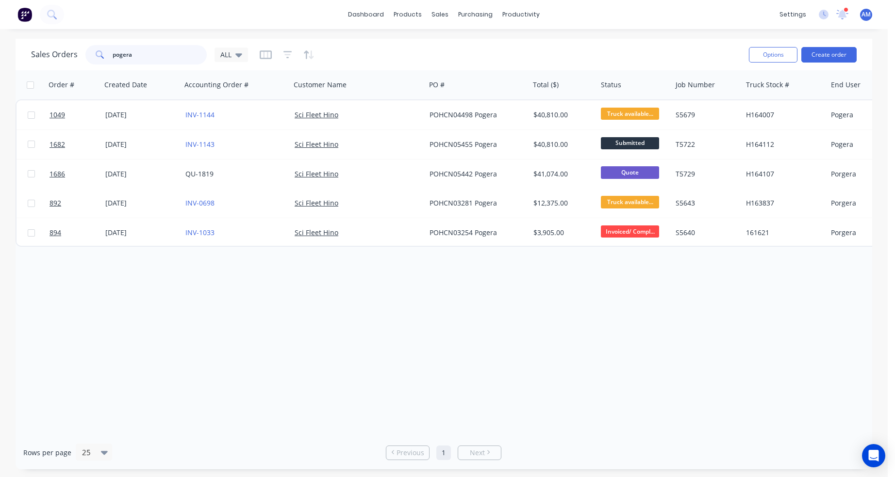
drag, startPoint x: 167, startPoint y: 54, endPoint x: 95, endPoint y: 56, distance: 71.8
click at [95, 56] on div "pogera" at bounding box center [145, 54] width 121 height 19
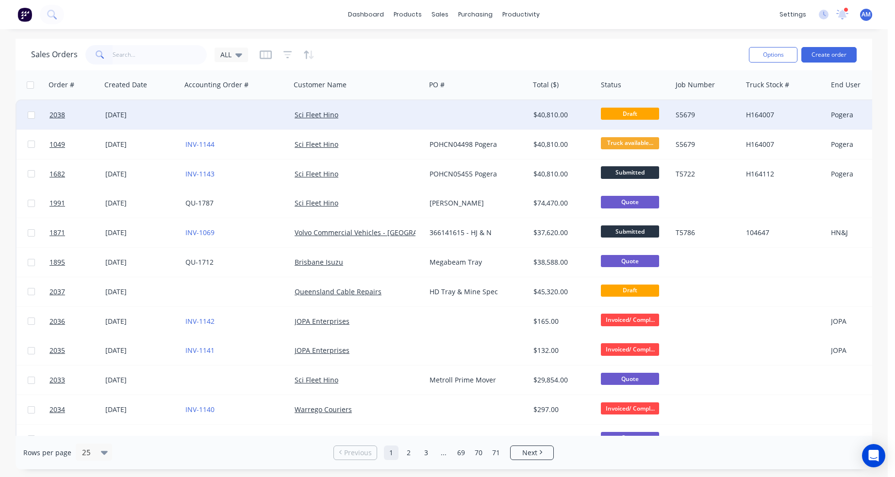
click at [126, 112] on div "[DATE]" at bounding box center [141, 115] width 72 height 10
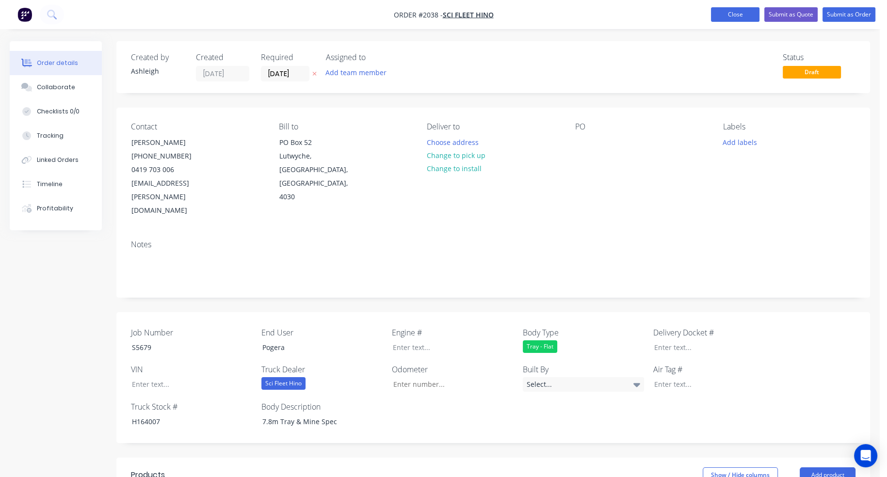
click at [730, 11] on button "Close" at bounding box center [735, 14] width 49 height 15
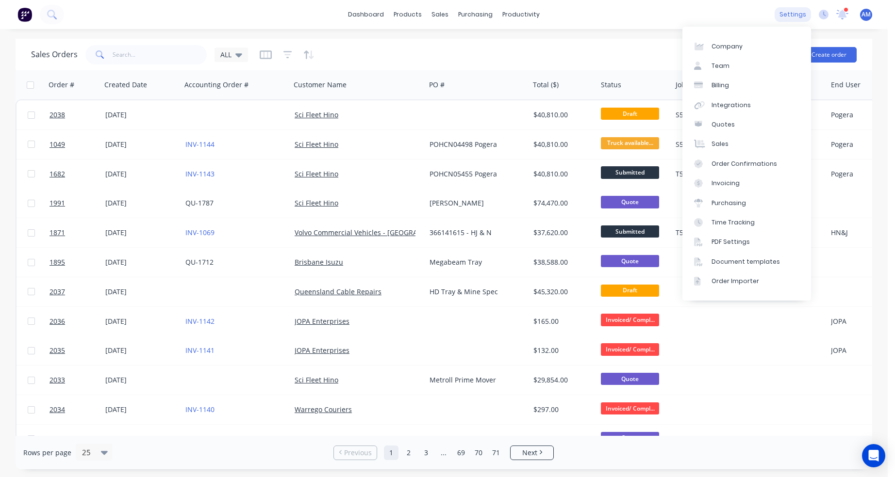
click at [790, 13] on div "settings" at bounding box center [792, 14] width 36 height 15
click at [734, 106] on div "Integrations" at bounding box center [730, 105] width 39 height 9
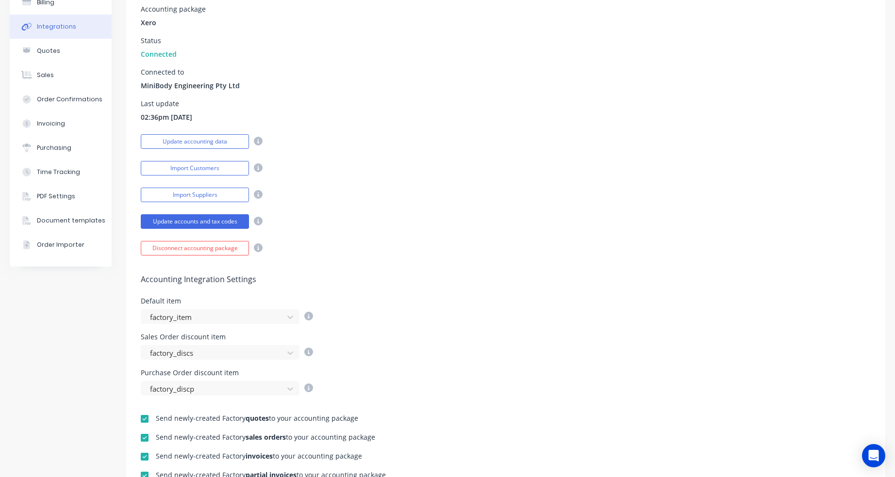
scroll to position [146, 0]
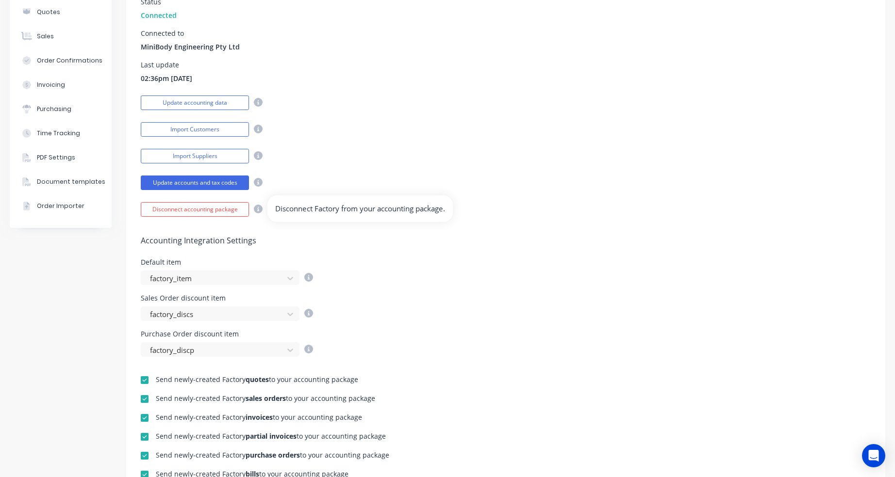
click at [260, 208] on icon at bounding box center [258, 209] width 9 height 9
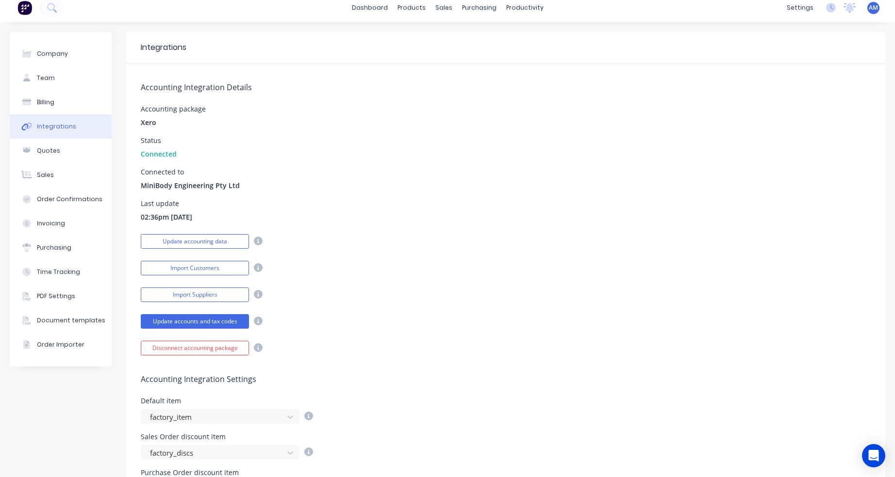
scroll to position [0, 0]
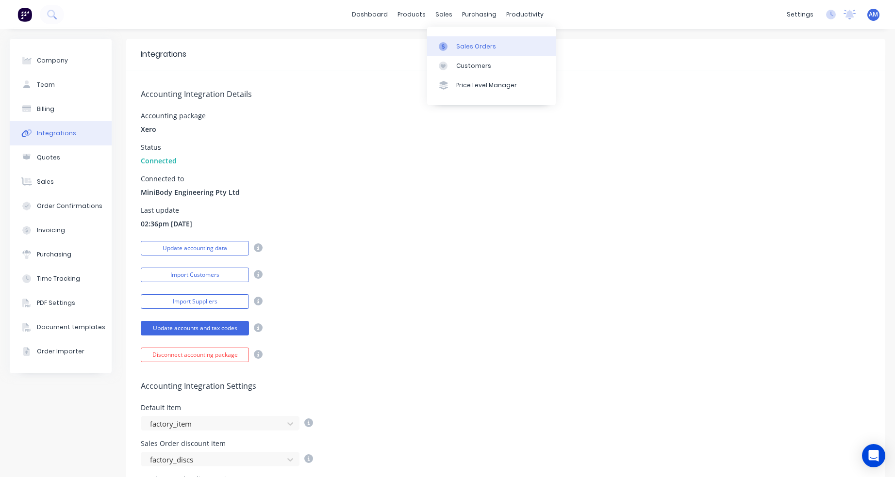
click at [446, 43] on icon at bounding box center [443, 46] width 9 height 9
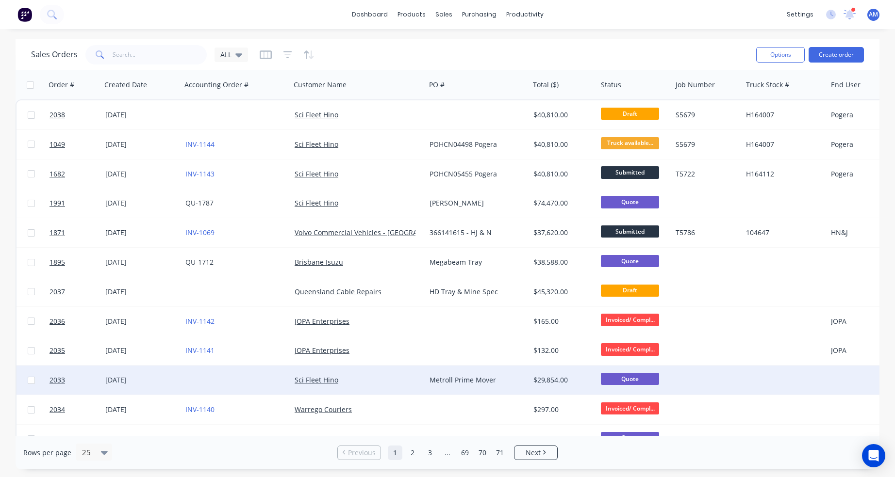
click at [174, 378] on div "[DATE]" at bounding box center [141, 380] width 72 height 10
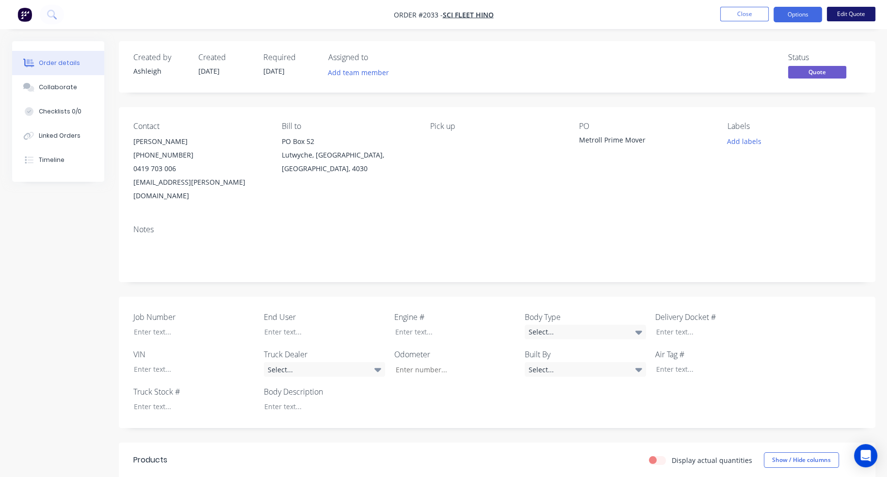
click at [852, 13] on button "Edit Quote" at bounding box center [851, 14] width 49 height 15
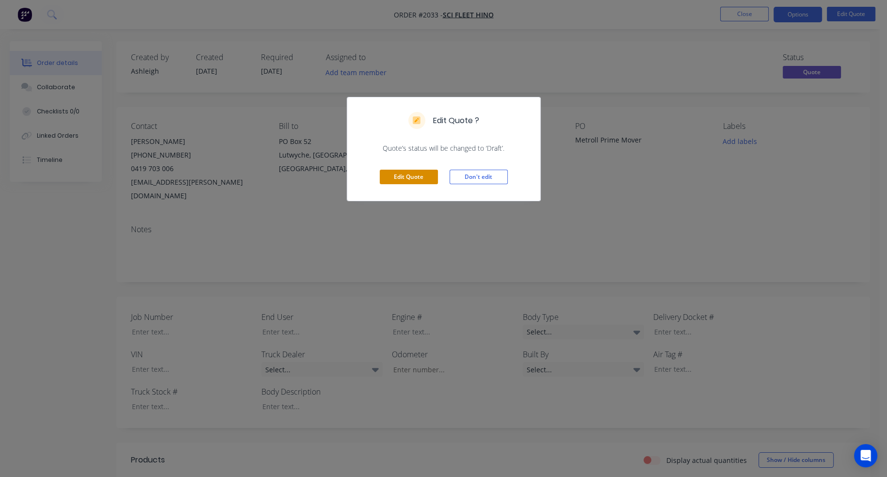
click at [401, 177] on button "Edit Quote" at bounding box center [409, 177] width 58 height 15
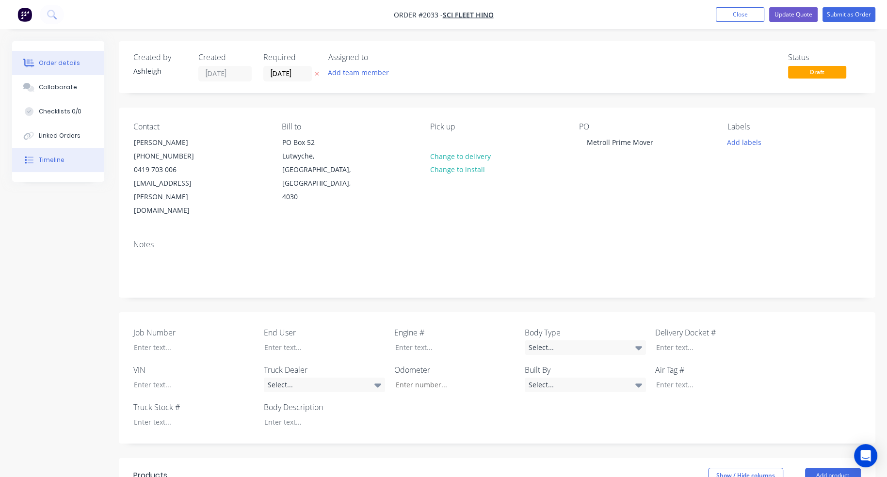
click at [51, 157] on div "Timeline" at bounding box center [52, 160] width 26 height 9
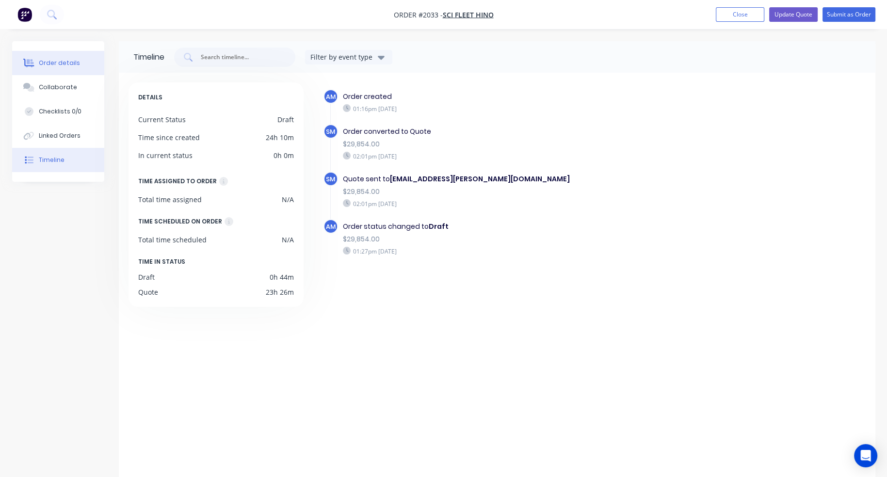
click at [58, 62] on div "Order details" at bounding box center [59, 63] width 41 height 9
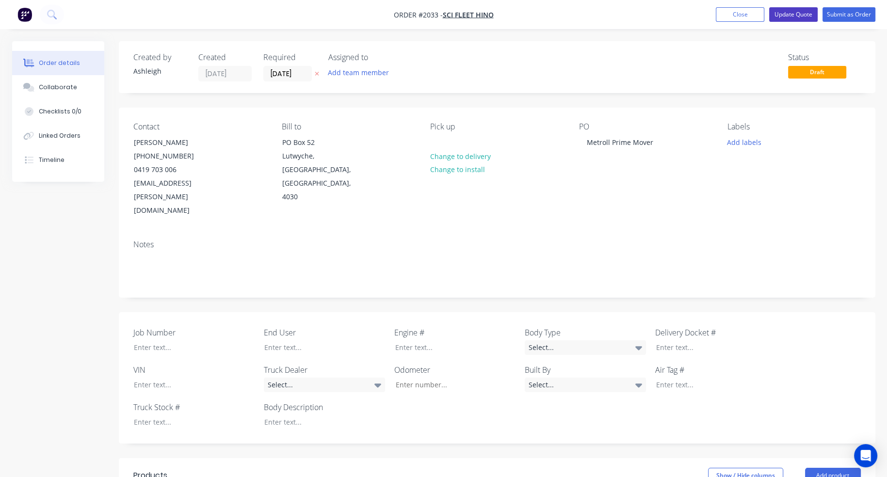
click at [799, 17] on button "Update Quote" at bounding box center [793, 14] width 49 height 15
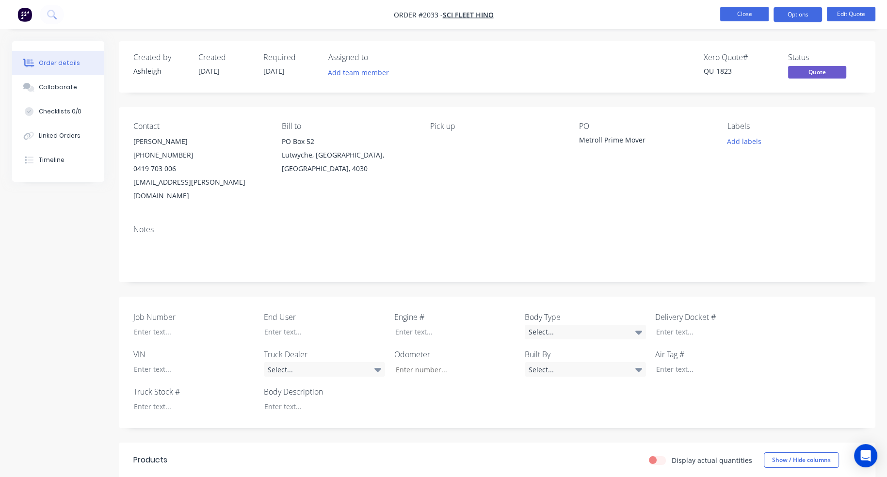
click at [755, 9] on button "Close" at bounding box center [744, 14] width 49 height 15
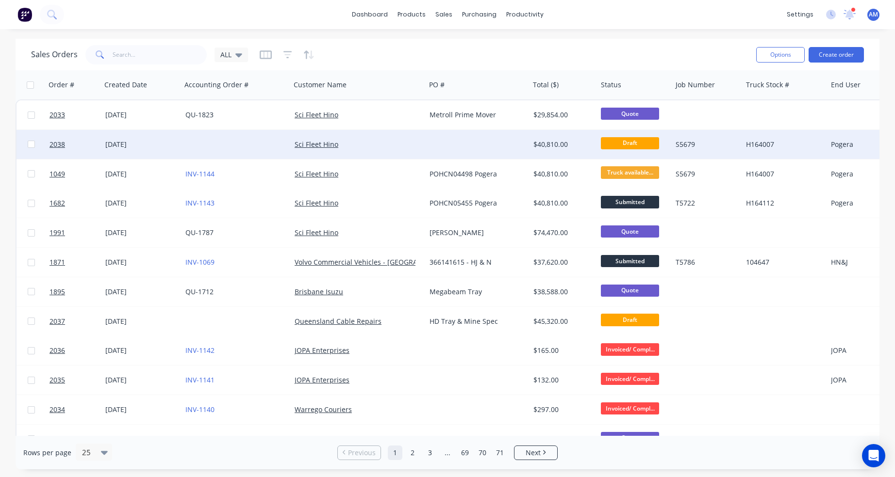
click at [222, 147] on div at bounding box center [235, 144] width 109 height 29
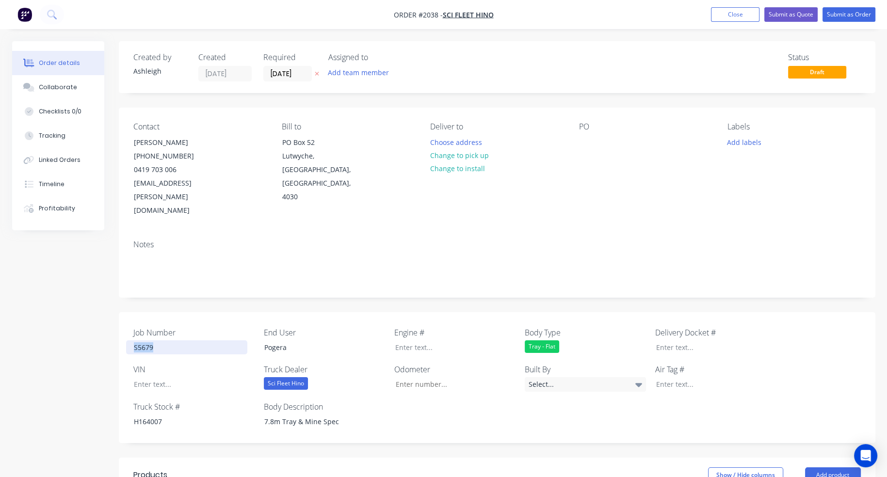
drag, startPoint x: 156, startPoint y: 320, endPoint x: 112, endPoint y: 321, distance: 44.2
click at [723, 16] on button "Close" at bounding box center [735, 14] width 49 height 15
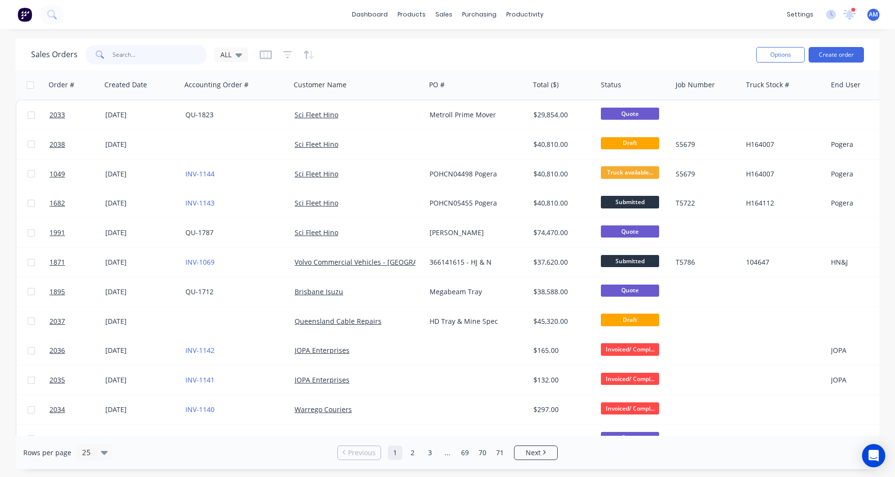
click at [140, 59] on input "text" at bounding box center [160, 54] width 95 height 19
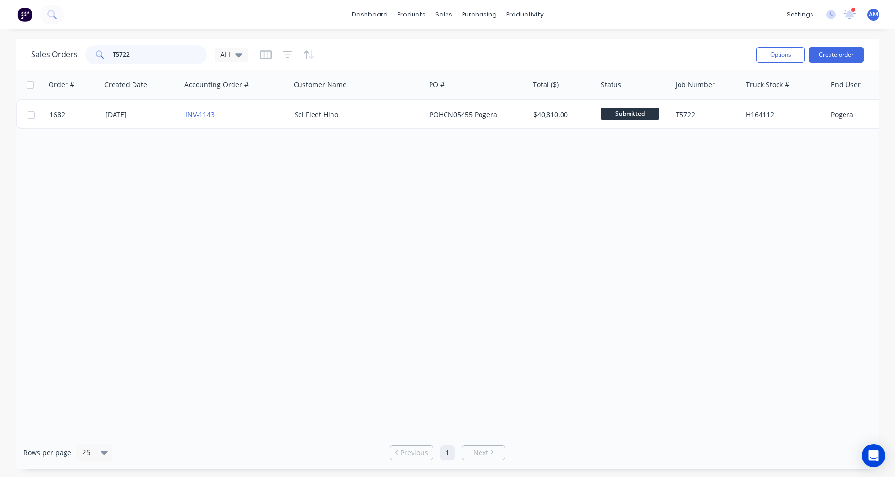
drag, startPoint x: 148, startPoint y: 55, endPoint x: 91, endPoint y: 56, distance: 57.2
click at [91, 56] on div "T5722" at bounding box center [145, 54] width 121 height 19
type input "T"
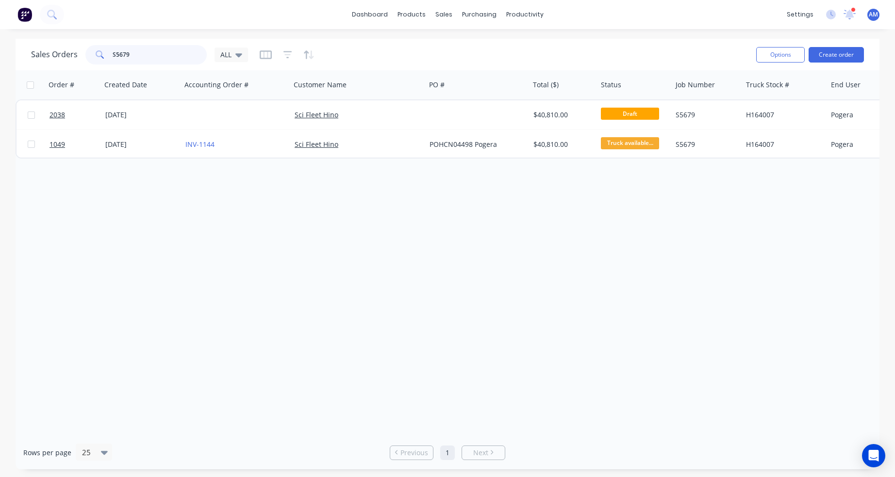
click at [144, 55] on input "S5679" at bounding box center [160, 54] width 95 height 19
type input "S5680"
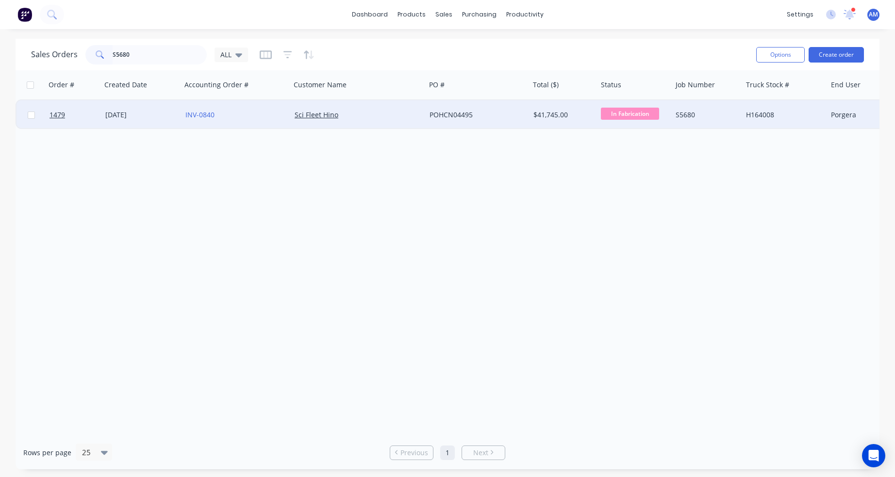
click at [132, 112] on div "[DATE]" at bounding box center [141, 115] width 72 height 10
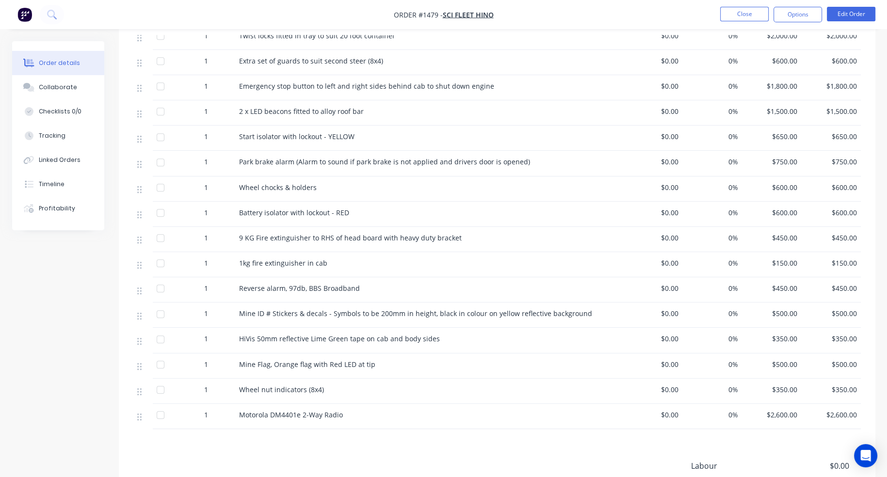
scroll to position [679, 0]
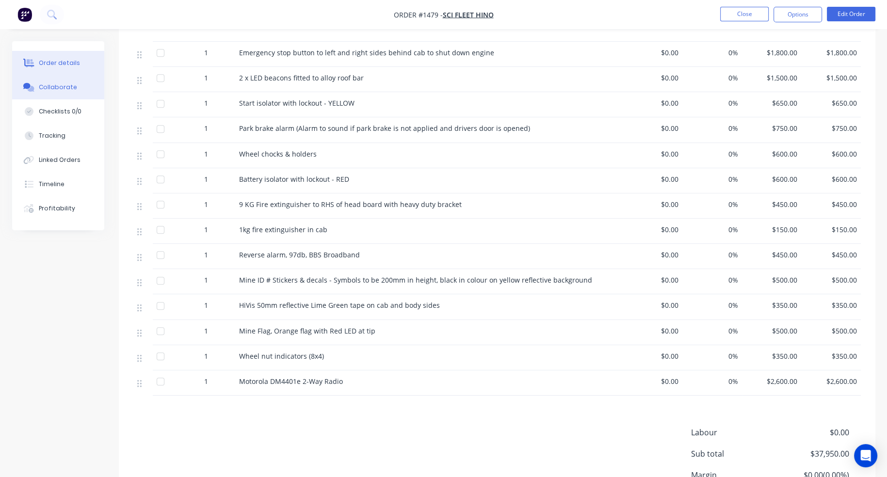
click at [65, 87] on div "Collaborate" at bounding box center [58, 87] width 38 height 9
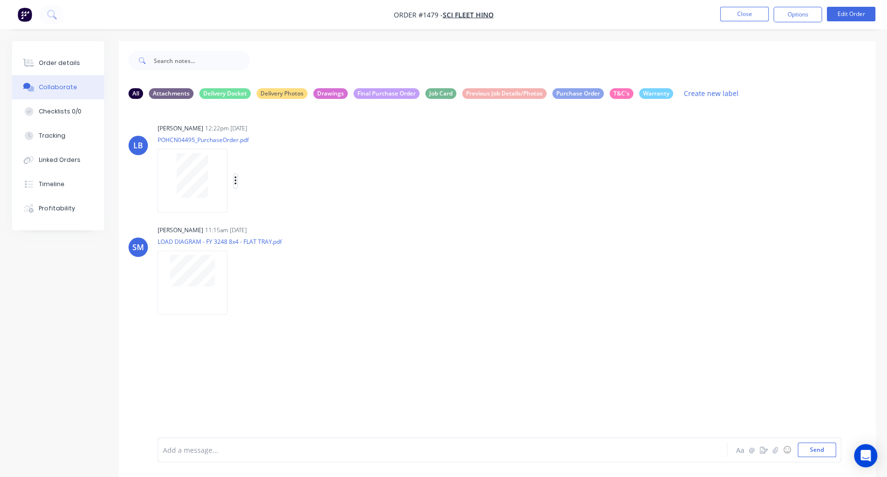
click at [235, 181] on icon "button" at bounding box center [235, 181] width 2 height 9
click at [73, 65] on div "Order details" at bounding box center [59, 63] width 41 height 9
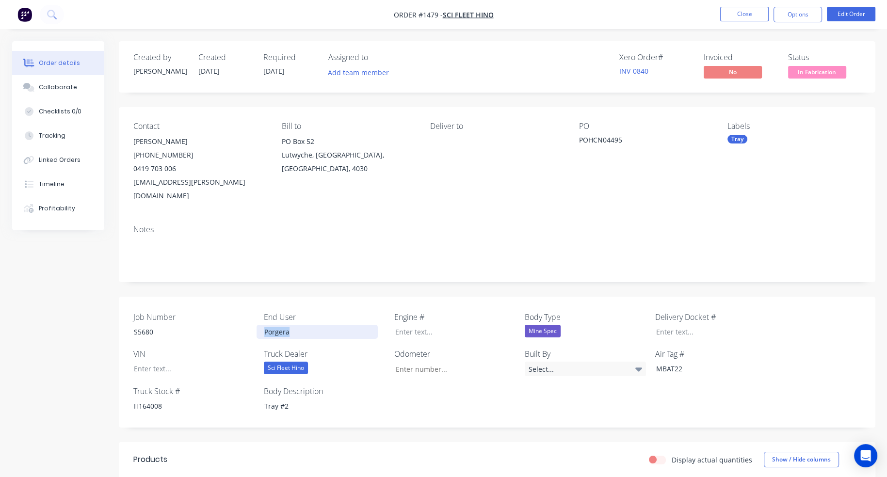
drag, startPoint x: 294, startPoint y: 321, endPoint x: 257, endPoint y: 321, distance: 37.4
click at [257, 325] on div "Porgera" at bounding box center [317, 332] width 121 height 14
click at [416, 372] on div "Job Number S5680 End User Porgera Engine # Body Type Mine Spec Delivery Docket …" at bounding box center [497, 362] width 757 height 131
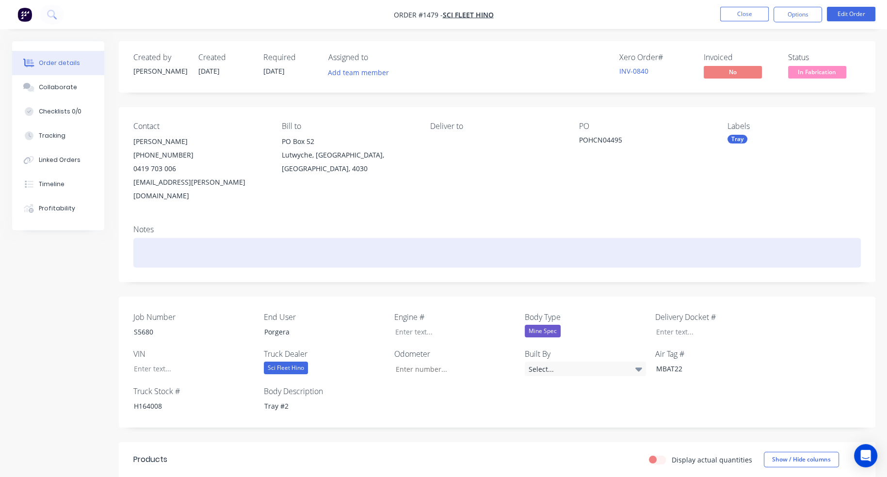
click at [496, 238] on div at bounding box center [497, 253] width 728 height 30
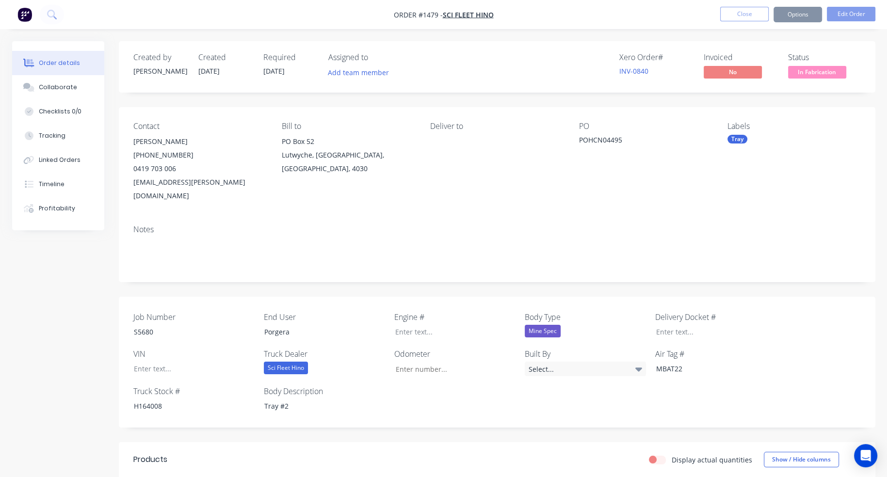
click at [755, 19] on button "Close" at bounding box center [744, 14] width 49 height 15
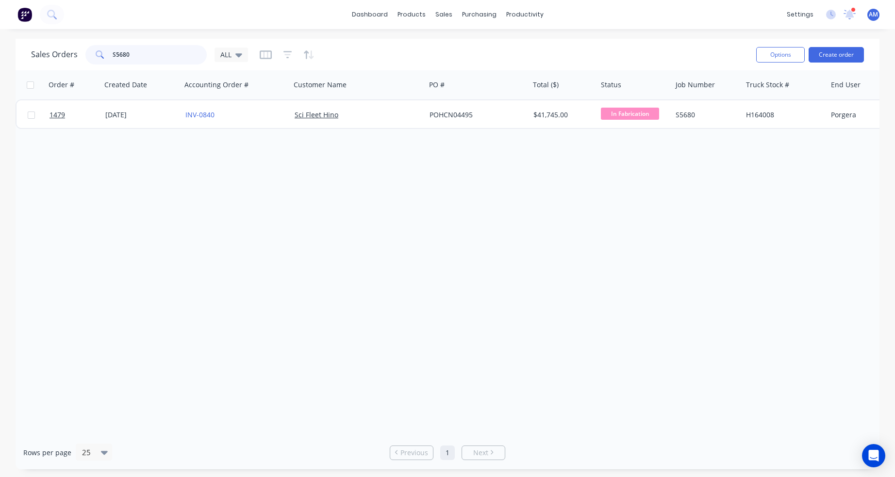
drag, startPoint x: 146, startPoint y: 55, endPoint x: 50, endPoint y: 54, distance: 95.6
click at [50, 54] on div "Sales Orders S5680 ALL" at bounding box center [139, 54] width 217 height 19
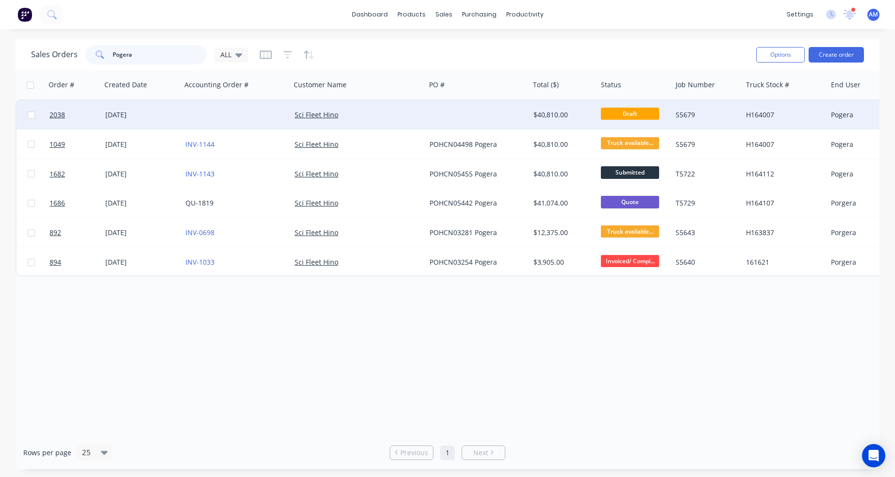
type input "Pogera"
click at [848, 119] on div "Pogera" at bounding box center [864, 115] width 66 height 10
click at [839, 109] on div "Pogera" at bounding box center [866, 108] width 76 height 14
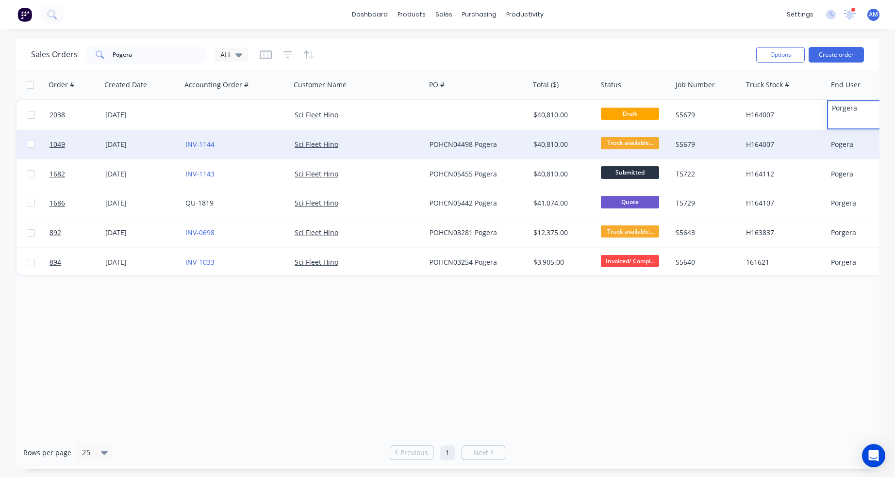
click at [839, 145] on div "Pogera" at bounding box center [864, 145] width 66 height 10
click at [838, 145] on div "Pogera" at bounding box center [864, 145] width 66 height 10
click at [838, 137] on div "Pogera" at bounding box center [866, 138] width 76 height 14
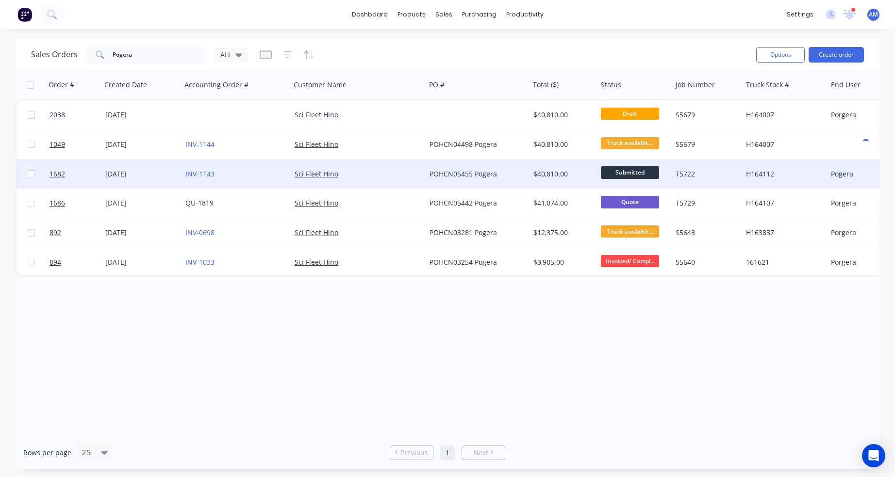
click at [839, 174] on div "Pogera" at bounding box center [864, 174] width 66 height 10
click at [838, 173] on div "Pogera" at bounding box center [864, 174] width 66 height 10
click at [838, 167] on div "Pogera" at bounding box center [866, 168] width 76 height 14
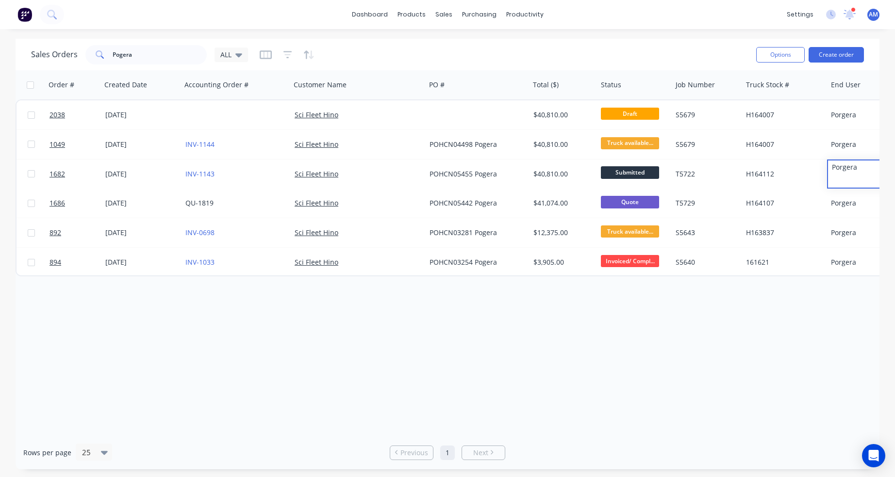
click at [735, 309] on div "Order # Created Date Accounting Order # Customer Name PO # Total ($) Status Job…" at bounding box center [448, 253] width 864 height 366
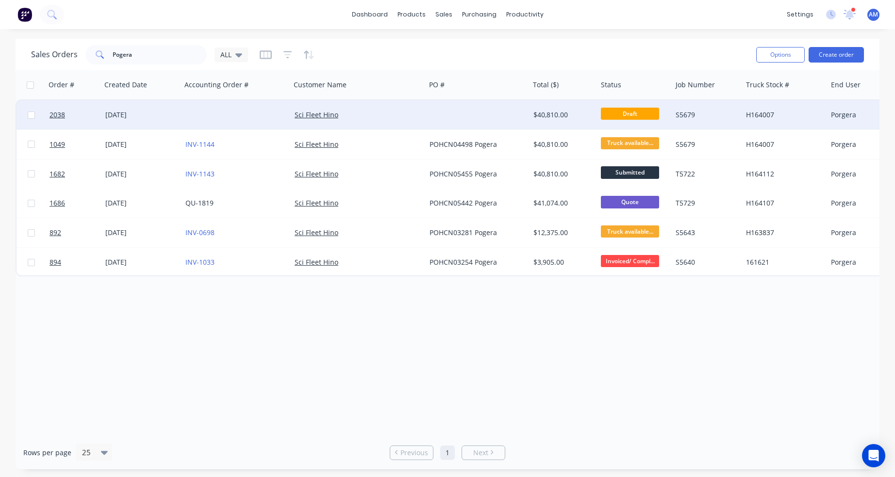
click at [473, 118] on div at bounding box center [476, 114] width 103 height 29
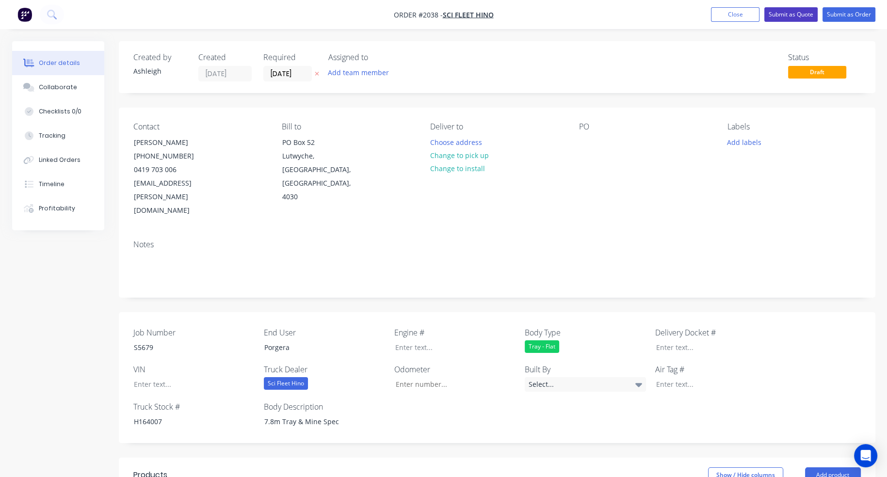
click at [799, 15] on button "Submit as Quote" at bounding box center [791, 14] width 53 height 15
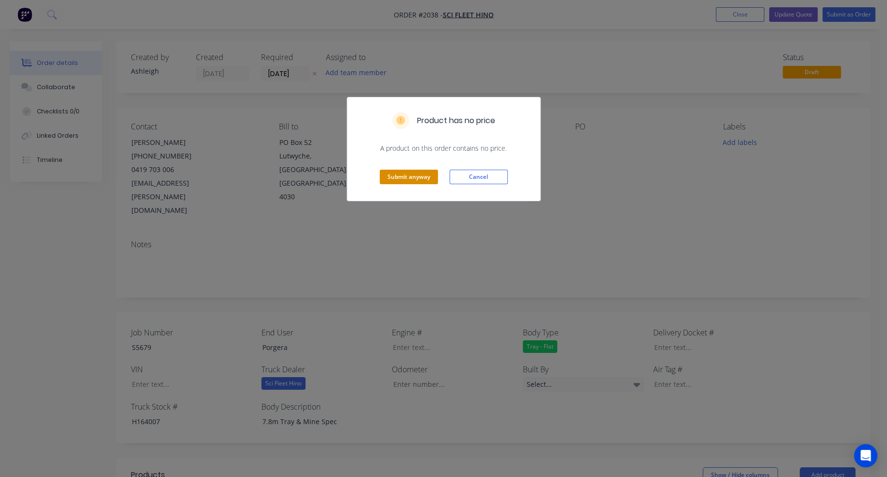
click at [414, 176] on button "Submit anyway" at bounding box center [409, 177] width 58 height 15
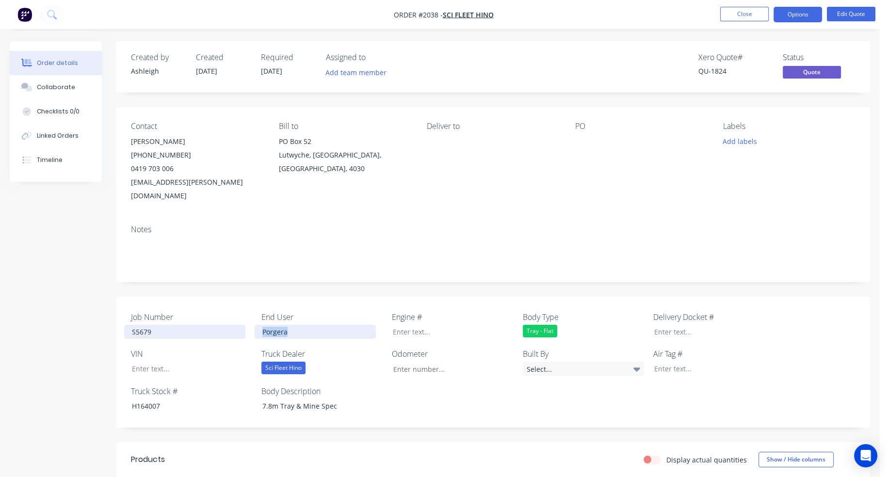
drag, startPoint x: 295, startPoint y: 320, endPoint x: 237, endPoint y: 320, distance: 57.7
click at [237, 320] on div "Job Number S5679 End User Porgera Engine # Body Type Tray - Flat Delivery Docke…" at bounding box center [493, 362] width 754 height 131
drag, startPoint x: 163, startPoint y: 321, endPoint x: 120, endPoint y: 322, distance: 42.2
click at [120, 322] on div "Job Number S5679 End User Engine # Body Type Tray - Flat Delivery Docket # VIN …" at bounding box center [493, 362] width 754 height 131
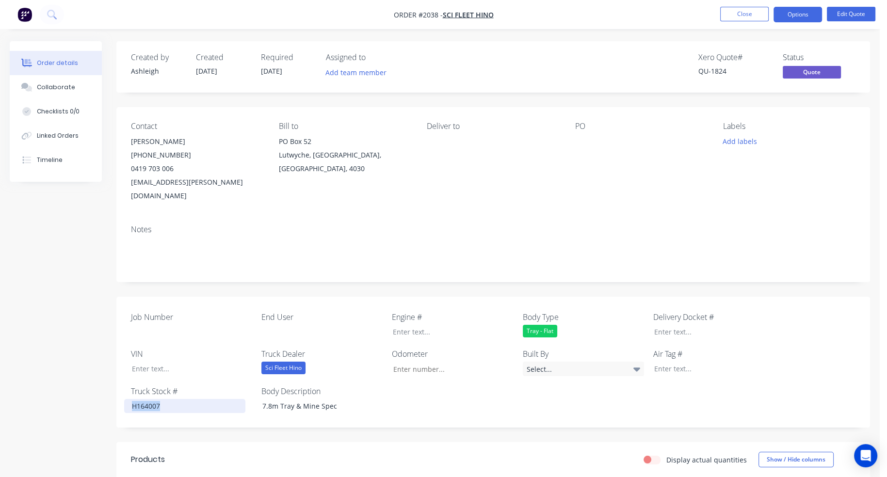
drag, startPoint x: 167, startPoint y: 391, endPoint x: 112, endPoint y: 392, distance: 54.8
drag, startPoint x: 342, startPoint y: 392, endPoint x: 245, endPoint y: 395, distance: 96.6
click at [245, 395] on div "Job Number End User Engine # Body Type Tray - Flat Delivery Docket # VIN Truck …" at bounding box center [493, 362] width 754 height 131
click at [545, 325] on div "Tray - Flat" at bounding box center [540, 331] width 34 height 13
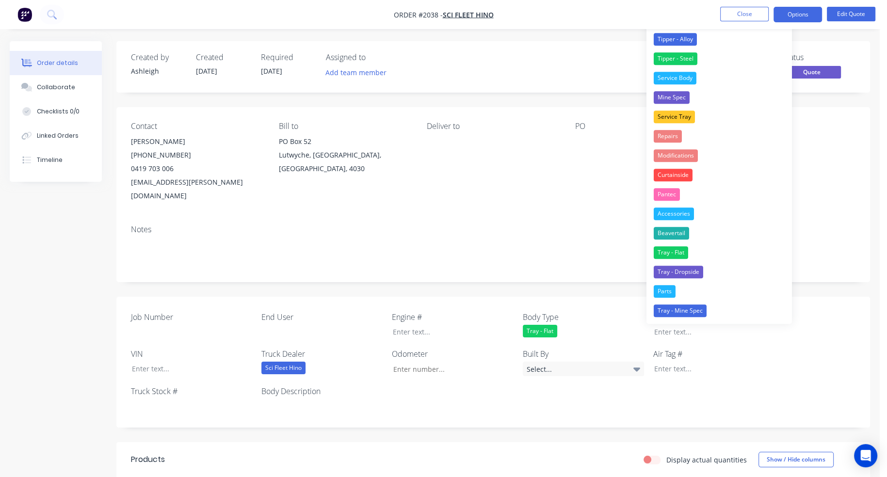
click at [493, 263] on div "Notes" at bounding box center [493, 249] width 754 height 65
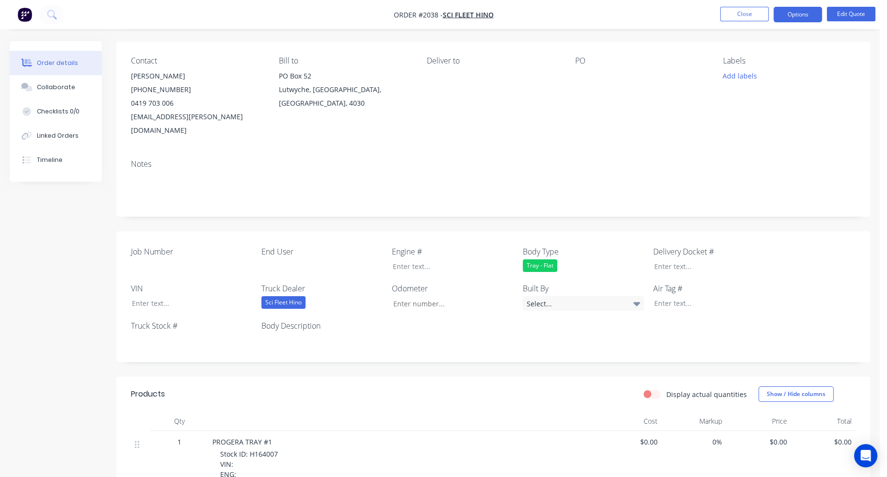
scroll to position [243, 0]
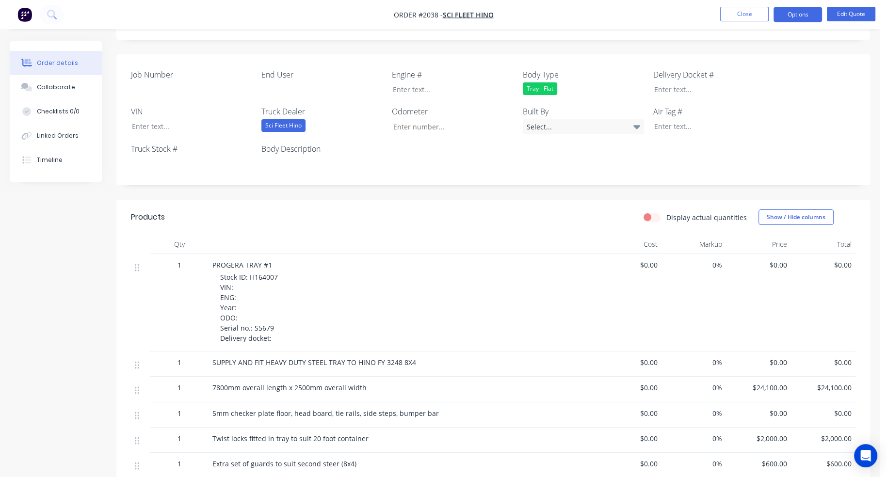
click at [543, 82] on div "Tray - Flat" at bounding box center [540, 88] width 34 height 13
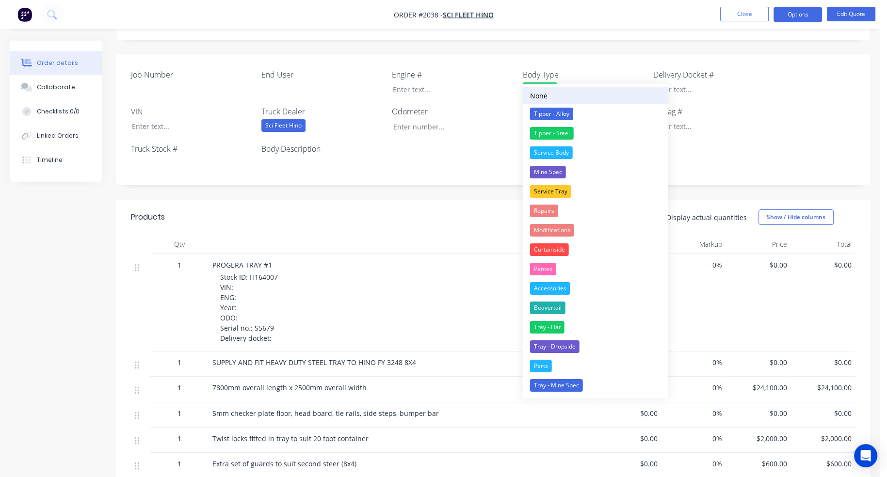
click at [543, 97] on div "None" at bounding box center [538, 96] width 17 height 10
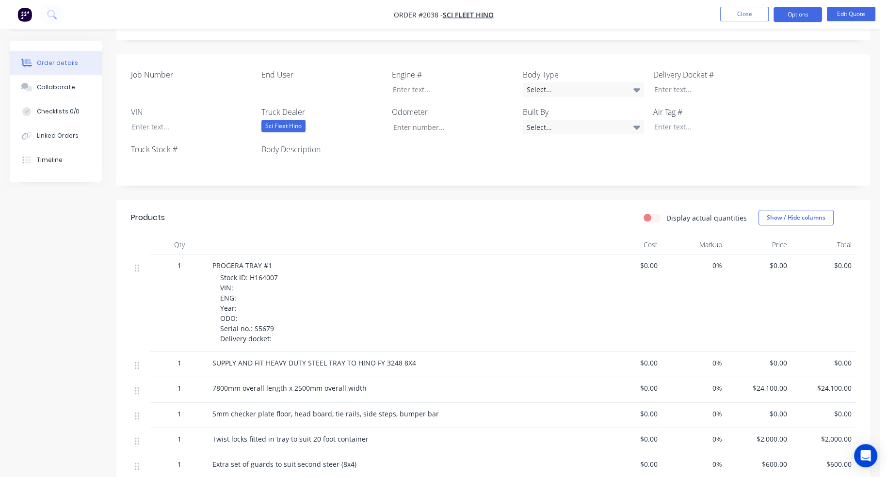
click at [293, 120] on div "Sci Fleet Hino" at bounding box center [283, 126] width 44 height 13
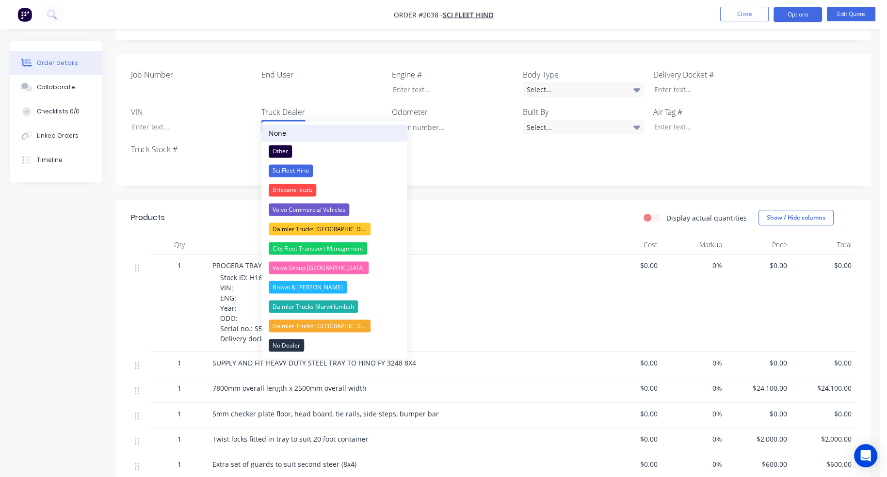
click at [302, 130] on button "None" at bounding box center [334, 133] width 146 height 17
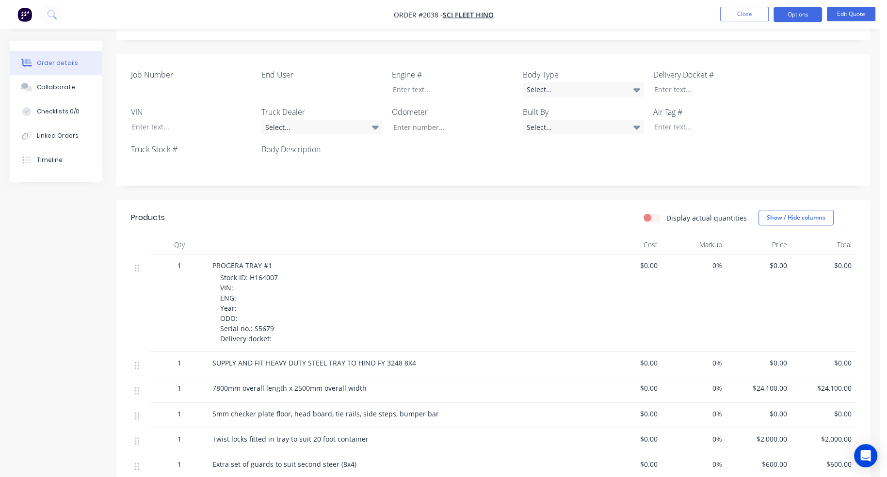
click at [394, 171] on div "Job Number End User Engine # Body Type Select... Delivery Docket # VIN Truck De…" at bounding box center [493, 119] width 754 height 131
click at [748, 15] on button "Close" at bounding box center [744, 14] width 49 height 15
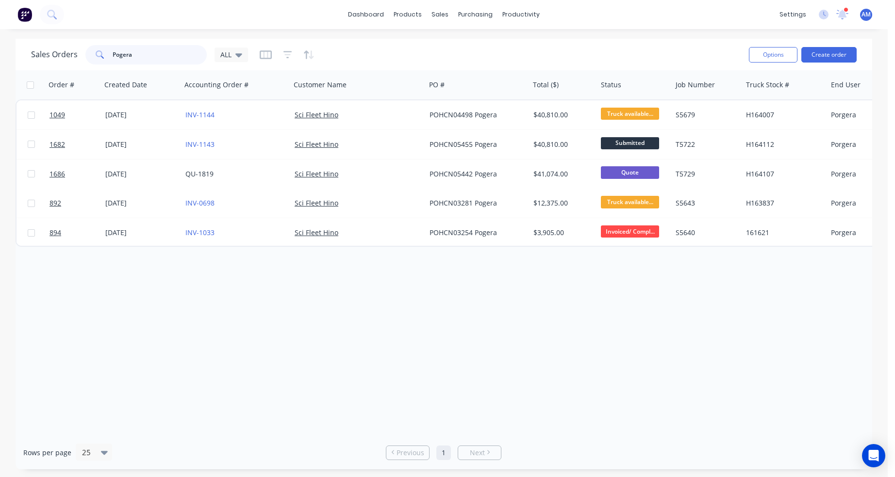
drag, startPoint x: 152, startPoint y: 58, endPoint x: 81, endPoint y: 54, distance: 70.4
click at [81, 54] on div "Sales Orders Pogera ALL" at bounding box center [139, 54] width 217 height 19
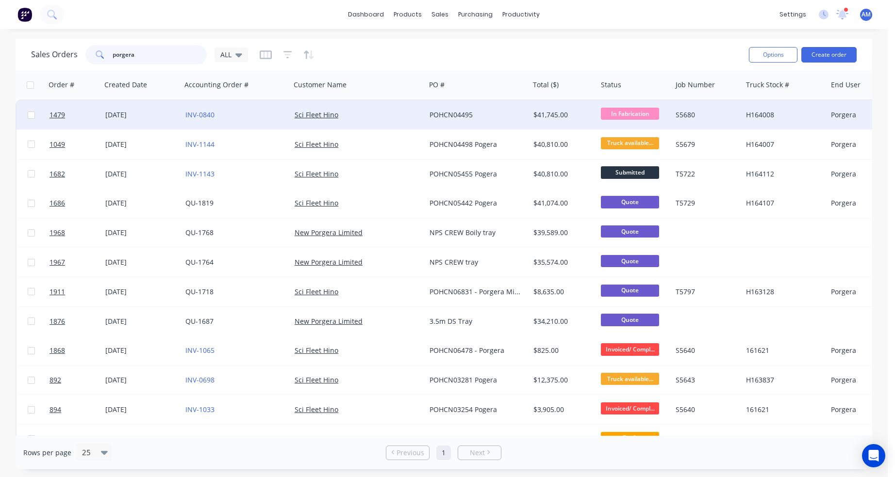
type input "porgera"
click at [395, 114] on div "Sci Fleet Hino" at bounding box center [354, 115] width 121 height 10
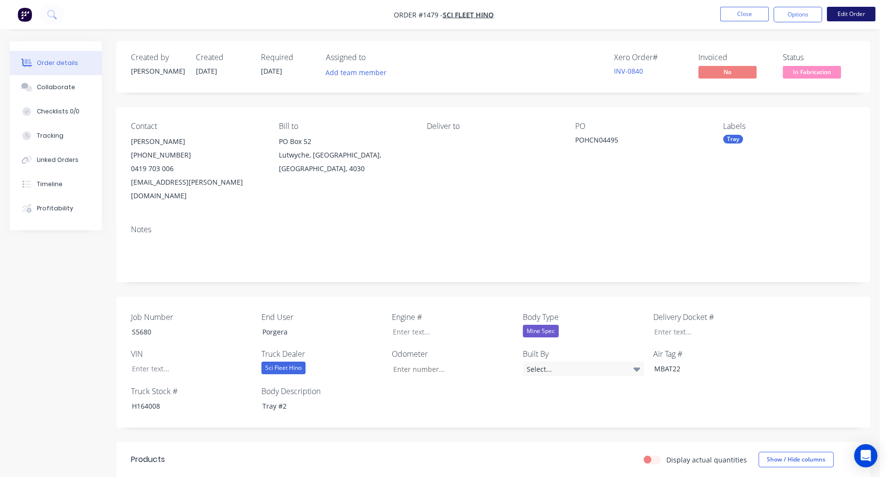
click at [849, 15] on button "Edit Order" at bounding box center [851, 14] width 49 height 15
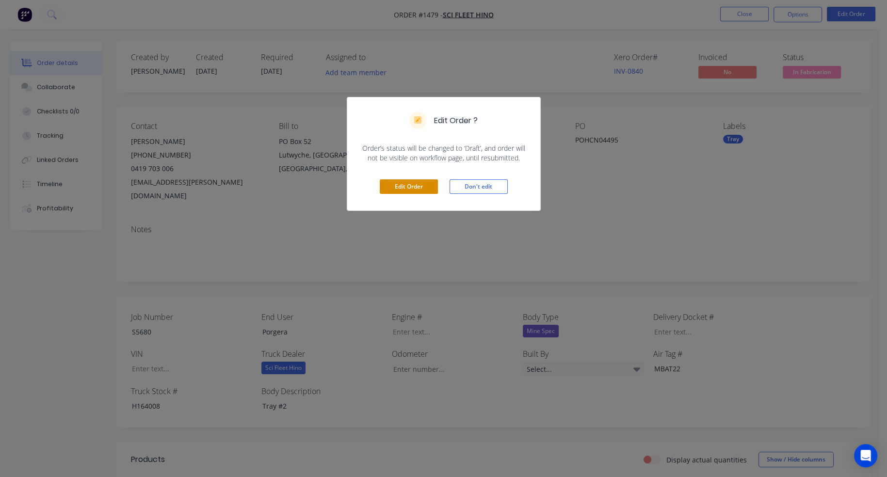
click at [412, 188] on button "Edit Order" at bounding box center [409, 186] width 58 height 15
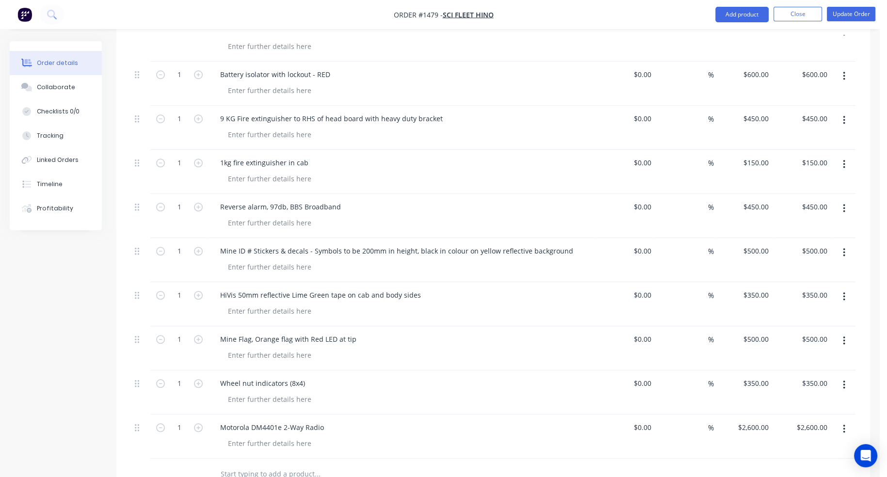
scroll to position [1019, 0]
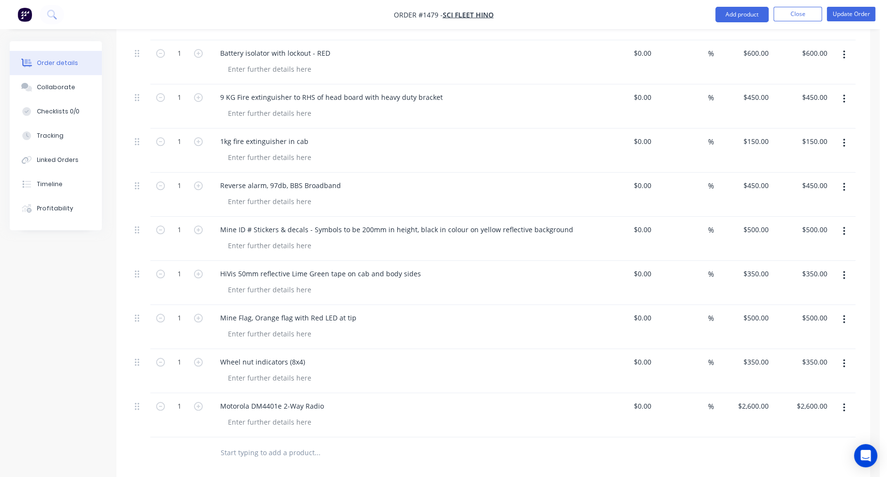
click at [846, 223] on button "button" at bounding box center [844, 231] width 23 height 17
click at [809, 308] on div "Delete" at bounding box center [809, 315] width 75 height 14
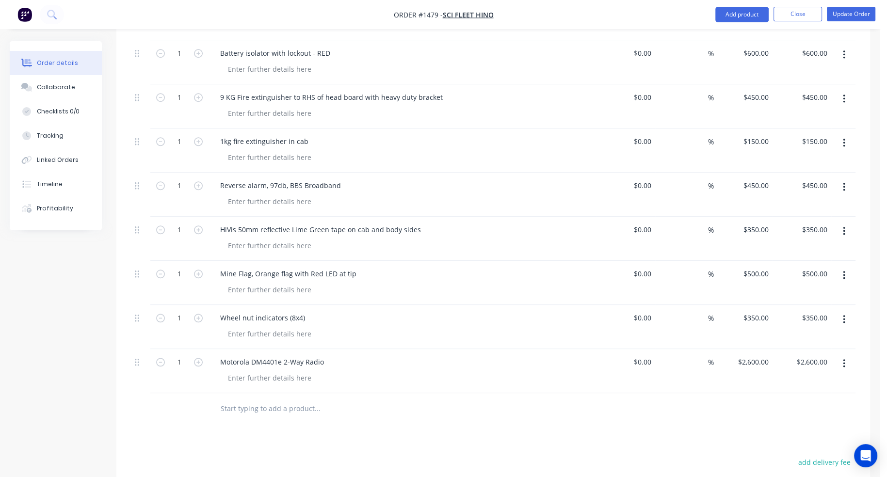
click at [842, 223] on button "button" at bounding box center [844, 231] width 23 height 17
click at [817, 306] on button "Delete" at bounding box center [810, 315] width 92 height 19
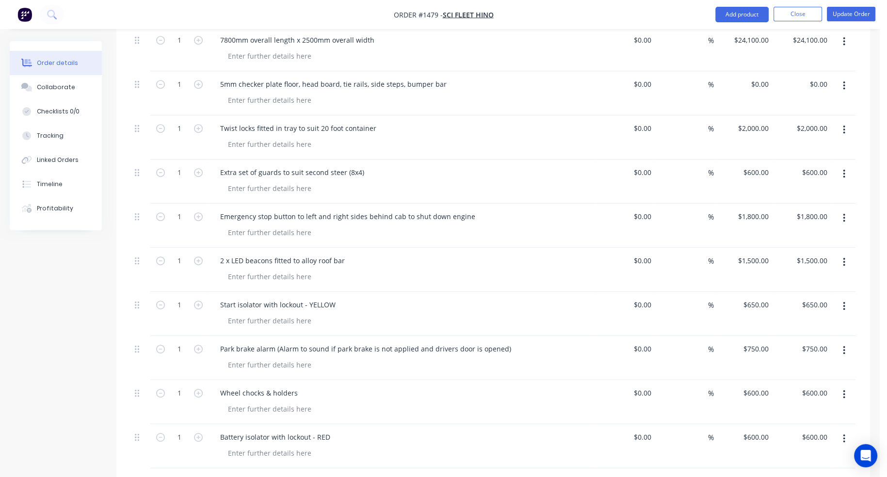
scroll to position [461, 0]
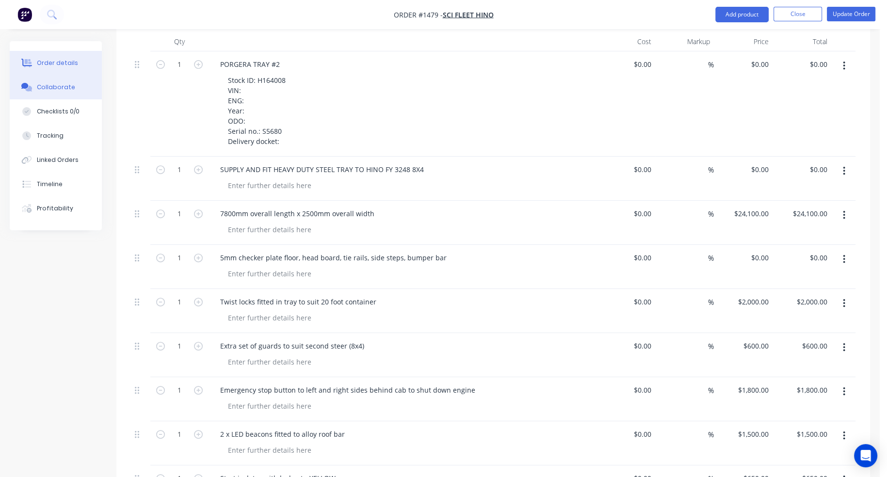
click at [57, 85] on div "Collaborate" at bounding box center [56, 87] width 38 height 9
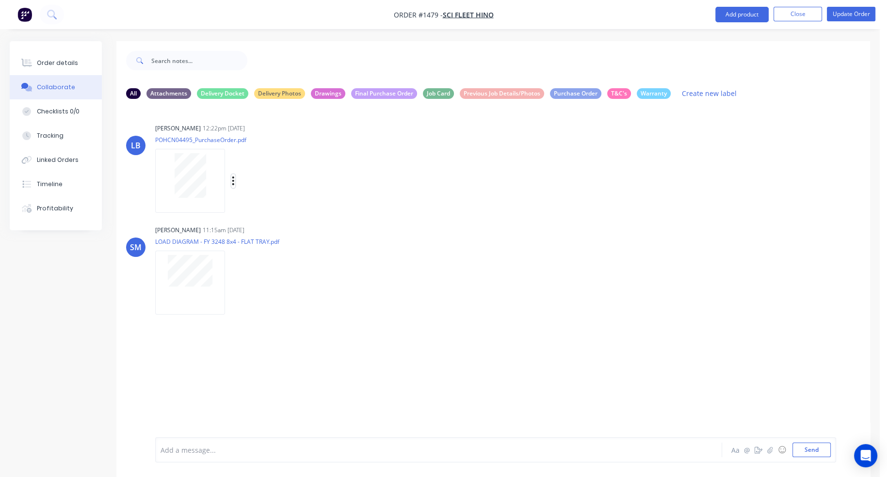
click at [233, 179] on icon "button" at bounding box center [233, 181] width 3 height 11
click at [264, 182] on button "Labels" at bounding box center [297, 185] width 109 height 22
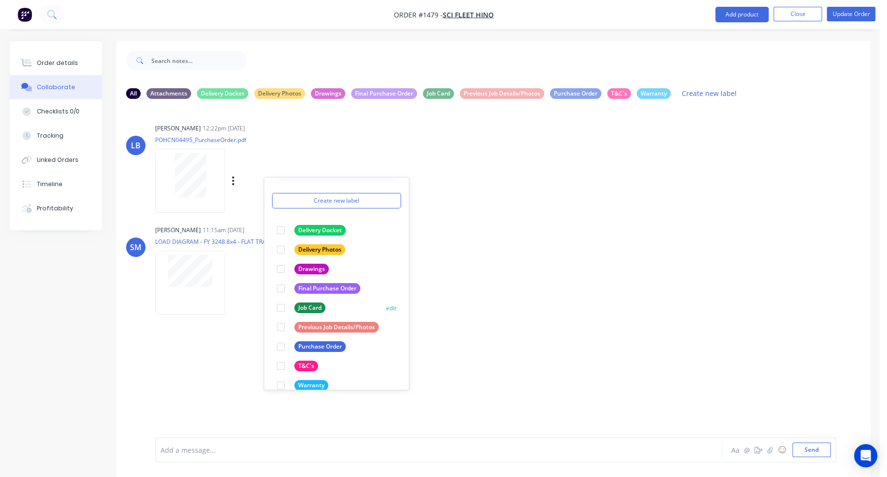
scroll to position [36, 0]
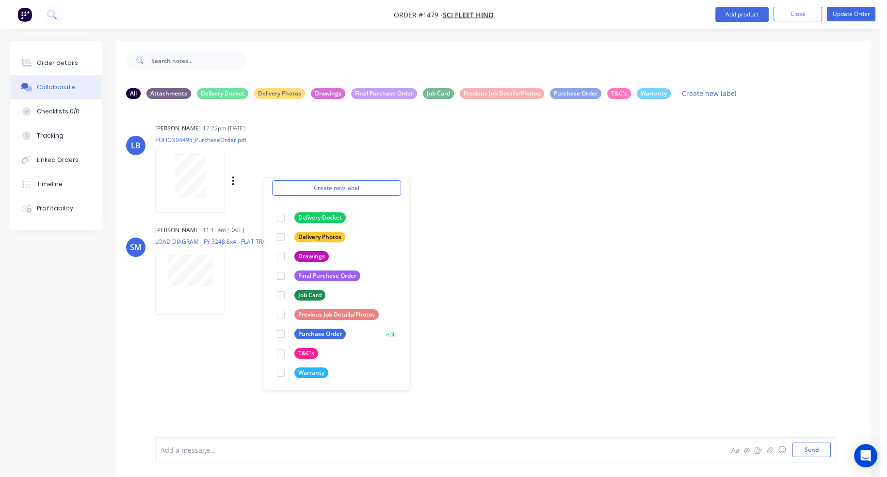
click at [283, 334] on div at bounding box center [280, 334] width 19 height 19
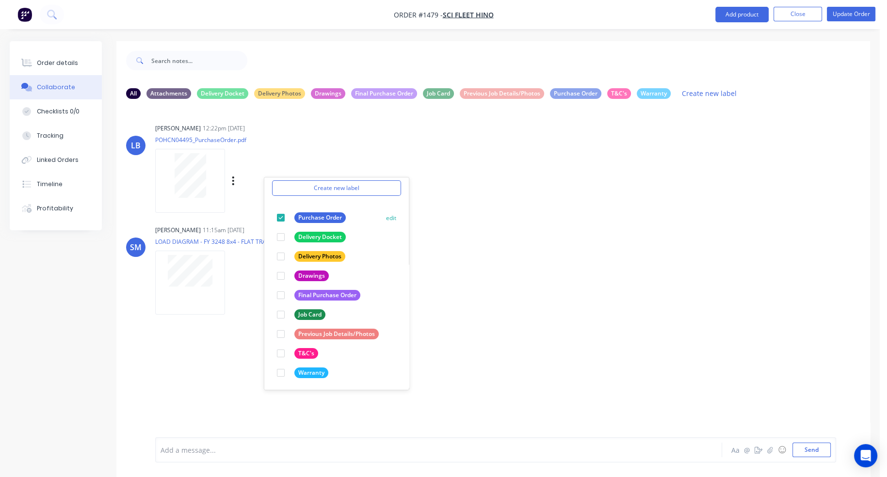
click at [283, 217] on div at bounding box center [280, 217] width 19 height 19
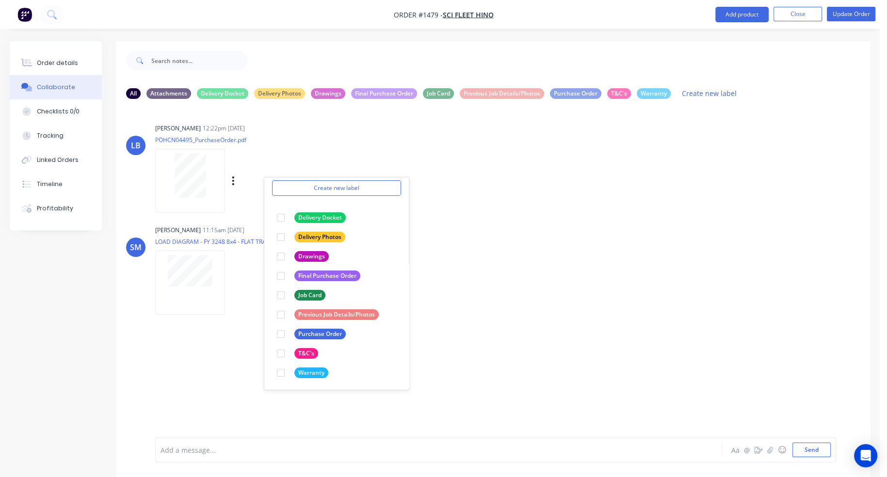
click at [281, 147] on div "Labels Download Delete" at bounding box center [244, 181] width 178 height 73
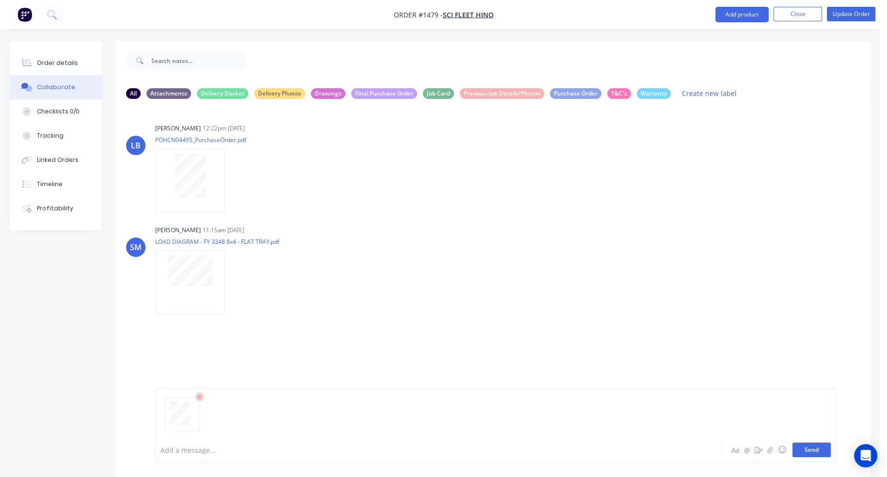
click at [815, 450] on button "Send" at bounding box center [812, 450] width 38 height 15
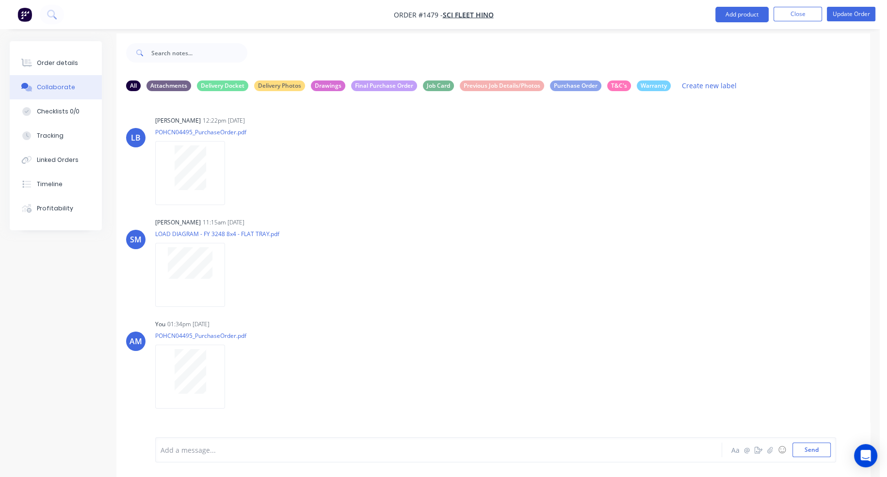
scroll to position [14, 0]
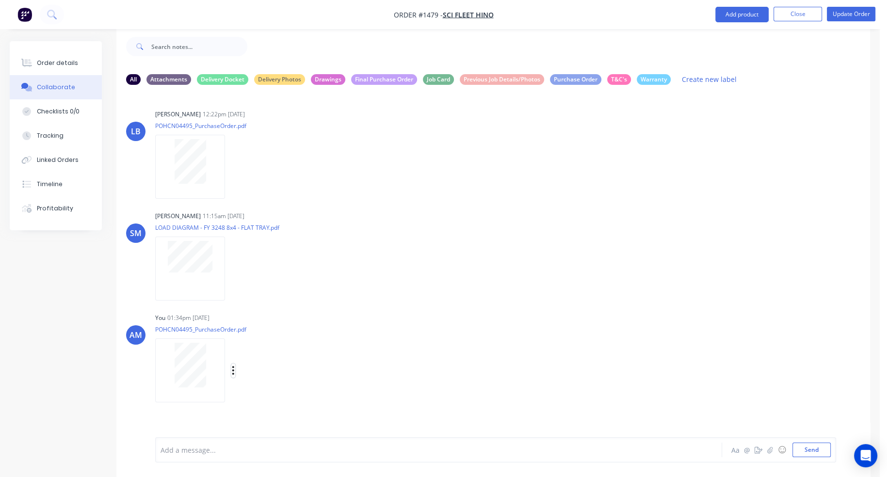
click at [233, 370] on icon "button" at bounding box center [233, 370] width 3 height 11
click at [268, 370] on button "Labels" at bounding box center [297, 367] width 109 height 22
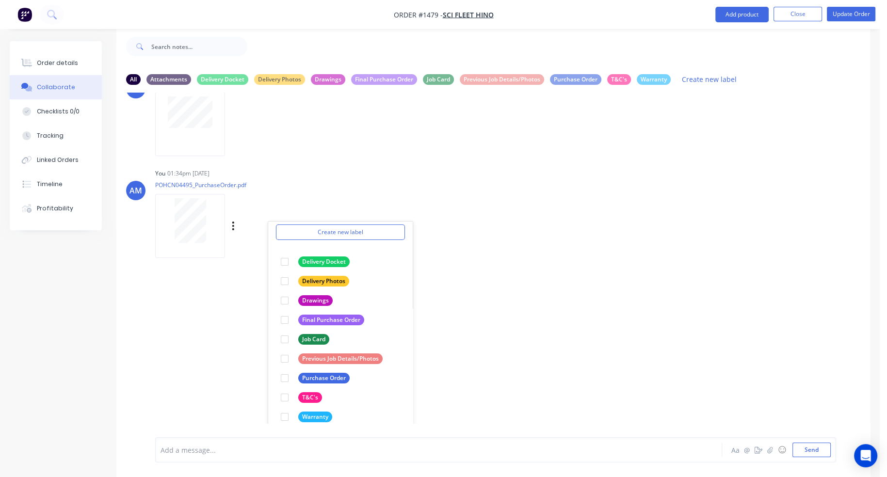
scroll to position [146, 0]
click at [286, 318] on div at bounding box center [284, 319] width 19 height 19
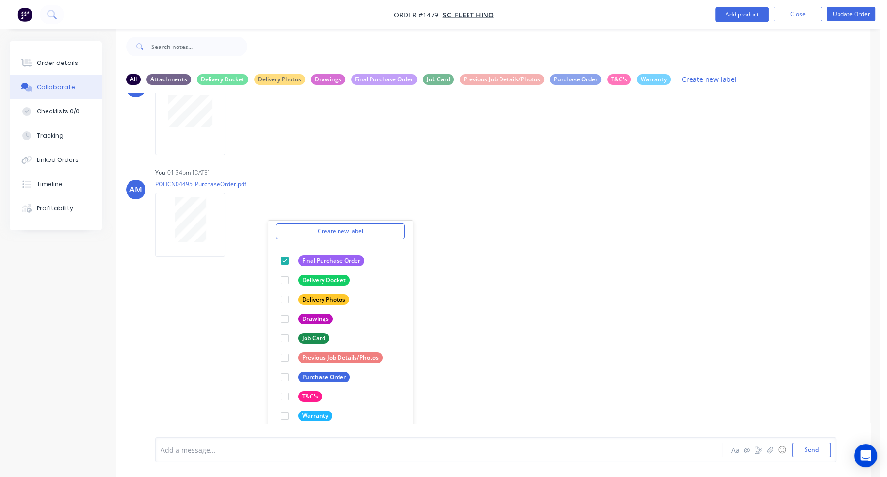
click at [474, 276] on div "LB [PERSON_NAME] 12:22pm [DATE] POHCN04495_PurchaseOrder.pdf Labels Download De…" at bounding box center [493, 258] width 754 height 331
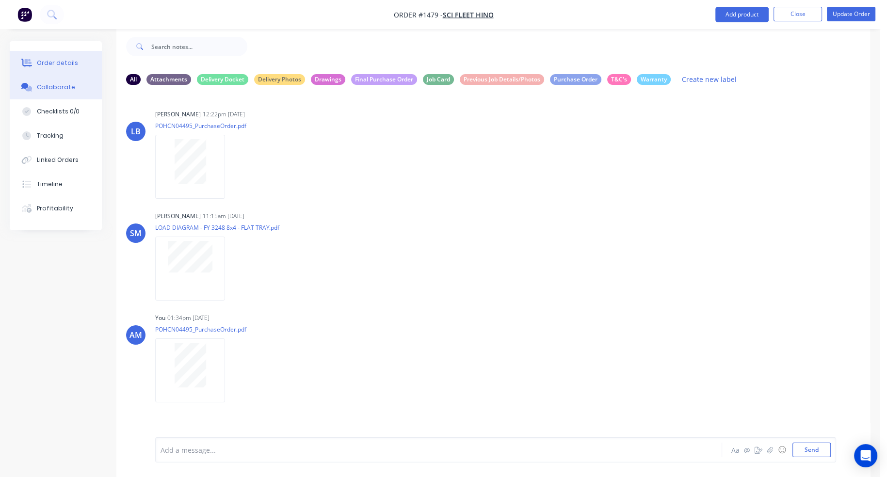
click at [57, 64] on div "Order details" at bounding box center [57, 63] width 41 height 9
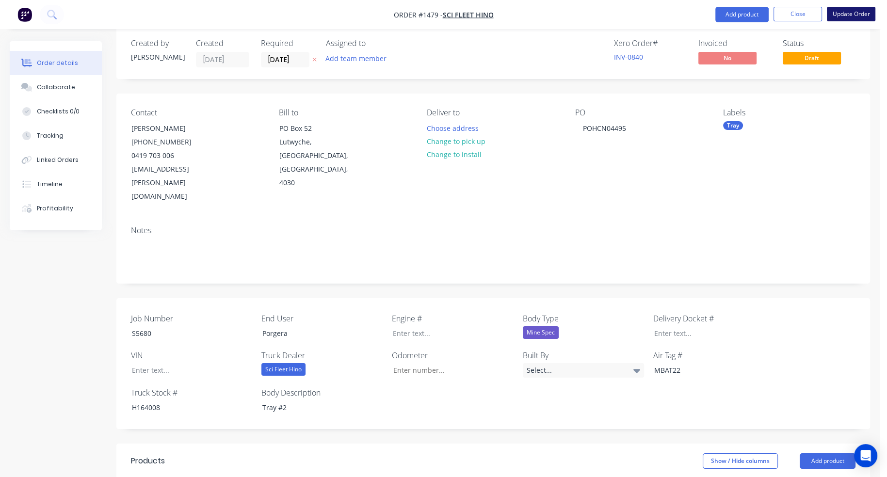
click at [849, 13] on button "Update Order" at bounding box center [851, 14] width 49 height 15
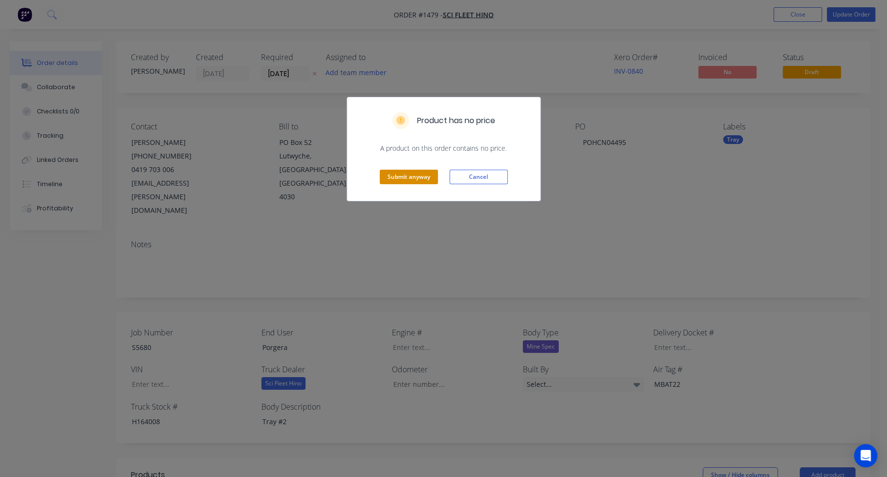
click at [411, 175] on button "Submit anyway" at bounding box center [409, 177] width 58 height 15
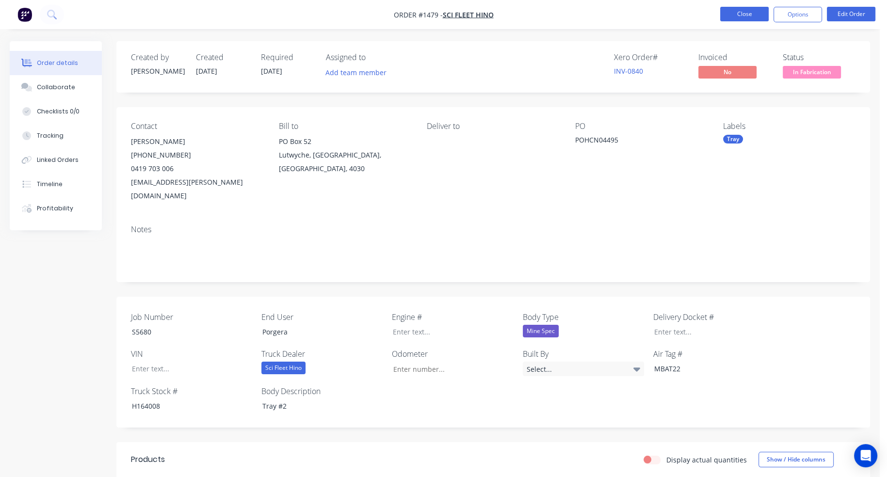
click at [732, 20] on button "Close" at bounding box center [744, 14] width 49 height 15
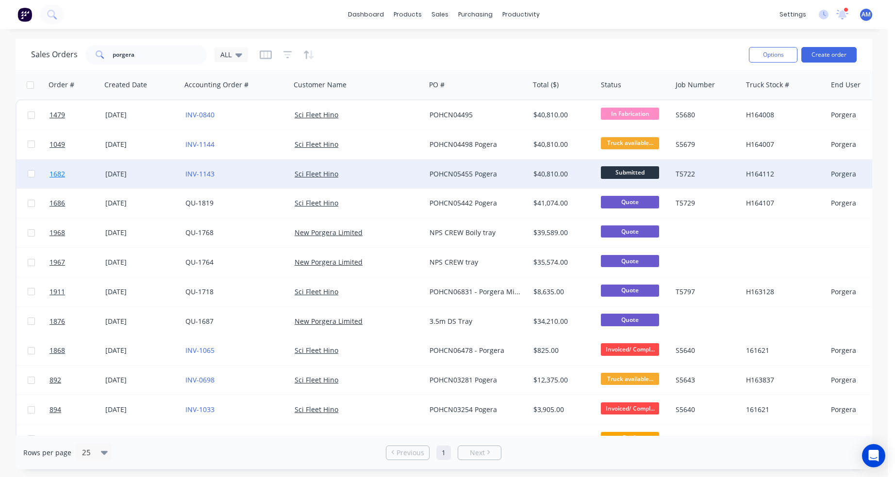
click at [105, 172] on link "1682" at bounding box center [77, 174] width 56 height 29
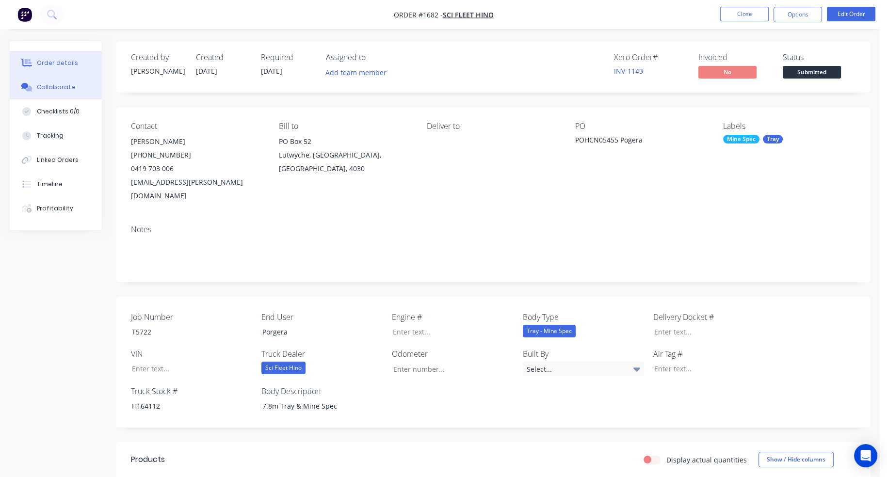
click at [70, 83] on div "Collaborate" at bounding box center [56, 87] width 38 height 9
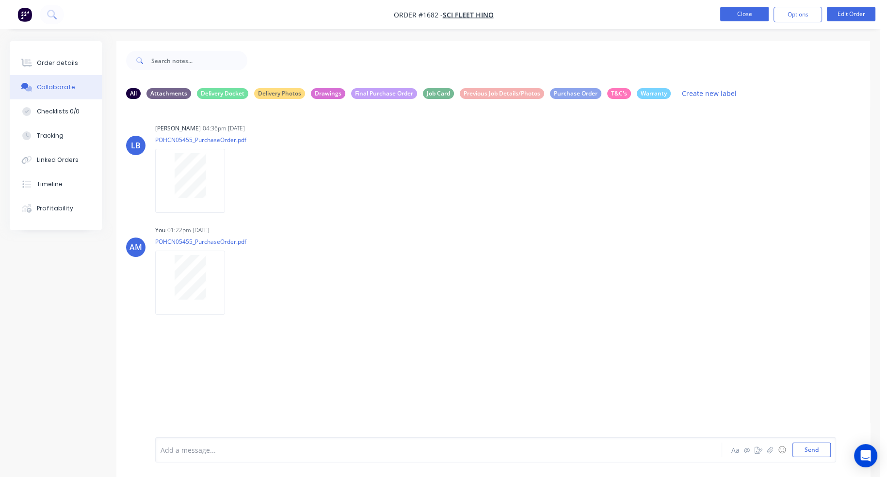
click at [754, 18] on button "Close" at bounding box center [744, 14] width 49 height 15
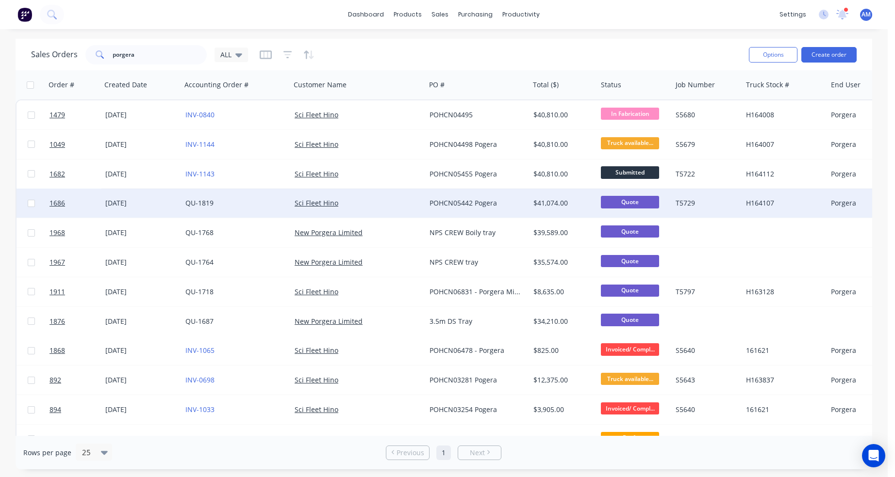
click at [115, 204] on div "[DATE]" at bounding box center [141, 203] width 72 height 10
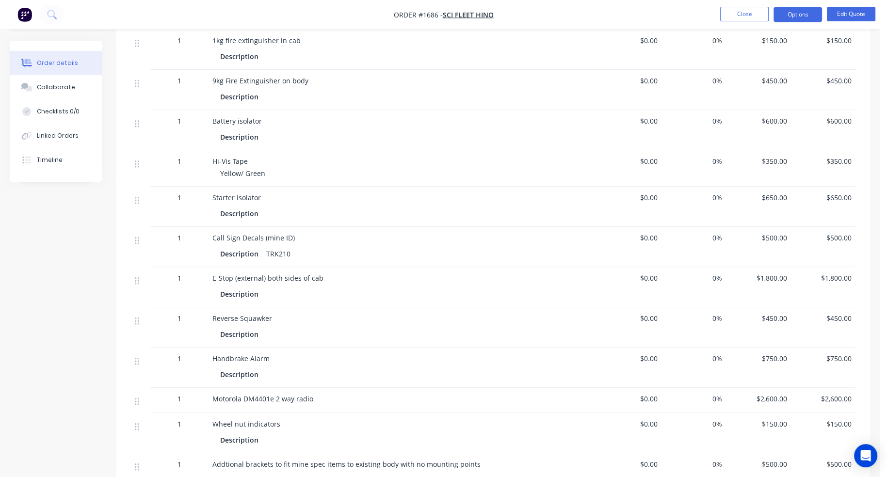
scroll to position [922, 0]
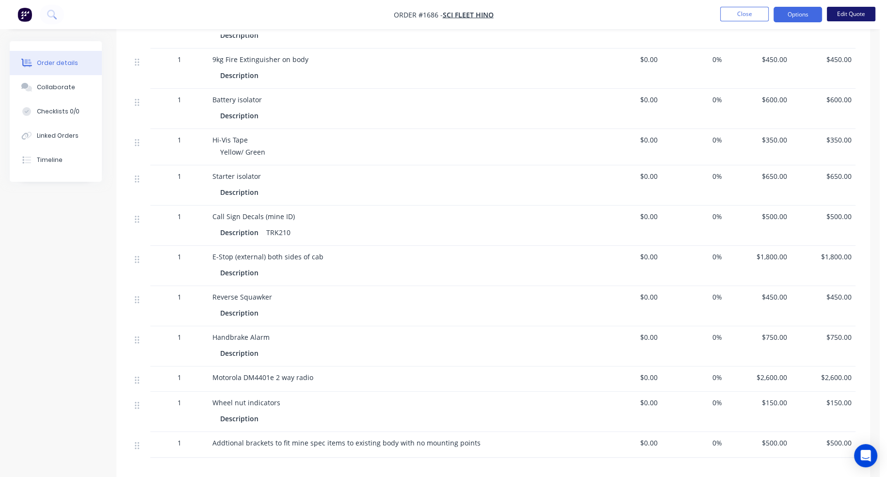
click at [850, 12] on button "Edit Quote" at bounding box center [851, 14] width 49 height 15
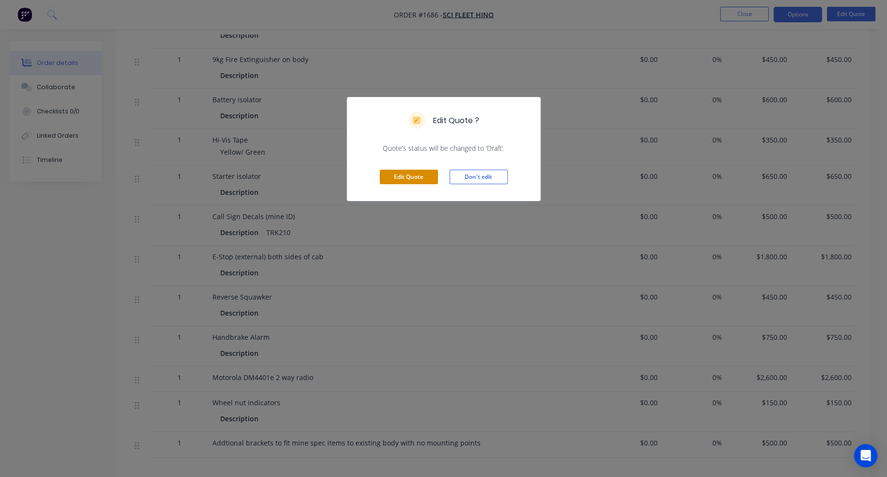
click at [399, 177] on button "Edit Quote" at bounding box center [409, 177] width 58 height 15
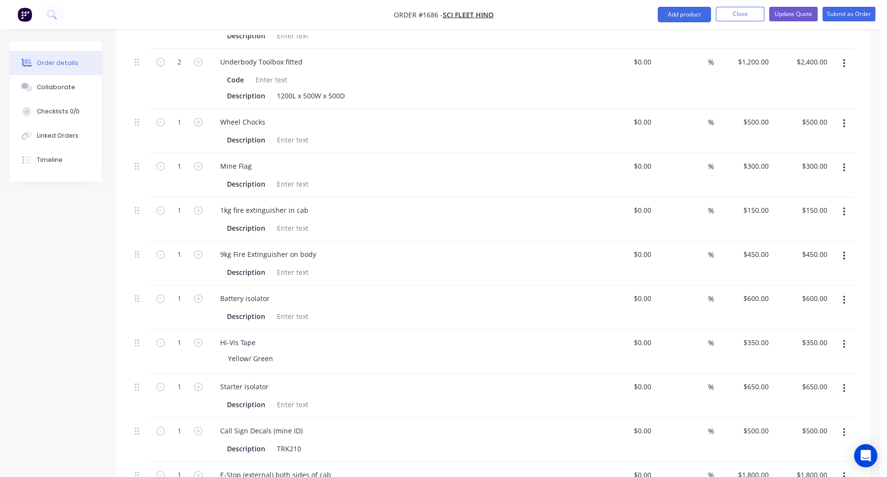
scroll to position [825, 0]
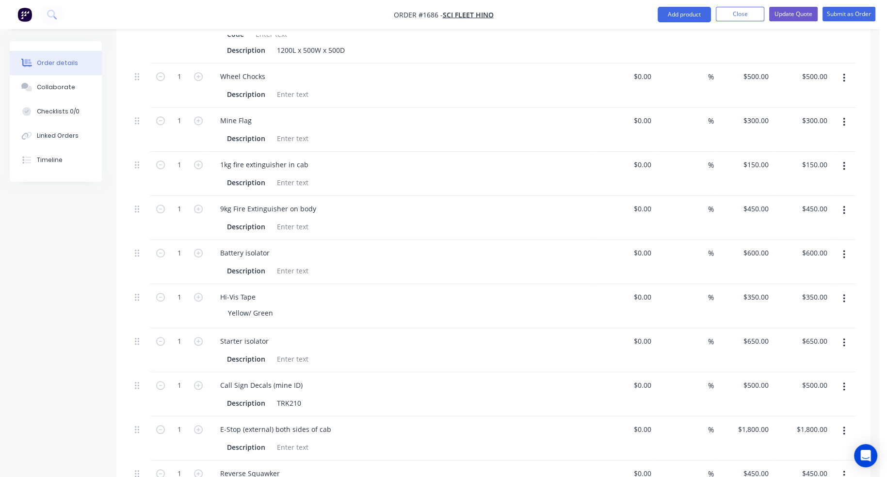
click at [844, 293] on icon "button" at bounding box center [844, 298] width 2 height 11
click at [809, 375] on div "Delete" at bounding box center [809, 382] width 75 height 14
click at [845, 338] on icon "button" at bounding box center [844, 343] width 2 height 11
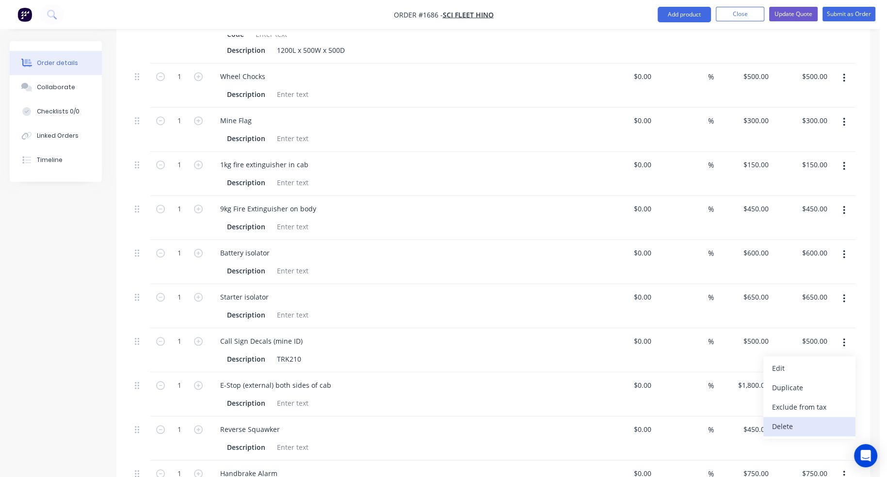
click at [801, 420] on div "Delete" at bounding box center [809, 427] width 75 height 14
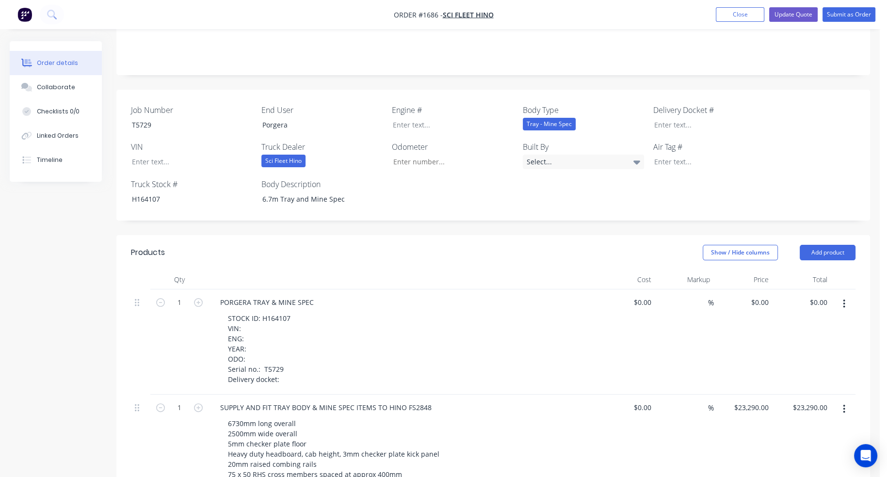
scroll to position [220, 0]
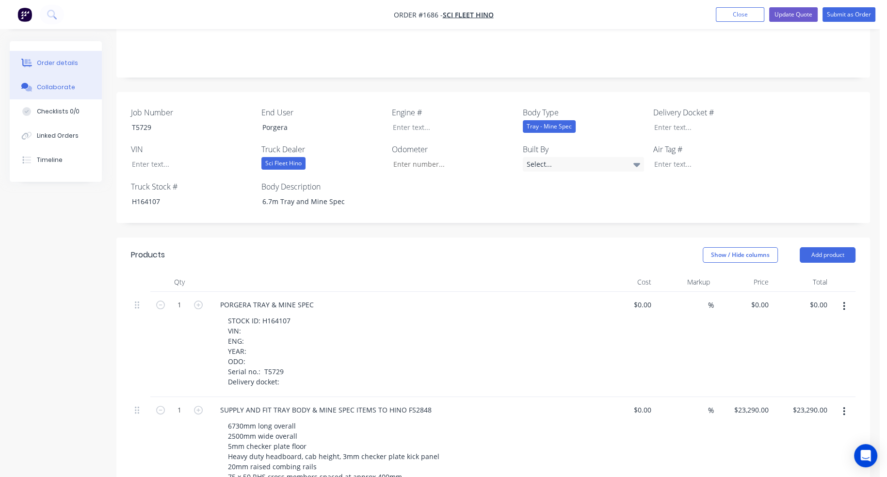
click at [50, 89] on div "Collaborate" at bounding box center [56, 87] width 38 height 9
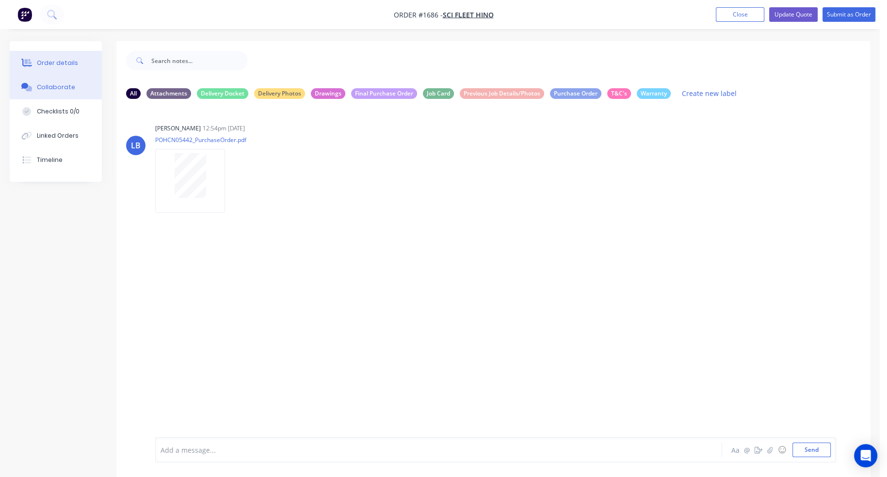
click at [47, 59] on div "Order details" at bounding box center [57, 63] width 41 height 9
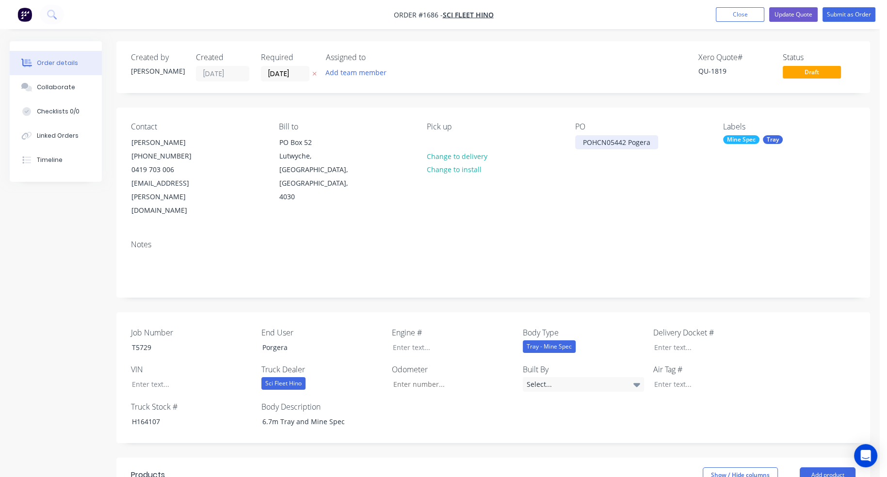
click at [652, 141] on div "POHCN05442 Pogera" at bounding box center [616, 142] width 83 height 14
click at [850, 12] on button "Submit as Order" at bounding box center [849, 14] width 53 height 15
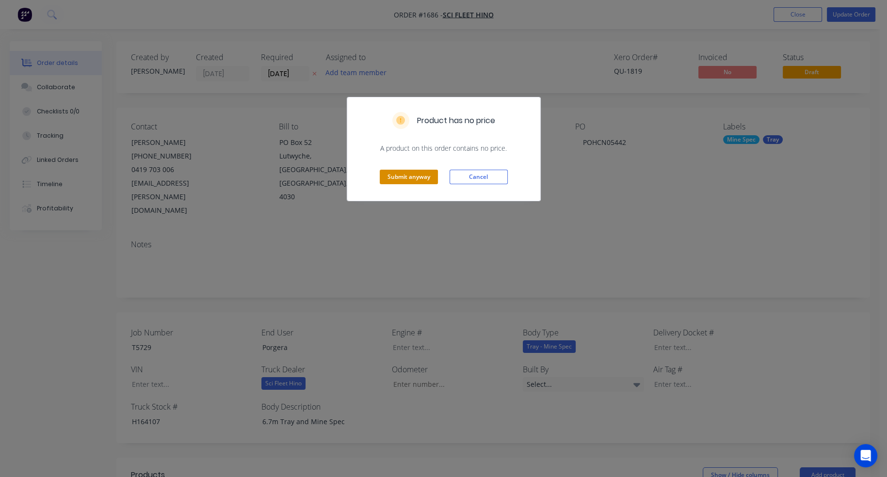
click at [415, 176] on button "Submit anyway" at bounding box center [409, 177] width 58 height 15
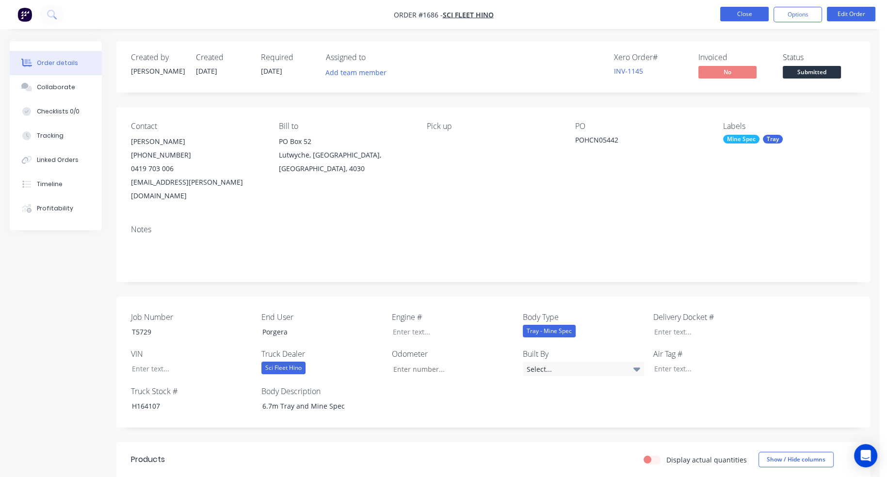
click at [761, 16] on button "Close" at bounding box center [744, 14] width 49 height 15
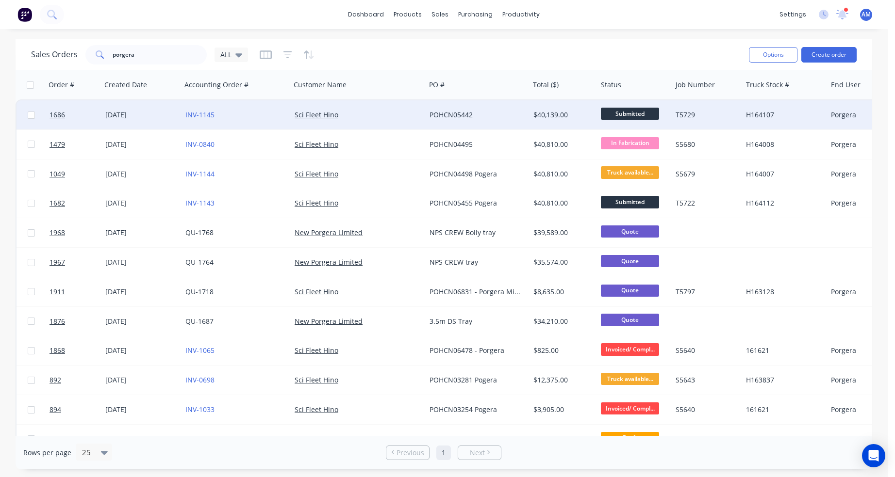
click at [443, 110] on div "POHCN05442" at bounding box center [474, 115] width 91 height 10
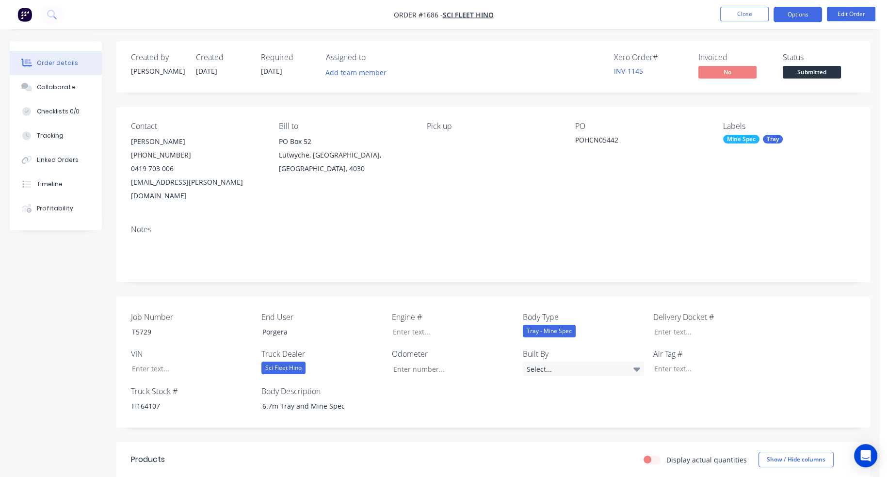
click at [797, 17] on button "Options" at bounding box center [798, 15] width 49 height 16
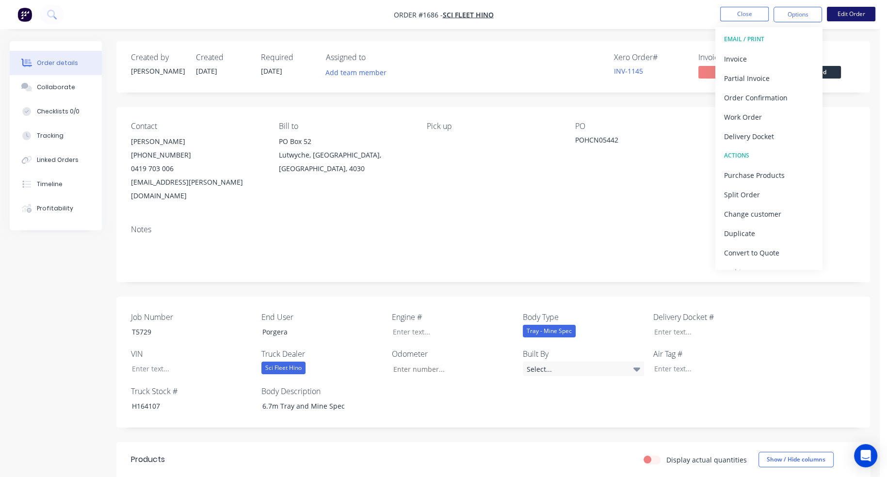
click at [861, 12] on button "Edit Order" at bounding box center [851, 14] width 49 height 15
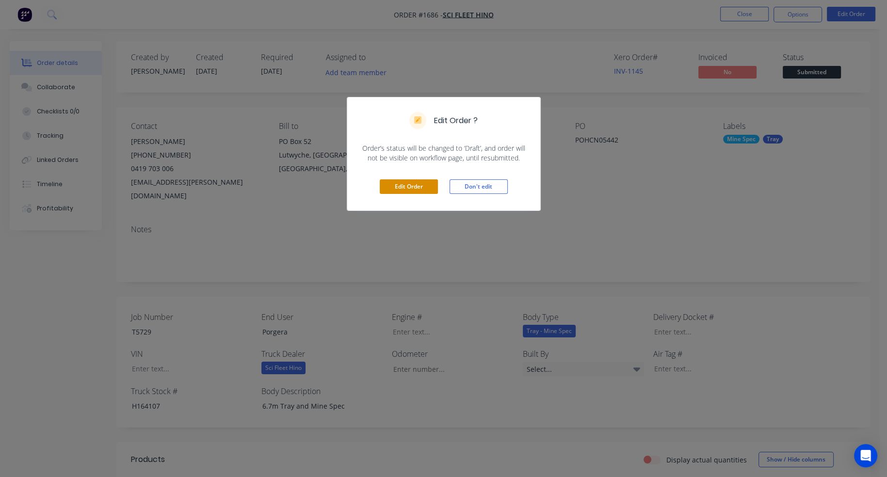
click at [419, 186] on button "Edit Order" at bounding box center [409, 186] width 58 height 15
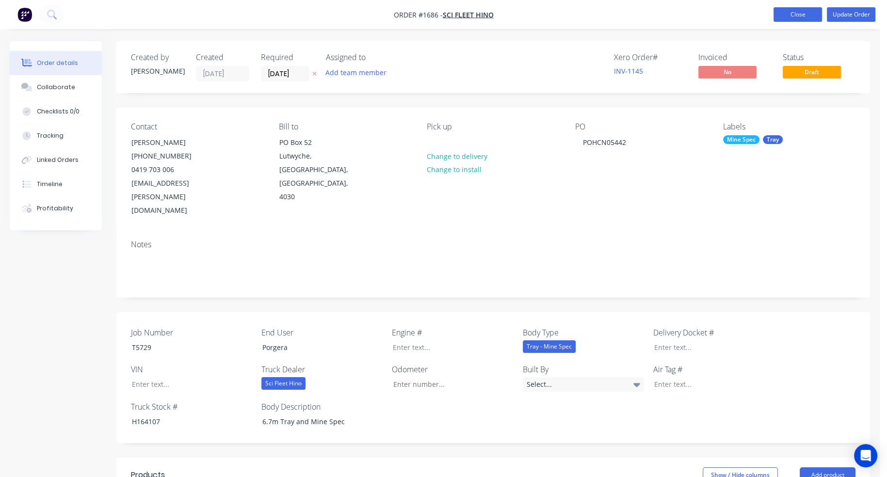
click at [813, 16] on button "Close" at bounding box center [798, 14] width 49 height 15
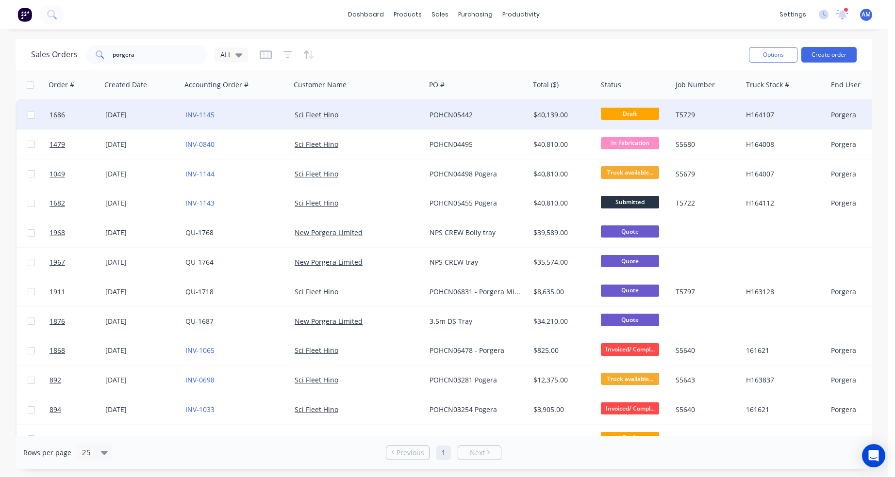
click at [363, 111] on div "Sci Fleet Hino" at bounding box center [354, 115] width 121 height 10
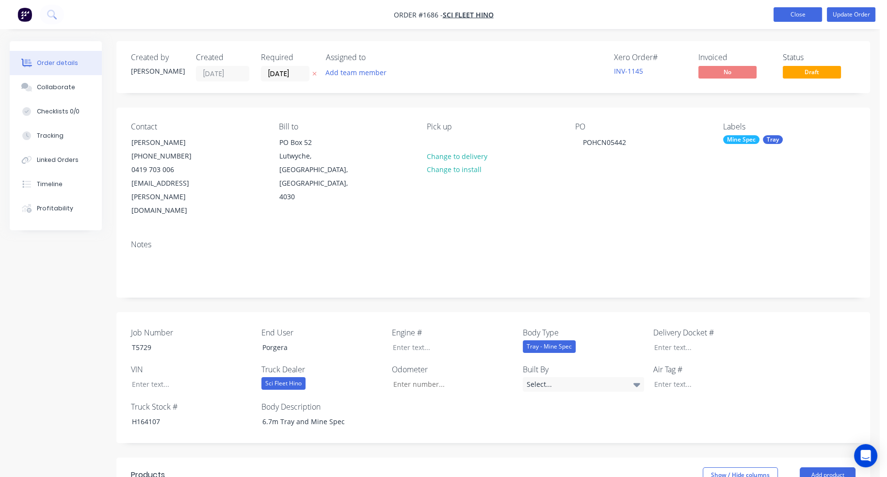
click at [815, 18] on button "Close" at bounding box center [798, 14] width 49 height 15
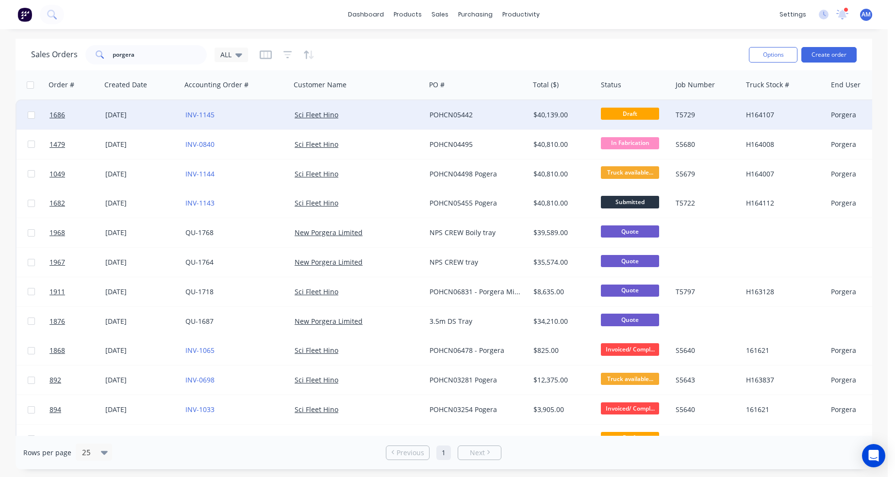
click at [379, 112] on div "Sci Fleet Hino" at bounding box center [354, 115] width 121 height 10
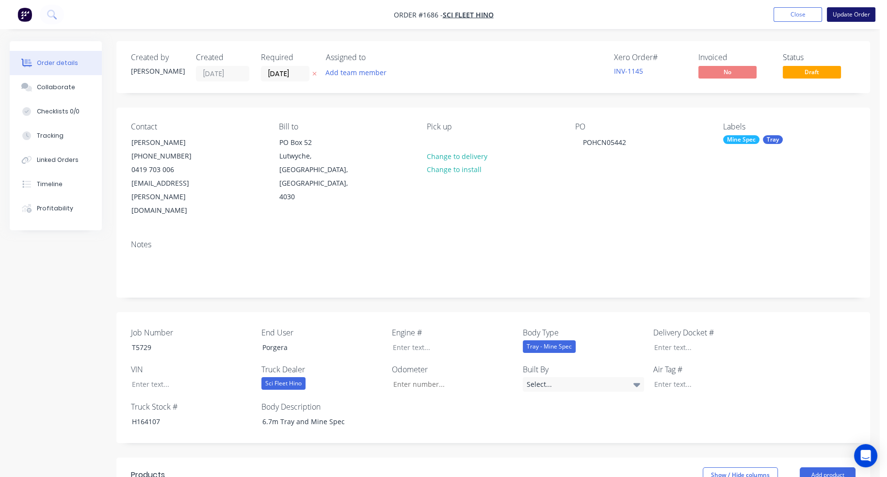
click at [850, 11] on button "Update Order" at bounding box center [851, 14] width 49 height 15
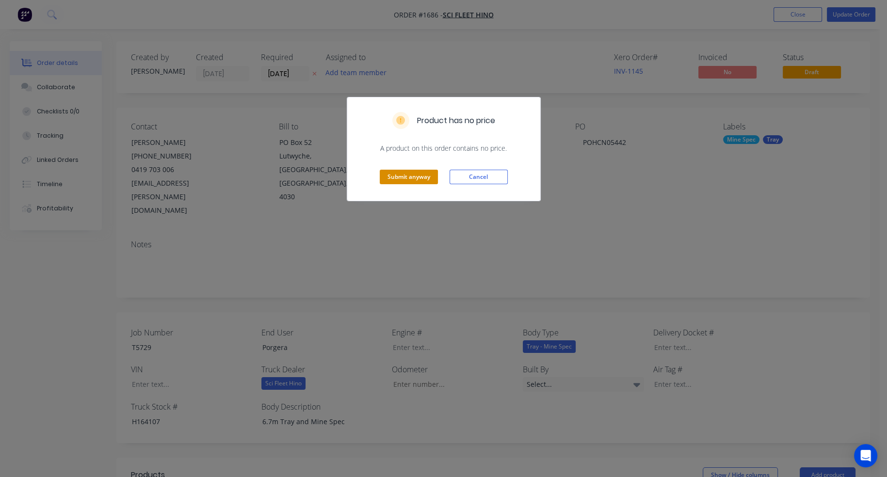
click at [421, 174] on button "Submit anyway" at bounding box center [409, 177] width 58 height 15
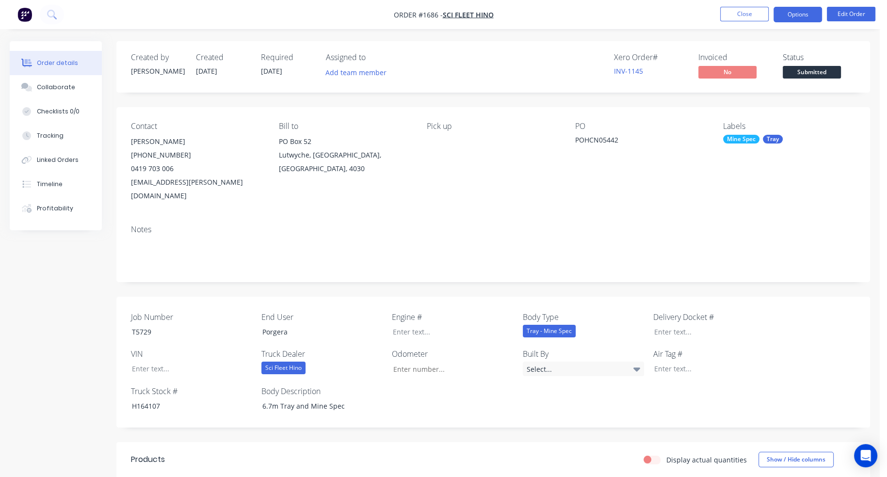
click at [802, 17] on button "Options" at bounding box center [798, 15] width 49 height 16
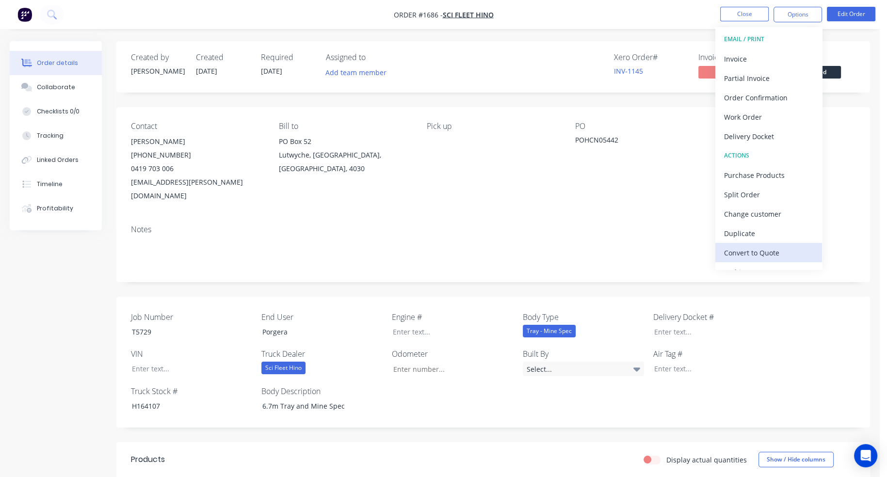
click at [770, 250] on div "Convert to Quote" at bounding box center [768, 253] width 89 height 14
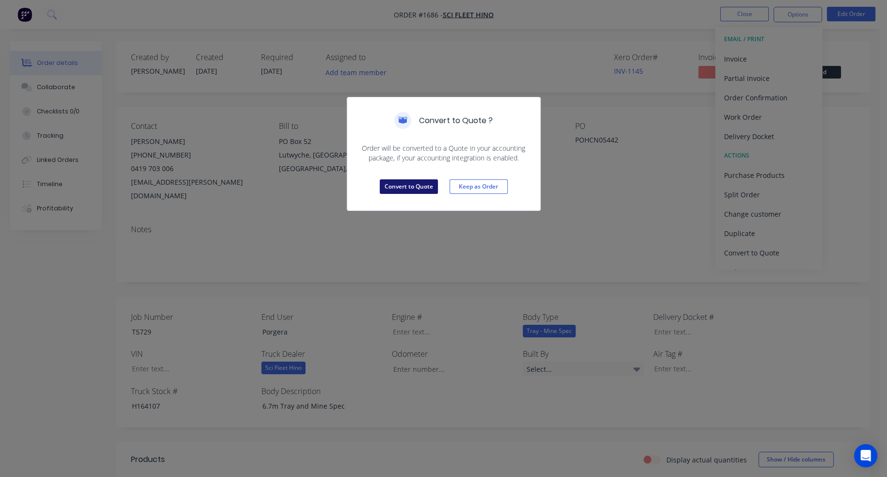
click at [424, 188] on button "Convert to Quote" at bounding box center [409, 186] width 58 height 15
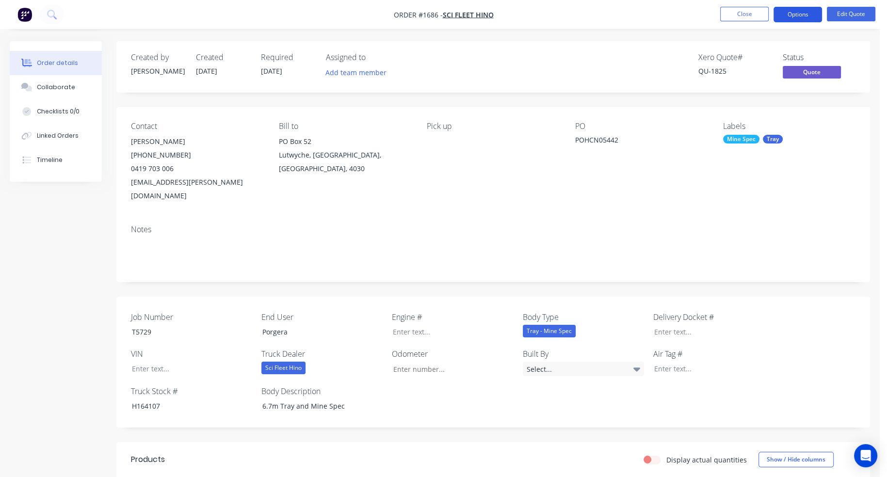
click at [799, 14] on button "Options" at bounding box center [798, 15] width 49 height 16
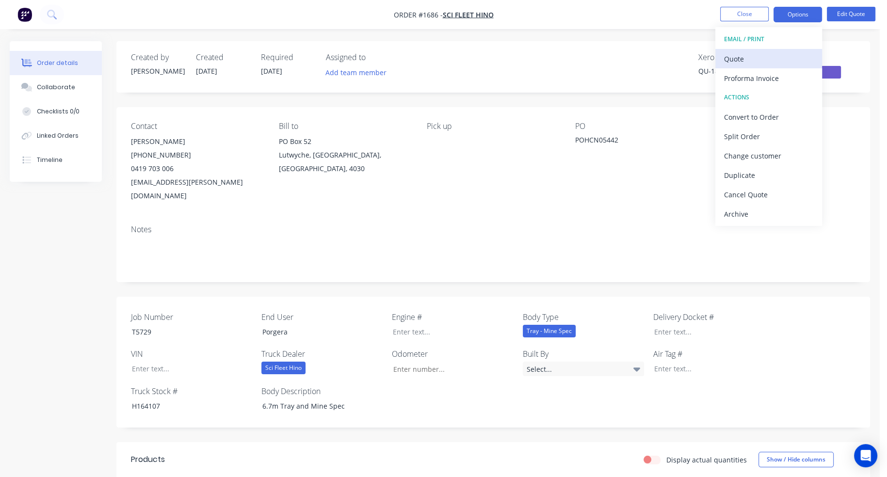
click at [755, 54] on div "Quote" at bounding box center [768, 59] width 89 height 14
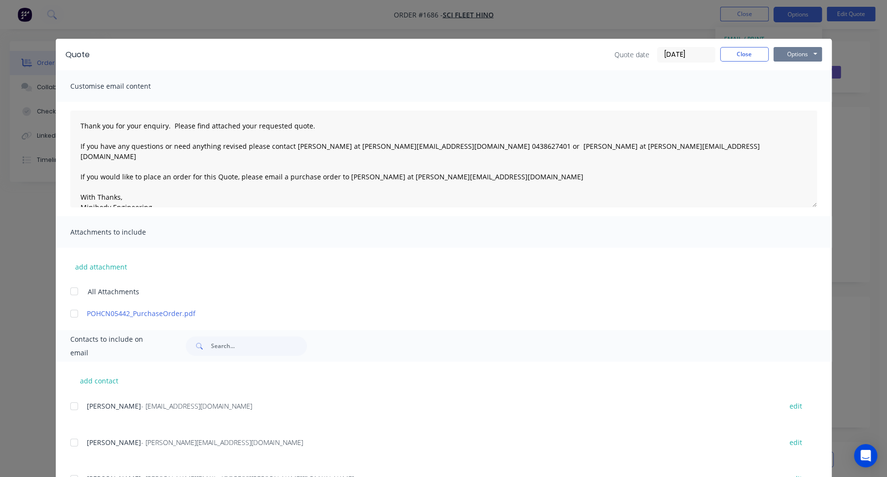
click at [789, 52] on button "Options" at bounding box center [798, 54] width 49 height 15
click at [790, 74] on button "Preview" at bounding box center [805, 72] width 62 height 16
click at [742, 56] on button "Close" at bounding box center [744, 54] width 49 height 15
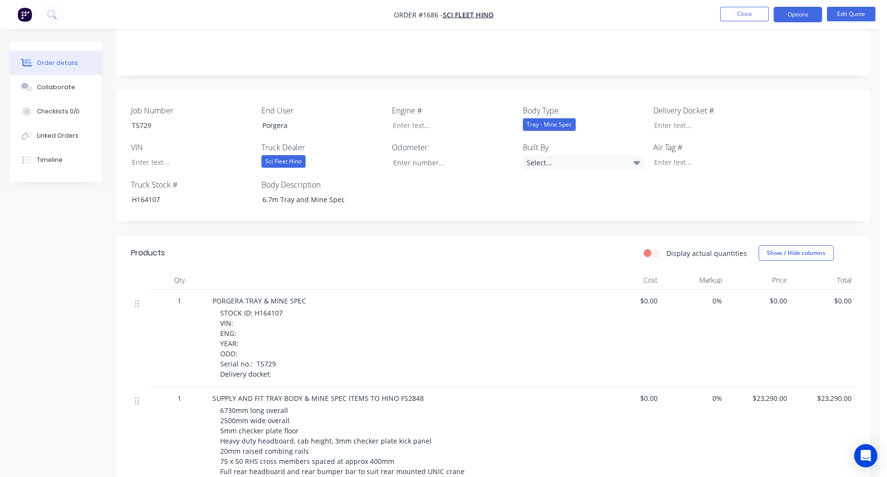
scroll to position [13, 0]
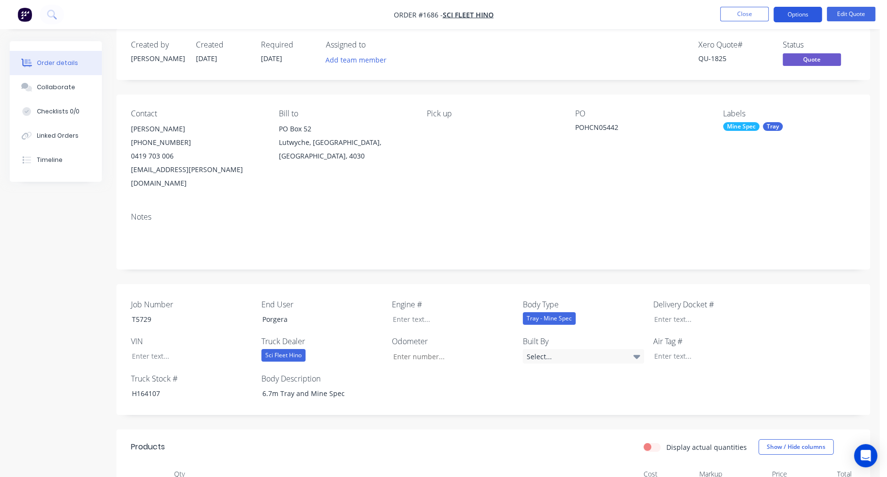
click at [809, 15] on button "Options" at bounding box center [798, 15] width 49 height 16
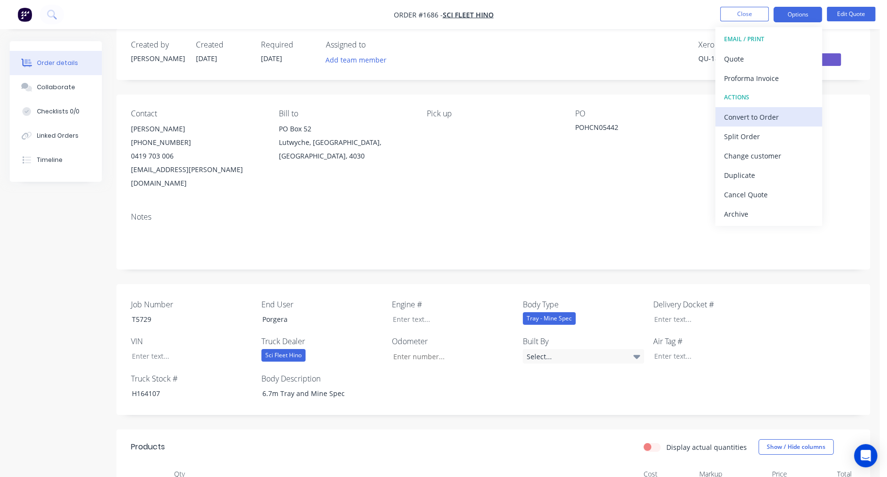
click at [766, 112] on div "Convert to Order" at bounding box center [768, 117] width 89 height 14
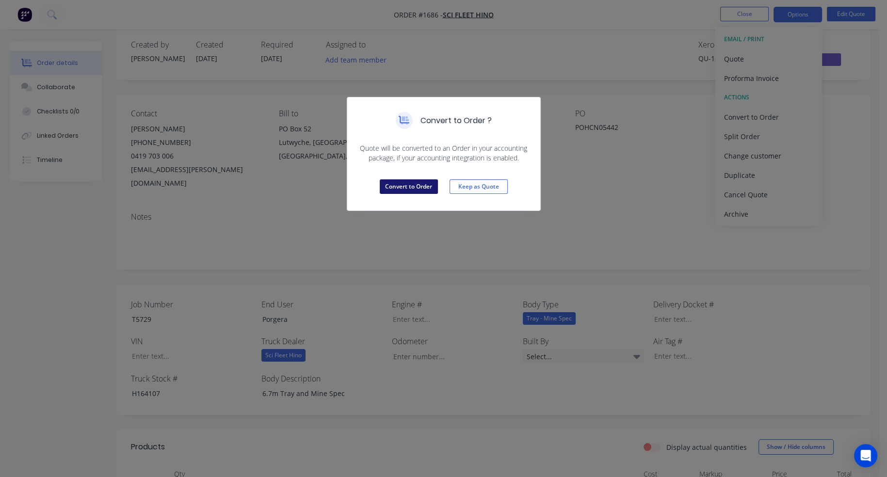
click at [405, 183] on button "Convert to Order" at bounding box center [409, 186] width 58 height 15
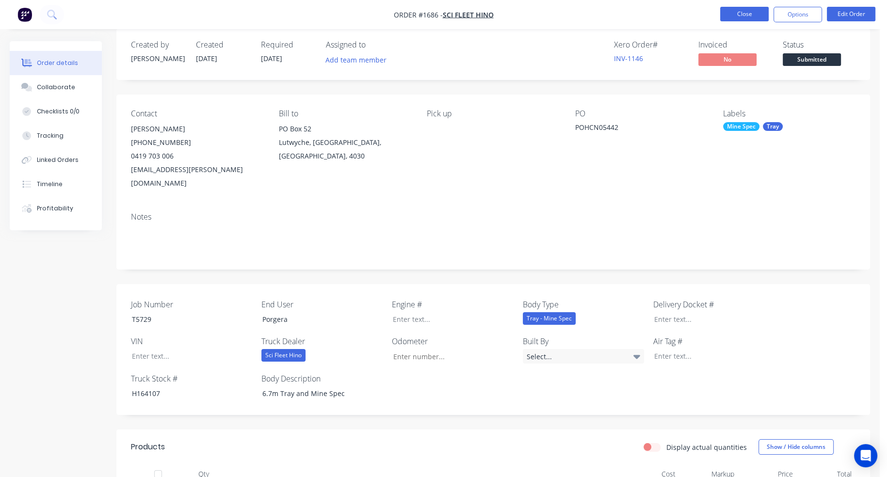
click at [750, 16] on button "Close" at bounding box center [744, 14] width 49 height 15
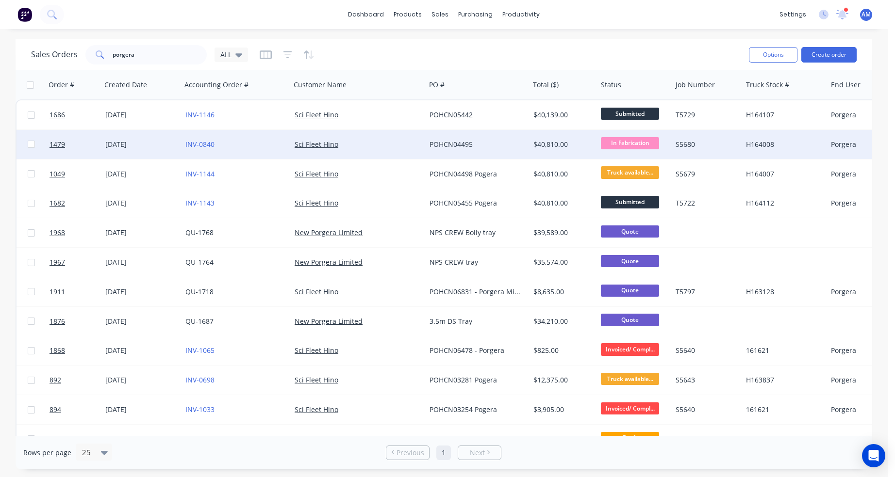
click at [122, 145] on div "[DATE]" at bounding box center [141, 145] width 72 height 10
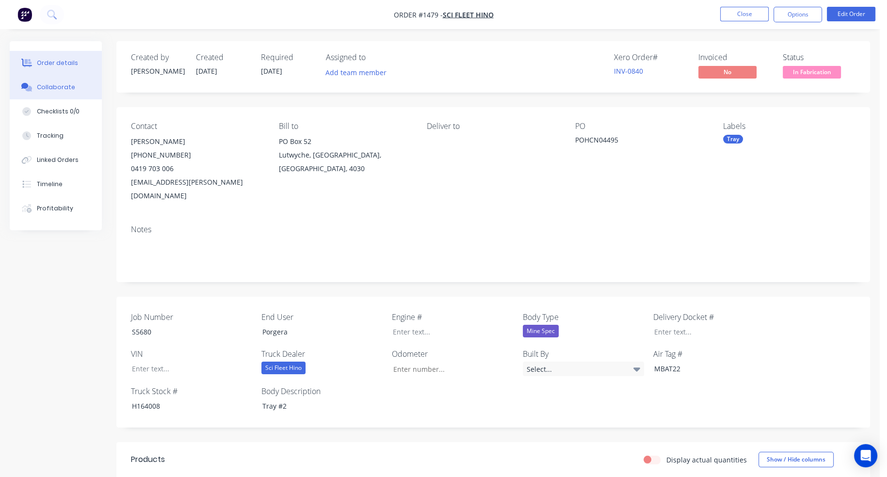
click at [63, 89] on div "Collaborate" at bounding box center [56, 87] width 38 height 9
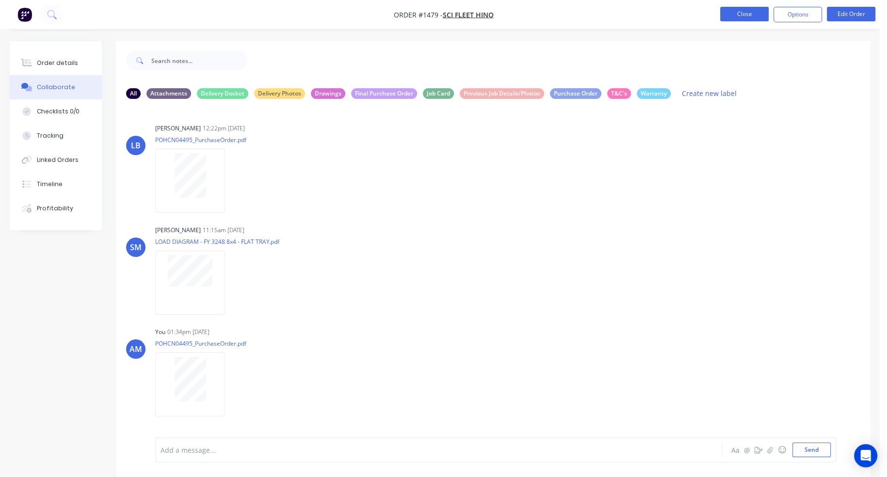
click at [762, 17] on button "Close" at bounding box center [744, 14] width 49 height 15
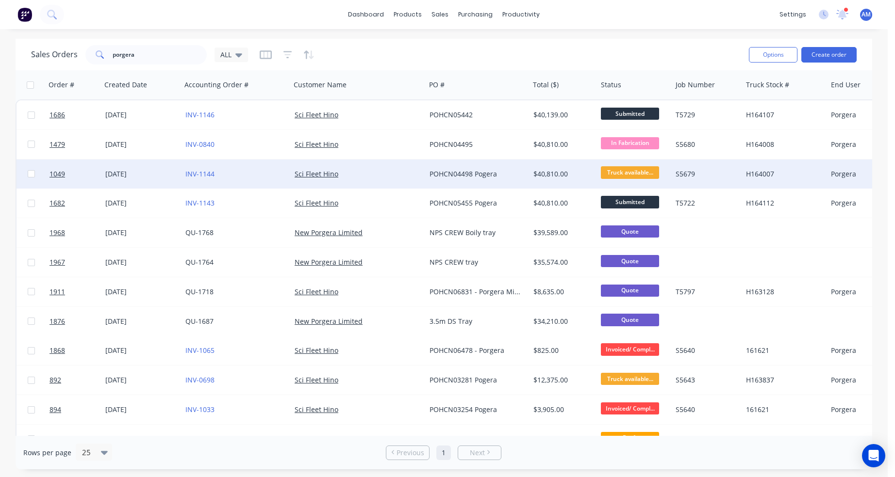
click at [118, 179] on div "[DATE]" at bounding box center [141, 174] width 80 height 29
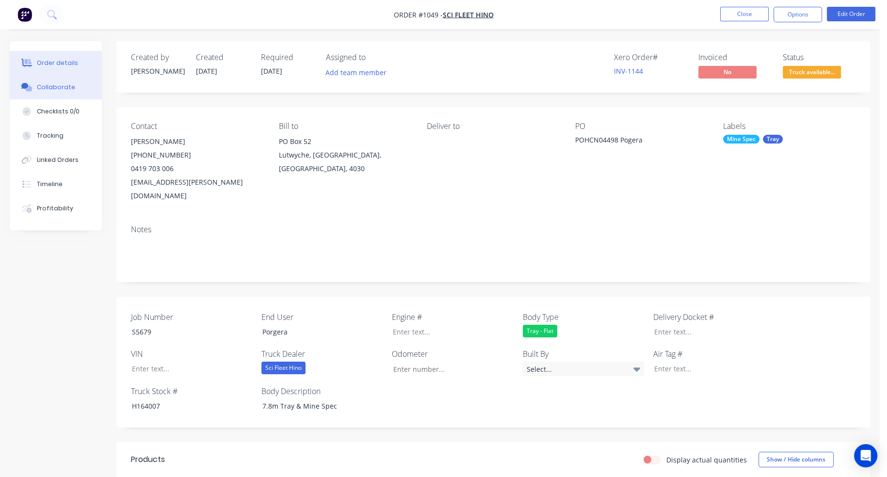
click at [65, 84] on div "Collaborate" at bounding box center [56, 87] width 38 height 9
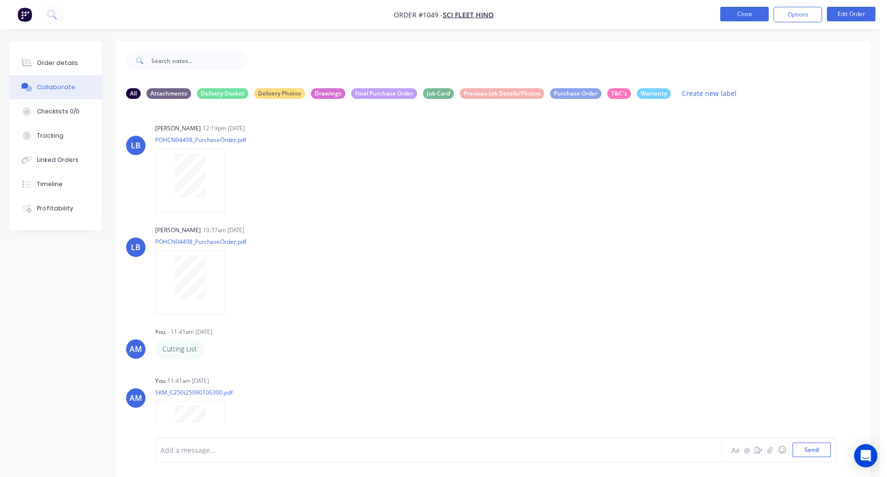
click at [745, 15] on button "Close" at bounding box center [744, 14] width 49 height 15
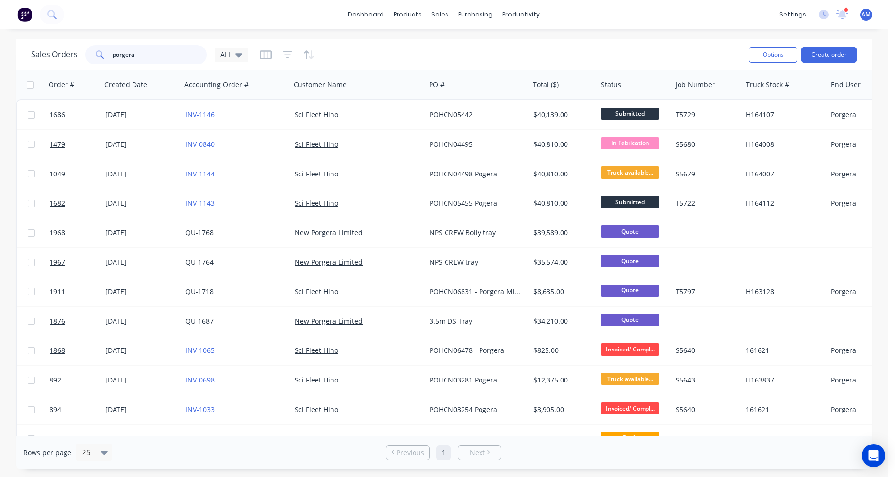
drag, startPoint x: 150, startPoint y: 54, endPoint x: 80, endPoint y: 56, distance: 70.4
click at [80, 56] on div "Sales Orders porgera ALL" at bounding box center [139, 54] width 217 height 19
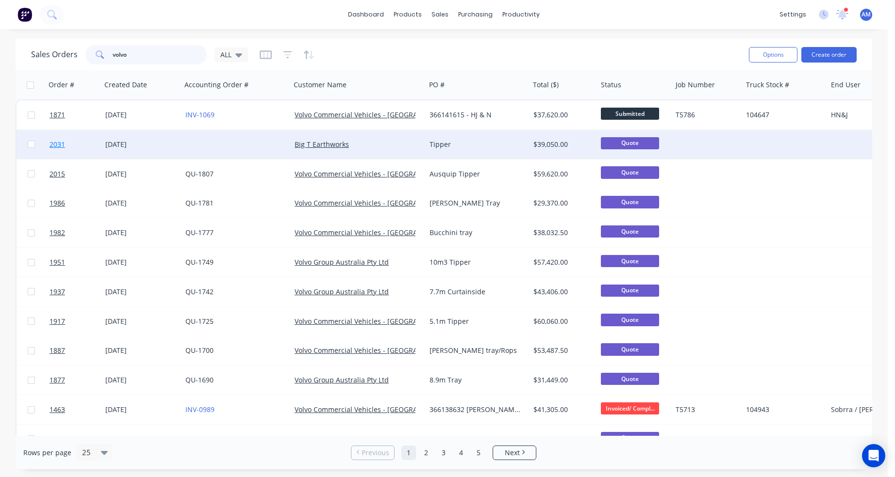
type input "volvo"
click at [103, 142] on link "2031" at bounding box center [77, 144] width 56 height 29
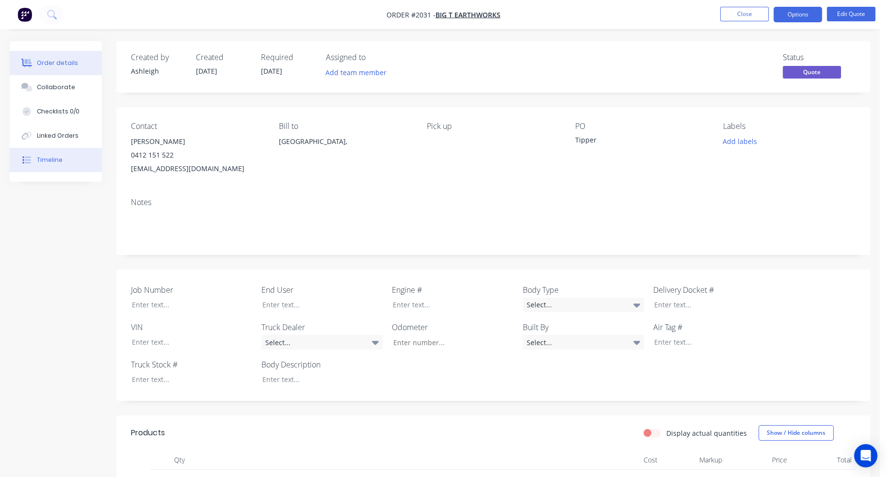
click at [55, 160] on div "Timeline" at bounding box center [50, 160] width 26 height 9
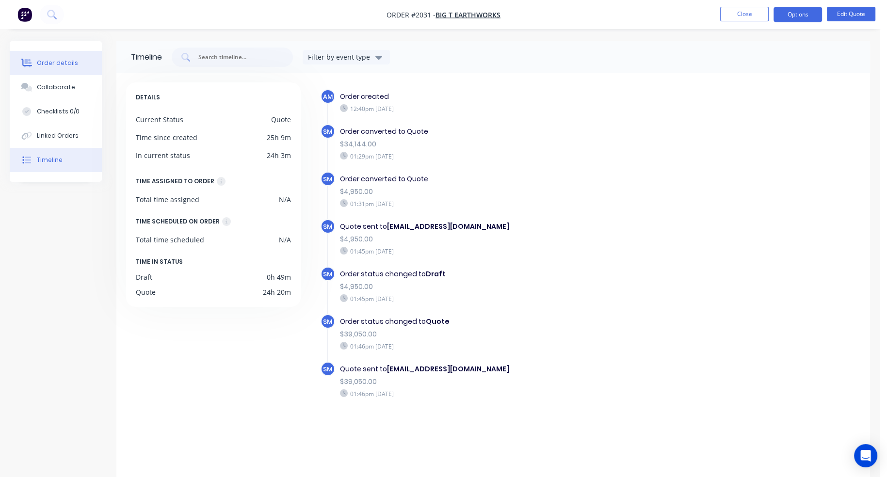
click at [58, 60] on div "Order details" at bounding box center [57, 63] width 41 height 9
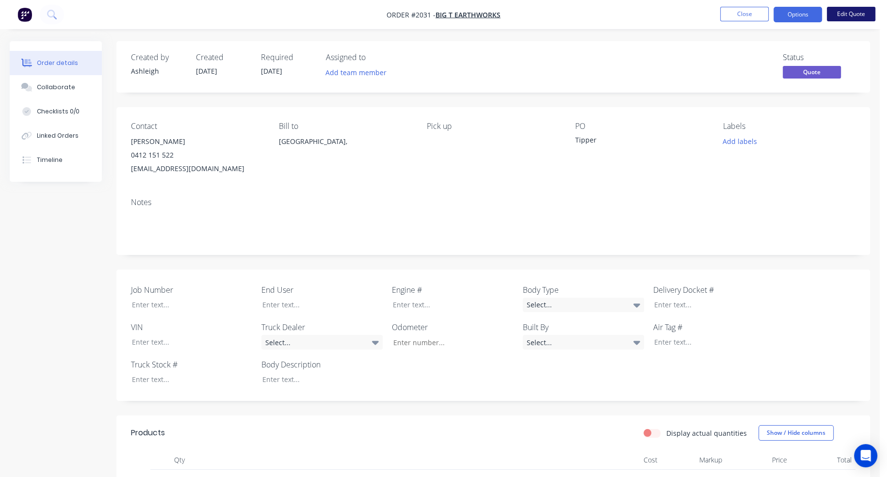
click at [844, 11] on button "Edit Quote" at bounding box center [851, 14] width 49 height 15
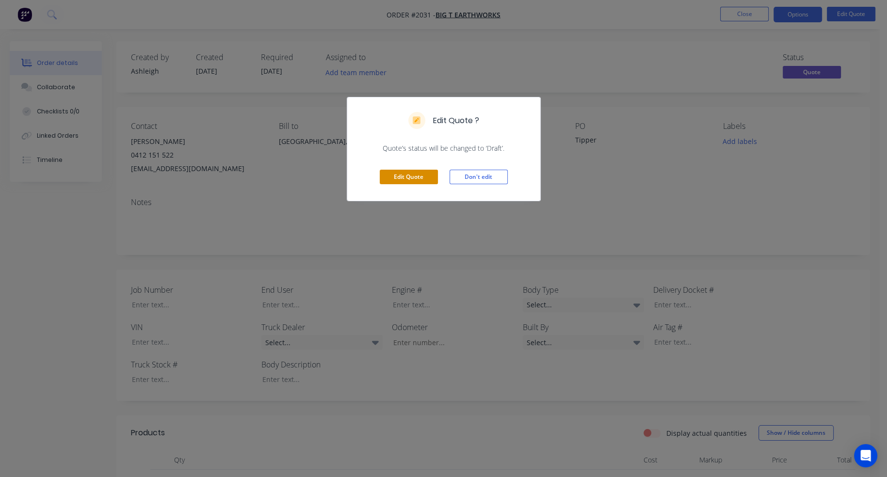
click at [409, 180] on button "Edit Quote" at bounding box center [409, 177] width 58 height 15
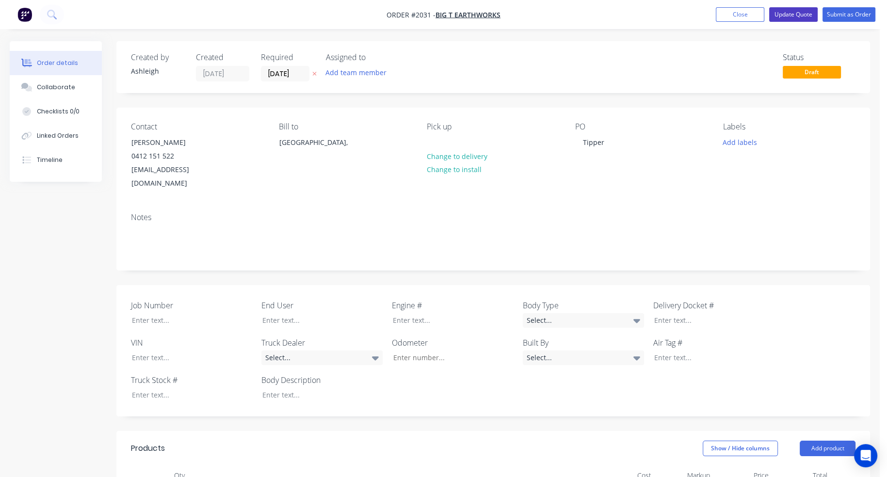
click at [802, 15] on button "Update Quote" at bounding box center [793, 14] width 49 height 15
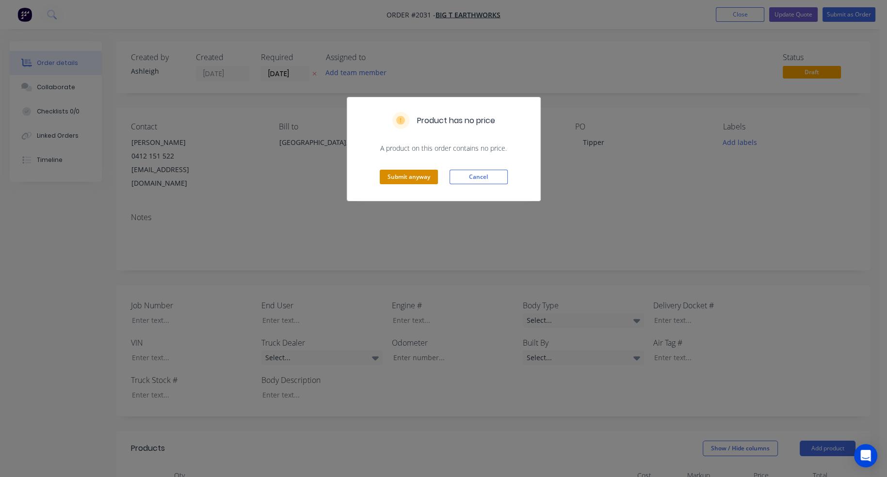
click at [400, 176] on button "Submit anyway" at bounding box center [409, 177] width 58 height 15
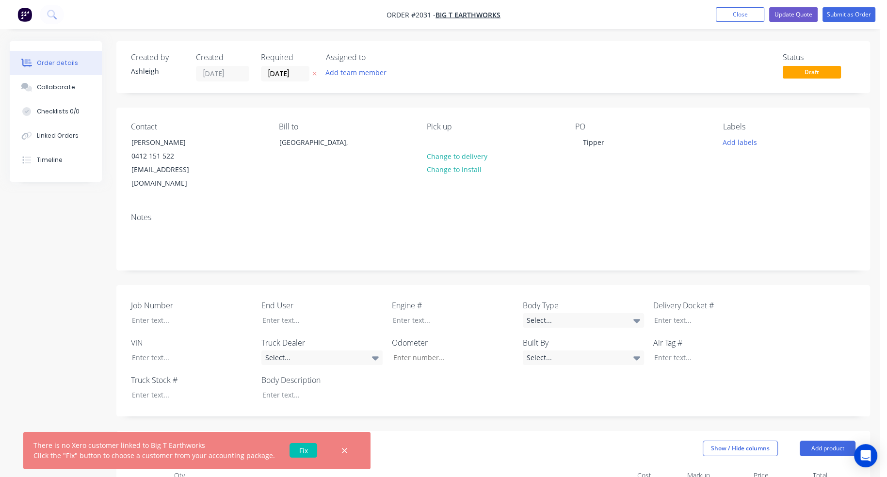
click at [293, 450] on link "Fix" at bounding box center [304, 450] width 28 height 15
